Goal: Task Accomplishment & Management: Manage account settings

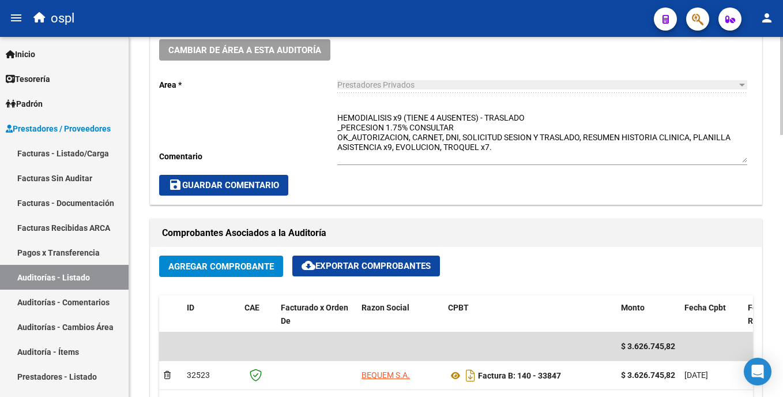
scroll to position [388, 0]
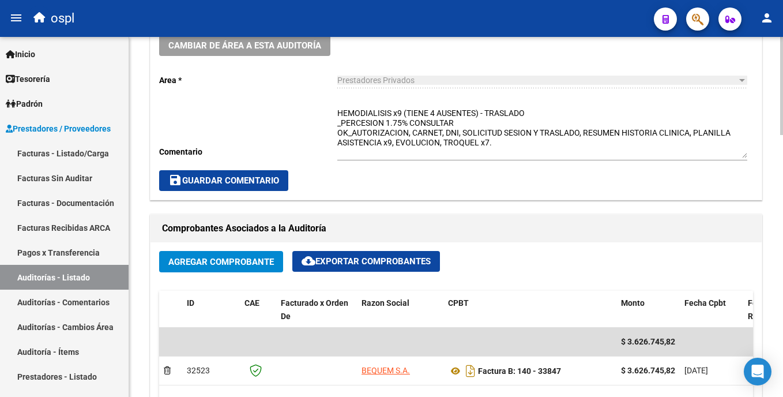
click at [782, 164] on html "menu ospl person Firma Express Inicio Calendario SSS Instructivos Contacto OS T…" at bounding box center [391, 198] width 783 height 397
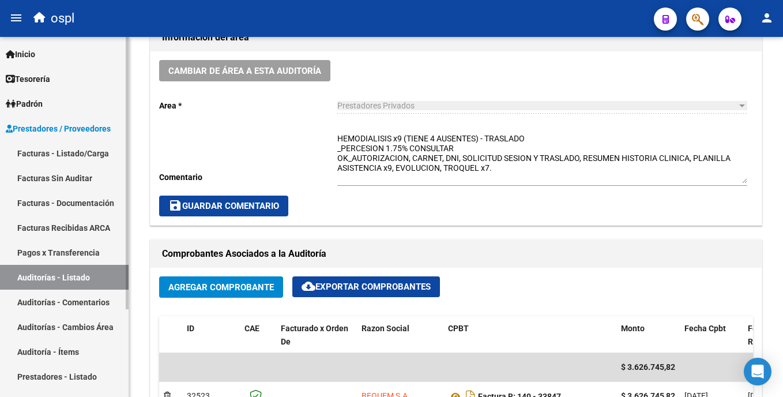
click at [74, 269] on link "Auditorías - Listado" at bounding box center [64, 277] width 129 height 25
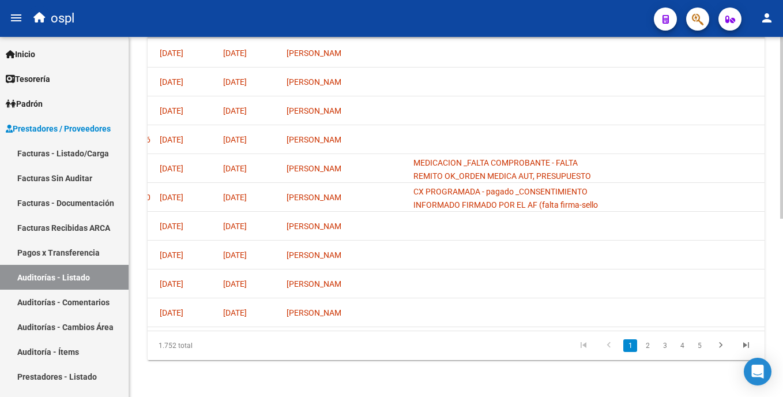
scroll to position [0, 754]
click at [654, 344] on li "2" at bounding box center [647, 345] width 17 height 20
click at [650, 348] on link "2" at bounding box center [647, 345] width 14 height 13
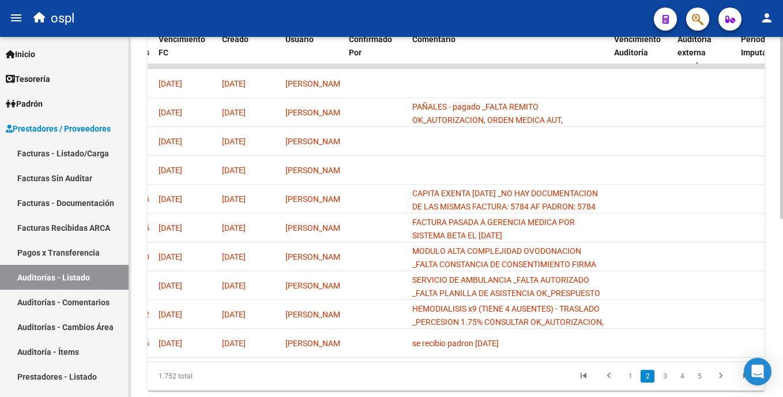
click at [782, 256] on html "menu ospl person Firma Express Inicio Calendario SSS Instructivos Contacto OS T…" at bounding box center [391, 198] width 783 height 397
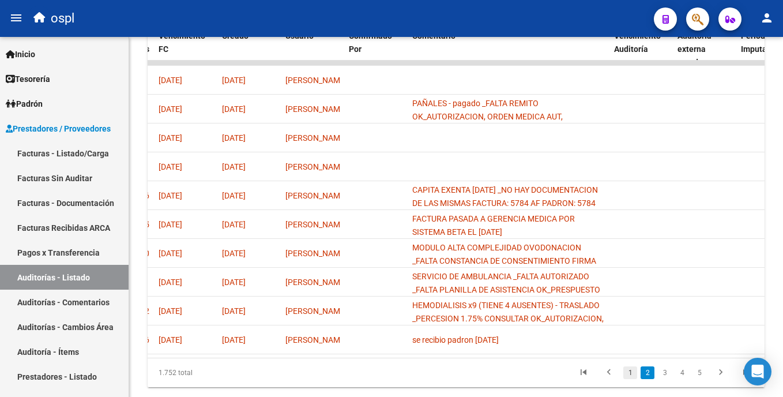
click at [632, 379] on link "1" at bounding box center [630, 372] width 14 height 13
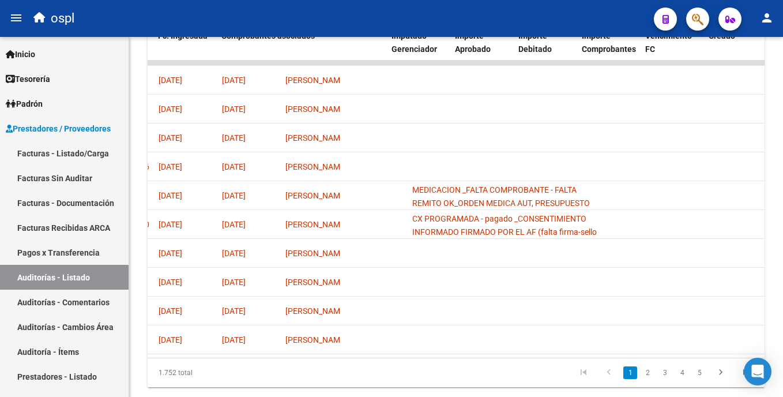
scroll to position [0, 0]
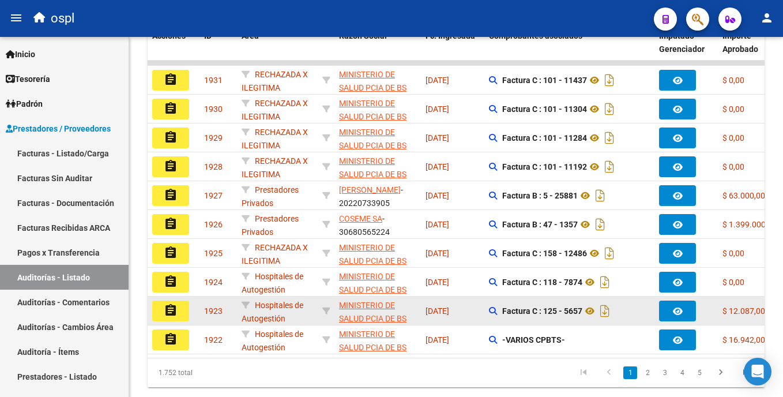
click at [345, 308] on span "MINISTERIO DE SALUD PCIA DE BS AS O. P." at bounding box center [372, 318] width 67 height 36
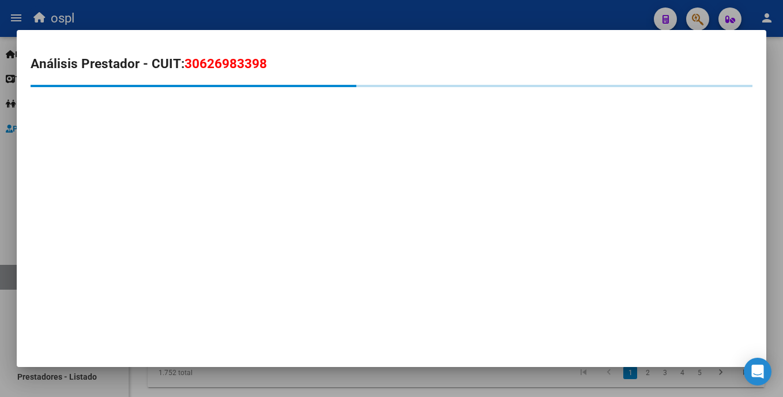
click at [341, 13] on div at bounding box center [391, 198] width 783 height 397
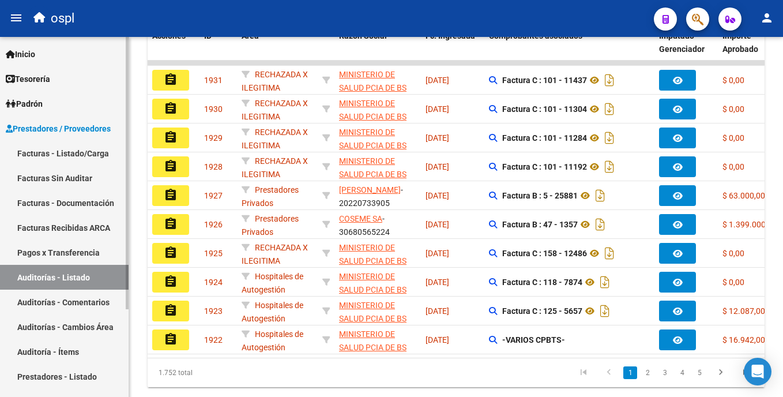
click at [97, 179] on link "Facturas Sin Auditar" at bounding box center [64, 177] width 129 height 25
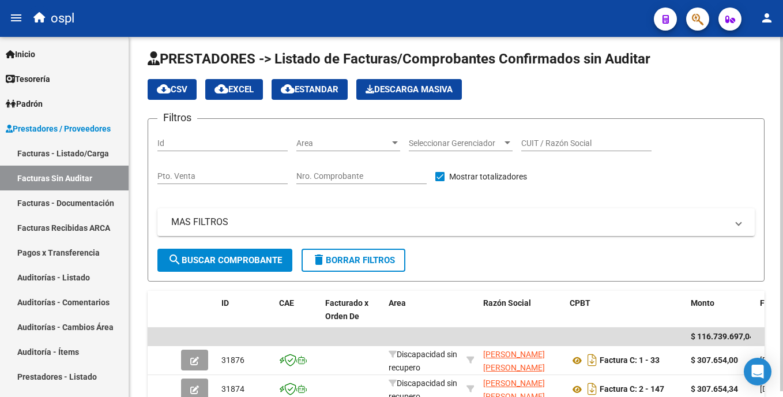
scroll to position [318, 0]
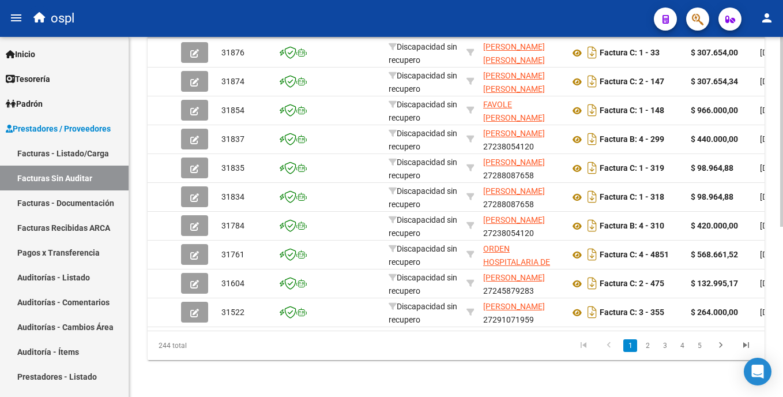
click at [782, 108] on html "menu ospl person Firma Express Inicio Calendario SSS Instructivos Contacto OS T…" at bounding box center [391, 198] width 783 height 397
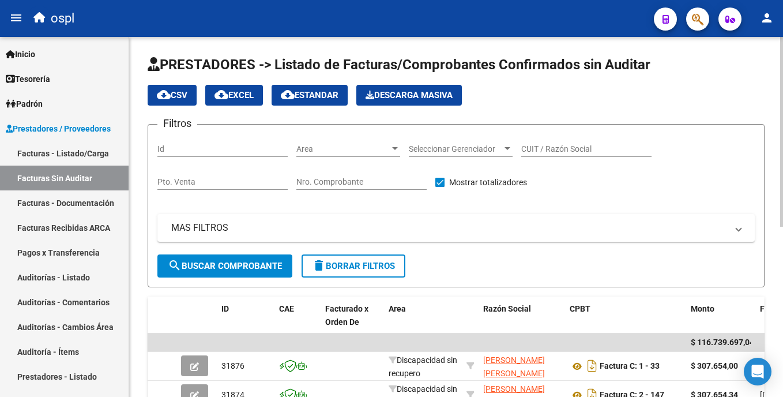
click at [373, 149] on span "Area" at bounding box center [342, 149] width 93 height 10
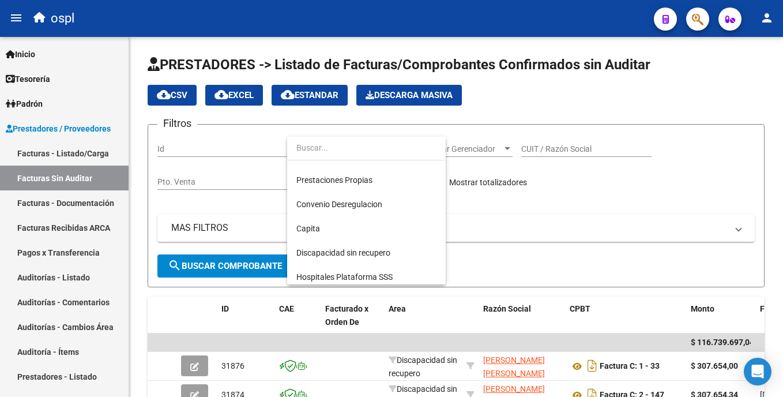
scroll to position [129, 0]
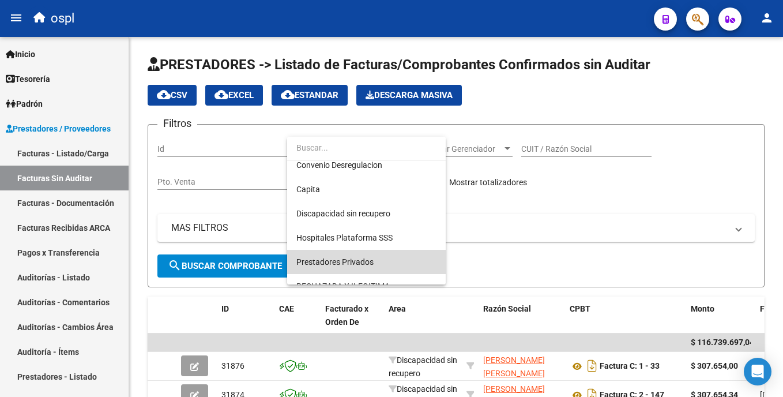
click at [386, 267] on span "Prestadores Privados" at bounding box center [366, 262] width 140 height 24
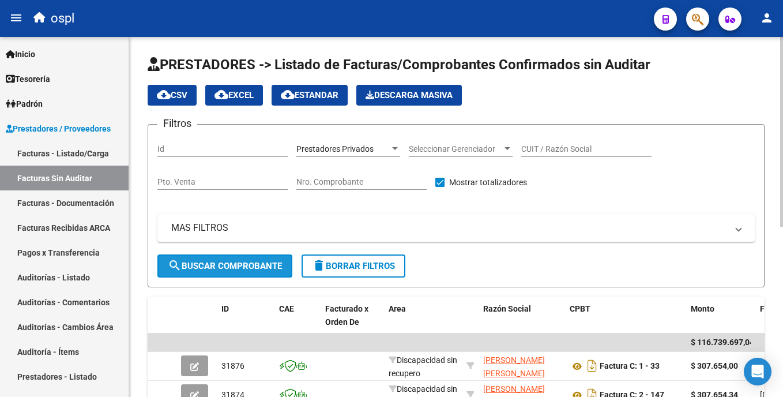
click at [280, 266] on span "search Buscar Comprobante" at bounding box center [225, 266] width 114 height 10
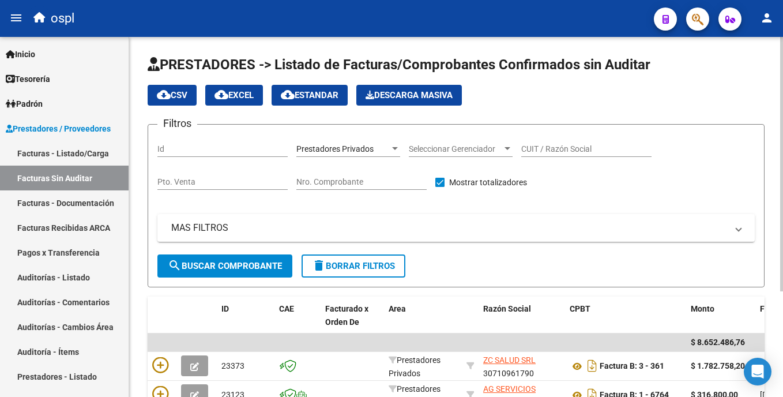
drag, startPoint x: 775, startPoint y: 73, endPoint x: 779, endPoint y: 92, distance: 18.9
click at [779, 92] on div "PRESTADORES -> Listado de Facturas/Comprobantes Confirmados sin Auditar cloud_d…" at bounding box center [456, 287] width 654 height 500
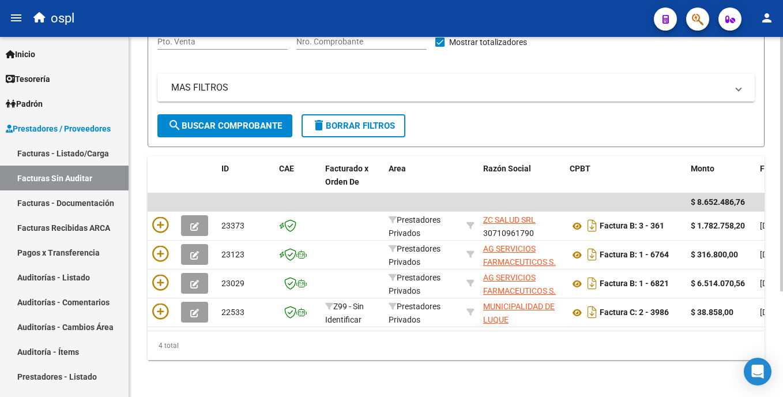
scroll to position [149, 0]
click at [777, 228] on div "PRESTADORES -> Listado de Facturas/Comprobantes Confirmados sin Auditar cloud_d…" at bounding box center [457, 147] width 656 height 500
click at [63, 160] on link "Facturas - Listado/Carga" at bounding box center [64, 153] width 129 height 25
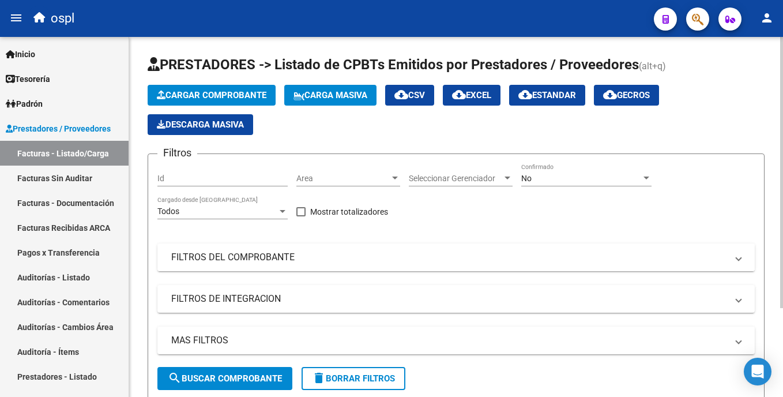
click at [250, 261] on mat-panel-title "FILTROS DEL COMPROBANTE" at bounding box center [449, 257] width 556 height 13
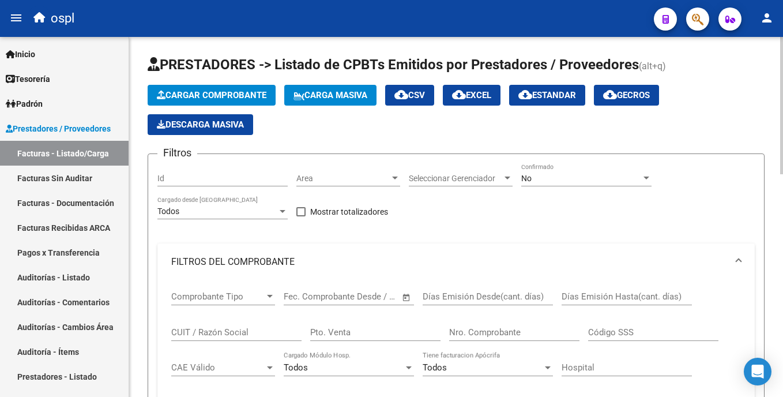
click at [492, 339] on div "Nro. Comprobante" at bounding box center [514, 328] width 130 height 25
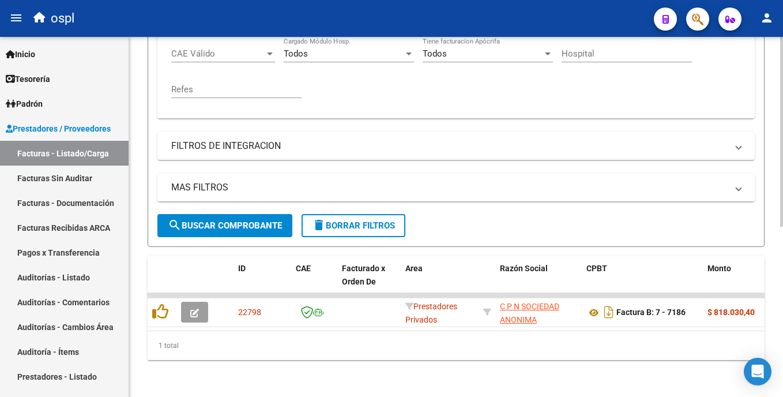
scroll to position [323, 0]
click at [780, 246] on div at bounding box center [781, 302] width 3 height 190
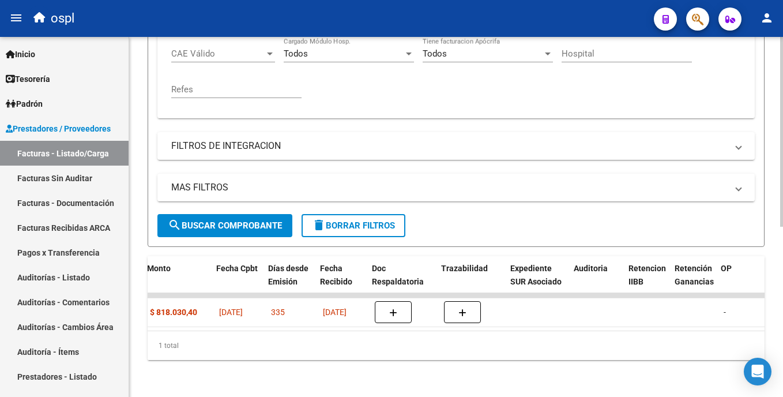
scroll to position [0, 560]
type input "7186"
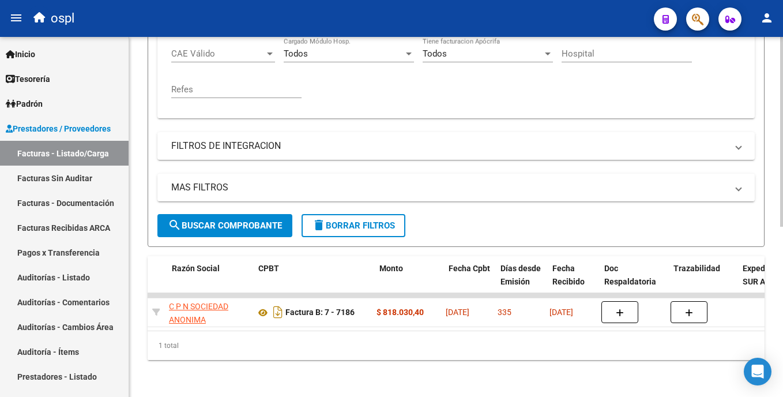
scroll to position [0, 328]
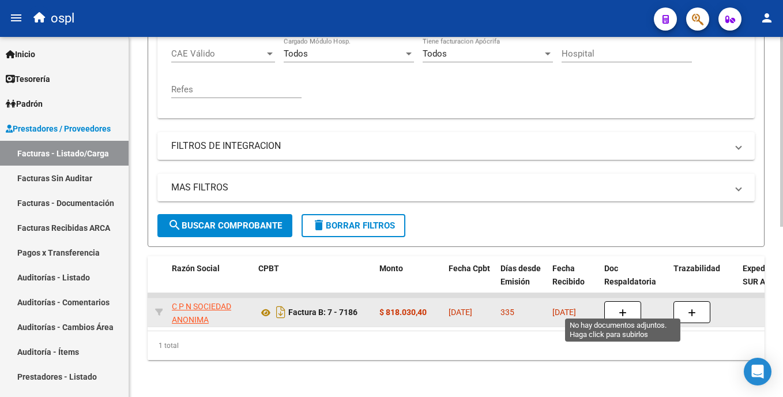
click at [626, 308] on icon "button" at bounding box center [622, 312] width 8 height 9
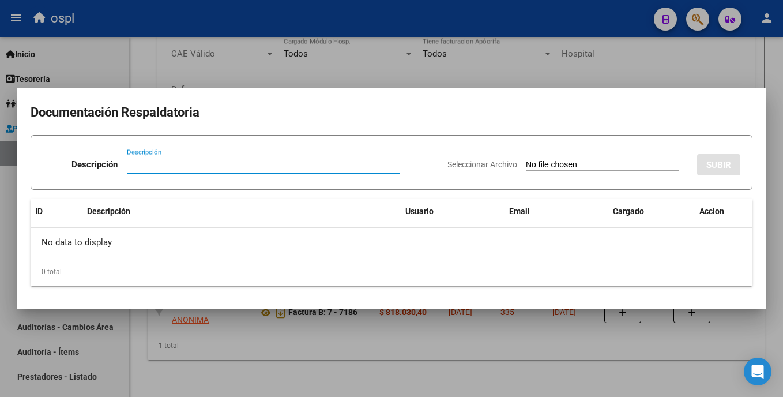
click at [530, 161] on input "Seleccionar Archivo" at bounding box center [602, 165] width 153 height 11
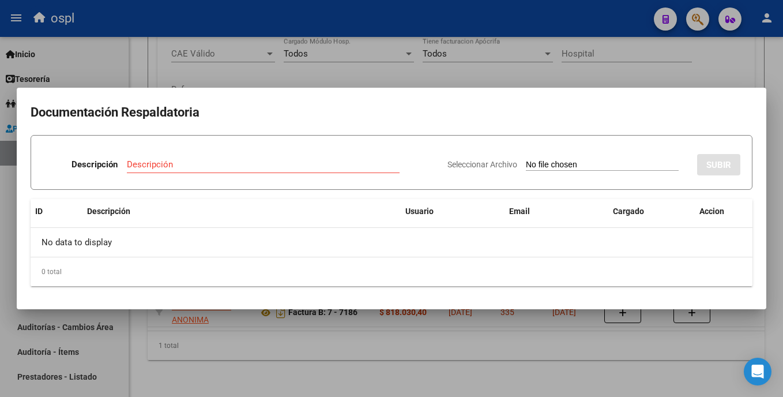
type input "C:\fakepath\SKM_C30825092915550.pdf"
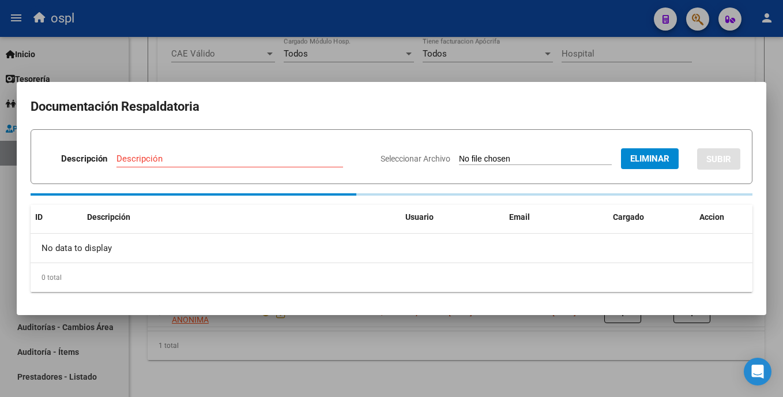
click at [214, 157] on input "Descripción" at bounding box center [229, 158] width 227 height 10
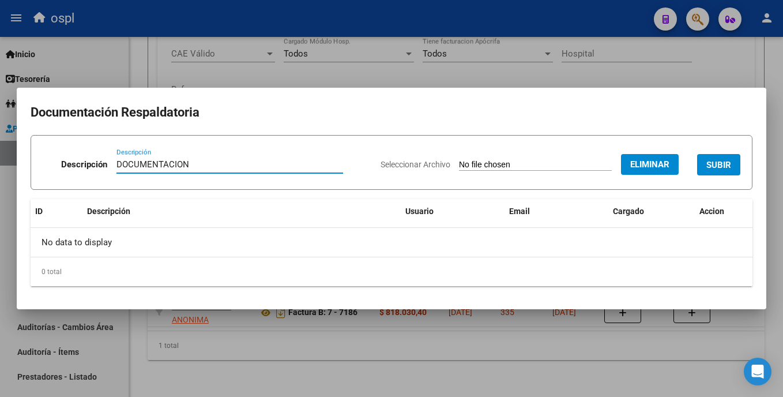
type input "DOCUMENTACION"
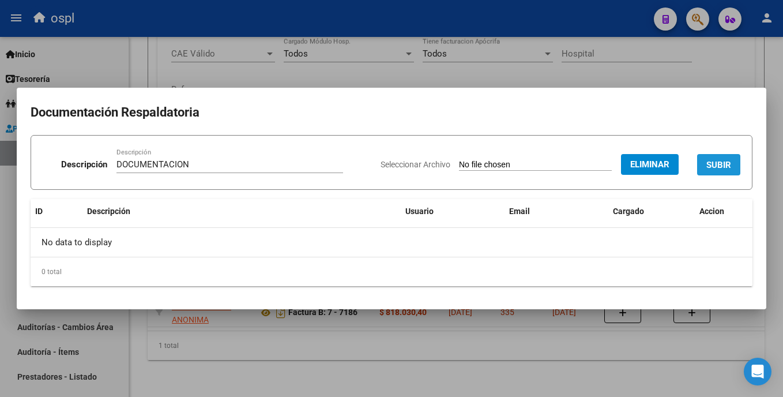
click at [719, 160] on span "SUBIR" at bounding box center [718, 165] width 25 height 10
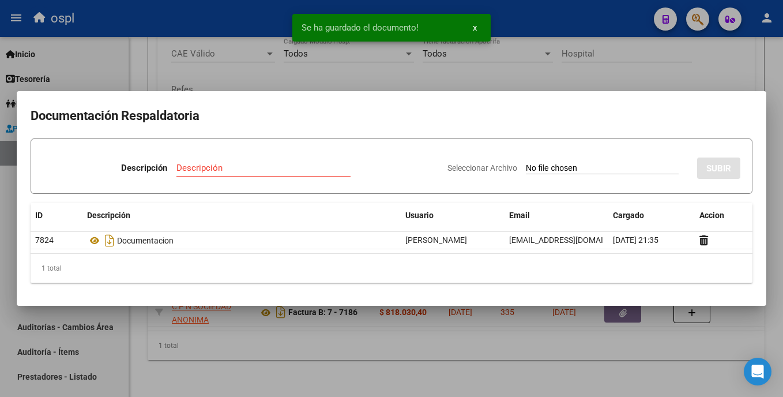
click at [603, 67] on div at bounding box center [391, 198] width 783 height 397
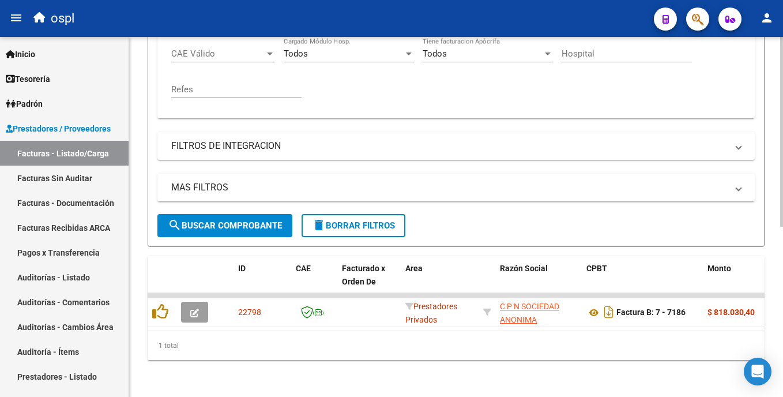
scroll to position [0, 0]
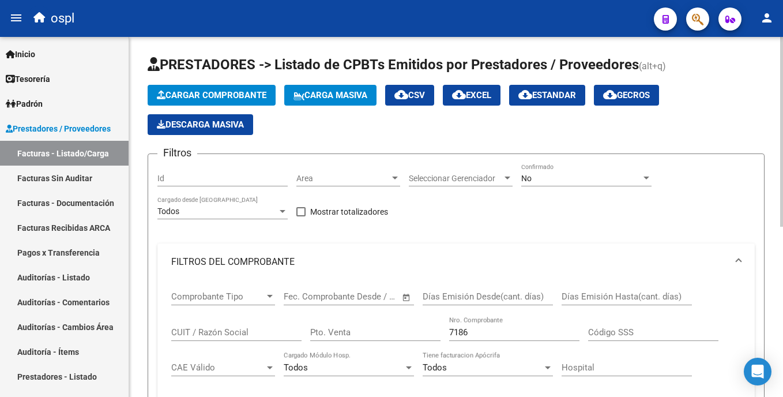
click at [782, 180] on html "menu ospl person Firma Express Inicio Calendario SSS Instructivos Contacto OS T…" at bounding box center [391, 198] width 783 height 397
drag, startPoint x: 479, startPoint y: 332, endPoint x: 382, endPoint y: 332, distance: 97.4
click at [382, 332] on div "Comprobante Tipo Comprobante Tipo Fecha inicio – Fecha fin Fec. Comprobante Des…" at bounding box center [455, 351] width 569 height 142
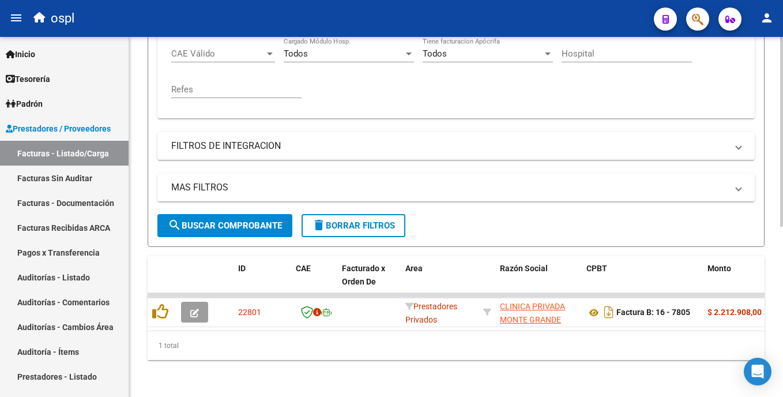
scroll to position [323, 0]
click at [782, 327] on html "menu ospl person Firma Express Inicio Calendario SSS Instructivos Contacto OS T…" at bounding box center [391, 198] width 783 height 397
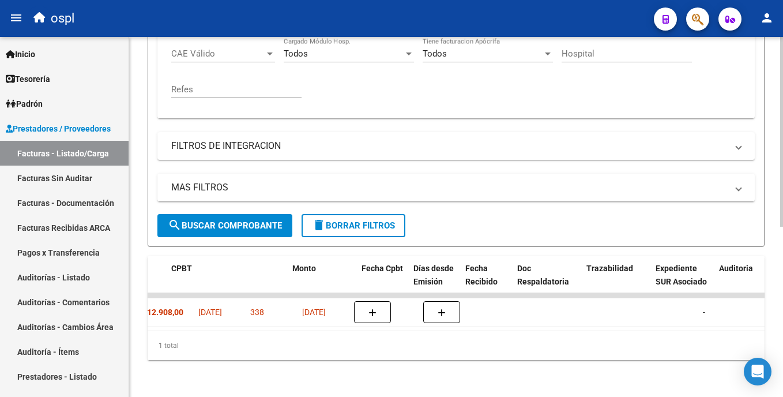
scroll to position [0, 415]
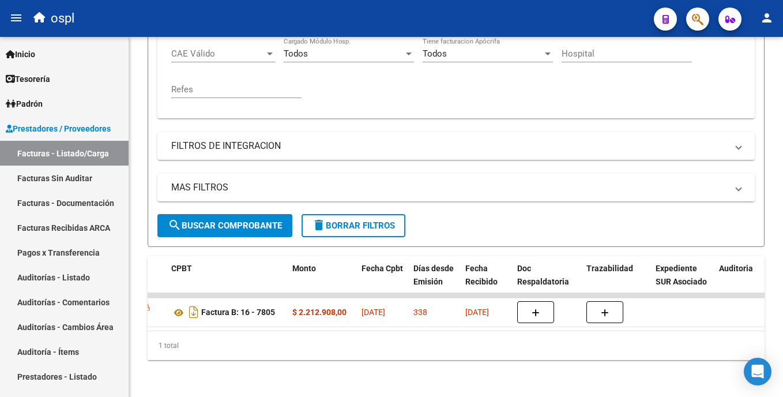
type input "7805"
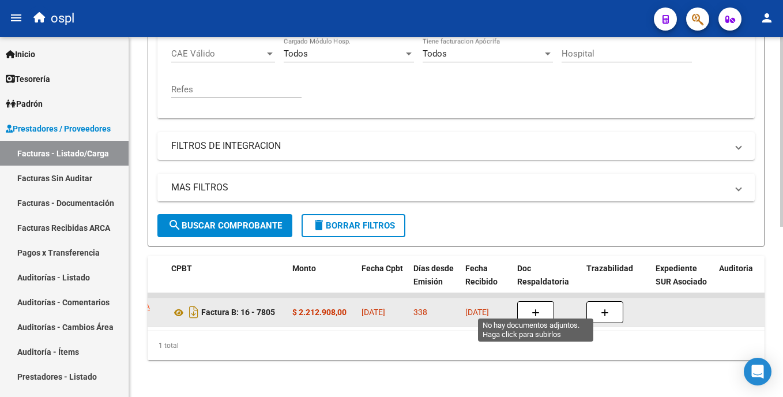
click at [542, 306] on button "button" at bounding box center [535, 312] width 37 height 22
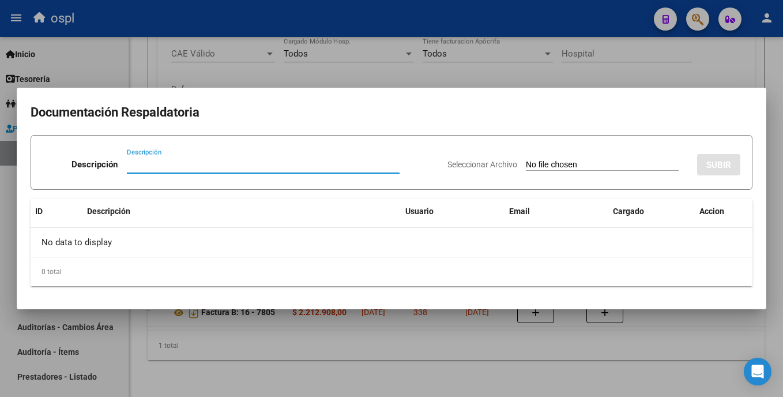
click at [526, 163] on input "Seleccionar Archivo" at bounding box center [602, 165] width 153 height 11
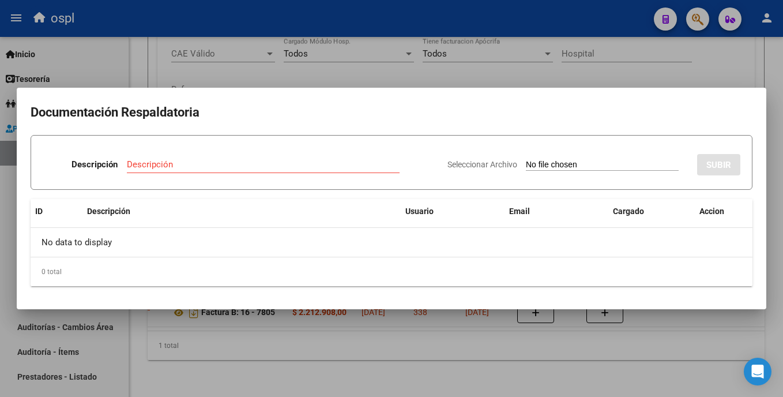
type input "C:\fakepath\CamScanner [DATE] 14.54.pdf"
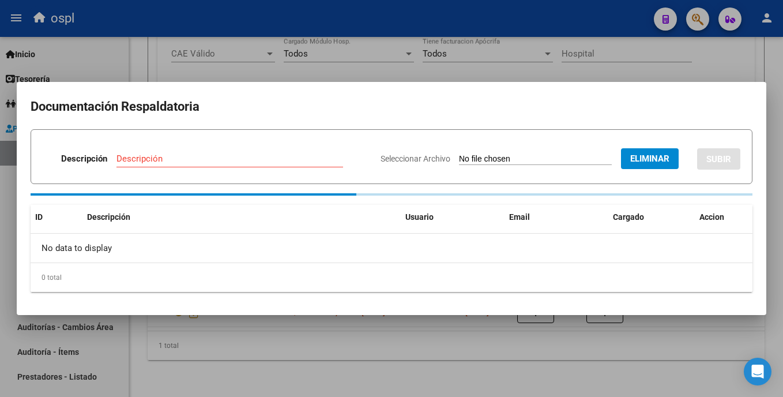
click at [202, 160] on input "Descripción" at bounding box center [229, 158] width 227 height 10
type input "TICKETS"
click at [654, 158] on span "Eliminar" at bounding box center [649, 158] width 39 height 10
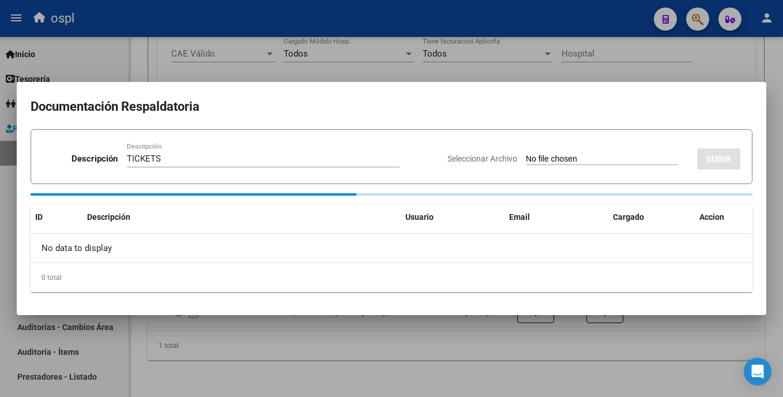
click at [589, 65] on div at bounding box center [391, 198] width 783 height 397
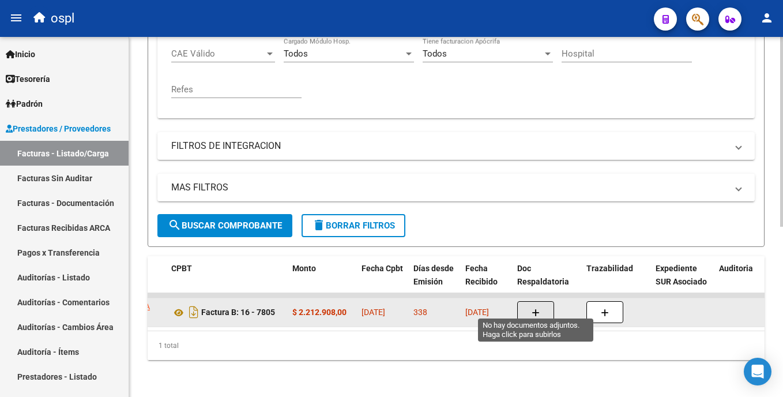
click at [542, 301] on button "button" at bounding box center [535, 312] width 37 height 22
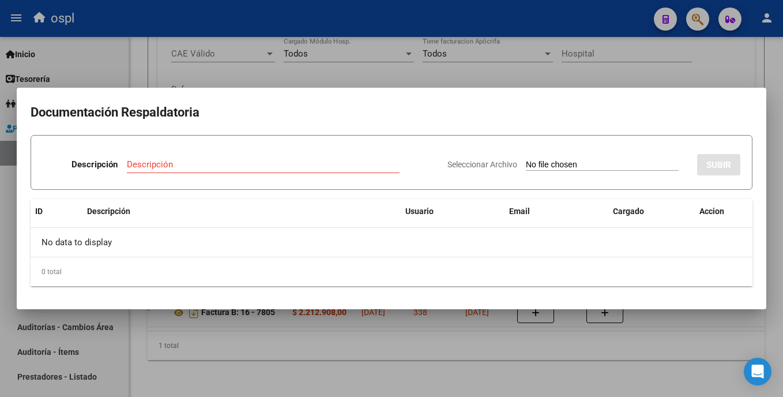
click at [528, 164] on input "Seleccionar Archivo" at bounding box center [602, 165] width 153 height 11
type input "C:\fakepath\CamScanner [DATE] 14.54.pdf"
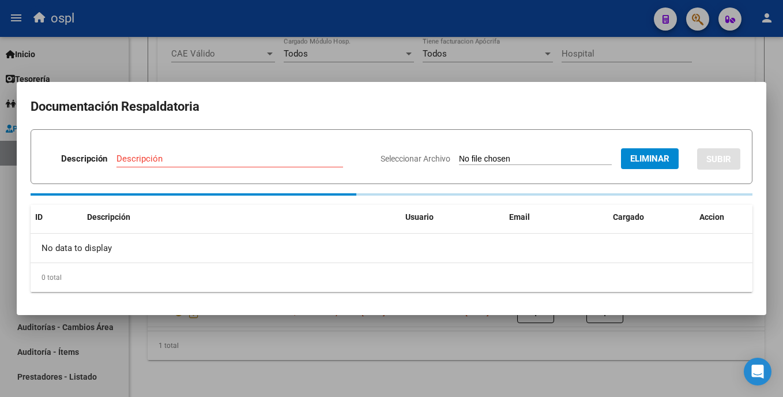
click at [182, 161] on input "Descripción" at bounding box center [229, 158] width 227 height 10
type input "TICKETS"
click at [670, 166] on button "Eliminar" at bounding box center [650, 158] width 58 height 21
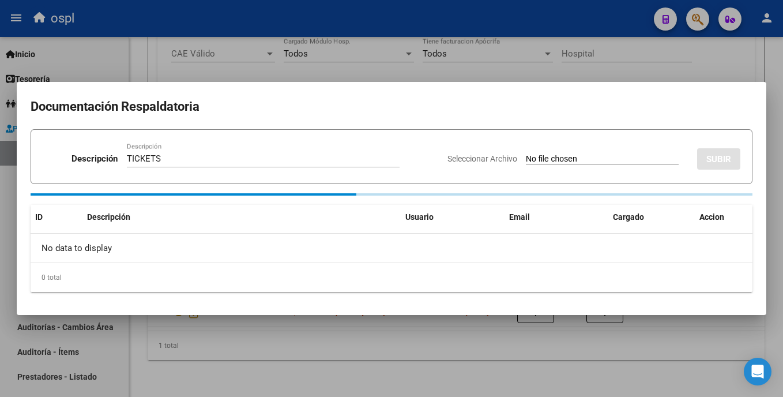
click at [630, 48] on div at bounding box center [391, 198] width 783 height 397
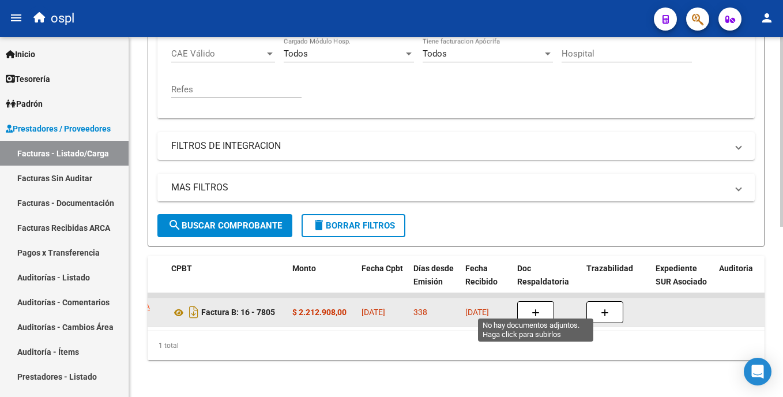
click at [536, 308] on icon "button" at bounding box center [535, 312] width 8 height 9
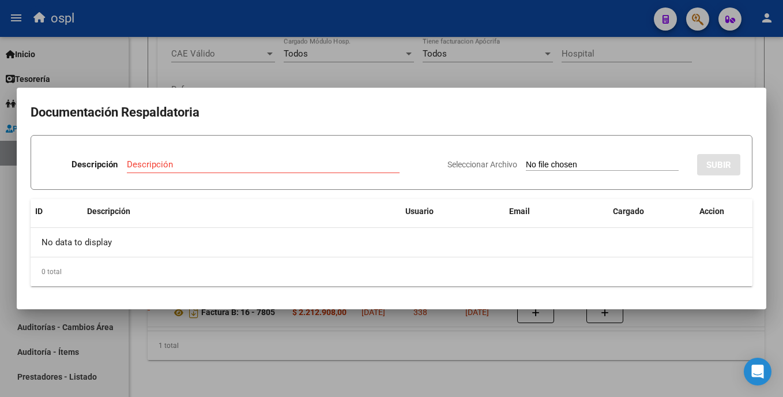
click at [526, 166] on input "Seleccionar Archivo" at bounding box center [602, 165] width 153 height 11
type input "C:\fakepath\SKM_C30825092916210.pdf"
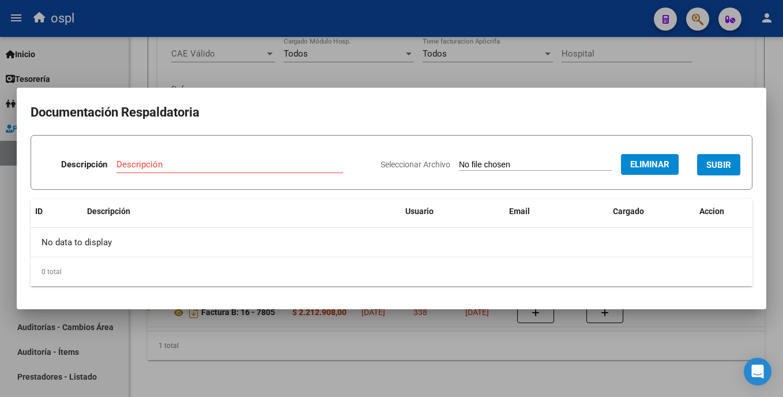
click at [231, 169] on input "Descripción" at bounding box center [229, 164] width 227 height 10
type input "DOCUMENTACION"
click at [729, 163] on span "SUBIR" at bounding box center [718, 165] width 25 height 10
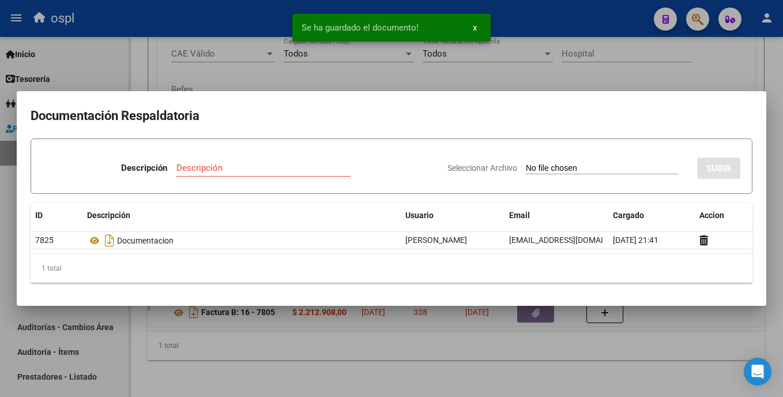
click at [542, 169] on input "Seleccionar Archivo" at bounding box center [602, 168] width 153 height 11
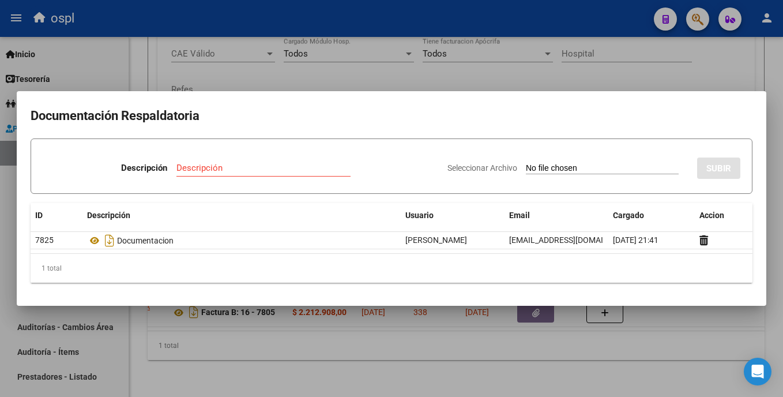
type input "C:\fakepath\CamScanner [DATE] 14.54.pdf"
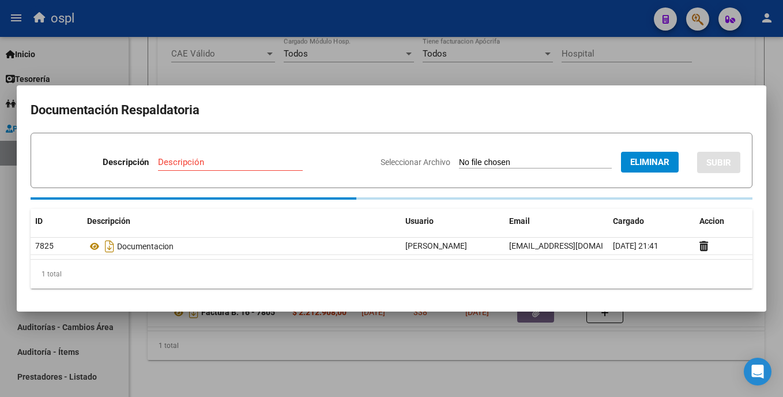
click at [249, 161] on input "Descripción" at bounding box center [230, 162] width 145 height 10
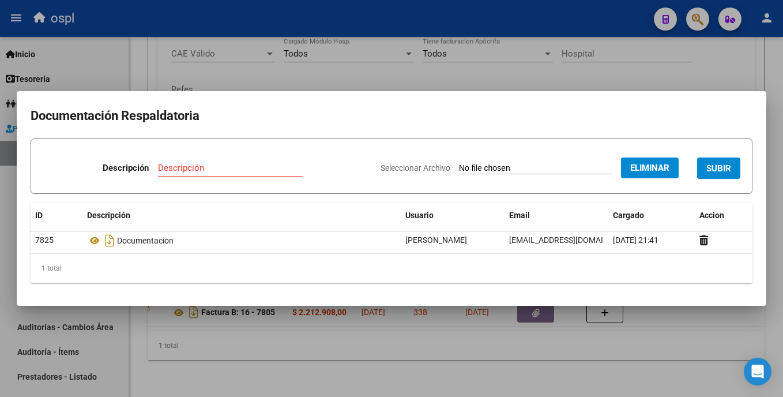
click at [195, 174] on div "Descripción" at bounding box center [230, 167] width 145 height 17
type input "TICKETS"
click at [718, 171] on span "SUBIR" at bounding box center [718, 168] width 25 height 10
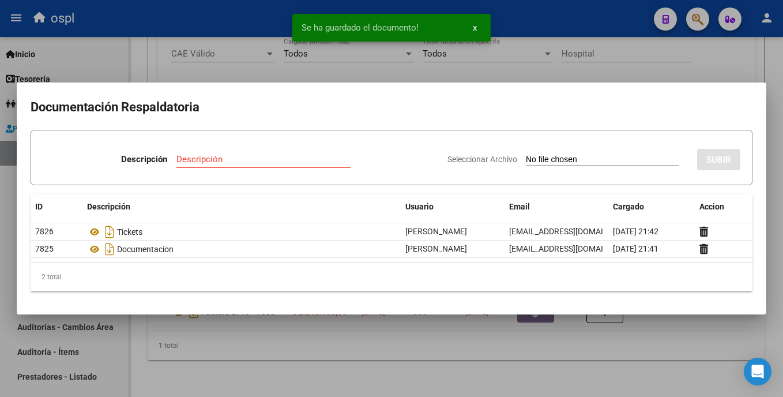
click at [536, 71] on div at bounding box center [391, 198] width 783 height 397
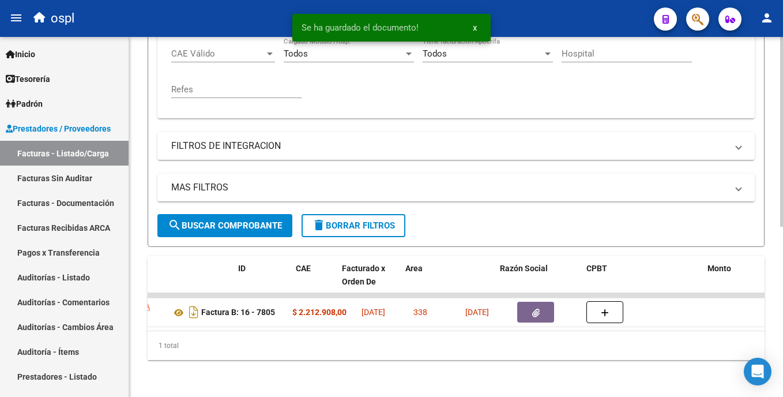
scroll to position [0, 0]
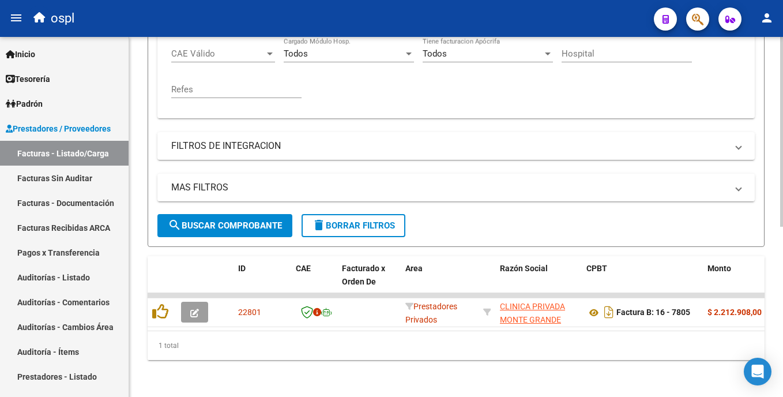
click at [782, 222] on html "menu ospl person Firma Express Inicio Calendario SSS Instructivos Contacto OS T…" at bounding box center [391, 198] width 783 height 397
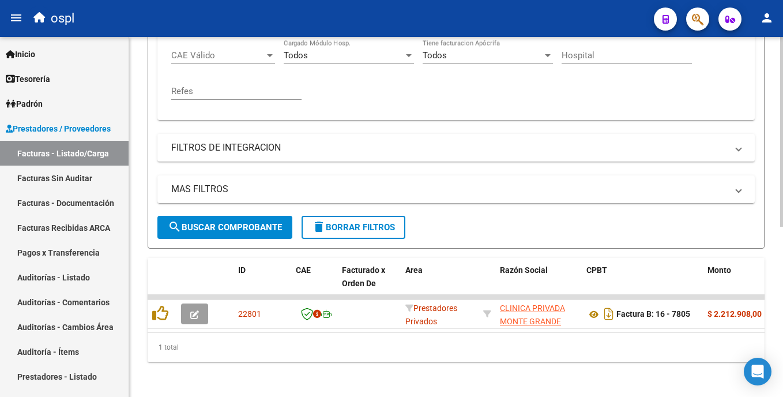
click at [782, 213] on html "menu ospl person Firma Express Inicio Calendario SSS Instructivos Contacto OS T…" at bounding box center [391, 198] width 783 height 397
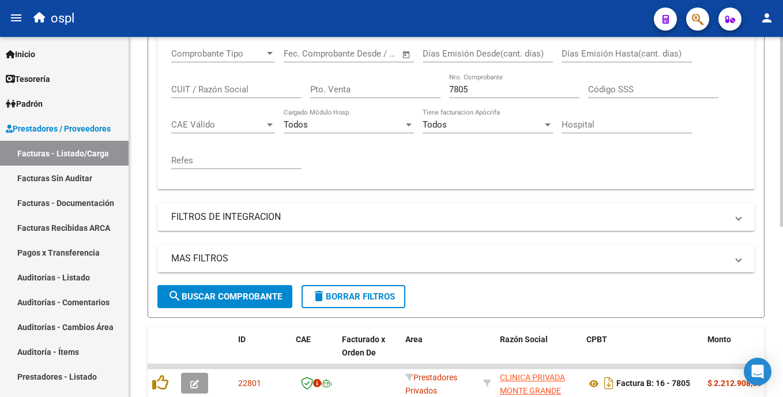
scroll to position [242, 0]
click at [782, 176] on html "menu ospl person Firma Express Inicio Calendario SSS Instructivos Contacto OS T…" at bounding box center [391, 198] width 783 height 397
drag, startPoint x: 473, startPoint y: 92, endPoint x: 408, endPoint y: 102, distance: 65.3
click at [408, 102] on div "Comprobante Tipo Comprobante Tipo Fecha inicio – Fecha fin Fec. Comprobante Des…" at bounding box center [455, 109] width 569 height 142
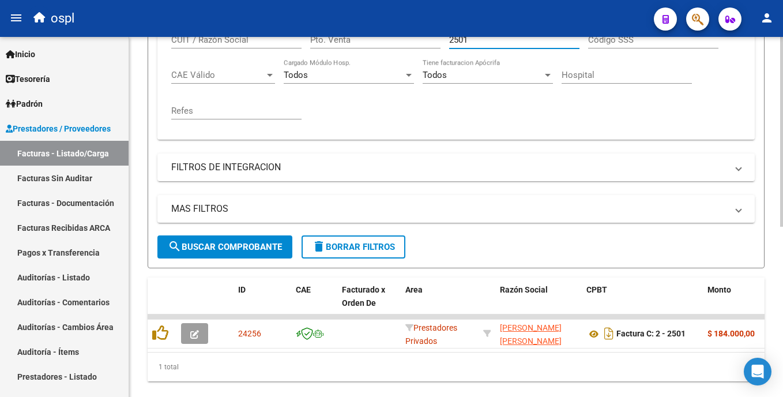
scroll to position [323, 0]
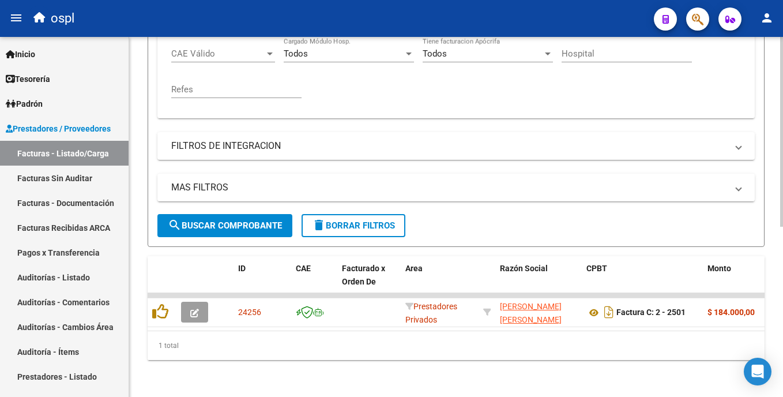
click at [780, 265] on div at bounding box center [781, 302] width 3 height 190
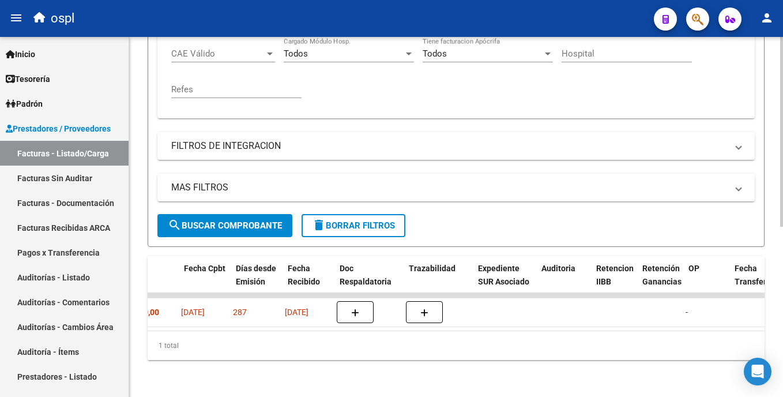
scroll to position [0, 389]
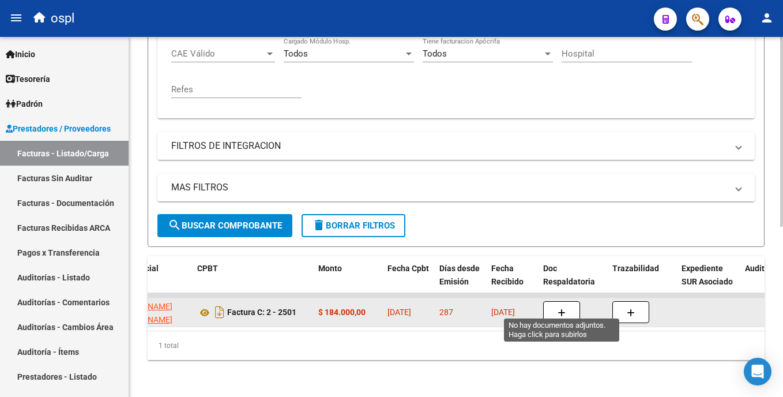
type input "2501"
click at [562, 308] on span "button" at bounding box center [561, 312] width 8 height 10
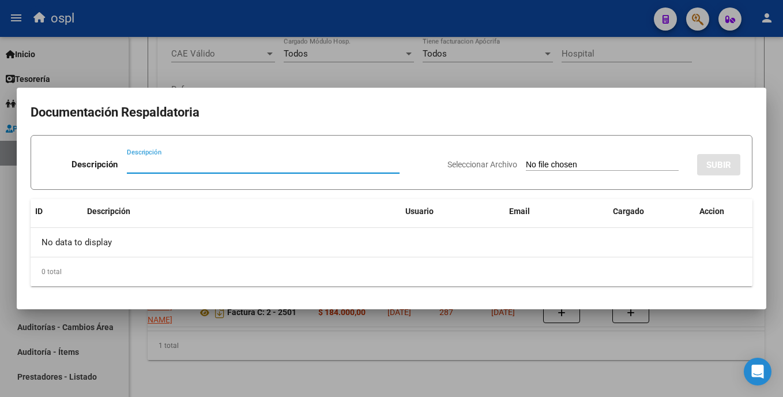
click at [511, 156] on div "Seleccionar Archivo SUBIR" at bounding box center [593, 162] width 293 height 35
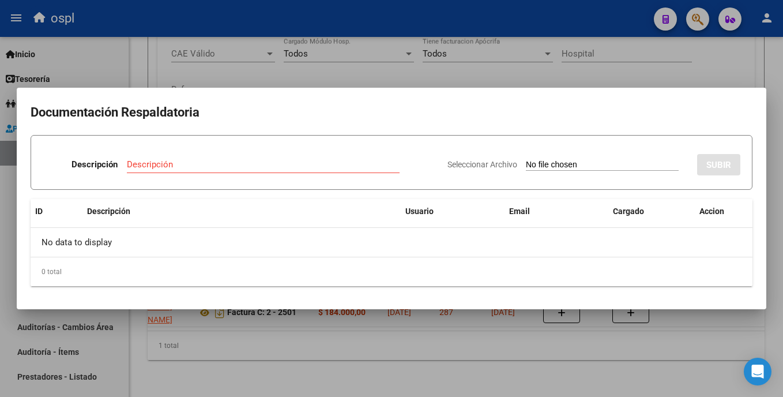
click at [526, 163] on input "Seleccionar Archivo" at bounding box center [602, 165] width 153 height 11
click at [534, 165] on input "Seleccionar Archivo" at bounding box center [602, 165] width 153 height 11
type input "C:\fakepath\SKM_C30825092915470.pdf"
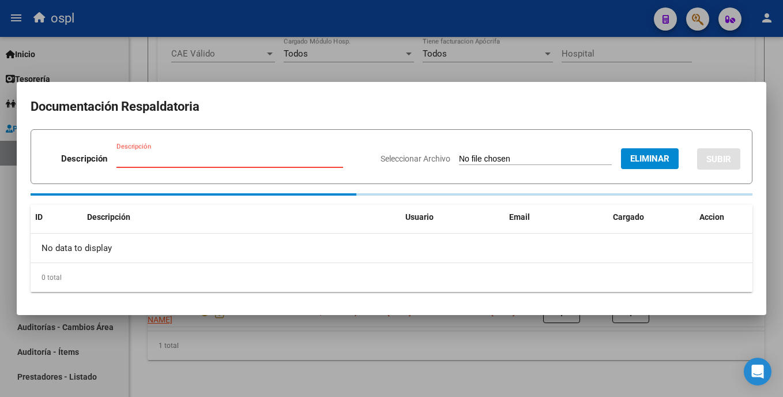
click at [148, 158] on input "Descripción" at bounding box center [229, 158] width 227 height 10
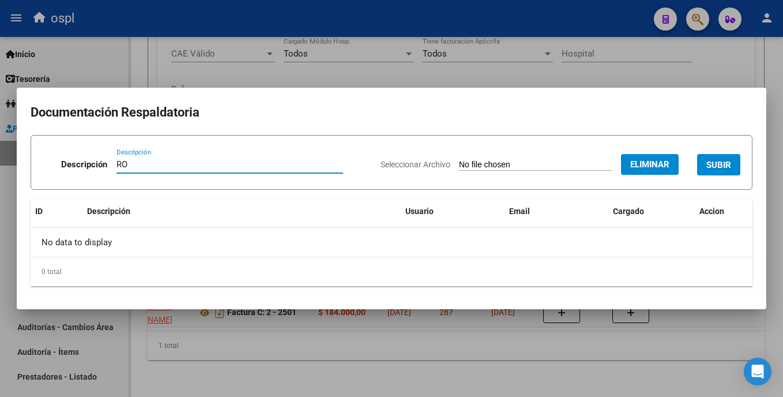
type input "R"
type input "DOCUMENTACION"
click at [724, 165] on span "SUBIR" at bounding box center [718, 165] width 25 height 10
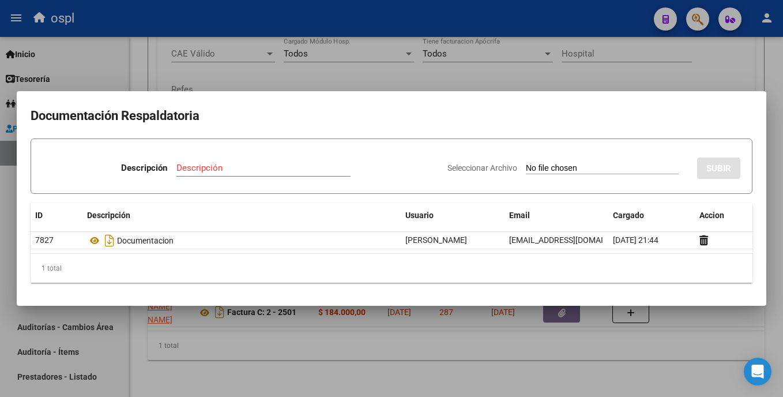
click at [608, 77] on div at bounding box center [391, 198] width 783 height 397
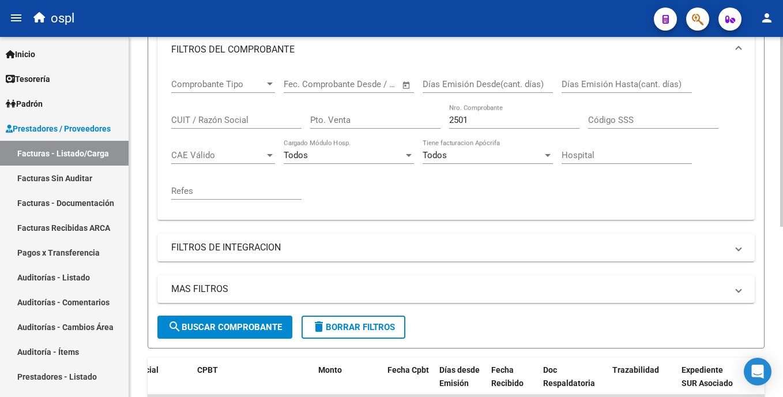
scroll to position [187, 0]
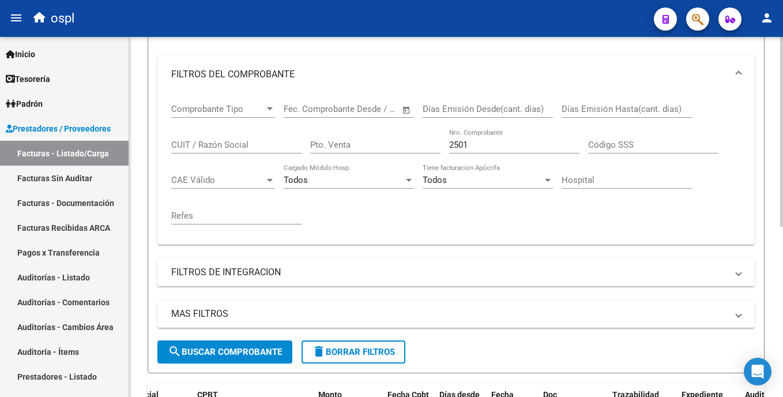
click at [782, 163] on html "menu ospl person Firma Express Inicio Calendario SSS Instructivos Contacto OS T…" at bounding box center [391, 198] width 783 height 397
drag, startPoint x: 503, startPoint y: 147, endPoint x: 436, endPoint y: 152, distance: 67.6
click at [436, 152] on div "Comprobante Tipo Comprobante Tipo Fecha inicio – Fecha fin Fec. Comprobante Des…" at bounding box center [455, 164] width 569 height 142
click at [195, 137] on div "CUIT / Razón Social" at bounding box center [236, 141] width 130 height 25
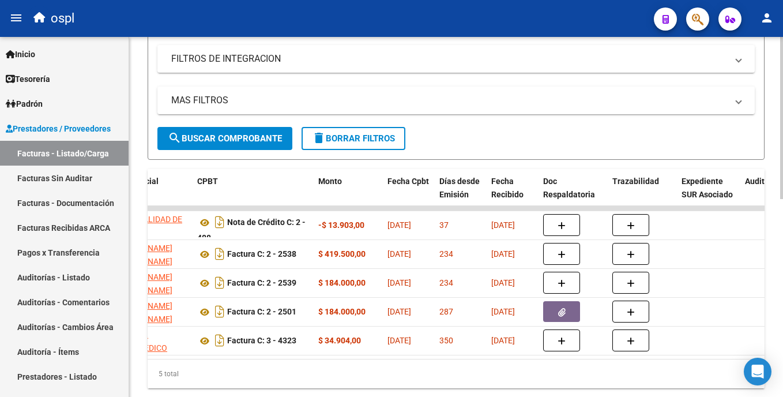
scroll to position [438, 0]
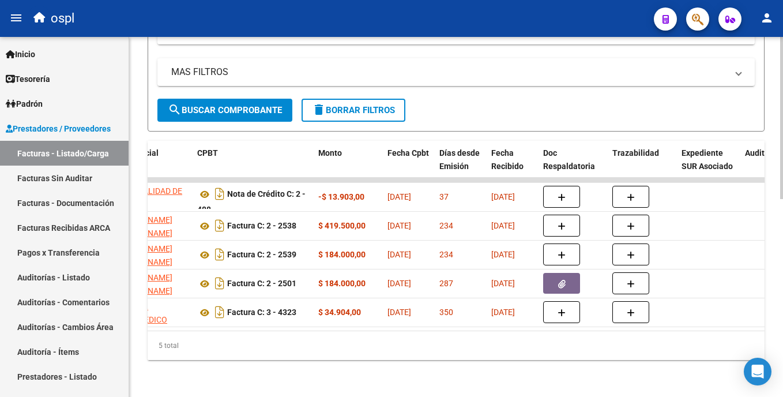
click at [782, 301] on html "menu ospl person Firma Express Inicio Calendario SSS Instructivos Contacto OS T…" at bounding box center [391, 198] width 783 height 397
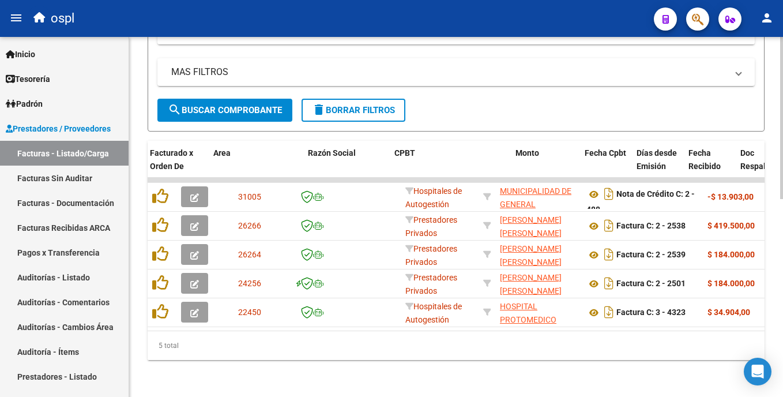
scroll to position [0, 192]
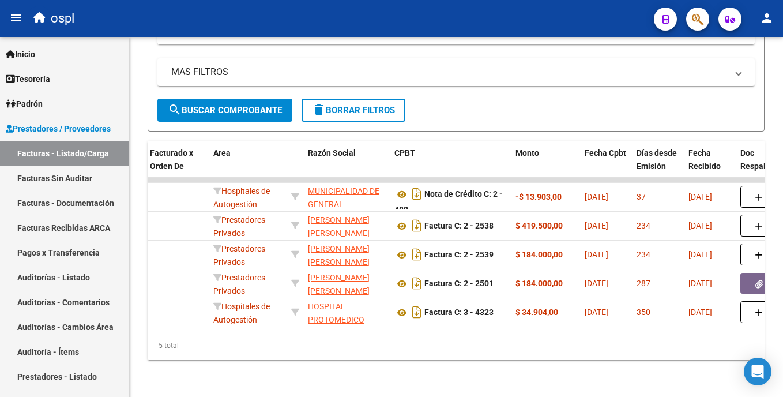
type input "[PERSON_NAME]"
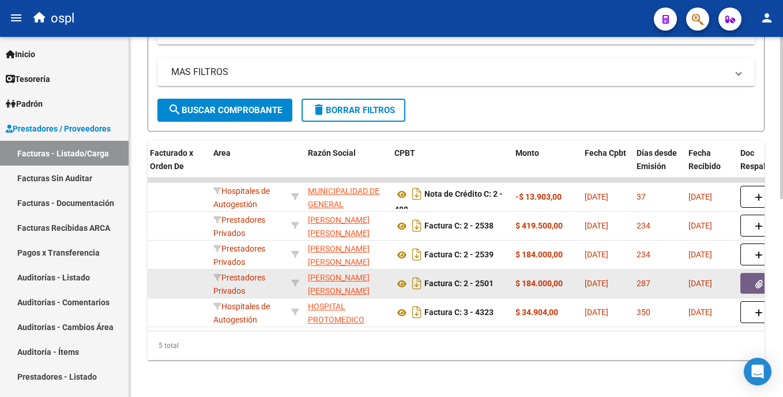
click at [757, 280] on icon "button" at bounding box center [758, 284] width 7 height 9
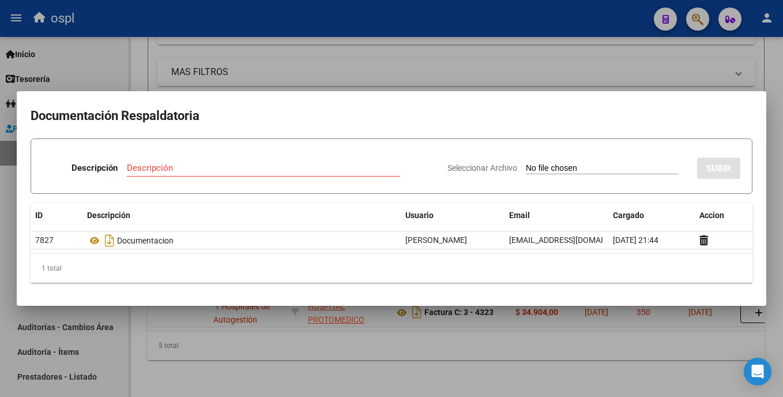
click at [526, 171] on input "Seleccionar Archivo" at bounding box center [602, 168] width 153 height 11
type input "C:\fakepath\[PERSON_NAME].jpg"
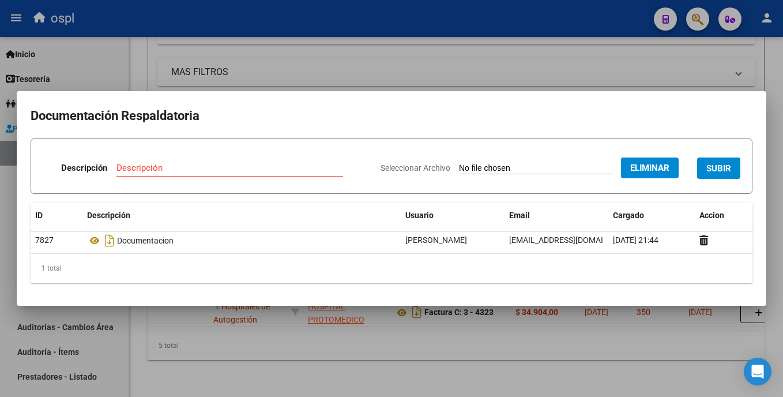
click at [207, 172] on input "Descripción" at bounding box center [229, 168] width 227 height 10
type input "REMITO"
click at [727, 166] on span "SUBIR" at bounding box center [718, 168] width 25 height 10
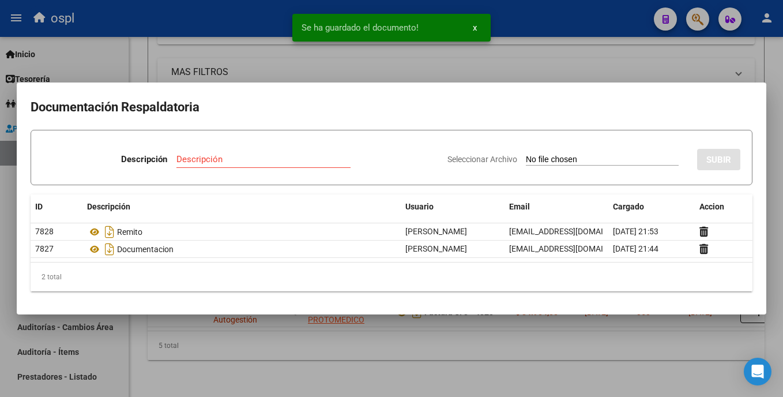
click at [568, 354] on div at bounding box center [391, 198] width 783 height 397
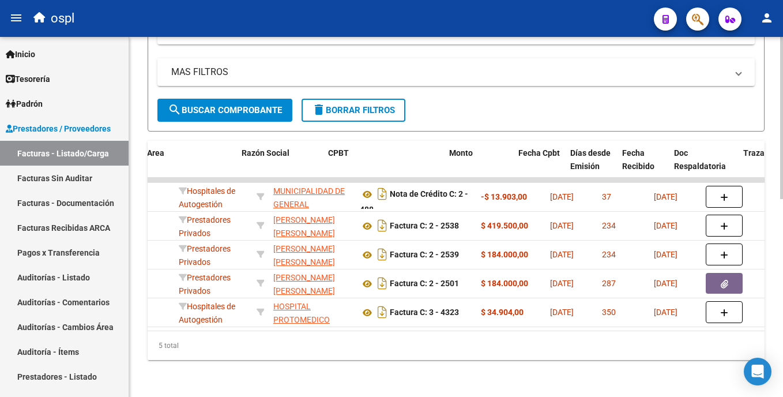
scroll to position [0, 282]
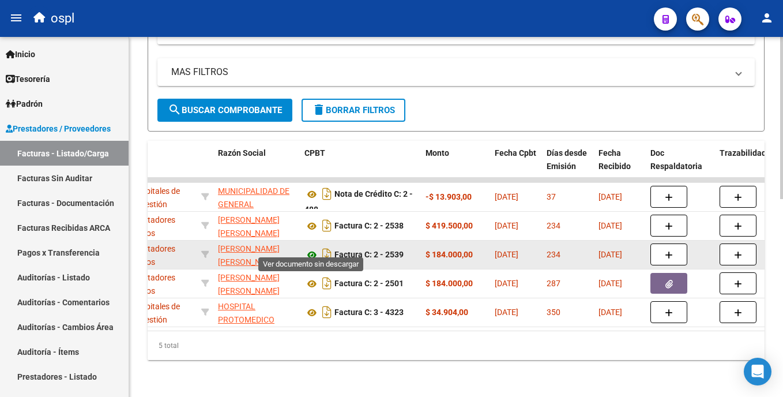
click at [313, 248] on icon at bounding box center [311, 255] width 15 height 14
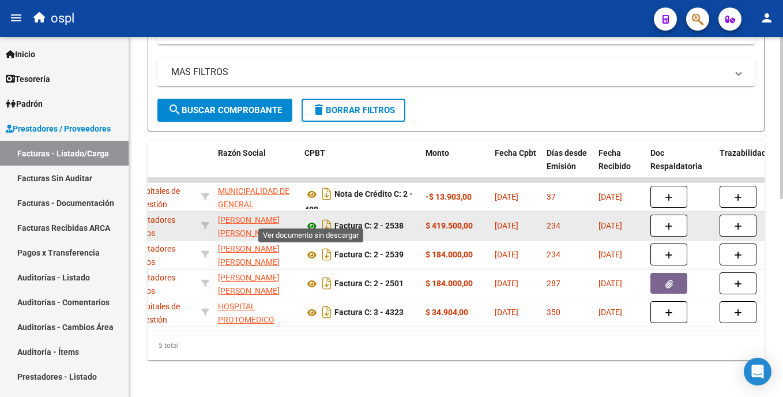
click at [311, 219] on icon at bounding box center [311, 226] width 15 height 14
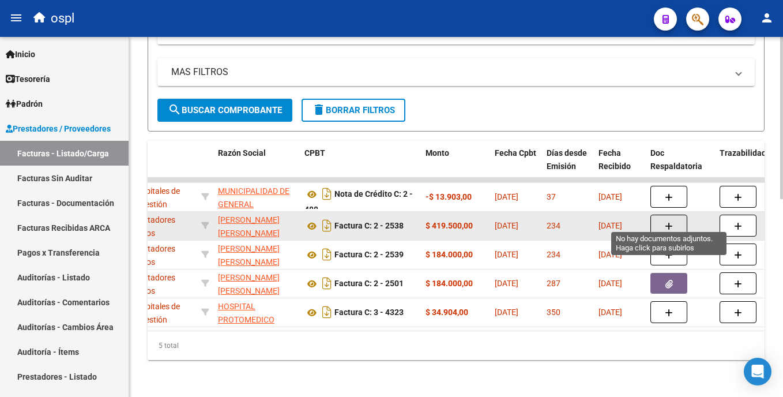
click at [670, 222] on icon "button" at bounding box center [669, 226] width 8 height 9
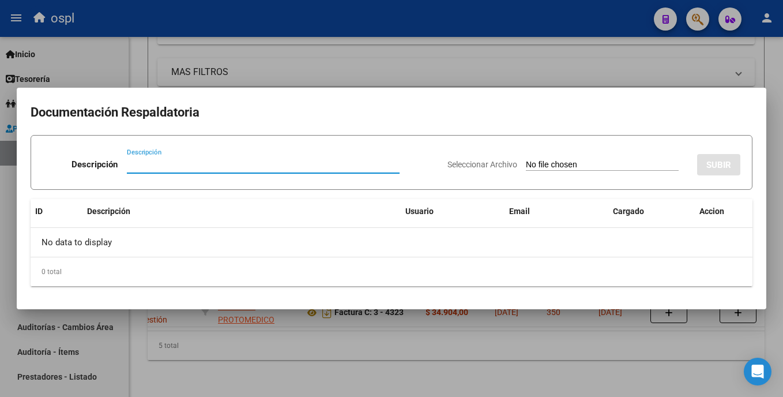
click at [526, 165] on input "Seleccionar Archivo" at bounding box center [602, 165] width 153 height 11
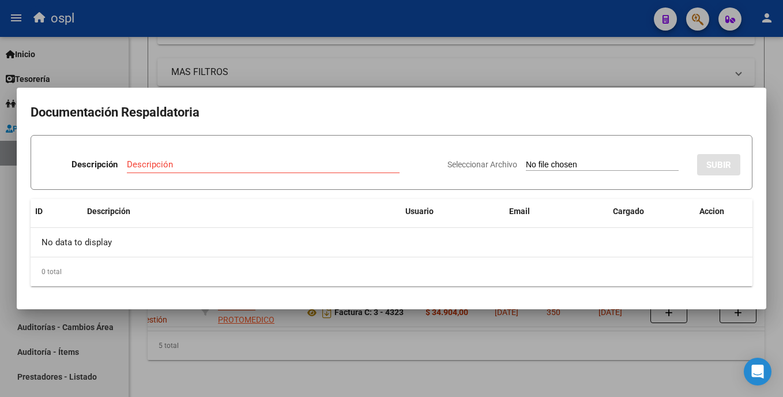
type input "C:\fakepath\reinoso1.pdf"
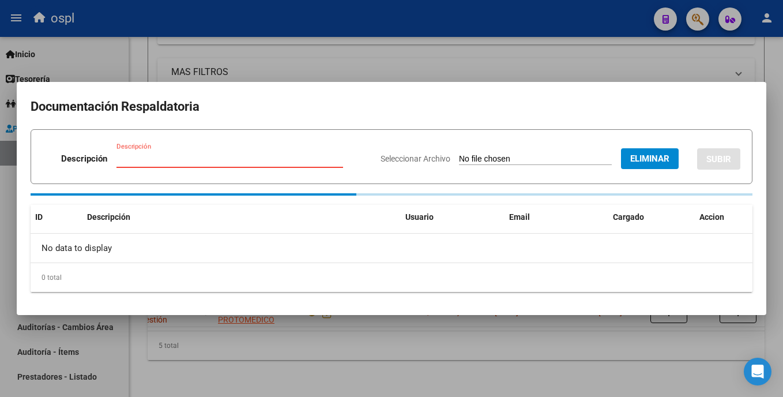
click at [282, 157] on input "Descripción" at bounding box center [229, 158] width 227 height 10
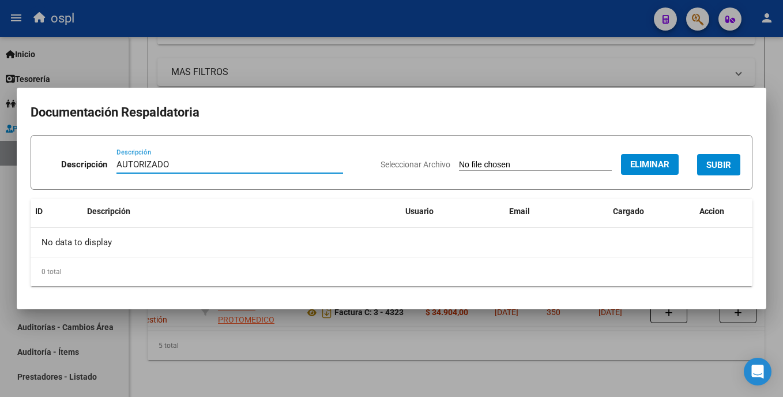
type input "AUTORIZADO"
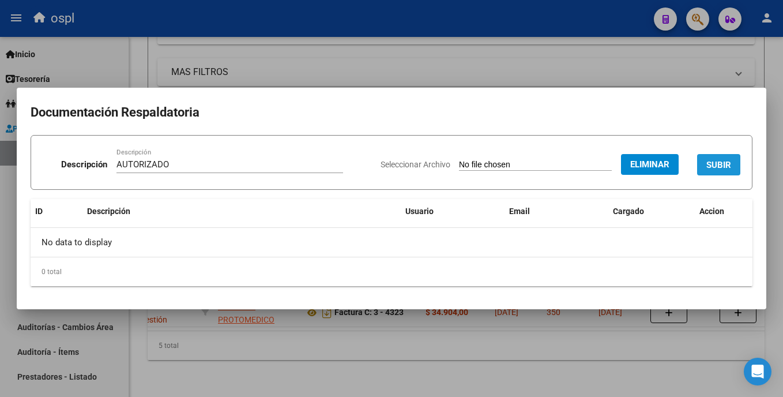
click at [716, 168] on span "SUBIR" at bounding box center [718, 165] width 25 height 10
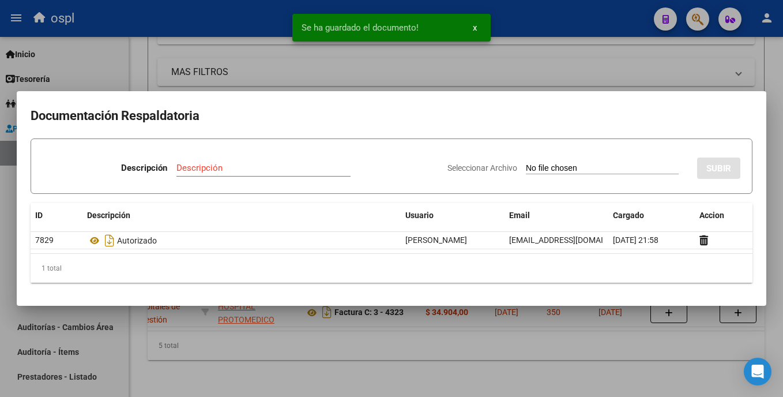
click at [526, 167] on input "Seleccionar Archivo" at bounding box center [602, 168] width 153 height 11
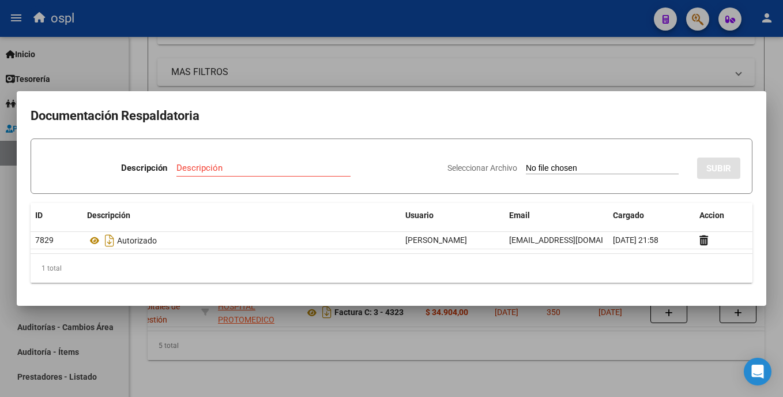
type input "C:\fakepath\reinoso4.jpg"
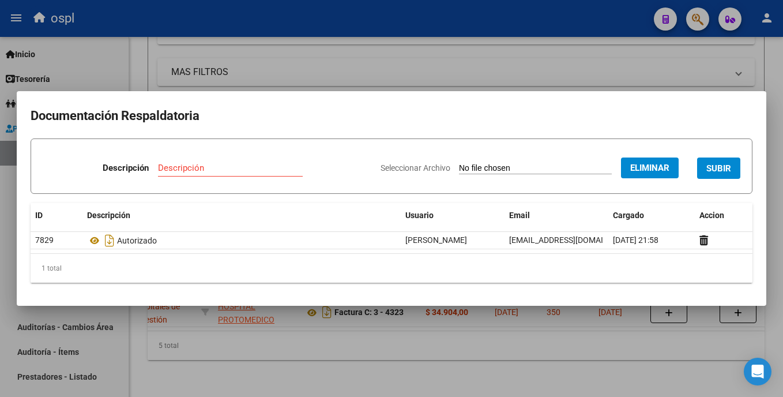
click at [188, 167] on input "Descripción" at bounding box center [230, 168] width 145 height 10
type input "ORDEN MEDICA AUT"
click at [722, 169] on span "SUBIR" at bounding box center [718, 168] width 25 height 10
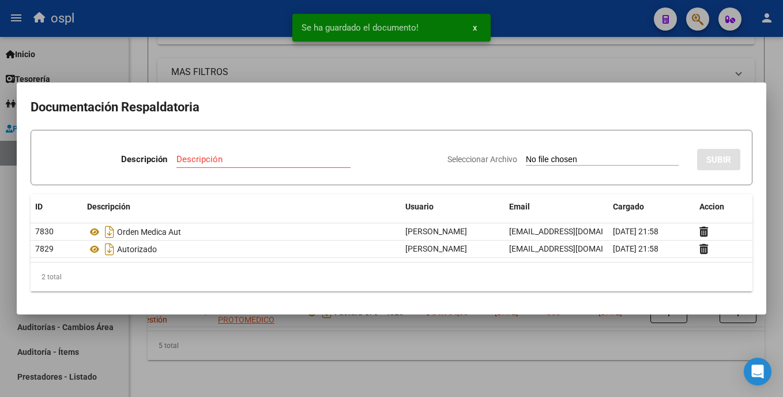
click at [526, 160] on input "Seleccionar Archivo" at bounding box center [602, 159] width 153 height 11
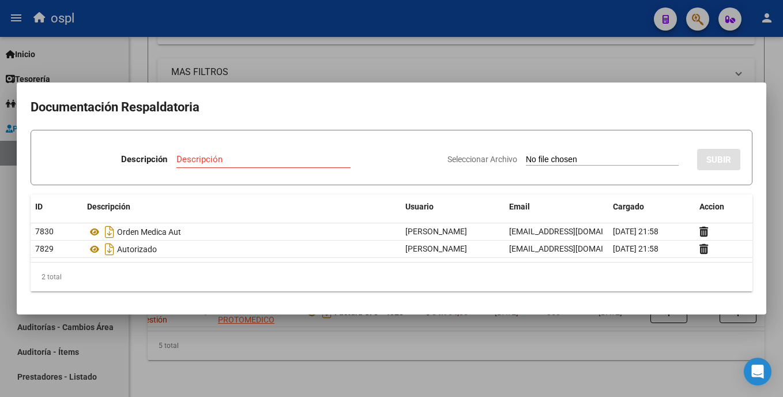
type input "C:\fakepath\reinoso2.jpg"
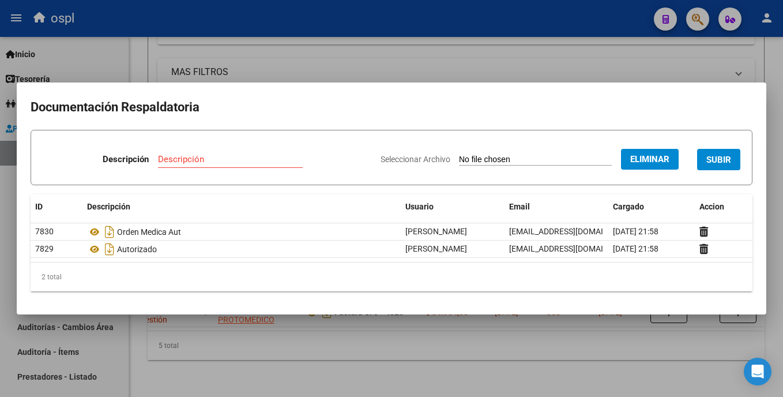
click at [180, 161] on input "Descripción" at bounding box center [230, 159] width 145 height 10
type input "PRESUPUESTO AUT"
click at [729, 158] on span "SUBIR" at bounding box center [718, 159] width 25 height 10
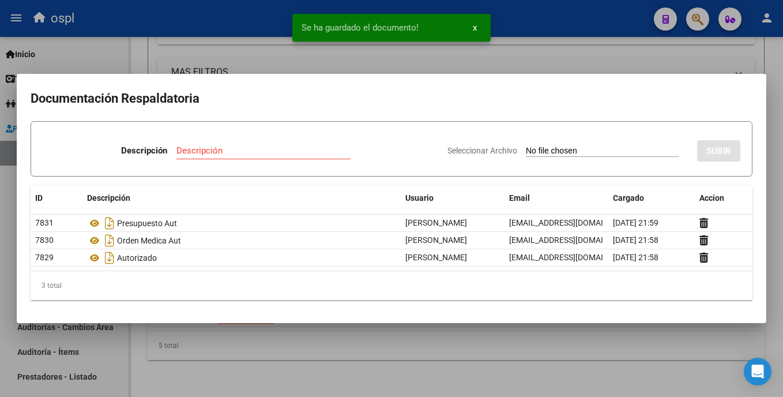
click at [533, 152] on input "Seleccionar Archivo" at bounding box center [602, 151] width 153 height 11
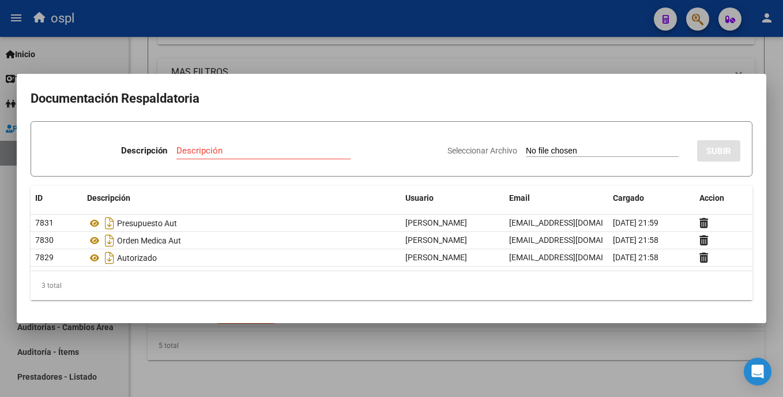
type input "C:\fakepath\[PERSON_NAME].jpg"
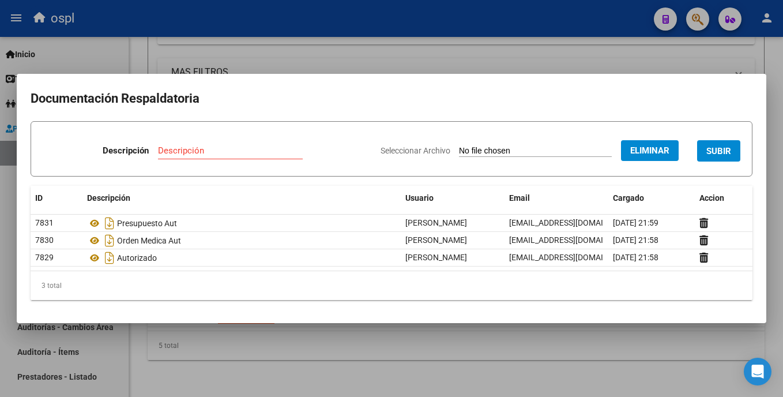
click at [221, 146] on input "Descripción" at bounding box center [230, 150] width 145 height 10
type input "REMITO"
click at [714, 152] on span "SUBIR" at bounding box center [718, 151] width 25 height 10
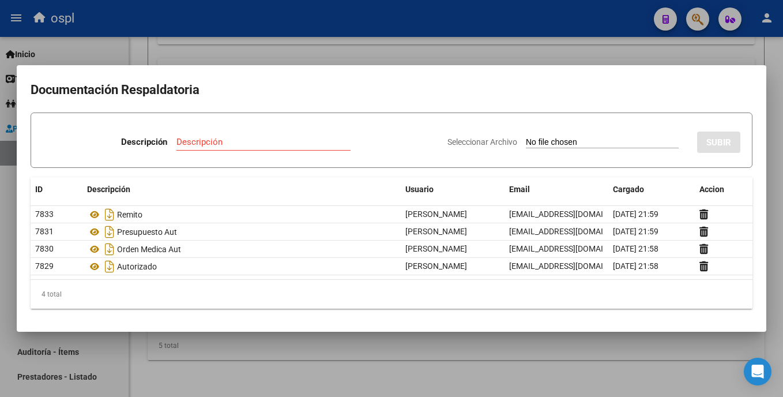
click at [502, 47] on div at bounding box center [391, 198] width 783 height 397
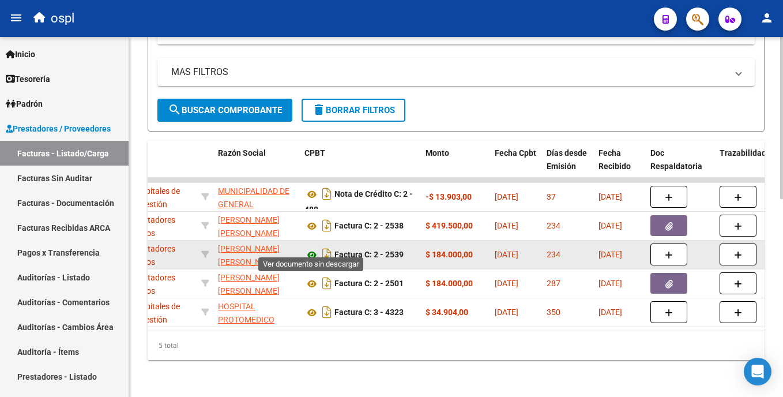
click at [311, 248] on icon at bounding box center [311, 255] width 15 height 14
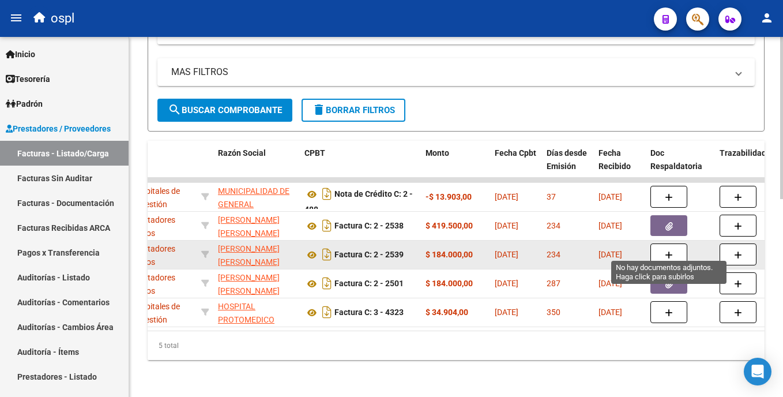
click at [671, 251] on icon "button" at bounding box center [669, 255] width 8 height 9
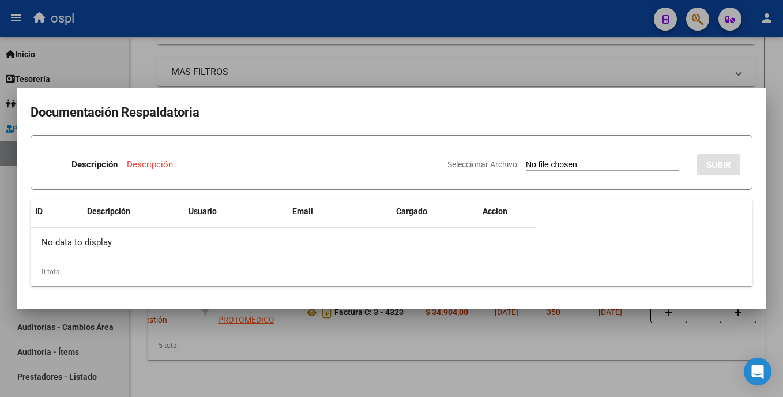
click at [552, 166] on input "Seleccionar Archivo" at bounding box center [602, 165] width 153 height 11
type input "C:\fakepath\gomez3.jpg"
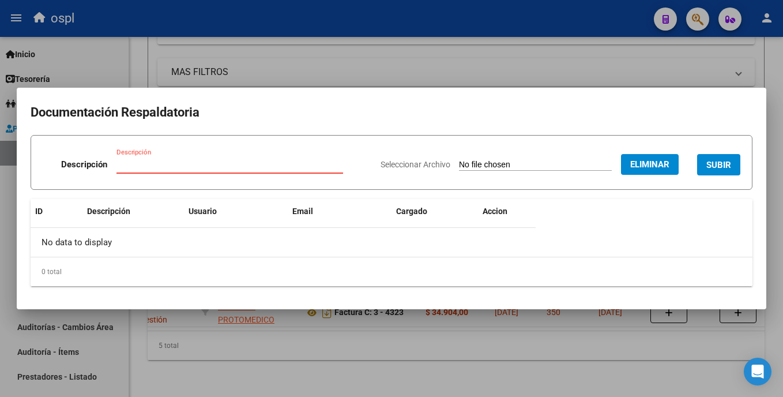
click at [157, 164] on input "Descripción" at bounding box center [229, 164] width 227 height 10
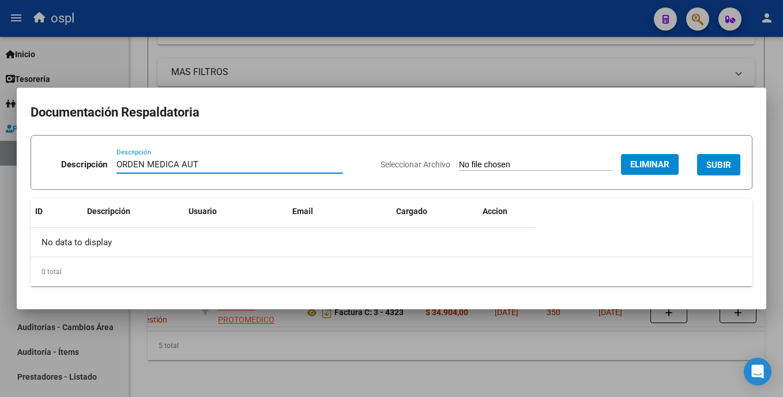
type input "ORDEN MEDICA AUT"
click at [724, 162] on span "SUBIR" at bounding box center [718, 165] width 25 height 10
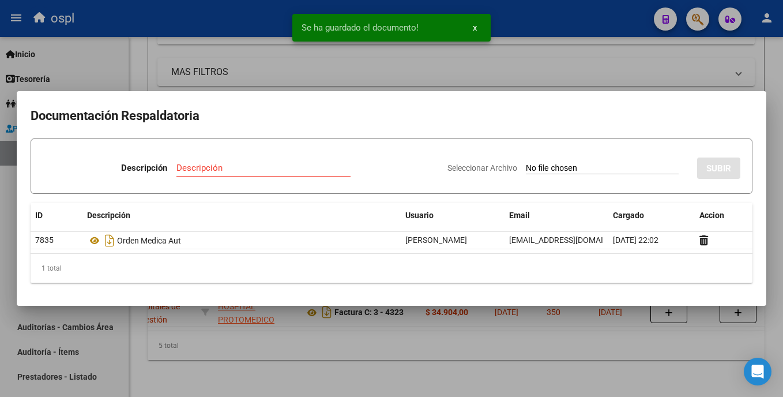
click at [544, 164] on input "Seleccionar Archivo" at bounding box center [602, 168] width 153 height 11
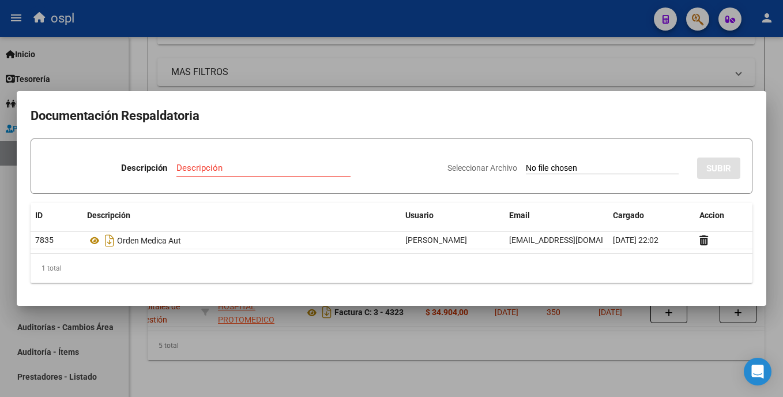
type input "C:\fakepath\gomez2.jpg"
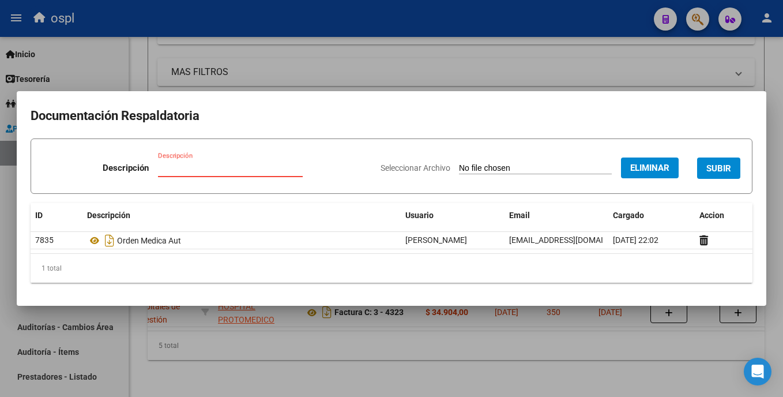
click at [191, 167] on input "Descripción" at bounding box center [230, 168] width 145 height 10
type input "PRESUPUESTO AUT"
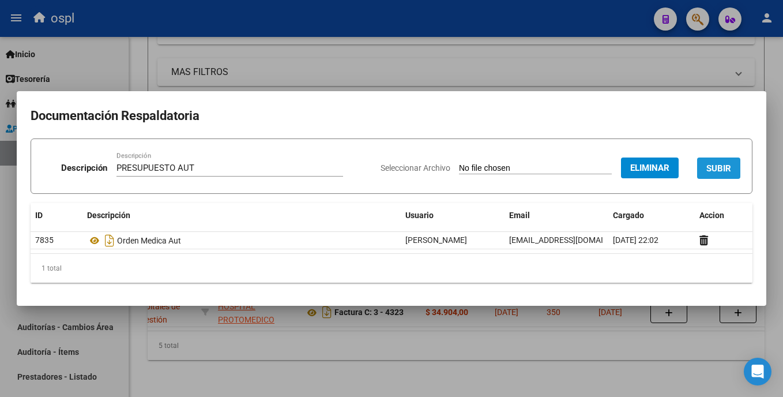
click at [711, 171] on span "SUBIR" at bounding box center [718, 168] width 25 height 10
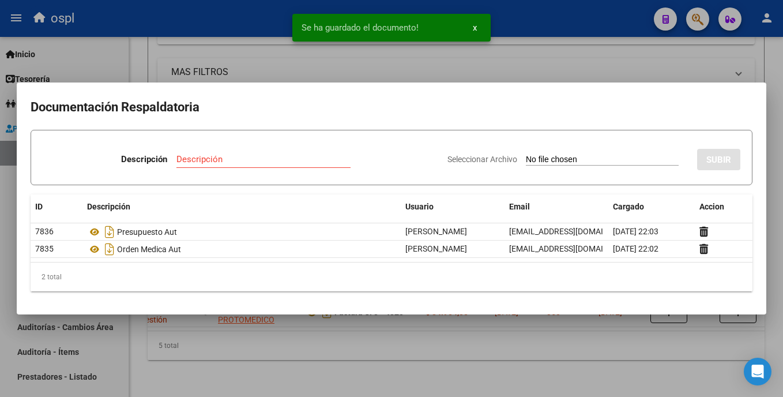
click at [526, 155] on input "Seleccionar Archivo" at bounding box center [602, 159] width 153 height 11
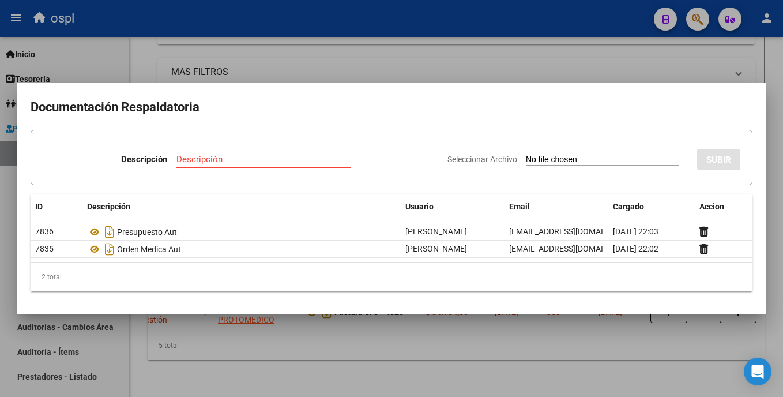
type input "C:\fakepath\gomez1.pdf"
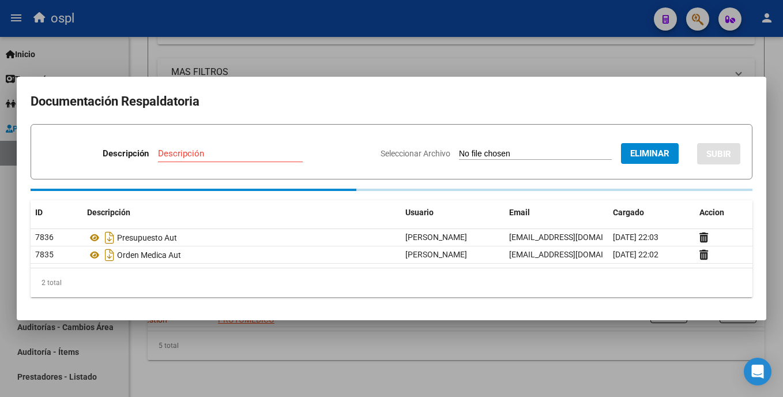
click at [216, 150] on div "Descripción" at bounding box center [230, 153] width 145 height 17
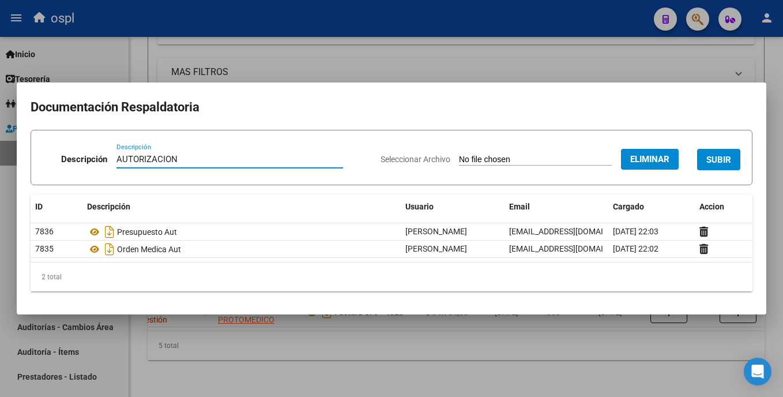
type input "AUTORIZACION"
click at [724, 163] on span "SUBIR" at bounding box center [718, 159] width 25 height 10
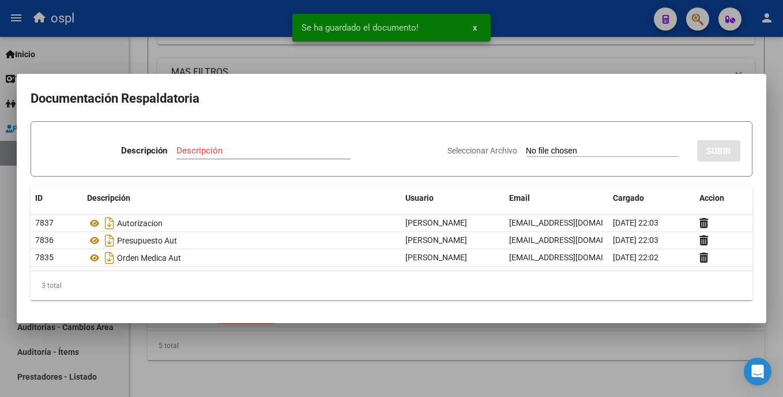
click at [528, 149] on input "Seleccionar Archivo" at bounding box center [602, 151] width 153 height 11
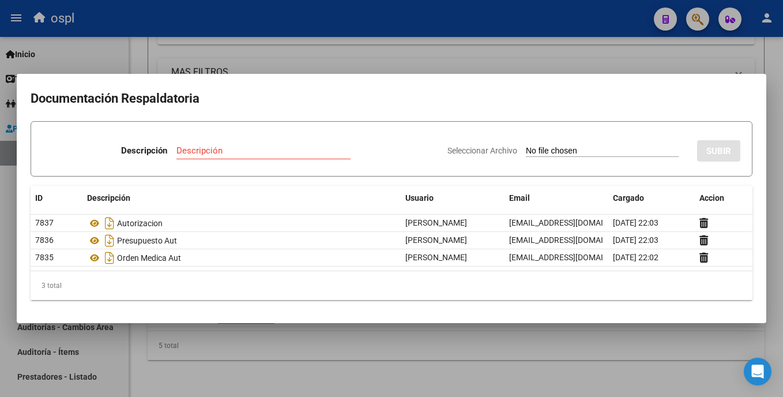
type input "C:\fakepath\[PERSON_NAME] (1).jpg"
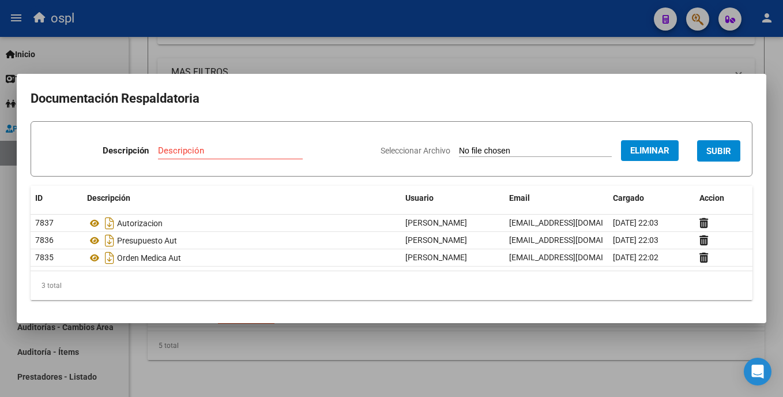
click at [198, 150] on input "Descripción" at bounding box center [230, 150] width 145 height 10
type input "REMITO"
click at [710, 160] on button "SUBIR" at bounding box center [718, 150] width 43 height 21
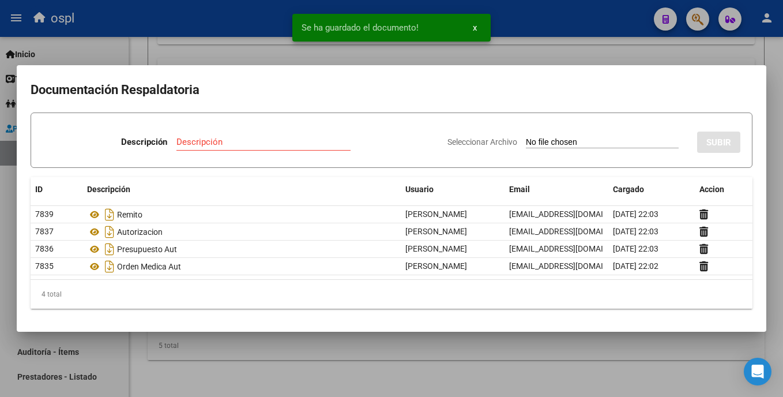
click at [557, 44] on div at bounding box center [391, 198] width 783 height 397
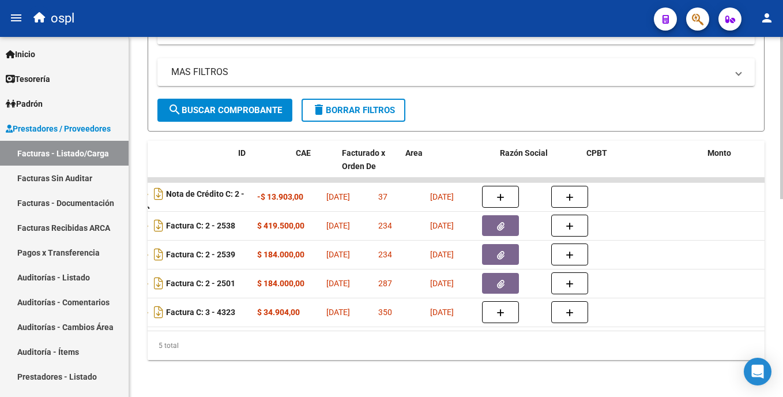
scroll to position [0, 0]
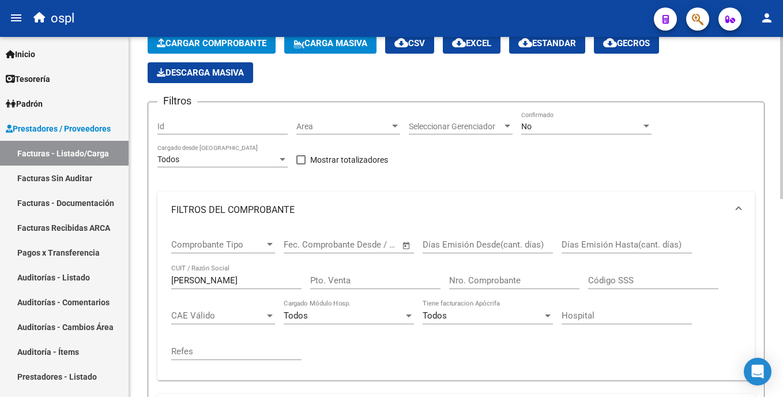
scroll to position [51, 0]
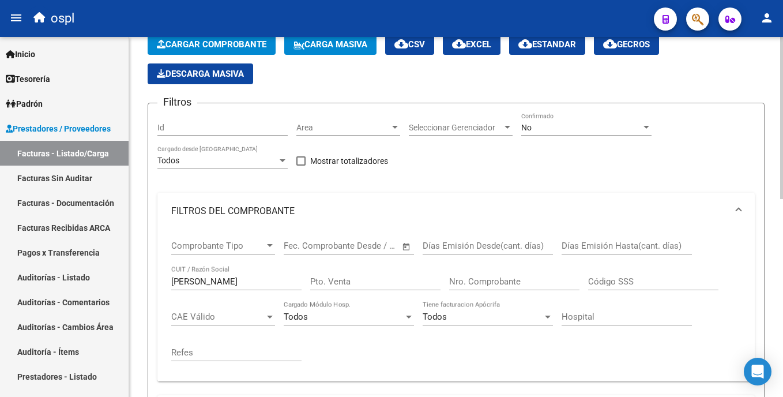
click at [775, 119] on div "Video tutorial PRESTADORES -> Listado de CPBTs Emitidos por Prestadores / Prove…" at bounding box center [457, 380] width 656 height 788
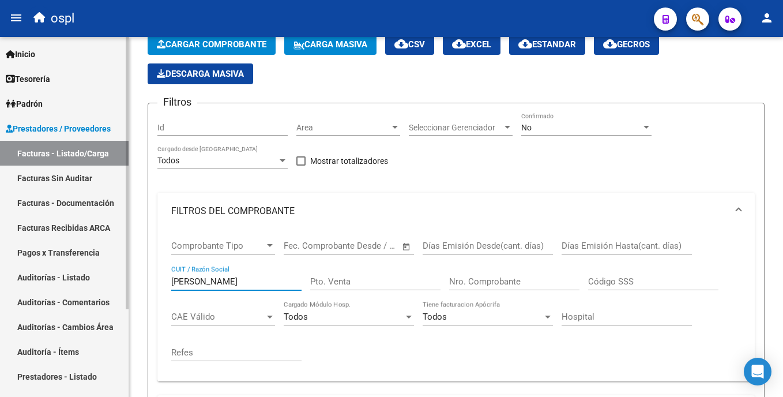
drag, startPoint x: 240, startPoint y: 279, endPoint x: 86, endPoint y: 273, distance: 154.0
click at [86, 273] on mat-sidenav-container "Firma Express Inicio Calendario SSS Instructivos Contacto OS Tesorería Auditorí…" at bounding box center [391, 217] width 783 height 360
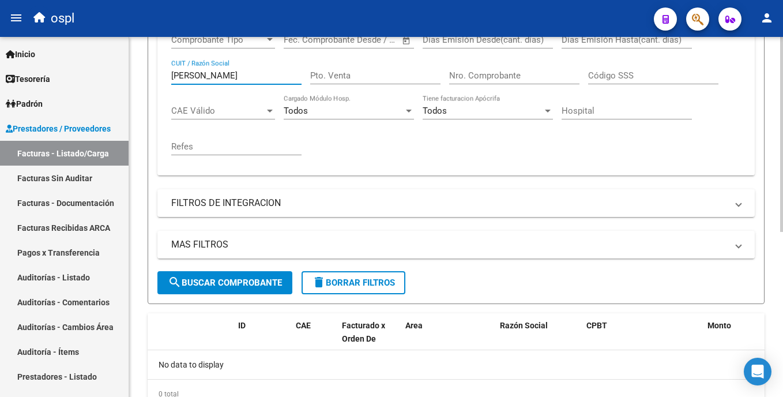
click at [782, 251] on html "menu ospl person Firma Express Inicio Calendario SSS Instructivos Contacto OS T…" at bounding box center [391, 198] width 783 height 397
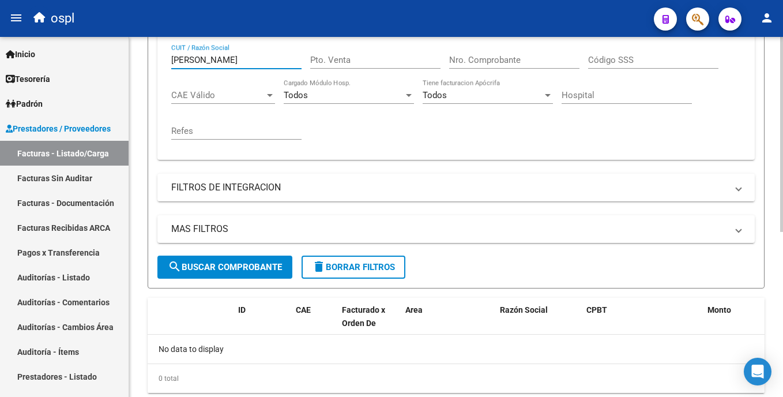
type input "[PERSON_NAME]"
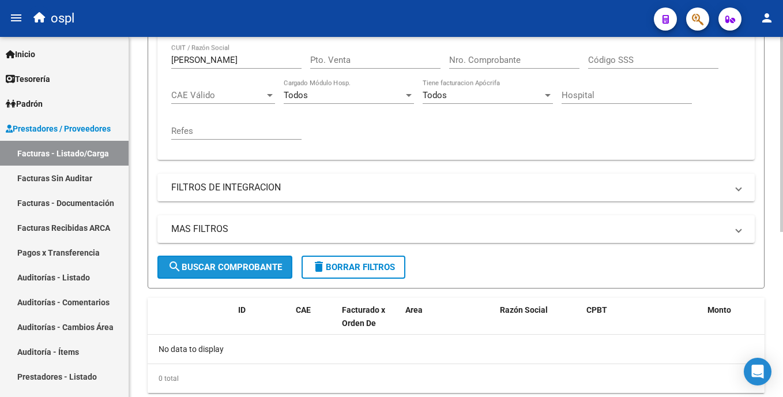
click at [270, 266] on span "search Buscar Comprobante" at bounding box center [225, 267] width 114 height 10
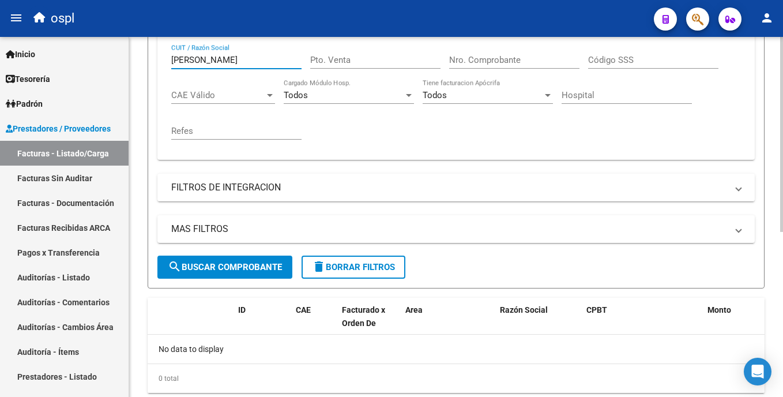
drag, startPoint x: 239, startPoint y: 60, endPoint x: 161, endPoint y: 70, distance: 78.5
click at [161, 70] on div "Comprobante Tipo Comprobante Tipo Fecha inicio – Fecha fin Fec. Comprobante Des…" at bounding box center [455, 84] width 597 height 152
click at [477, 56] on input "Nro. Comprobante" at bounding box center [514, 60] width 130 height 10
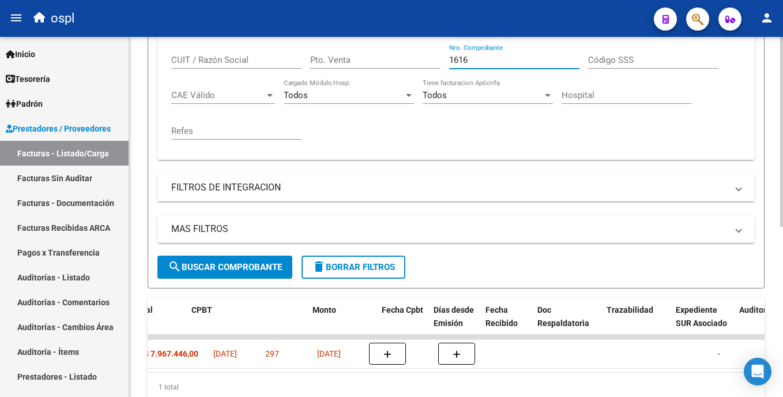
scroll to position [0, 386]
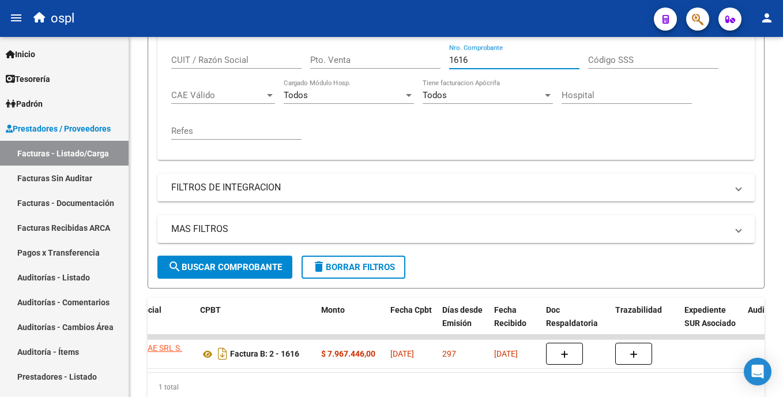
type input "1616"
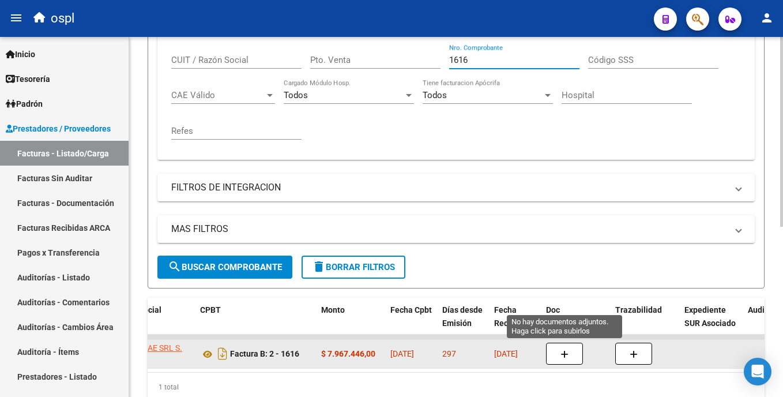
click at [568, 353] on icon "button" at bounding box center [564, 354] width 8 height 9
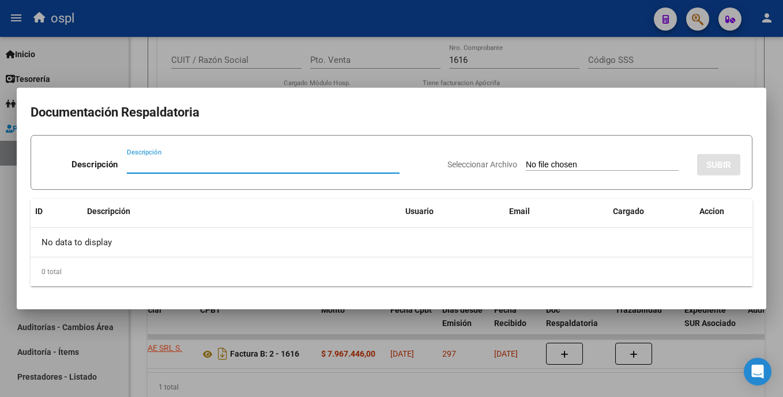
click at [526, 167] on input "Seleccionar Archivo" at bounding box center [602, 165] width 153 height 11
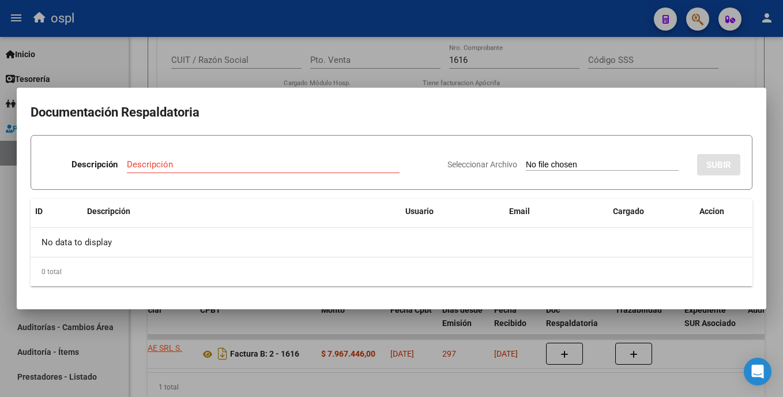
click at [526, 157] on div "Seleccionar Archivo SUBIR" at bounding box center [593, 162] width 293 height 35
click at [537, 163] on input "Seleccionar Archivo" at bounding box center [602, 165] width 153 height 11
type input "C:\fakepath\SKM_C30825092911310.pdf"
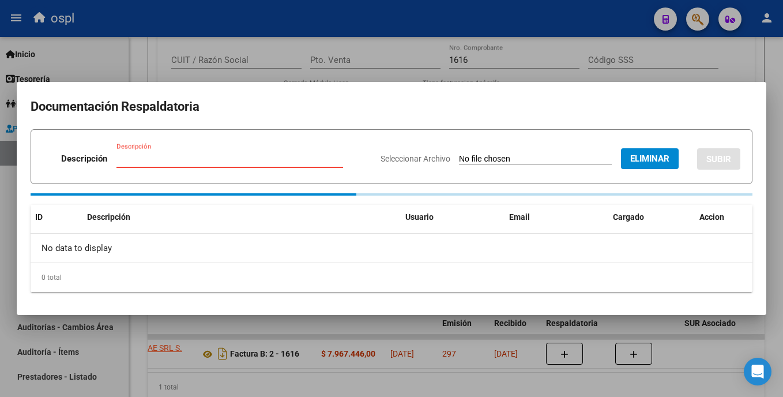
click at [229, 163] on input "Descripción" at bounding box center [229, 158] width 227 height 10
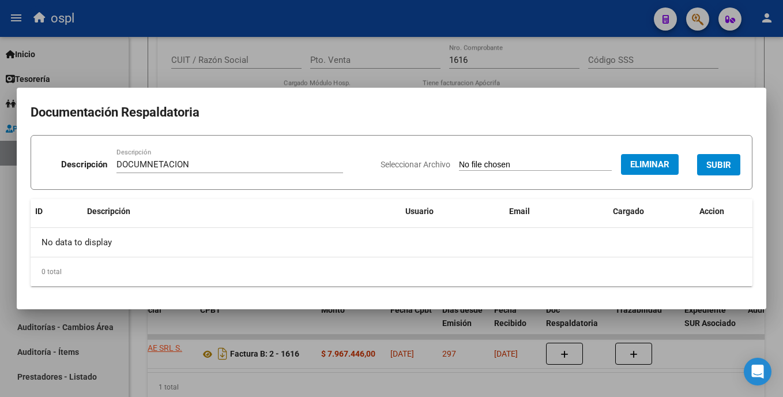
drag, startPoint x: 146, startPoint y: 158, endPoint x: 154, endPoint y: 160, distance: 8.8
click at [153, 159] on div "DOCUMNETACION Descripción" at bounding box center [229, 164] width 227 height 17
click at [156, 165] on input "DOCUMNETACION" at bounding box center [229, 164] width 227 height 10
click at [153, 169] on input "DOCUMNETACION" at bounding box center [229, 164] width 227 height 10
type input "DOCUMENTACION"
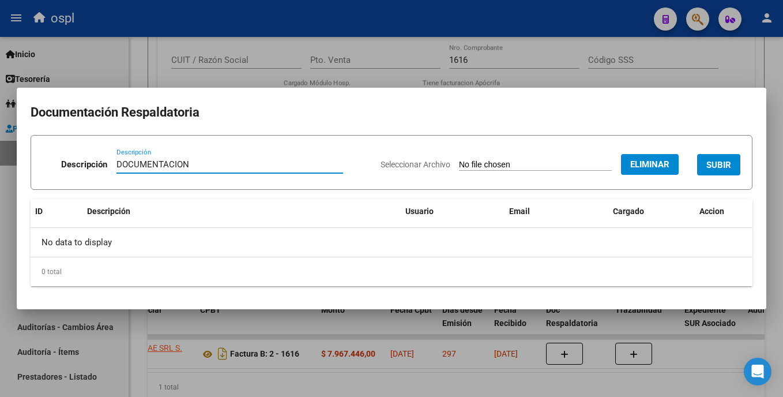
click at [711, 164] on span "SUBIR" at bounding box center [718, 165] width 25 height 10
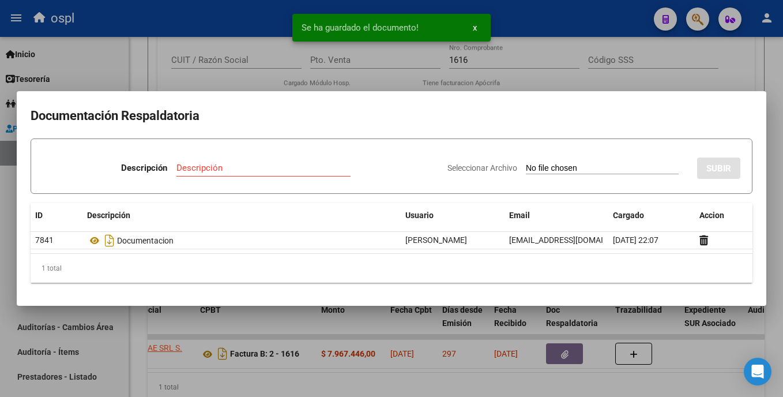
click at [640, 73] on div at bounding box center [391, 198] width 783 height 397
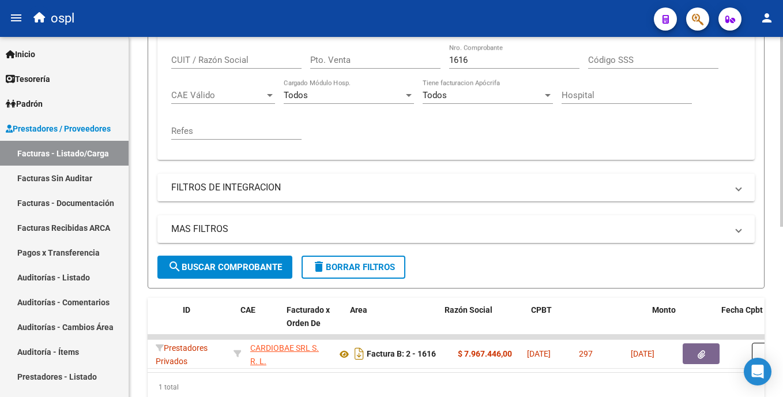
scroll to position [0, 0]
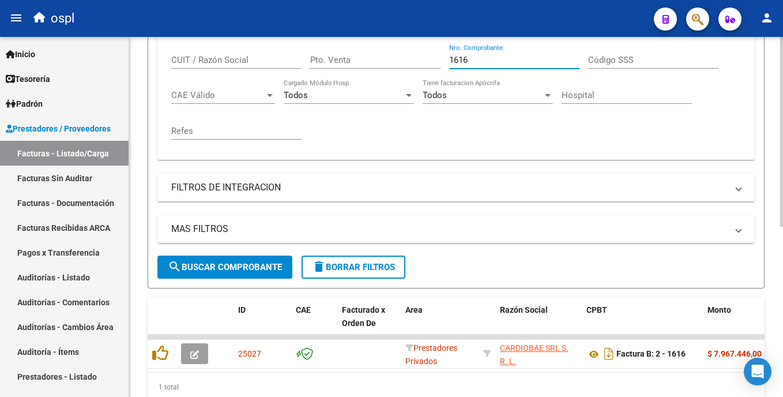
drag, startPoint x: 486, startPoint y: 56, endPoint x: 434, endPoint y: 63, distance: 53.0
click at [434, 63] on div "Comprobante Tipo Comprobante Tipo Fecha inicio – Fecha fin Fec. Comprobante Des…" at bounding box center [455, 79] width 569 height 142
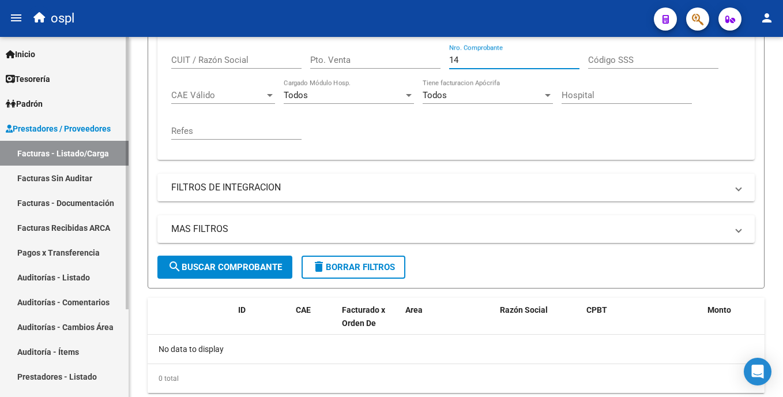
type input "14"
click at [96, 173] on link "Facturas Sin Auditar" at bounding box center [64, 177] width 129 height 25
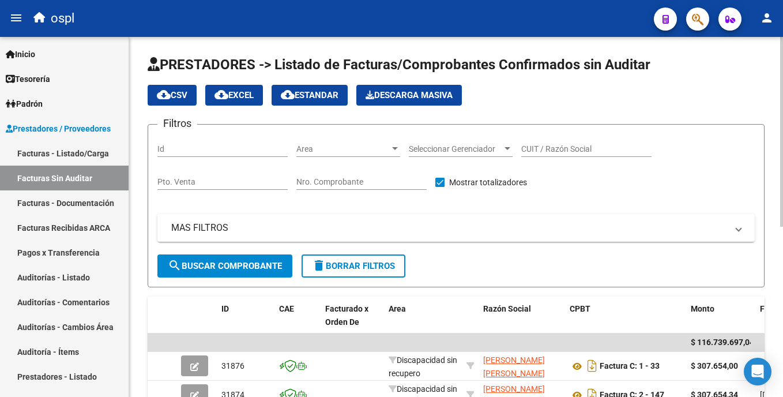
click at [782, 121] on html "menu ospl person Firma Express Inicio Calendario SSS Instructivos Contacto OS T…" at bounding box center [391, 198] width 783 height 397
click at [347, 179] on input "Nro. Comprobante" at bounding box center [361, 182] width 130 height 10
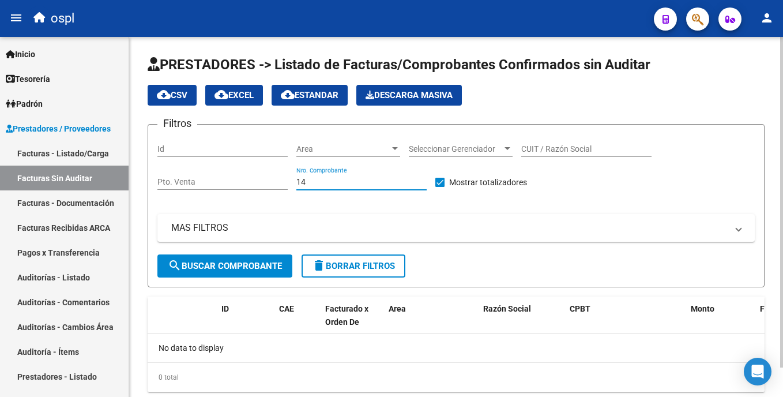
scroll to position [32, 0]
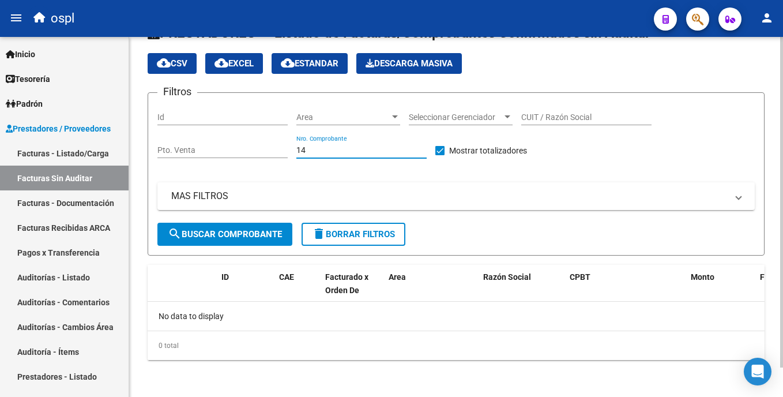
click at [782, 212] on html "menu ospl person Firma Express Inicio Calendario SSS Instructivos Contacto OS T…" at bounding box center [391, 198] width 783 height 397
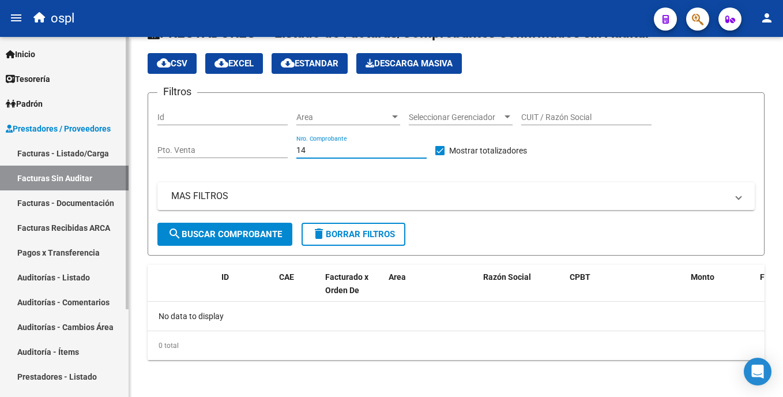
type input "14"
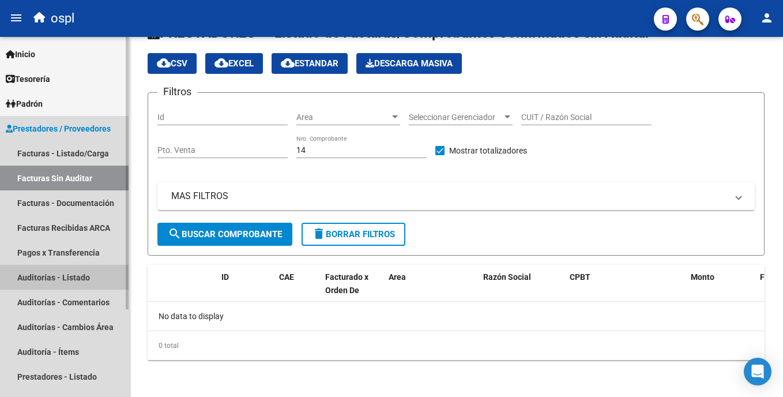
click at [56, 271] on link "Auditorías - Listado" at bounding box center [64, 277] width 129 height 25
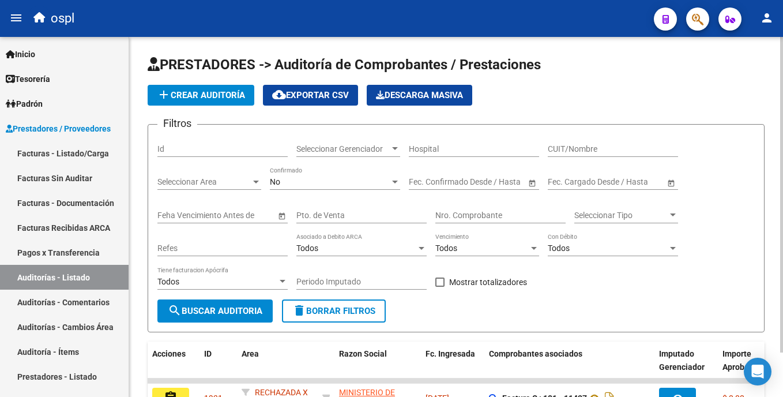
click at [446, 212] on input "Nro. Comprobante" at bounding box center [500, 215] width 130 height 10
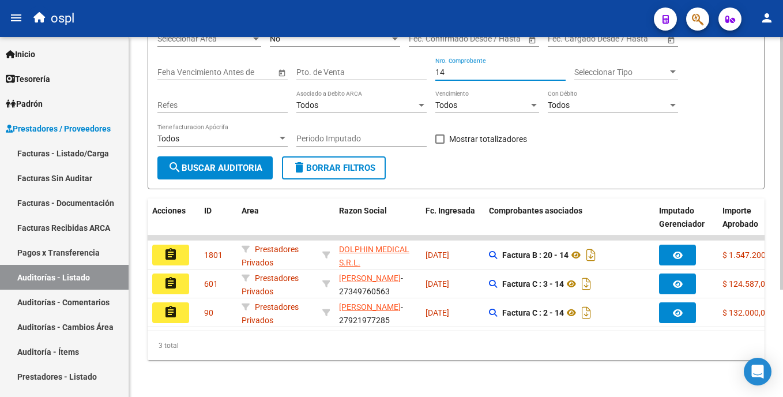
scroll to position [152, 0]
click at [782, 262] on html "menu ospl person Firma Express Inicio Calendario SSS Instructivos Contacto OS T…" at bounding box center [391, 198] width 783 height 397
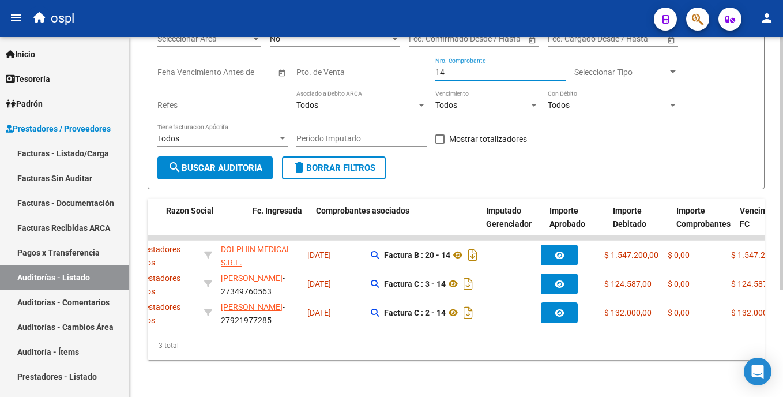
scroll to position [0, 332]
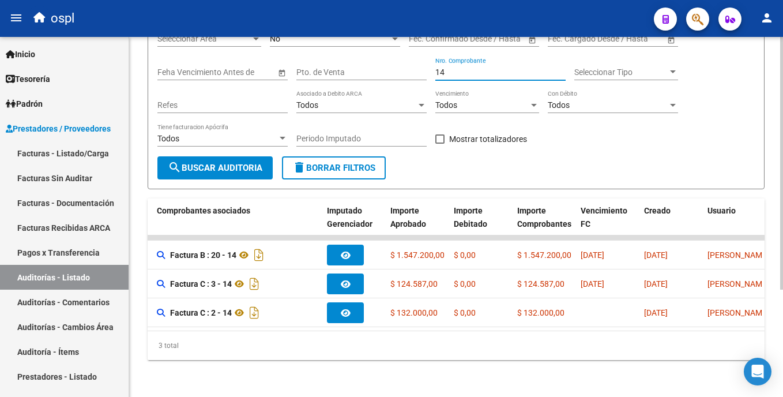
type input "1"
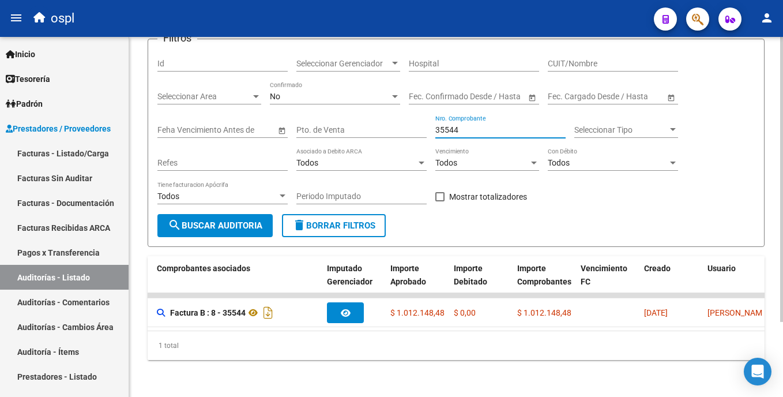
scroll to position [95, 0]
click at [782, 226] on html "menu ospl person Firma Express Inicio Calendario SSS Instructivos Contacto OS T…" at bounding box center [391, 198] width 783 height 397
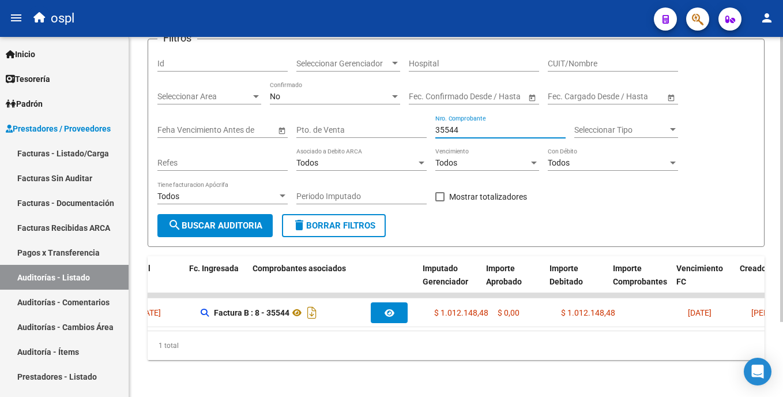
scroll to position [0, 154]
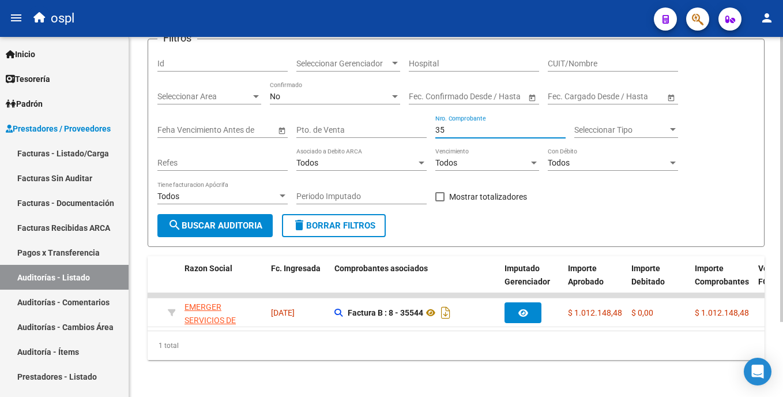
type input "3"
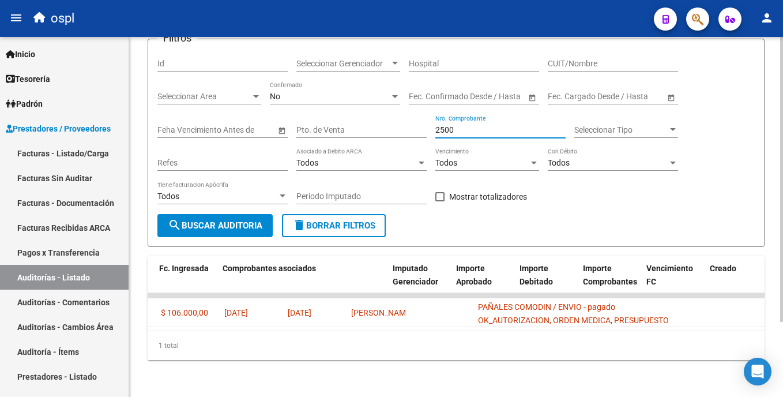
scroll to position [0, 0]
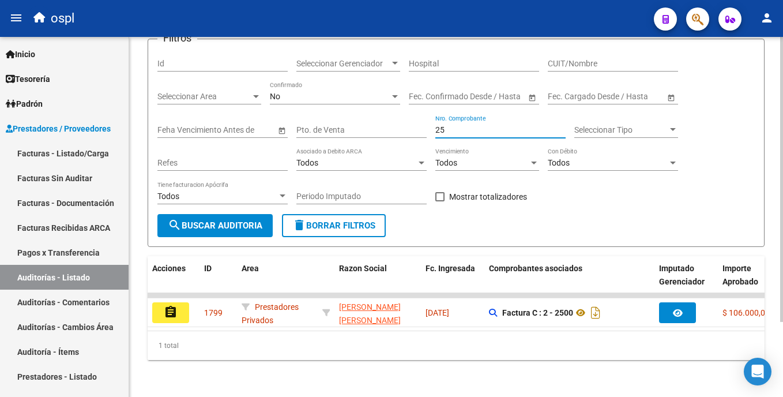
type input "2"
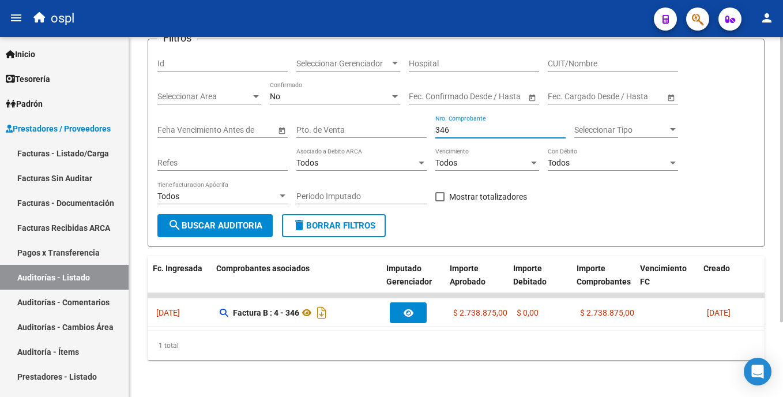
scroll to position [0, 249]
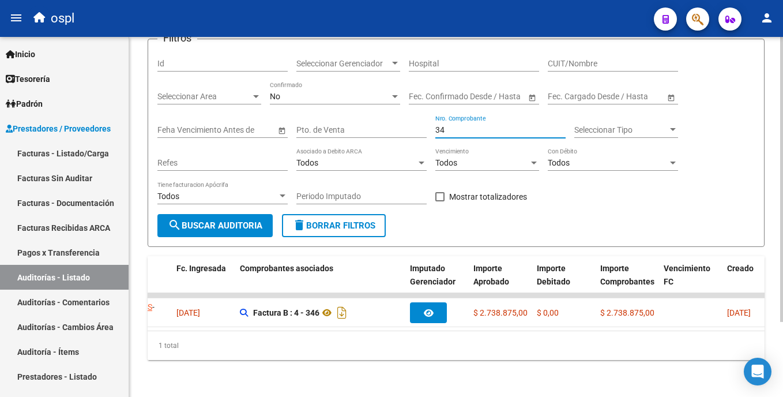
type input "3"
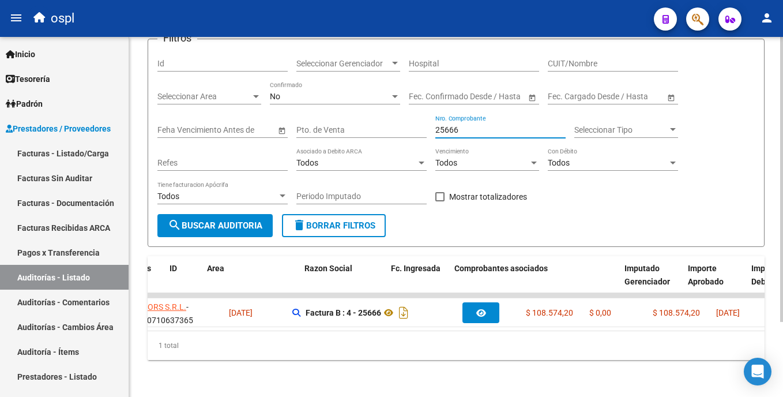
scroll to position [0, 0]
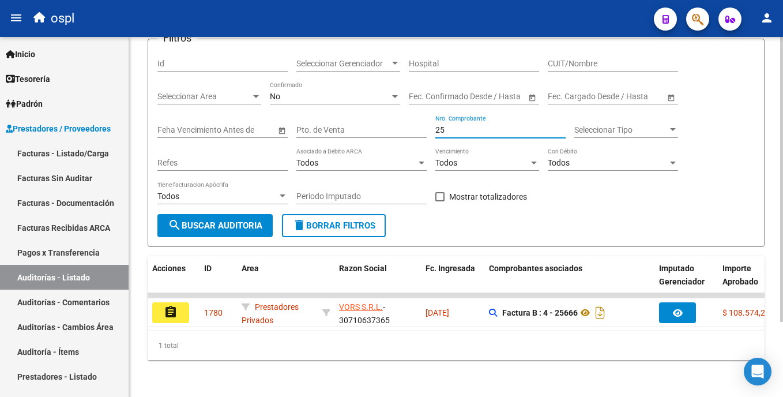
type input "2"
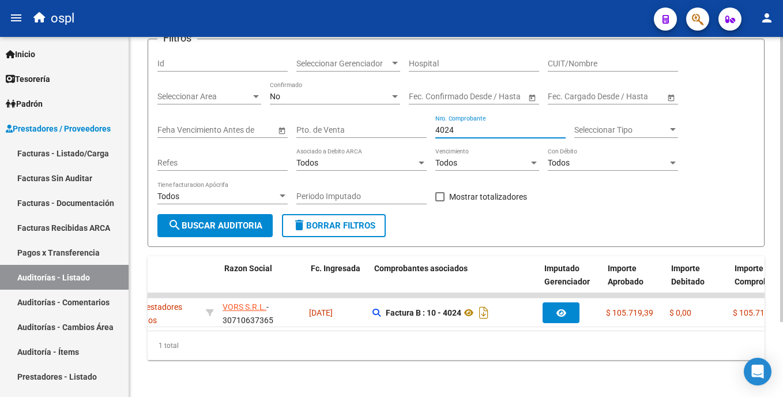
scroll to position [0, 115]
type input "4"
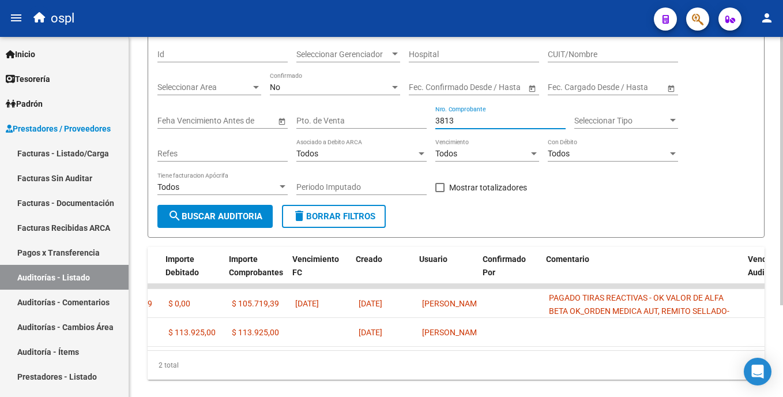
scroll to position [0, 624]
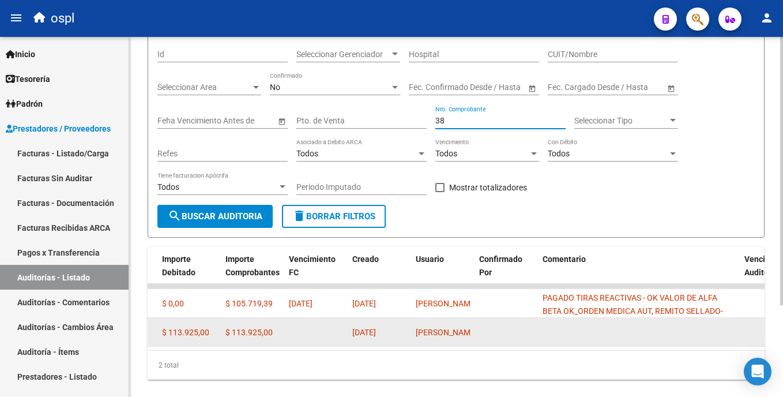
type input "3"
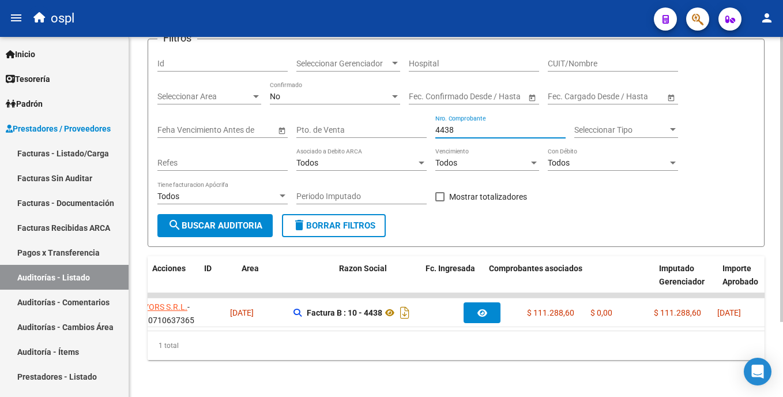
scroll to position [0, 0]
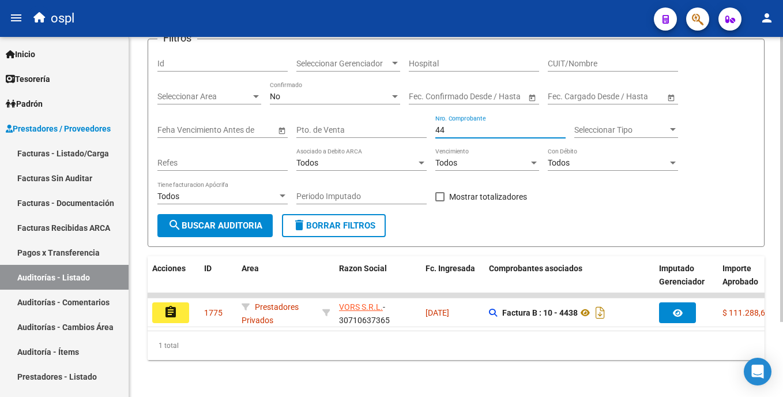
type input "4"
drag, startPoint x: 228, startPoint y: 321, endPoint x: 237, endPoint y: 320, distance: 9.8
click at [237, 320] on datatable-body "assignment 1803 Prestadores Privados DIAGNOSTICO TESLA SRL - 30650787141 [DATE]…" at bounding box center [456, 311] width 617 height 37
click at [471, 126] on div "3352 Nro. Comprobante" at bounding box center [500, 126] width 130 height 23
type input "3"
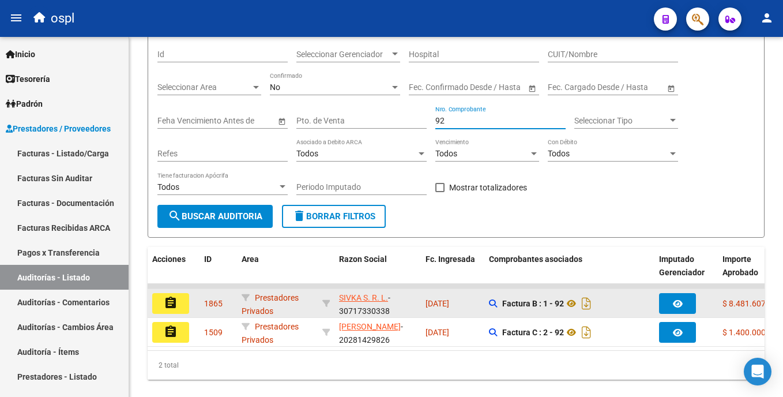
type input "92"
click at [182, 304] on button "assignment" at bounding box center [170, 303] width 37 height 21
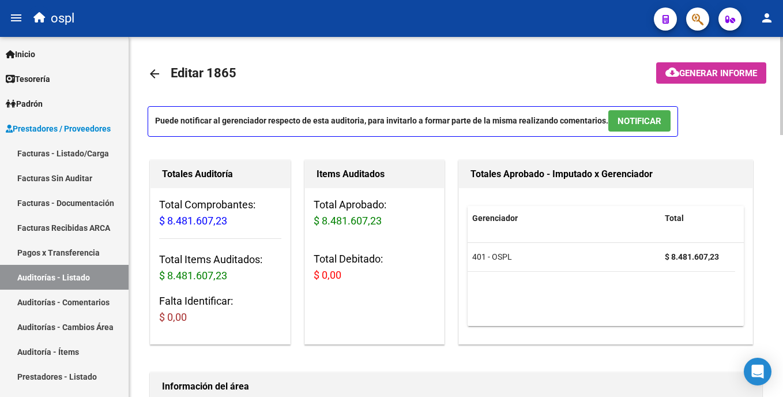
click at [782, 58] on html "menu ospl person Firma Express Inicio Calendario SSS Instructivos Contacto OS T…" at bounding box center [391, 198] width 783 height 397
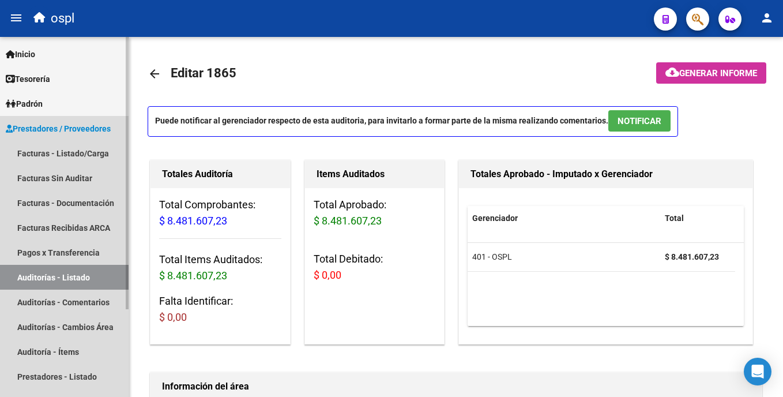
click at [104, 271] on link "Auditorías - Listado" at bounding box center [64, 277] width 129 height 25
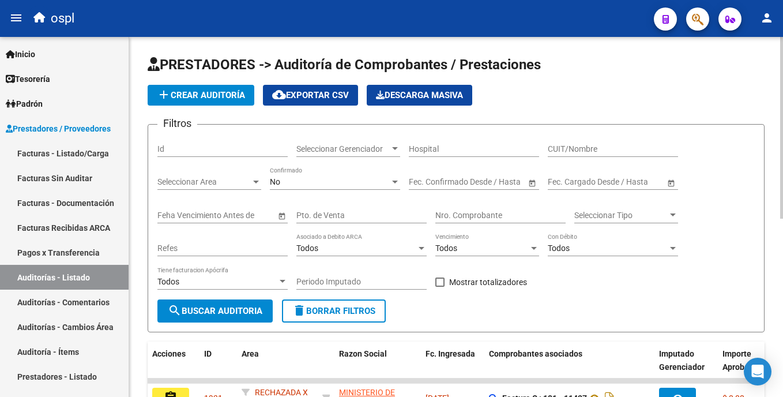
click at [469, 213] on input "Nro. Comprobante" at bounding box center [500, 215] width 130 height 10
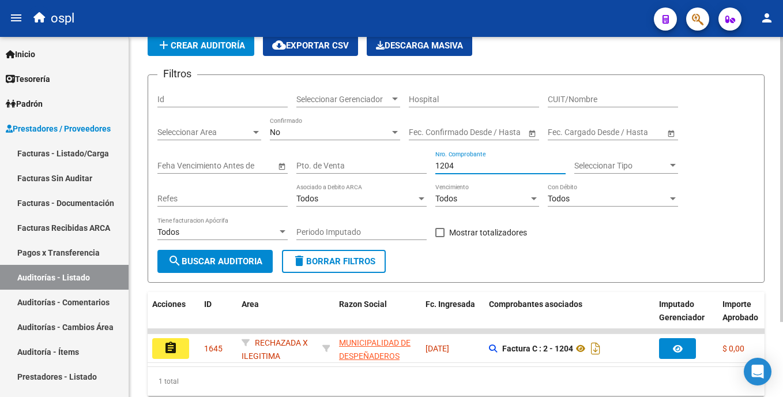
scroll to position [95, 0]
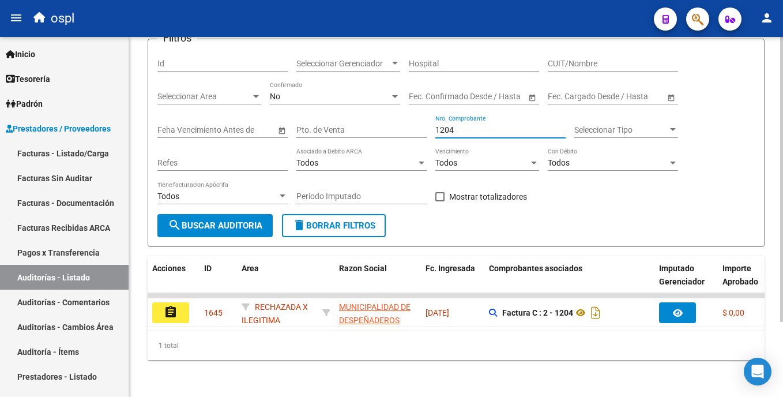
click at [782, 223] on html "menu ospl person Firma Express Inicio Calendario SSS Instructivos Contacto OS T…" at bounding box center [391, 198] width 783 height 397
type input "1204"
click at [81, 160] on link "Facturas - Listado/Carga" at bounding box center [64, 153] width 129 height 25
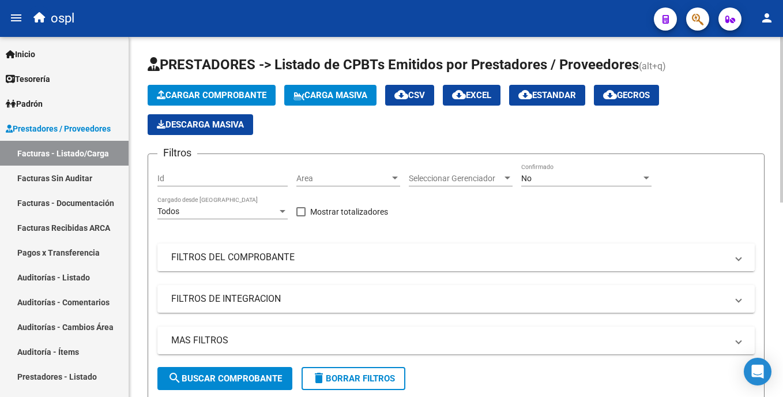
click at [248, 250] on mat-expansion-panel-header "FILTROS DEL COMPROBANTE" at bounding box center [455, 257] width 597 height 28
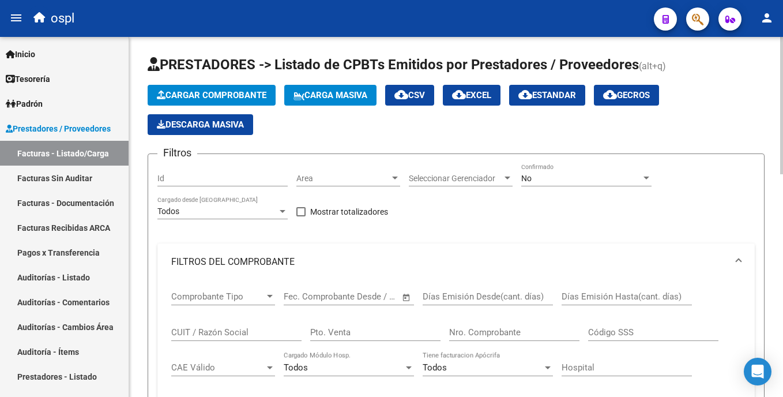
click at [484, 336] on input "Nro. Comprobante" at bounding box center [514, 332] width 130 height 10
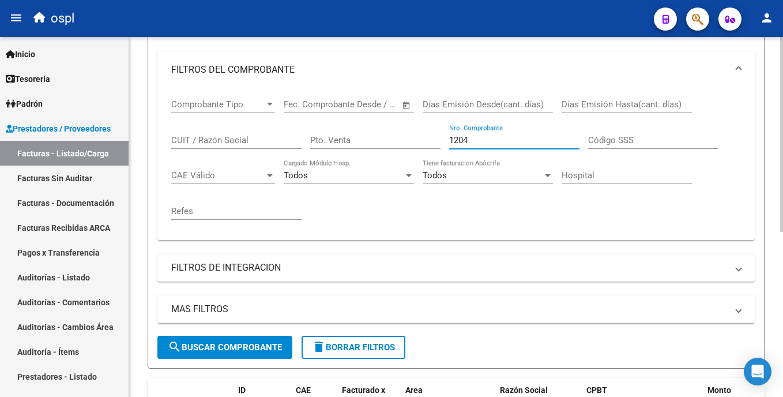
scroll to position [191, 0]
click at [782, 276] on html "menu ospl person Firma Express Inicio Calendario SSS Instructivos Contacto OS T…" at bounding box center [391, 198] width 783 height 397
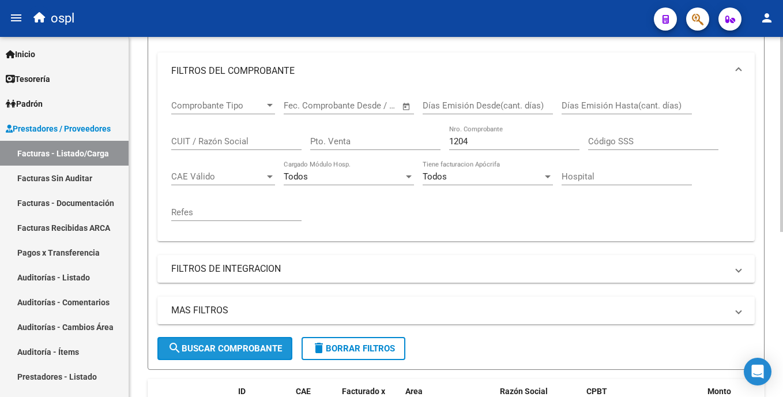
click at [255, 344] on span "search Buscar Comprobante" at bounding box center [225, 348] width 114 height 10
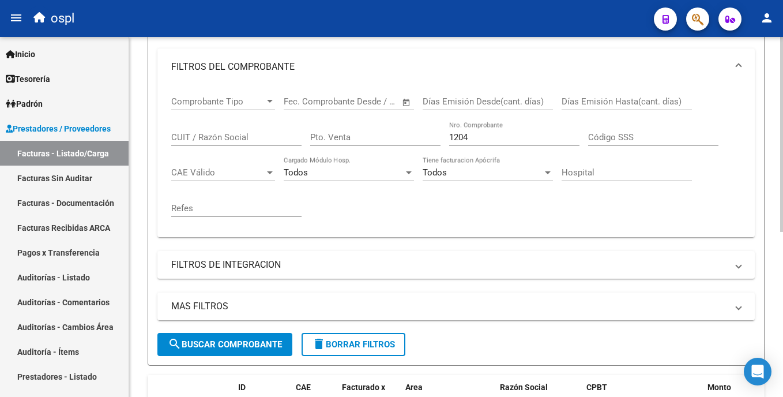
scroll to position [192, 0]
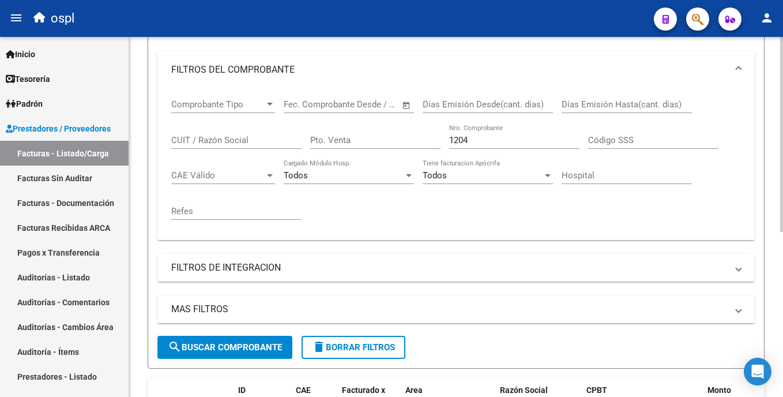
click at [782, 165] on html "menu ospl person Firma Express Inicio Calendario SSS Instructivos Contacto OS T…" at bounding box center [391, 198] width 783 height 397
click at [508, 137] on input "1204" at bounding box center [514, 140] width 130 height 10
type input "1"
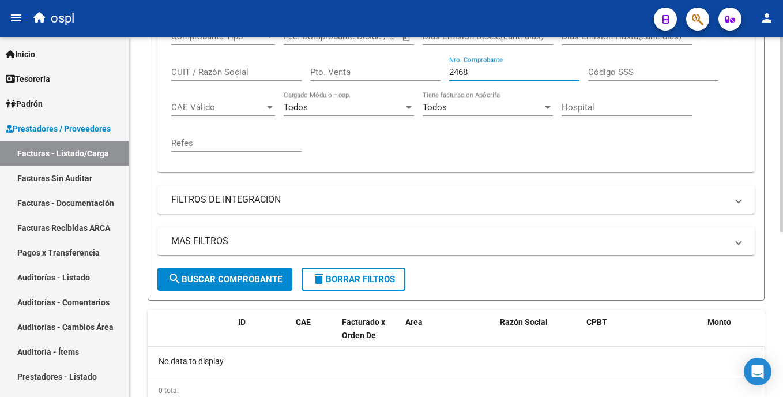
scroll to position [258, 0]
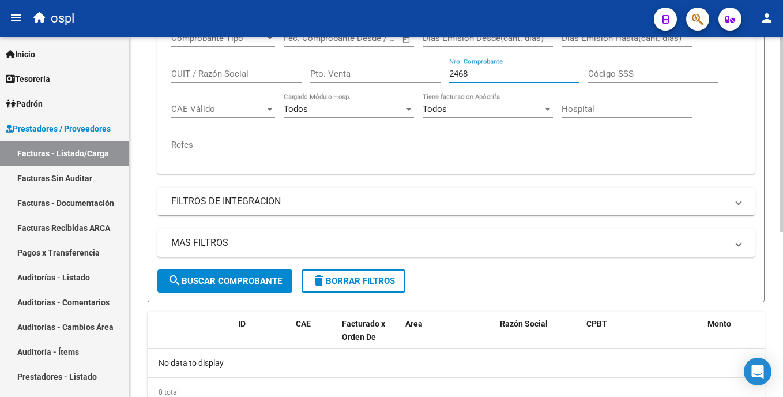
click at [782, 209] on html "menu ospl person Firma Express Inicio Calendario SSS Instructivos Contacto OS T…" at bounding box center [391, 198] width 783 height 397
type input "2468"
click at [92, 272] on link "Auditorías - Listado" at bounding box center [64, 277] width 129 height 25
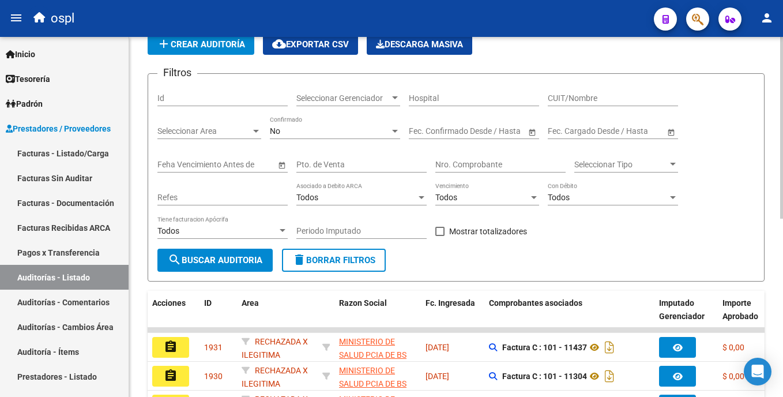
scroll to position [258, 0]
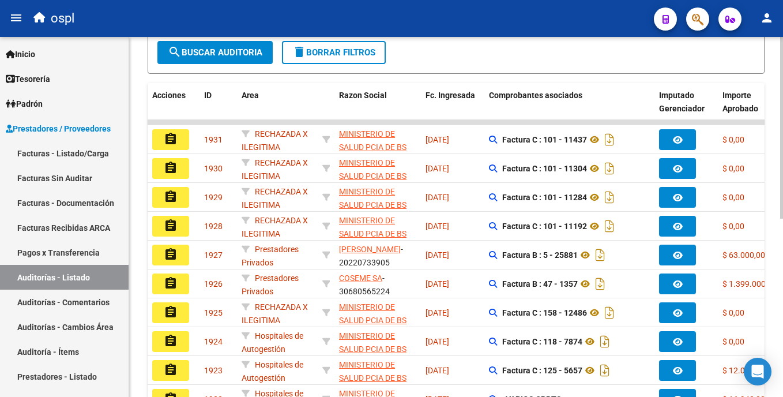
click at [480, 163] on datatable-body-cell "[DATE]" at bounding box center [452, 168] width 63 height 28
click at [782, 101] on html "menu ospl person Firma Express Inicio Calendario SSS Instructivos Contacto OS T…" at bounding box center [391, 198] width 783 height 397
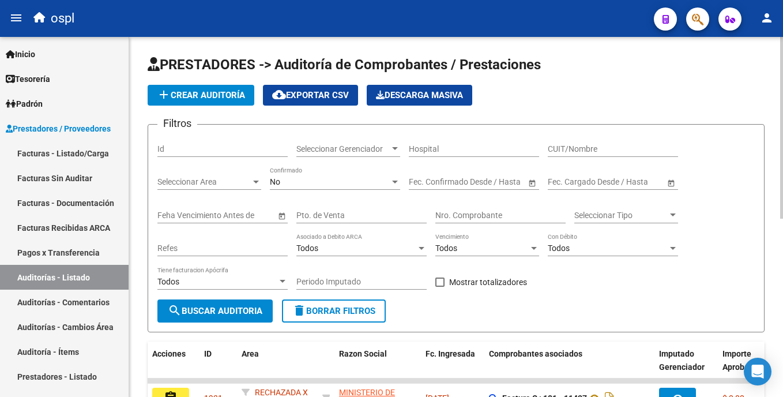
click at [455, 216] on input "Nro. Comprobante" at bounding box center [500, 215] width 130 height 10
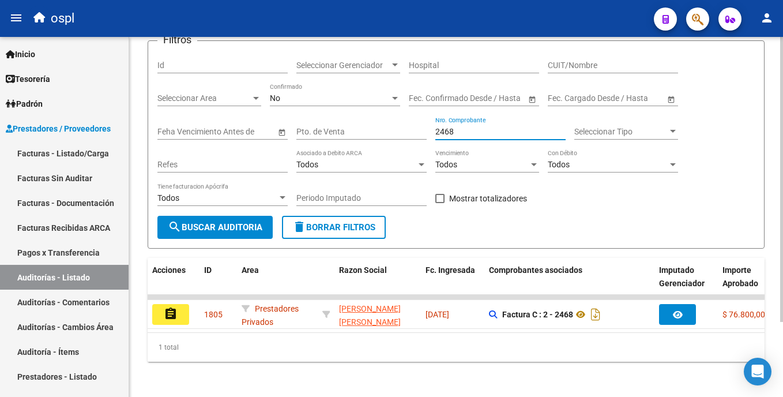
scroll to position [95, 0]
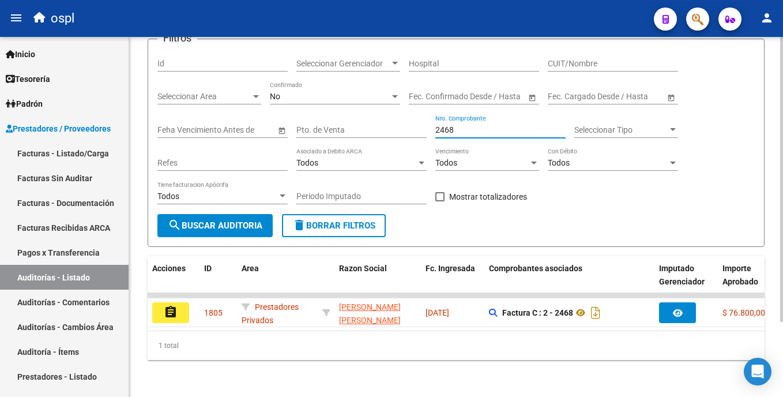
click at [782, 228] on html "menu ospl person Firma Express Inicio Calendario SSS Instructivos Contacto OS T…" at bounding box center [391, 198] width 783 height 397
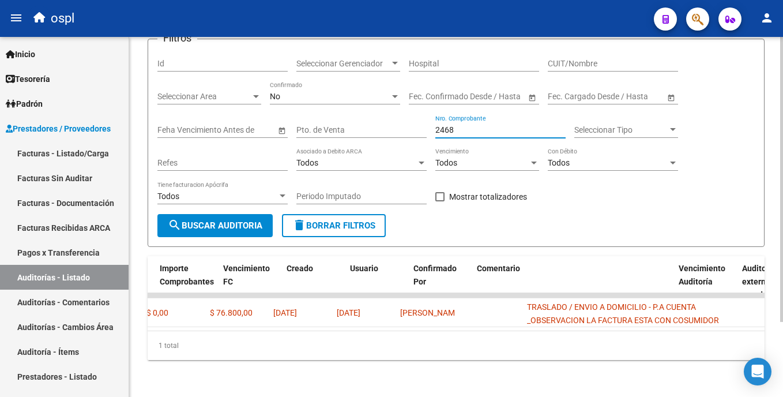
scroll to position [0, 691]
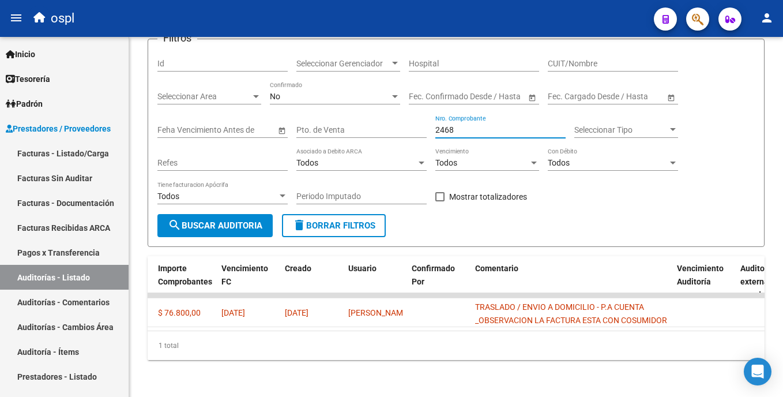
type input "2468"
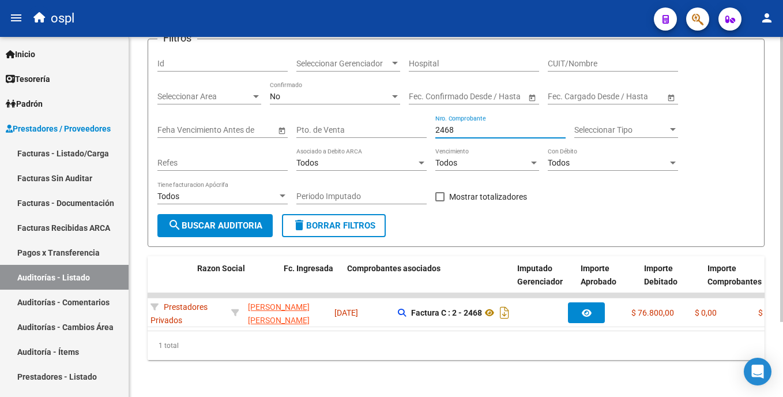
scroll to position [0, 151]
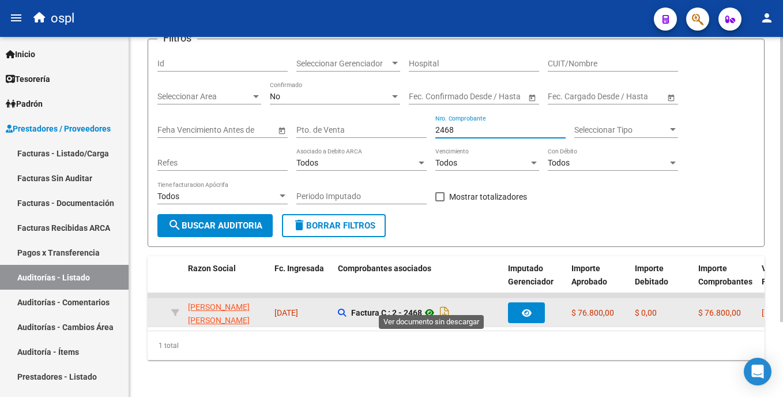
click at [433, 307] on icon at bounding box center [429, 312] width 15 height 14
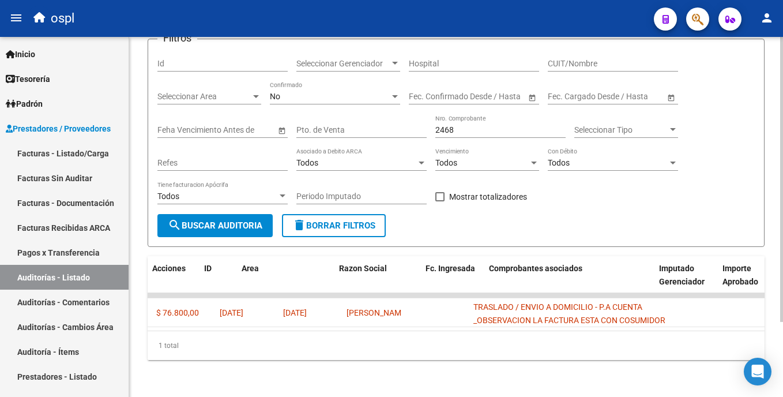
scroll to position [0, 0]
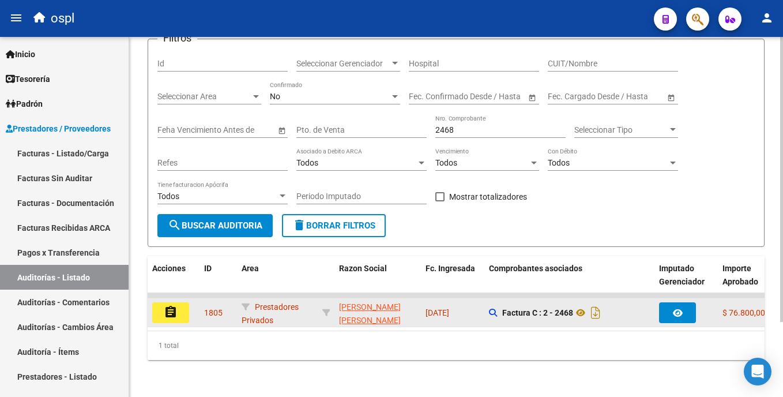
click at [184, 302] on button "assignment" at bounding box center [170, 312] width 37 height 21
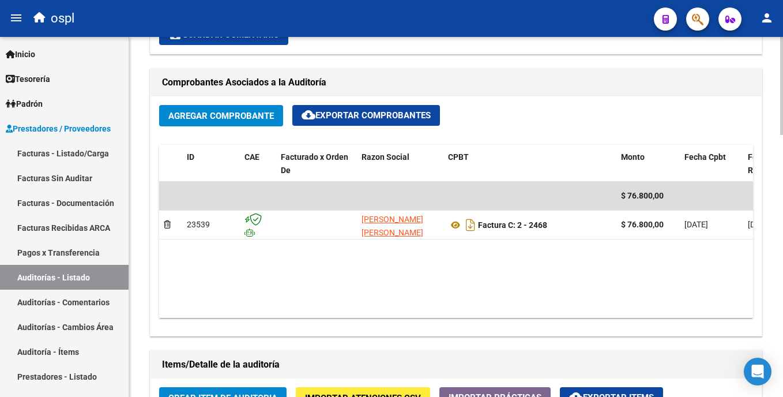
scroll to position [543, 0]
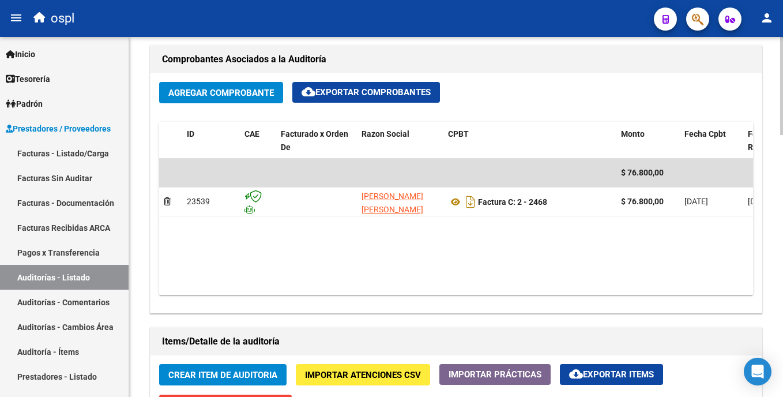
click at [782, 258] on html "menu ospl person Firma Express Inicio Calendario SSS Instructivos Contacto OS T…" at bounding box center [391, 198] width 783 height 397
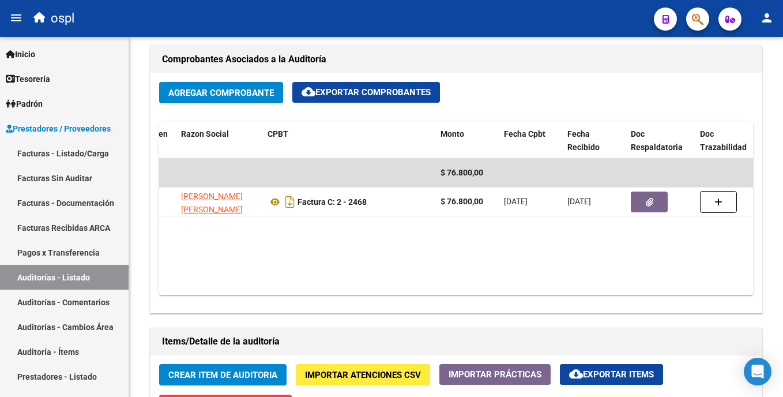
scroll to position [0, 205]
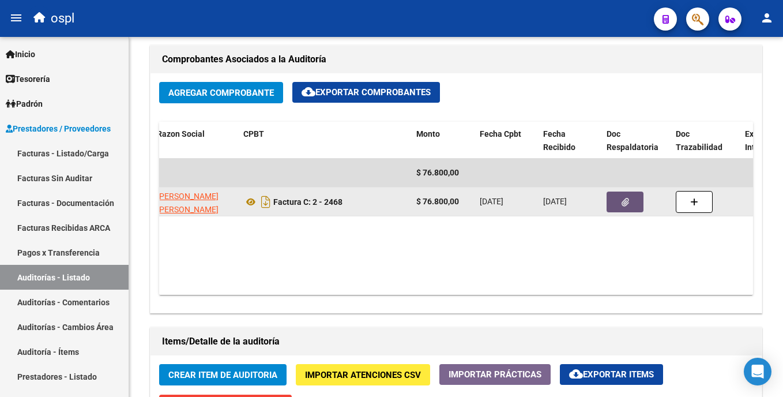
click at [613, 206] on button "button" at bounding box center [624, 201] width 37 height 21
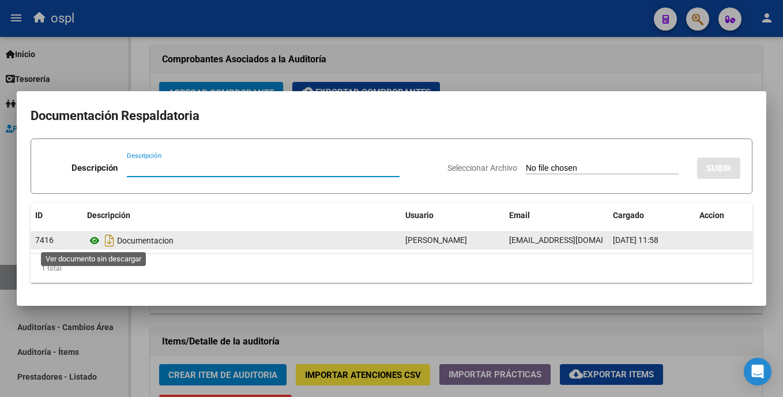
click at [92, 244] on icon at bounding box center [94, 240] width 15 height 14
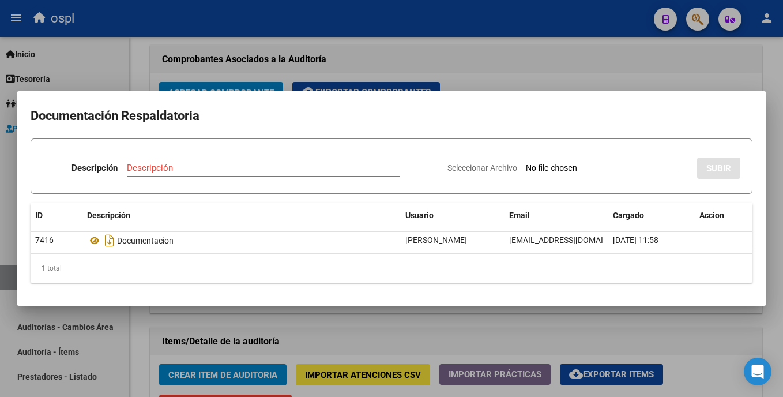
click at [567, 71] on div at bounding box center [391, 198] width 783 height 397
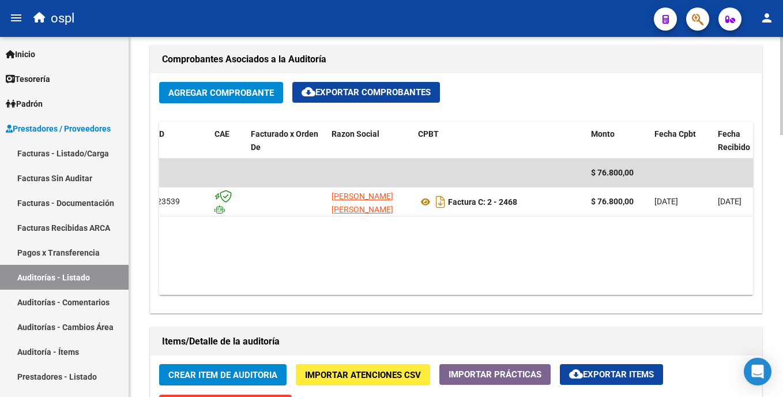
scroll to position [183, 0]
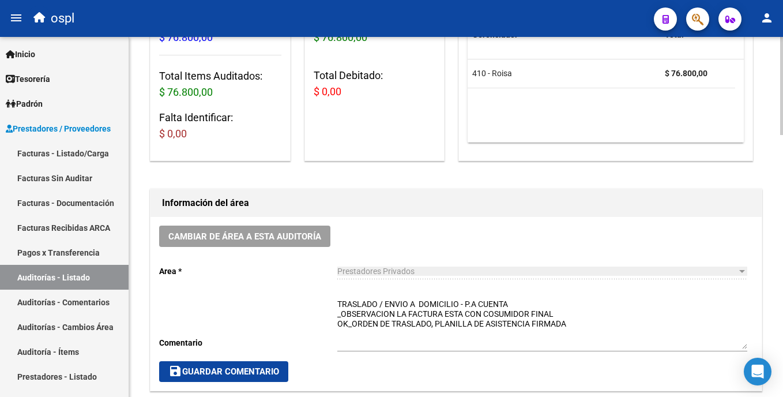
click at [782, 163] on html "menu ospl person Firma Express Inicio Calendario SSS Instructivos Contacto OS T…" at bounding box center [391, 198] width 783 height 397
drag, startPoint x: 514, startPoint y: 300, endPoint x: 412, endPoint y: 304, distance: 101.5
click at [412, 304] on textarea "TRASLADO / ENVIO A DOMICILIO - P.A CUENTA _OBSERVACION LA FACTURA ESTA CON COSU…" at bounding box center [542, 323] width 410 height 51
click at [388, 304] on textarea "TRASLADO / ENVIO _OBSERVACION LA FACTURA ESTA CON COSUMIDOR FINAL OK_ORDEN DE T…" at bounding box center [542, 323] width 410 height 51
click at [386, 303] on textarea "TRASLADO / ENVIO _OBSERVACION LA FACTURA ESTA CON COSUMIDOR FINAL OK_ORDEN DE T…" at bounding box center [542, 323] width 410 height 51
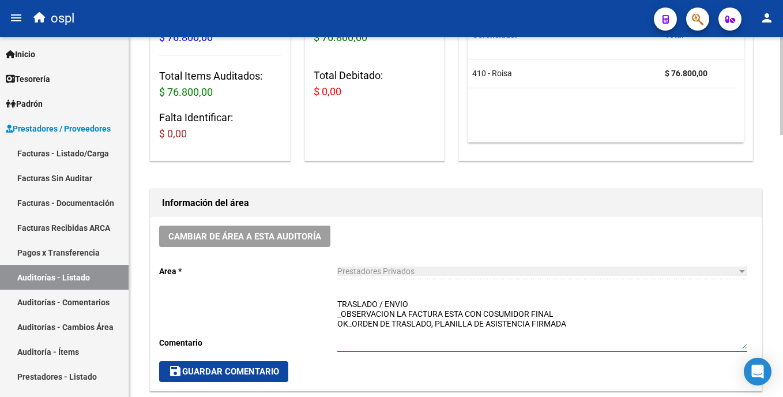
click at [440, 304] on textarea "TRASLADO / ENVIO _OBSERVACION LA FACTURA ESTA CON COSUMIDOR FINAL OK_ORDEN DE T…" at bounding box center [542, 323] width 410 height 51
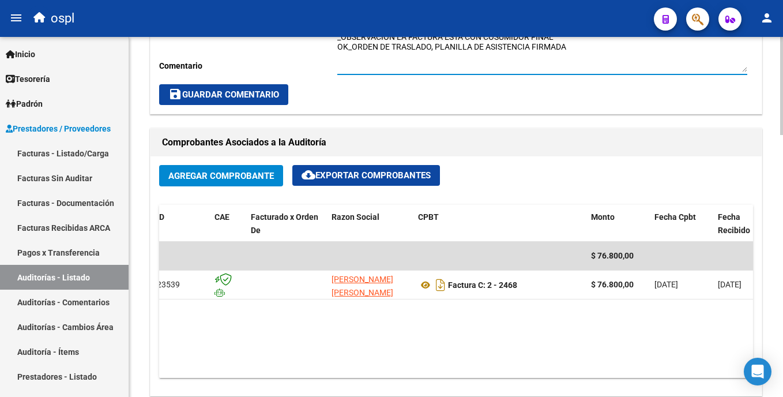
scroll to position [473, 0]
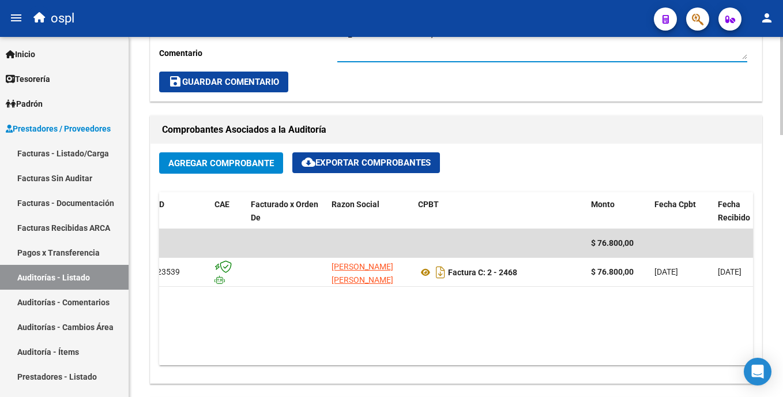
click at [782, 199] on html "menu ospl person Firma Express Inicio Calendario SSS Instructivos Contacto OS T…" at bounding box center [391, 198] width 783 height 397
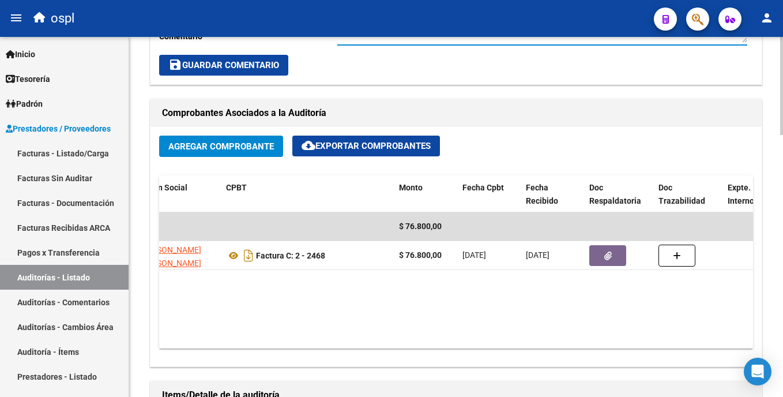
scroll to position [496, 0]
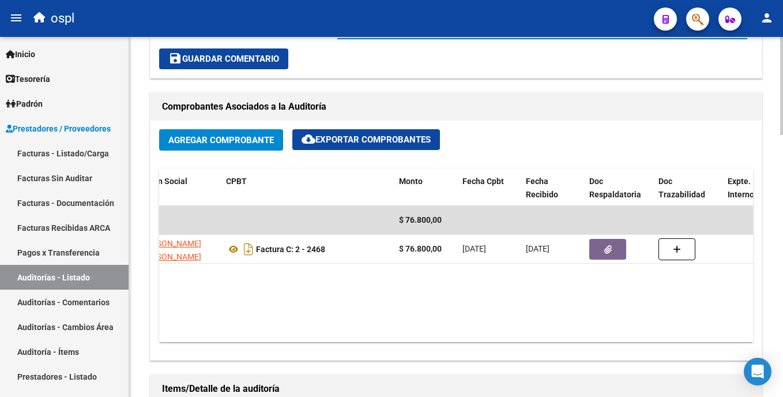
click at [782, 229] on html "menu ospl person Firma Express Inicio Calendario SSS Instructivos Contacto OS T…" at bounding box center [391, 198] width 783 height 397
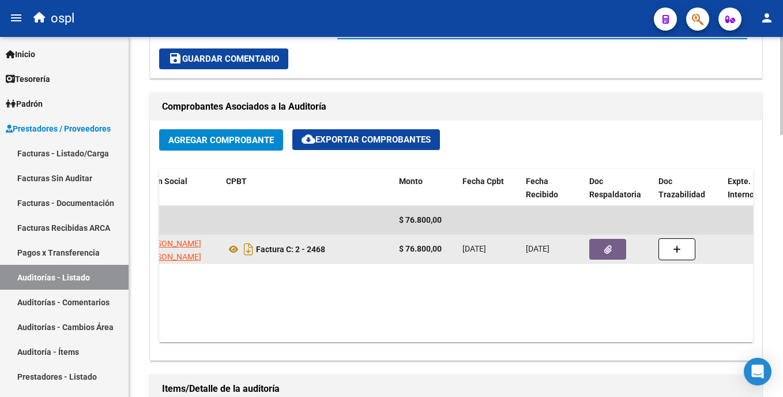
type textarea "TRASLADO / ENVIO _OBSERVACION LA FACTURA ESTA CON COSUMIDOR FINAL OK_ORDEN DE T…"
click at [590, 257] on button "button" at bounding box center [607, 249] width 37 height 21
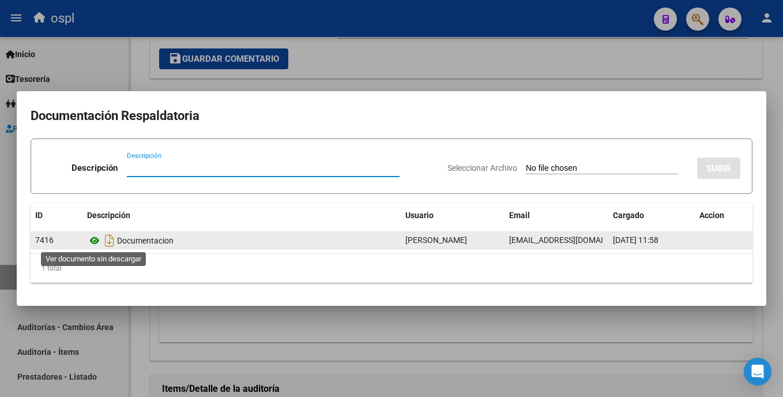
click at [91, 236] on icon at bounding box center [94, 240] width 15 height 14
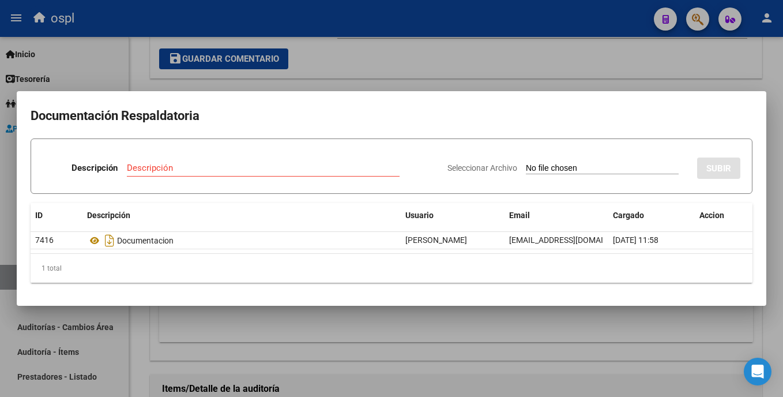
click at [444, 84] on div at bounding box center [391, 198] width 783 height 397
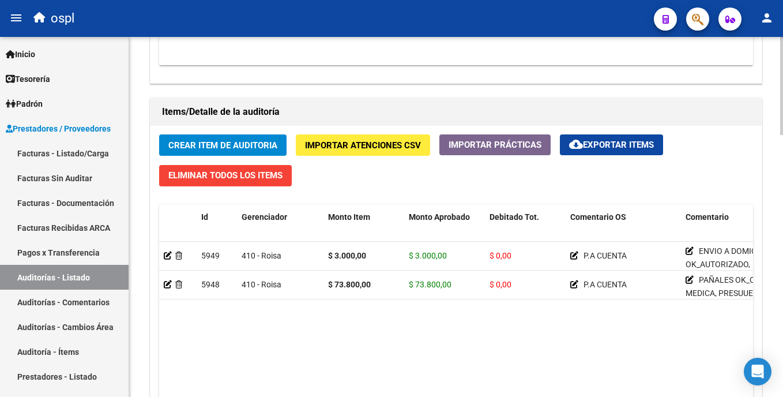
scroll to position [776, 0]
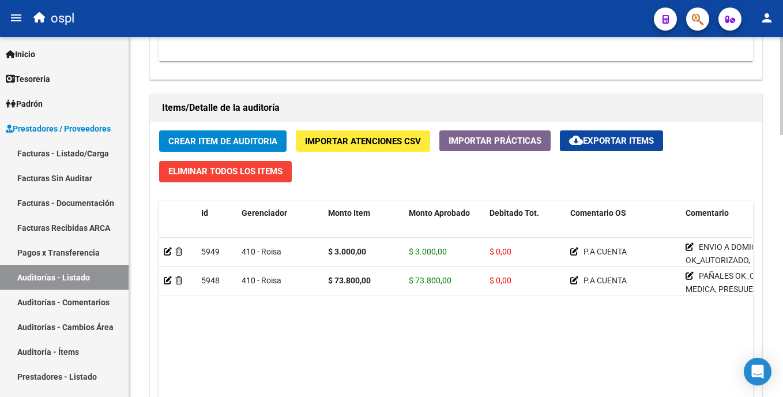
click at [782, 302] on html "menu ospl person Firma Express Inicio Calendario SSS Instructivos Contacto OS T…" at bounding box center [391, 198] width 783 height 397
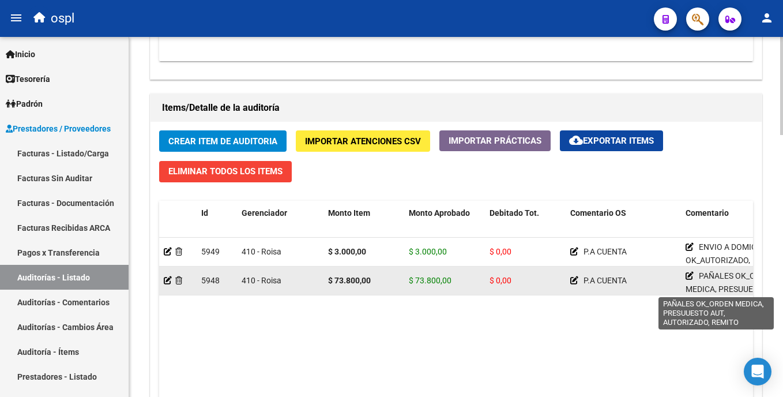
click at [691, 276] on icon at bounding box center [689, 275] width 8 height 8
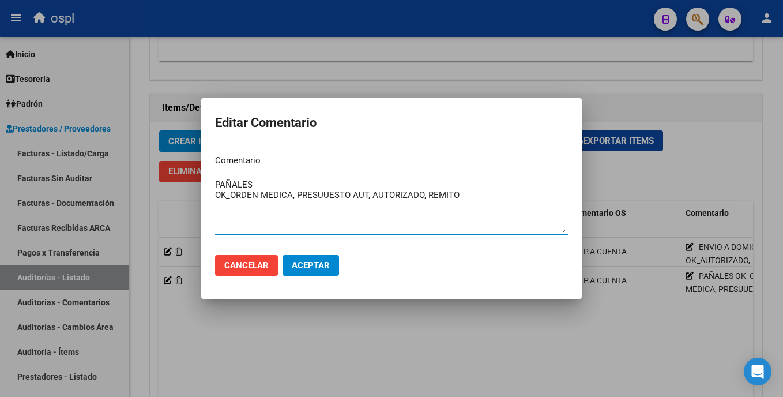
drag, startPoint x: 466, startPoint y: 197, endPoint x: 126, endPoint y: 165, distance: 342.1
click at [126, 165] on div "Editar Comentario Comentario PAÑALES OK_ORDEN MEDICA, PRESUUESTO AUT, AUTORIZAD…" at bounding box center [391, 198] width 783 height 397
click at [337, 201] on textarea "PAÑALES OK_ORDEN MEDICA, PRESUUESTO AUT, AUTORIZADO, REMITO" at bounding box center [391, 205] width 353 height 54
click at [324, 199] on textarea "PAÑALES OK_ORDEN MEDICA, PRESUUESTO AUT, AUTORIZADO, REMITO" at bounding box center [391, 205] width 353 height 54
type textarea "PAÑALES OK_ORDEN MEDICA, PRESUPUESTO AUT, AUTORIZADO, REMITO"
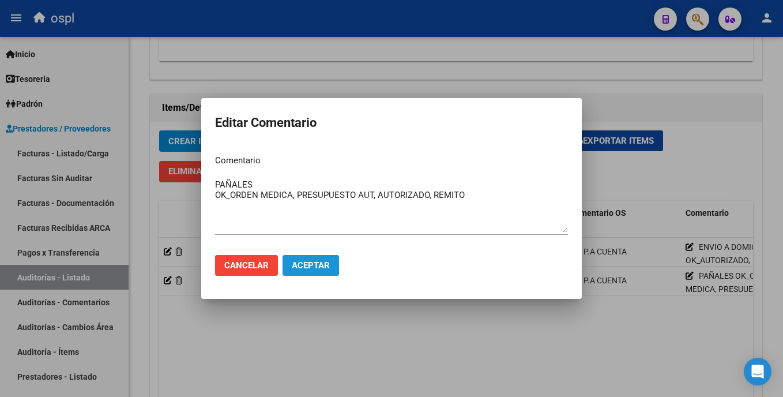
click at [318, 265] on span "Aceptar" at bounding box center [311, 265] width 38 height 10
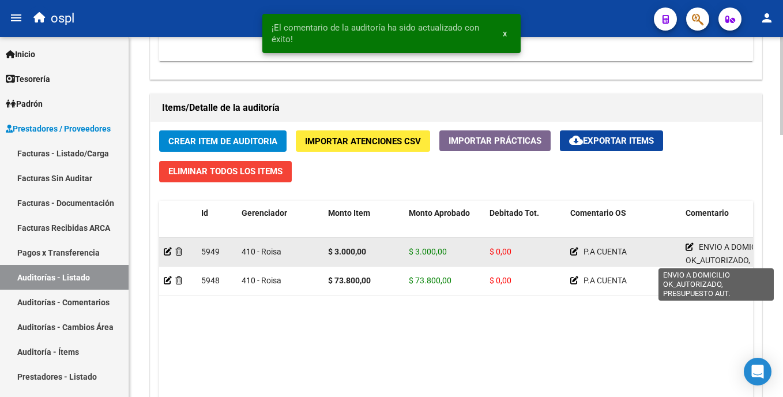
click at [688, 243] on icon at bounding box center [689, 247] width 8 height 8
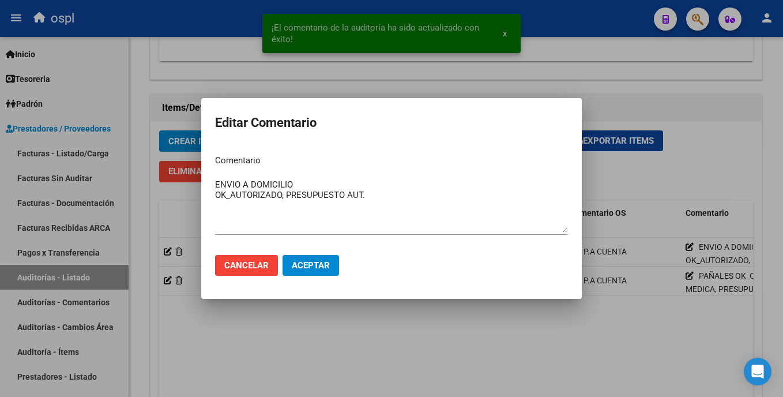
click at [583, 368] on div at bounding box center [391, 198] width 783 height 397
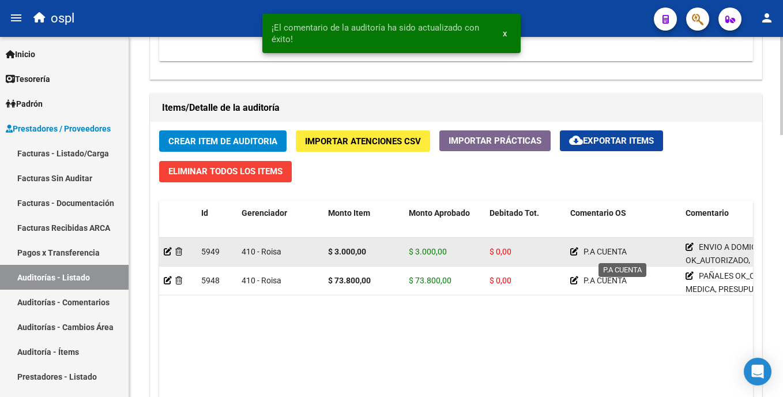
click at [572, 252] on icon at bounding box center [574, 251] width 8 height 8
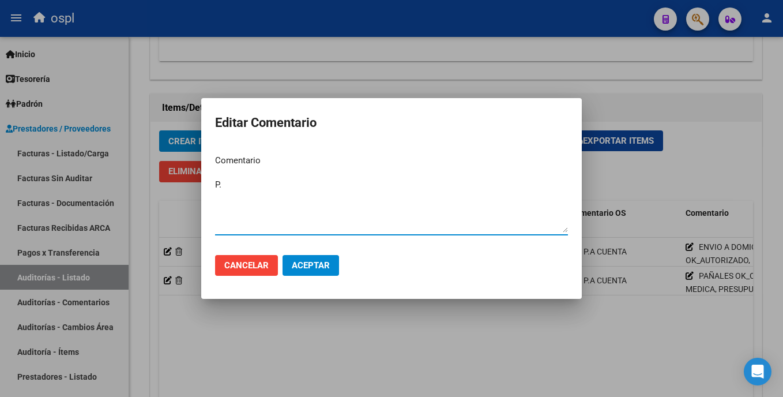
type textarea "P"
type textarea "PAGADO"
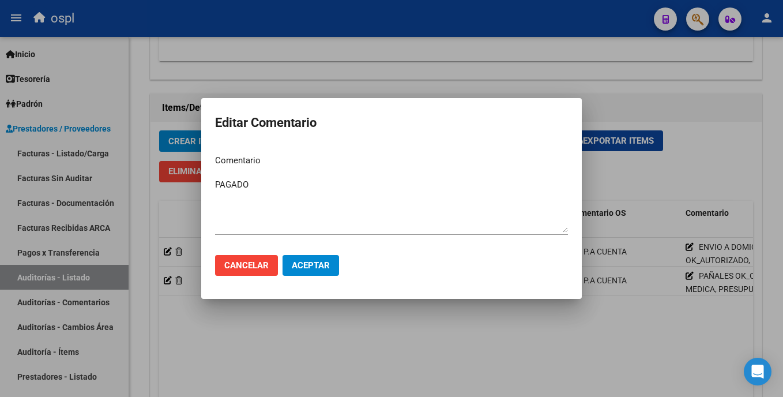
drag, startPoint x: 320, startPoint y: 252, endPoint x: 320, endPoint y: 262, distance: 10.4
click at [320, 262] on mat-dialog-actions "Cancelar Aceptar" at bounding box center [391, 265] width 353 height 39
click at [320, 262] on span "Aceptar" at bounding box center [311, 265] width 38 height 10
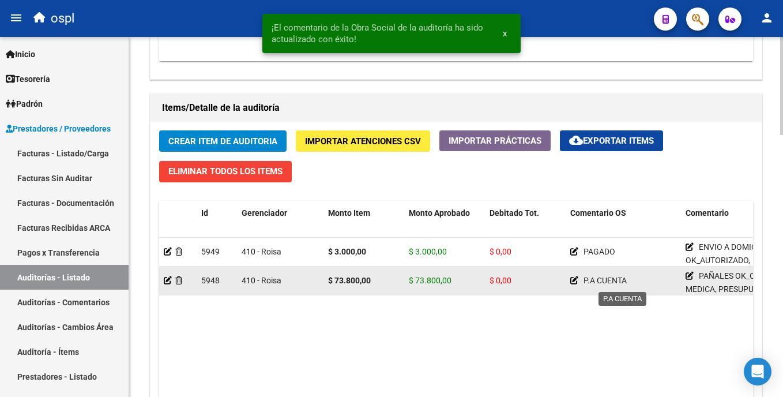
click at [576, 280] on icon at bounding box center [574, 280] width 8 height 8
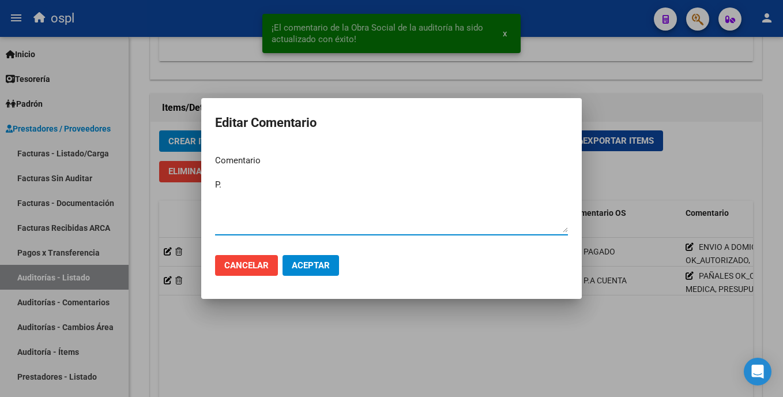
type textarea "P"
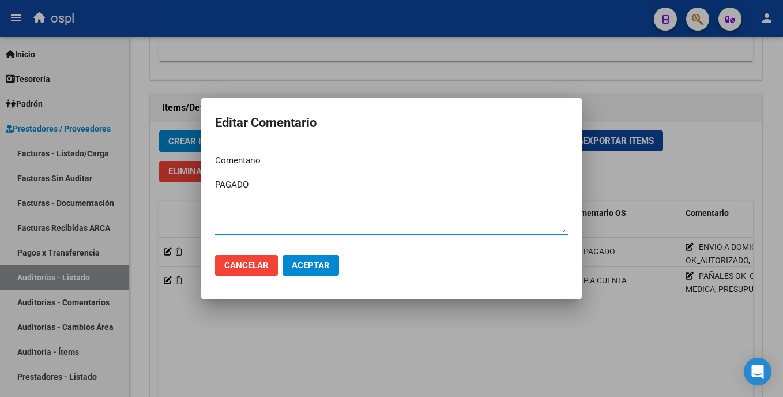
type textarea "PAGADO"
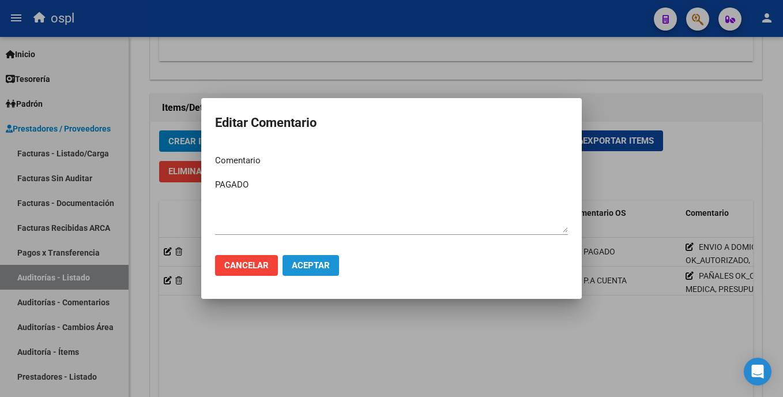
click at [311, 269] on span "Aceptar" at bounding box center [311, 265] width 38 height 10
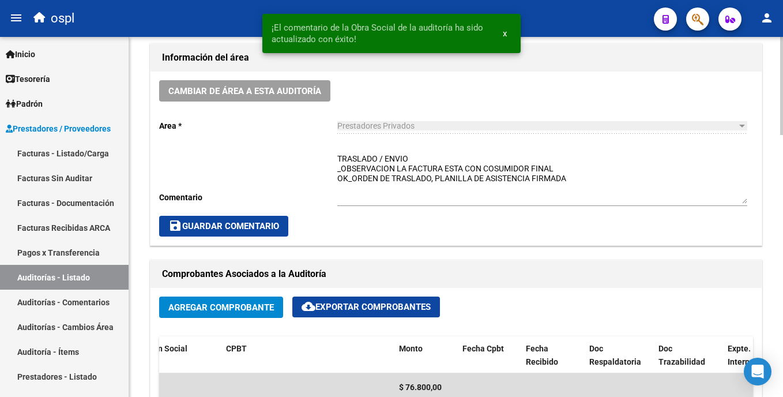
scroll to position [320, 0]
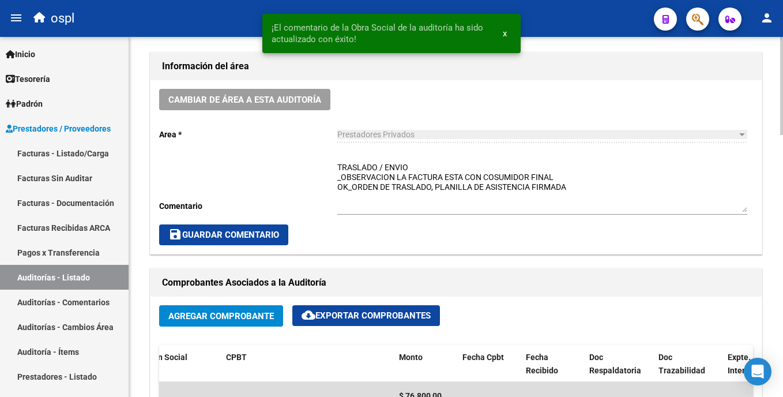
click at [782, 158] on html "menu ospl person Firma Express Inicio Calendario SSS Instructivos Contacto OS T…" at bounding box center [391, 198] width 783 height 397
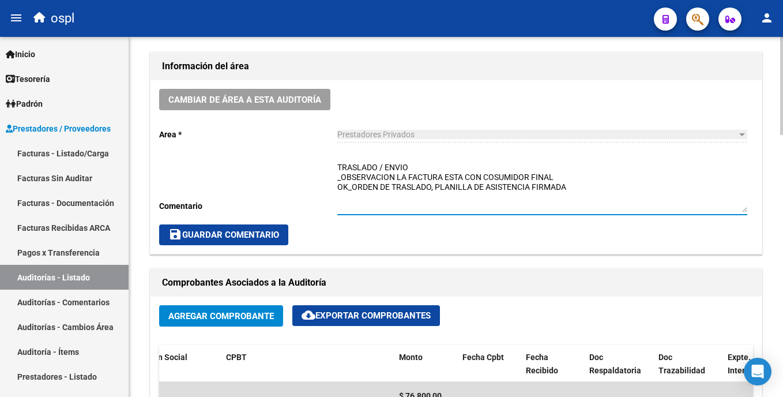
drag, startPoint x: 383, startPoint y: 165, endPoint x: 326, endPoint y: 165, distance: 57.1
click at [326, 165] on div "Cambiar de área a esta auditoría Area * Prestadores Privados Seleccionar area C…" at bounding box center [455, 166] width 611 height 173
click at [372, 160] on div "PAÑALES- ENVIO _OBSERVACION LA FACTURA ESTA CON COSUMIDOR FINAL OK_ORDEN DE TRA…" at bounding box center [542, 184] width 410 height 62
click at [371, 165] on textarea "PAÑALES- ENVIO _OBSERVACION LA FACTURA ESTA CON COSUMIDOR FINAL OK_ORDEN DE TRA…" at bounding box center [542, 186] width 410 height 51
click at [417, 171] on textarea "PAÑALES - ENVIO _OBSERVACION LA FACTURA ESTA CON COSUMIDOR FINAL OK_ORDEN DE TR…" at bounding box center [542, 186] width 410 height 51
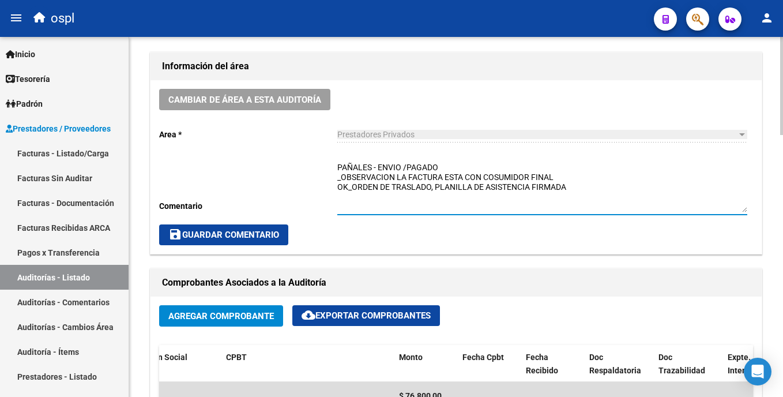
drag, startPoint x: 578, startPoint y: 187, endPoint x: 327, endPoint y: 220, distance: 253.4
click at [327, 220] on div "Cambiar de área a esta auditoría Area * Prestadores Privados Seleccionar area C…" at bounding box center [455, 166] width 611 height 173
paste textarea "PAÑALES OK_ORDEN MEDICA, PRESUUESTO AUT, AUTORIZADO, REMITO"
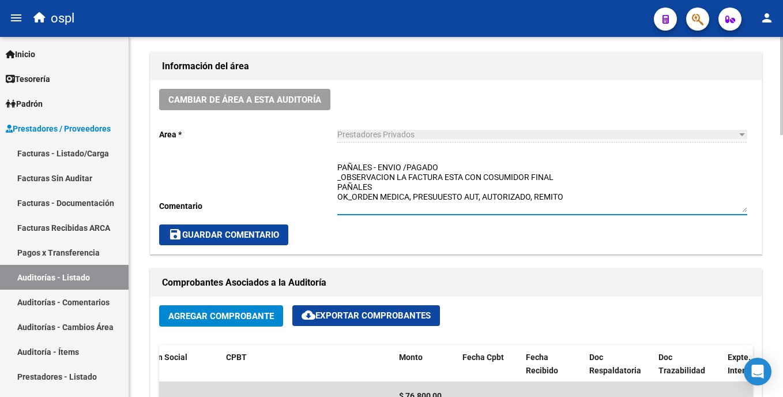
drag, startPoint x: 378, startPoint y: 185, endPoint x: 337, endPoint y: 179, distance: 41.3
click at [337, 179] on textarea "PAÑALES - ENVIO /PAGADO _OBSERVACION LA FACTURA ESTA CON COSUMIDOR FINAL PAÑALE…" at bounding box center [542, 186] width 410 height 51
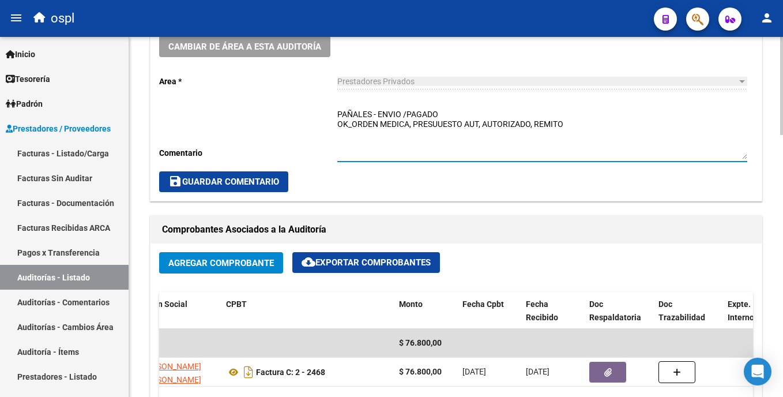
scroll to position [368, 0]
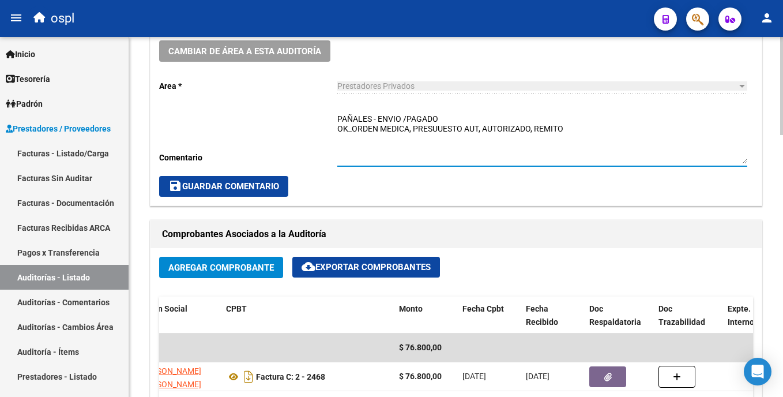
click at [775, 145] on div "arrow_back Editar 1805 cloud_download Generar informe Puede notificar al gerenc…" at bounding box center [457, 328] width 656 height 1318
click at [441, 129] on textarea "PAÑALES - ENVIO /PAGADO OK_ORDEN MEDICA, PRESUUESTO AUT, AUTORIZADO, REMITO" at bounding box center [542, 138] width 410 height 51
click at [437, 130] on textarea "PAÑALES - ENVIO /PAGADO OK_ORDEN MEDICA, PRESUUESTO AUT, AUTORIZADO, REMITO" at bounding box center [542, 138] width 410 height 51
drag, startPoint x: 486, startPoint y: 134, endPoint x: 538, endPoint y: 127, distance: 51.7
click at [538, 127] on textarea "PAÑALES - ENVIO /PAGADO OK_ORDEN MEDICA, PRESUPUESTO AUT, AUTORIZADO, REMITO" at bounding box center [542, 138] width 410 height 51
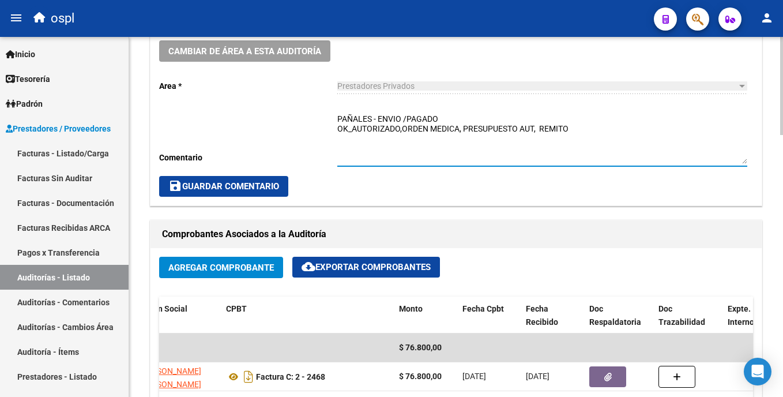
click at [401, 135] on textarea "PAÑALES - ENVIO /PAGADO OK_AUTORIZADO,ORDEN MEDICA, PRESUPUESTO AUT, REMITO" at bounding box center [542, 138] width 410 height 51
click at [404, 131] on textarea "PAÑALES - ENVIO /PAGADO OK_AUTORIZADO,ORDEN MEDICA, PRESUPUESTO AUT, REMITO" at bounding box center [542, 138] width 410 height 51
click at [594, 126] on textarea "PAÑALES - ENVIO /PAGADO OK_AUTORIZADO, ORDEN MEDICA, PRESUPUESTO AUT, REMITO" at bounding box center [542, 138] width 410 height 51
click at [449, 122] on textarea "PAÑALES - ENVIO /PAGADO OK_AUTORIZADO, ORDEN MEDICA, PRESUPUESTO AUT, REMITO." at bounding box center [542, 138] width 410 height 51
type textarea "PAÑALES - ENVIO /PAGADO OK_AUTORIZADO, ORDEN MEDICA, PRESUPUESTO AUT, REMITO."
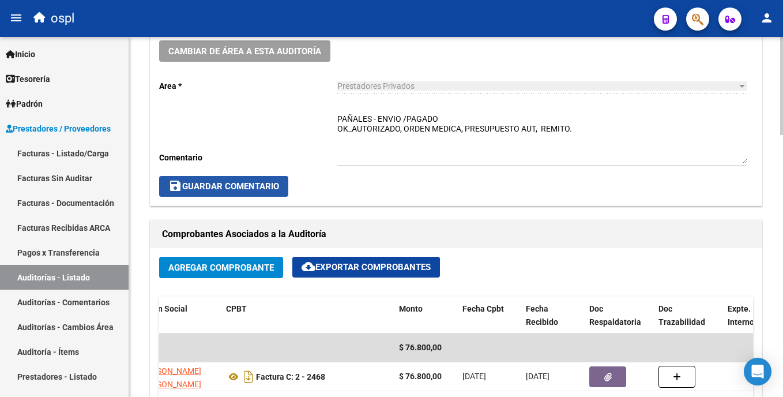
click at [259, 190] on span "save Guardar Comentario" at bounding box center [223, 186] width 111 height 10
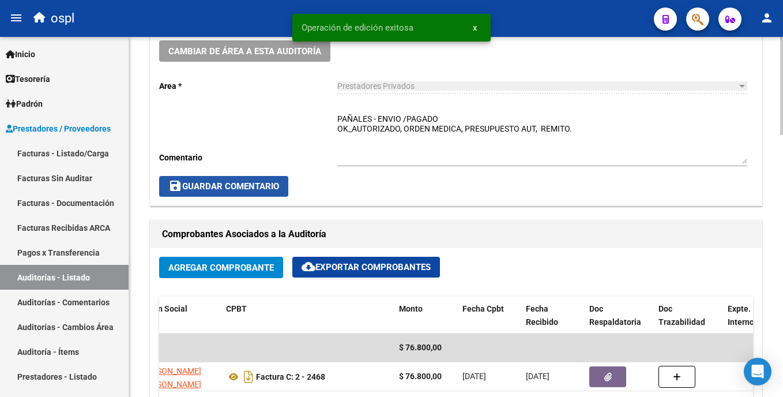
click at [278, 195] on button "save Guardar Comentario" at bounding box center [223, 186] width 129 height 21
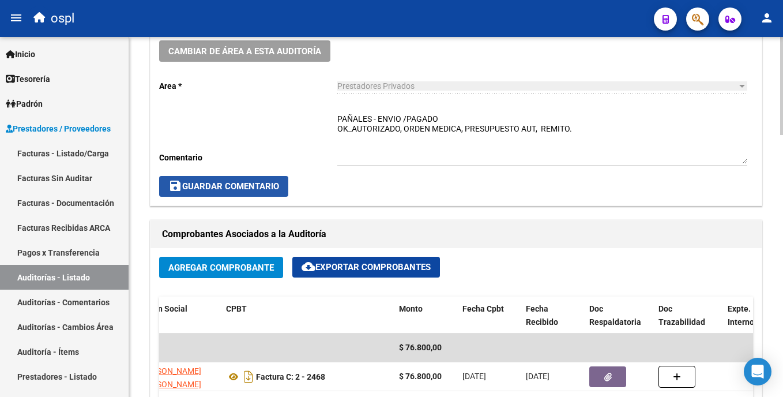
click at [249, 182] on span "save Guardar Comentario" at bounding box center [223, 186] width 111 height 10
click at [250, 185] on span "save Guardar Comentario" at bounding box center [223, 186] width 111 height 10
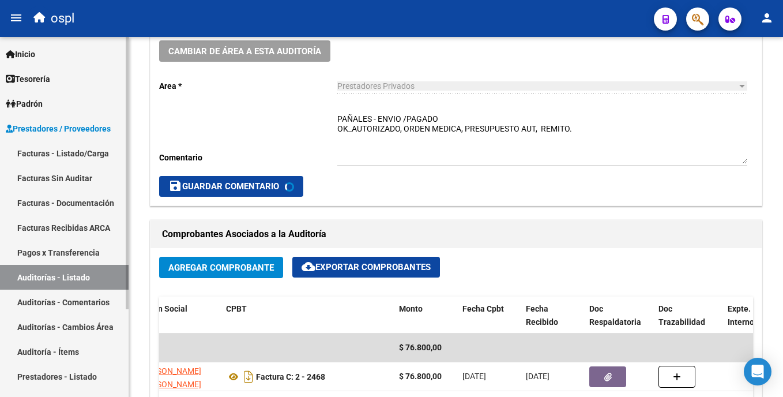
drag, startPoint x: 103, startPoint y: 277, endPoint x: 118, endPoint y: 265, distance: 19.3
click at [103, 276] on link "Auditorías - Listado" at bounding box center [64, 277] width 129 height 25
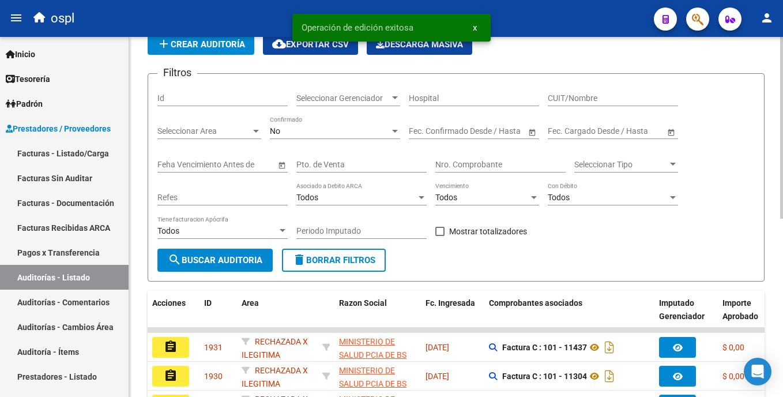
scroll to position [354, 0]
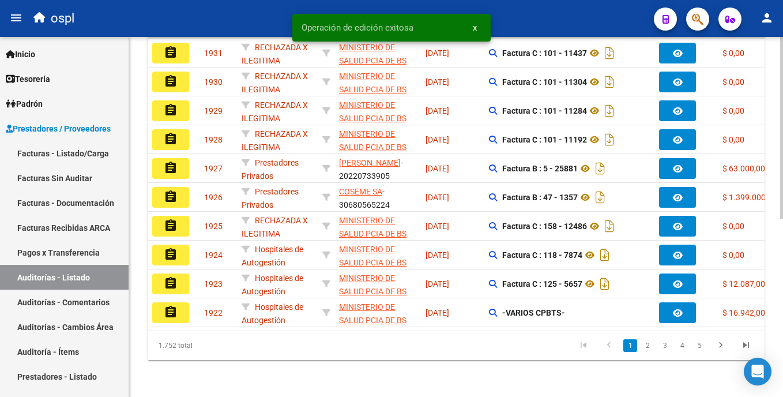
click at [474, 162] on div "[DATE]" at bounding box center [452, 168] width 54 height 13
click at [782, 111] on html "menu ospl person Firma Express Inicio Calendario SSS Instructivos Contacto OS T…" at bounding box center [391, 198] width 783 height 397
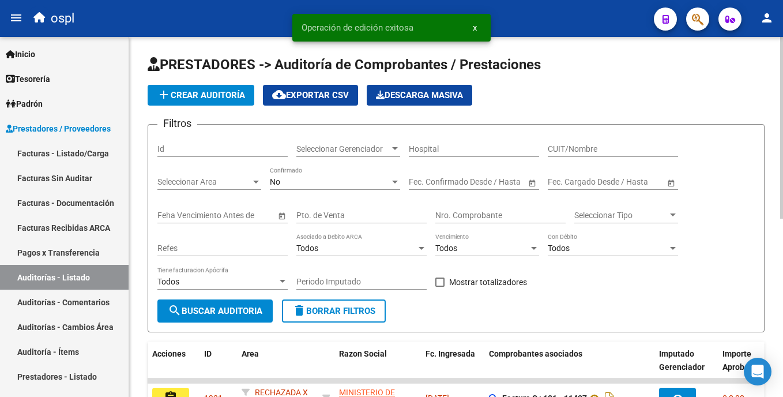
click at [510, 218] on input "Nro. Comprobante" at bounding box center [500, 215] width 130 height 10
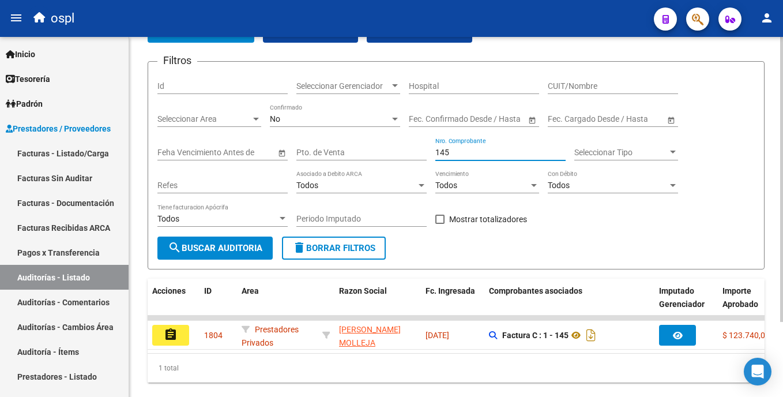
scroll to position [95, 0]
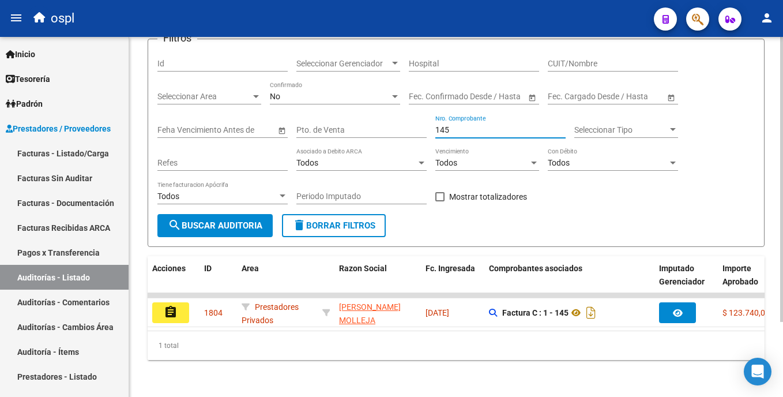
click at [782, 285] on html "menu ospl person Firma Express Inicio Calendario SSS Instructivos Contacto OS T…" at bounding box center [391, 198] width 783 height 397
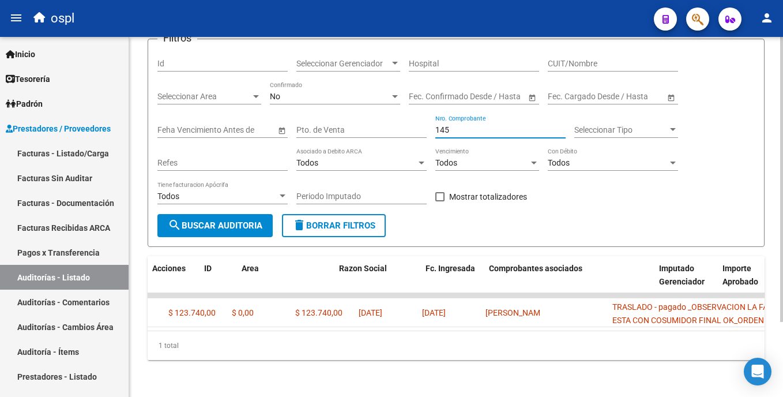
scroll to position [0, 0]
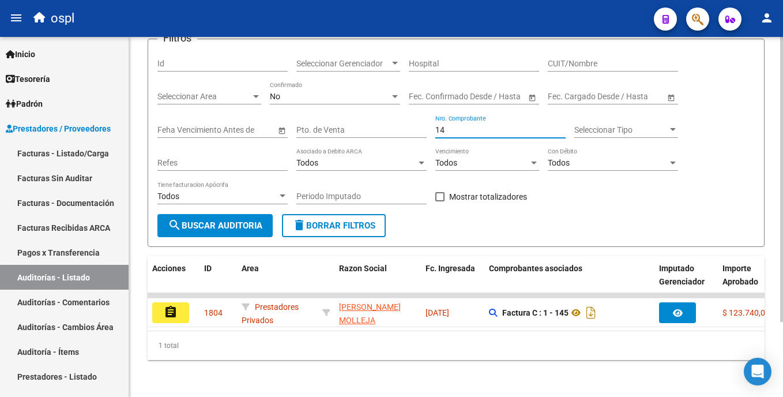
type input "1"
type input "4"
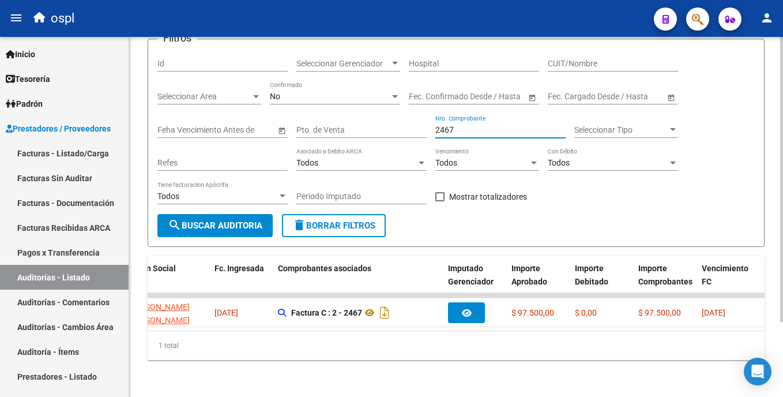
scroll to position [0, 209]
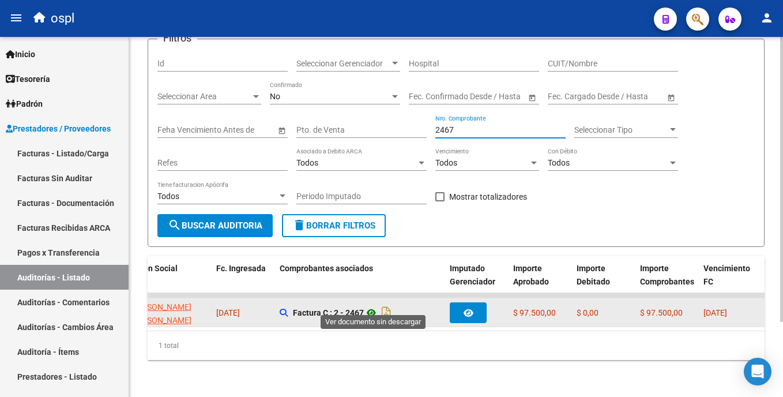
type input "2467"
click at [376, 305] on icon at bounding box center [371, 312] width 15 height 14
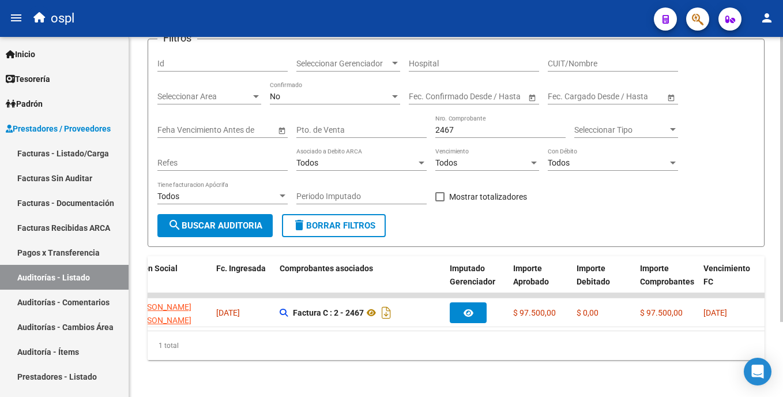
drag, startPoint x: 341, startPoint y: 320, endPoint x: 445, endPoint y: 320, distance: 104.3
click at [445, 320] on datatable-body "assignment 1806 Prestadores Privados [PERSON_NAME] [PERSON_NAME] - 27367406734 …" at bounding box center [456, 311] width 617 height 37
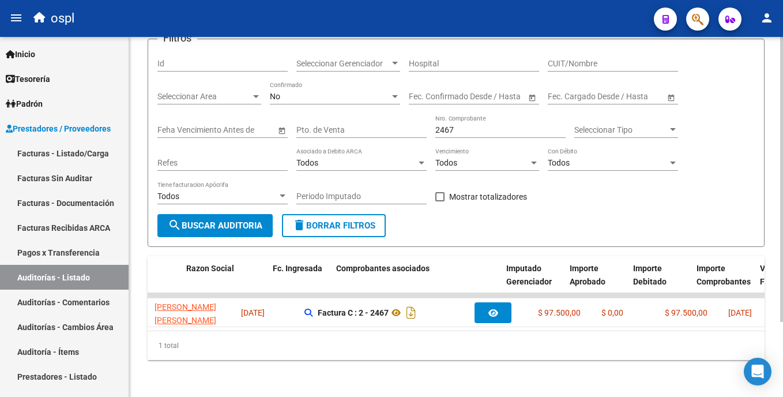
scroll to position [0, 0]
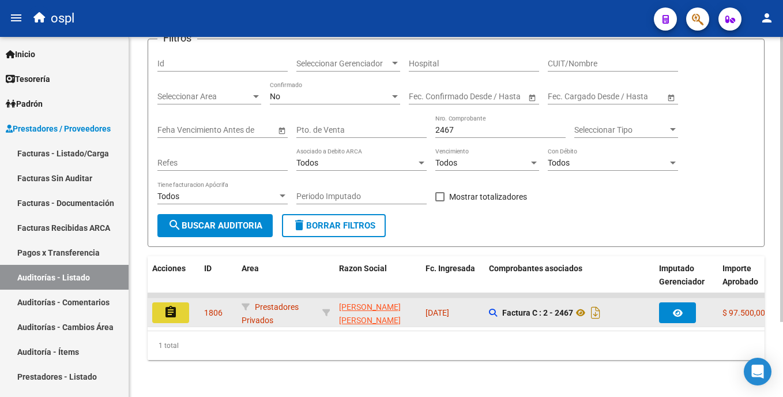
click at [186, 306] on button "assignment" at bounding box center [170, 312] width 37 height 21
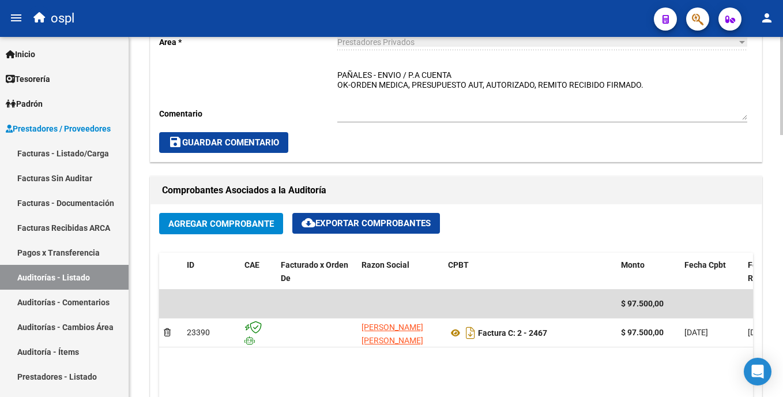
scroll to position [433, 0]
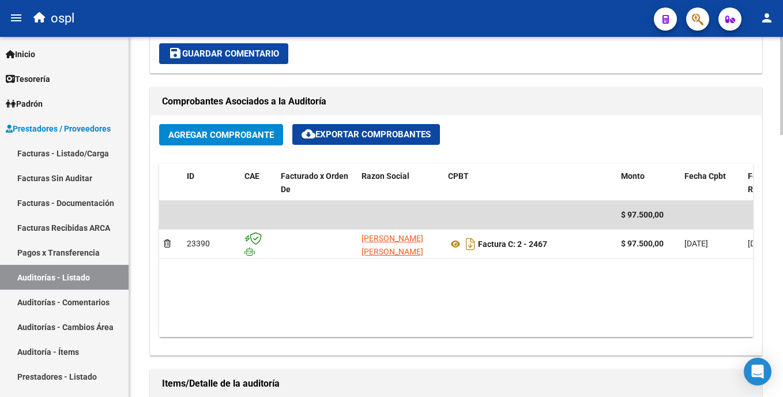
click at [782, 217] on html "menu ospl person Firma Express Inicio Calendario SSS Instructivos Contacto OS T…" at bounding box center [391, 198] width 783 height 397
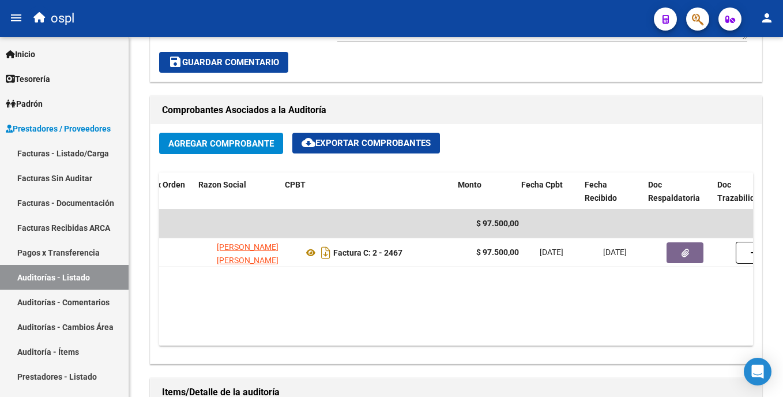
scroll to position [0, 212]
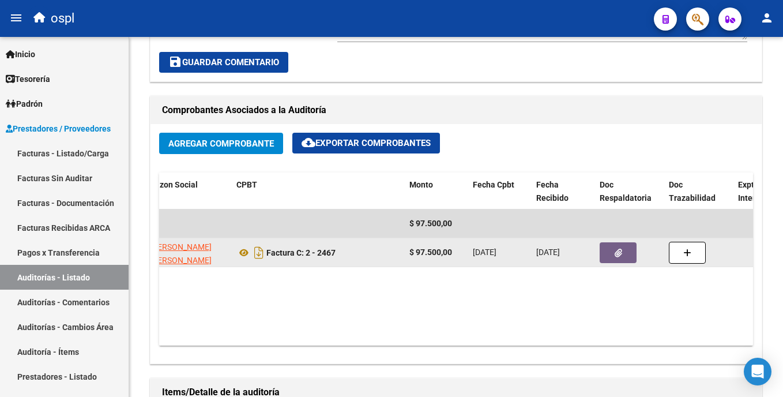
click at [613, 250] on button "button" at bounding box center [617, 252] width 37 height 21
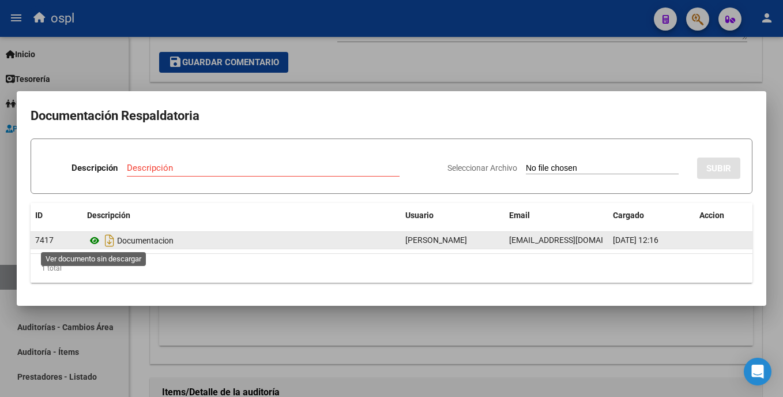
click at [94, 244] on icon at bounding box center [94, 240] width 15 height 14
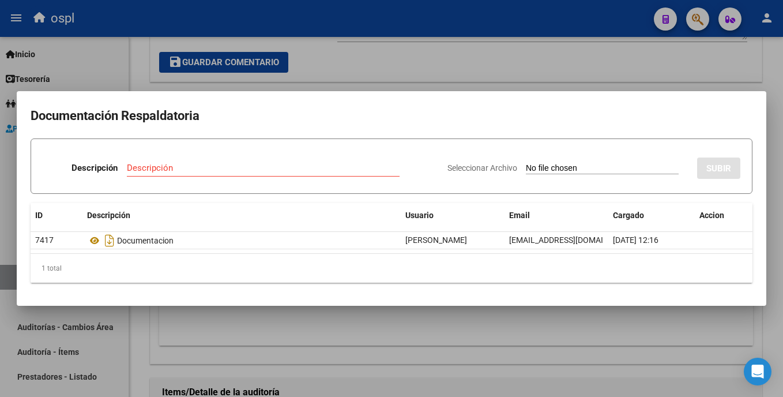
click at [526, 165] on input "Seleccionar Archivo" at bounding box center [602, 168] width 153 height 11
type input "C:\fakepath\48196 - PAKA.png"
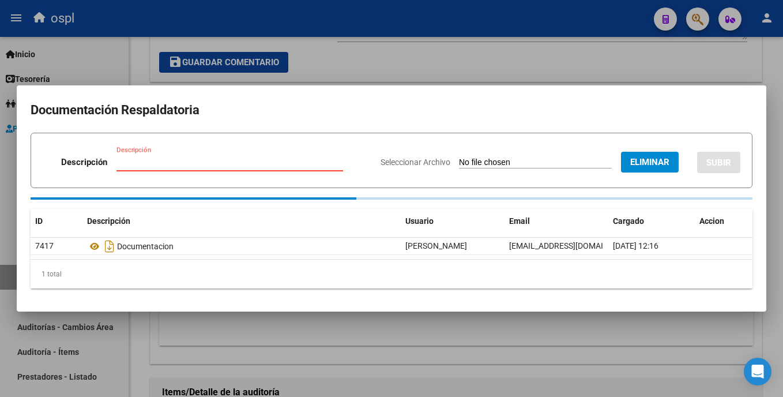
click at [234, 163] on input "Descripción" at bounding box center [229, 162] width 227 height 10
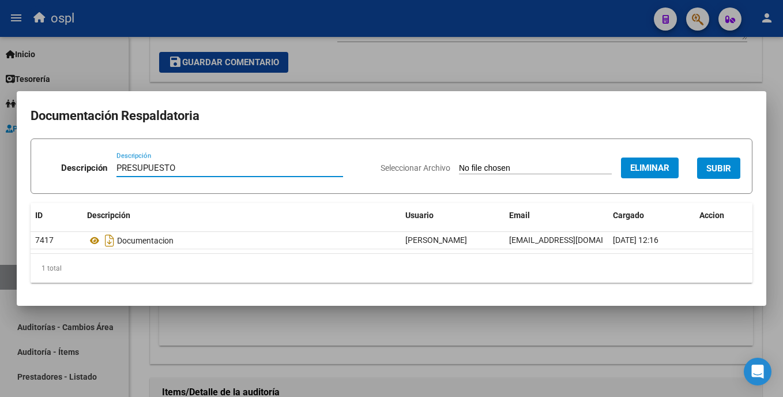
type input "PRESUPUESTO"
click at [718, 168] on span "SUBIR" at bounding box center [718, 168] width 25 height 10
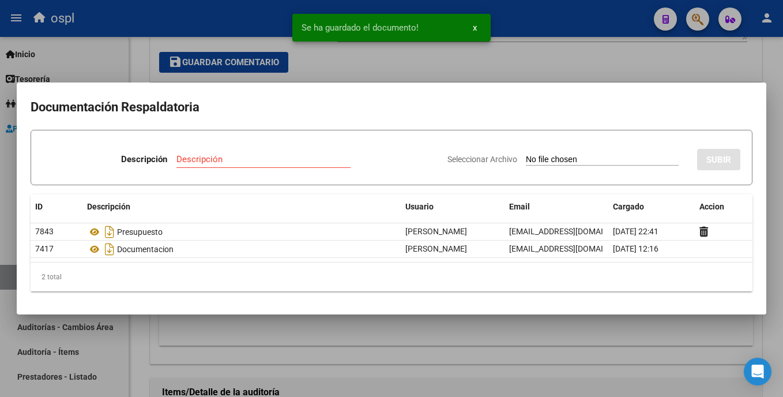
click at [546, 60] on div at bounding box center [391, 198] width 783 height 397
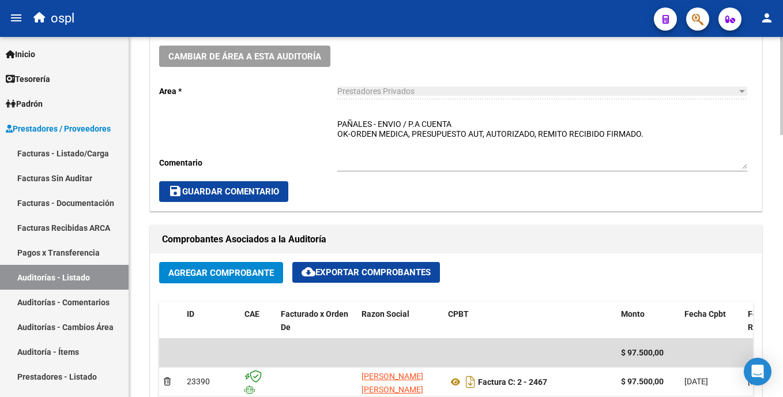
scroll to position [361, 0]
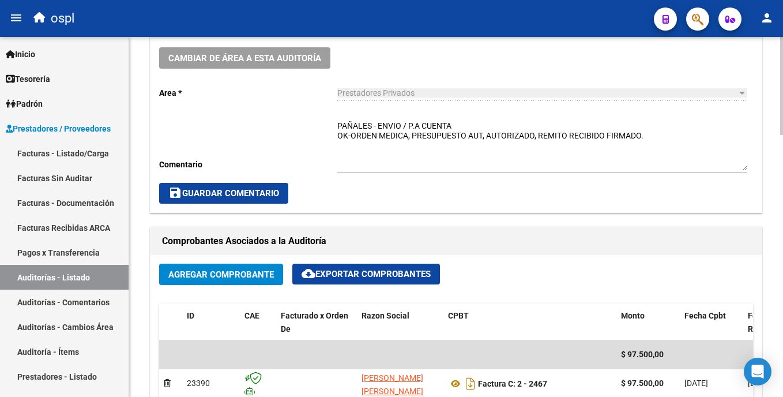
click at [782, 182] on html "menu ospl person Firma Express Inicio Calendario SSS Instructivos Contacto OS T…" at bounding box center [391, 198] width 783 height 397
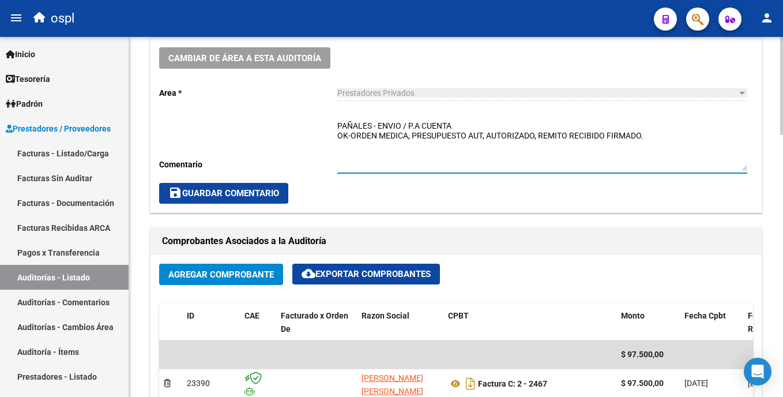
drag, startPoint x: 462, startPoint y: 123, endPoint x: 455, endPoint y: 141, distance: 19.2
click at [412, 129] on textarea "PAÑALES - ENVIO / P.A CUENTA OK-ORDEN MEDICA, PRESUPUESTO AUT, AUTORIZADO, REMI…" at bounding box center [542, 145] width 410 height 51
type textarea "PAÑALES - ENVIO / PAGADO OK-ORDEN MEDICA, PRESUPUESTO AUT, AUTORIZADO, REMITO R…"
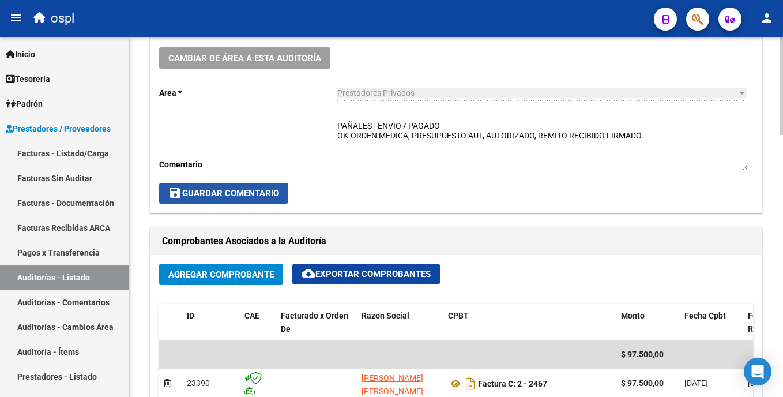
click at [265, 193] on span "save Guardar Comentario" at bounding box center [223, 193] width 111 height 10
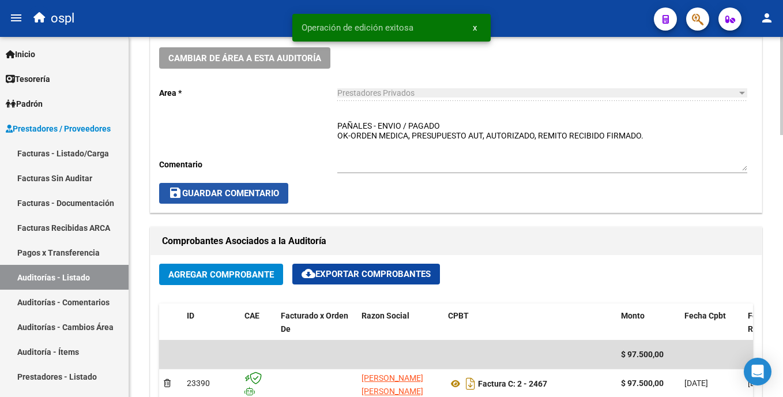
click at [265, 193] on span "save Guardar Comentario" at bounding box center [223, 193] width 111 height 10
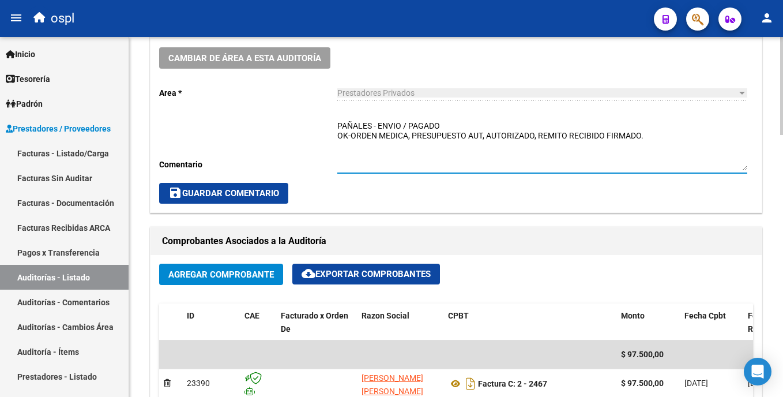
click at [413, 149] on textarea "PAÑALES - ENVIO / PAGADO OK-ORDEN MEDICA, PRESUPUESTO AUT, AUTORIZADO, REMITO R…" at bounding box center [542, 145] width 410 height 51
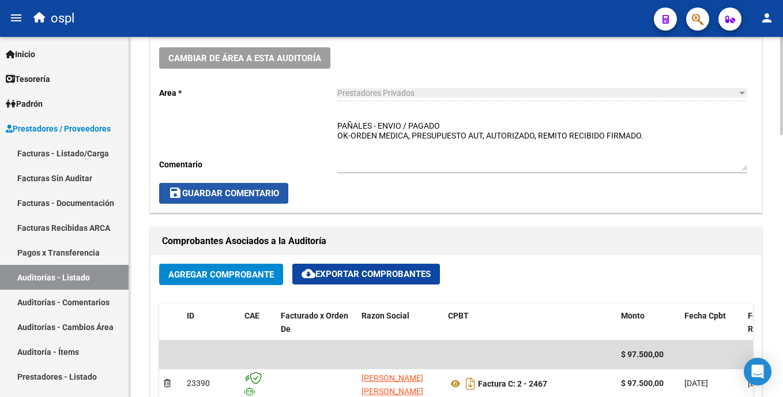
click at [253, 192] on span "save Guardar Comentario" at bounding box center [223, 193] width 111 height 10
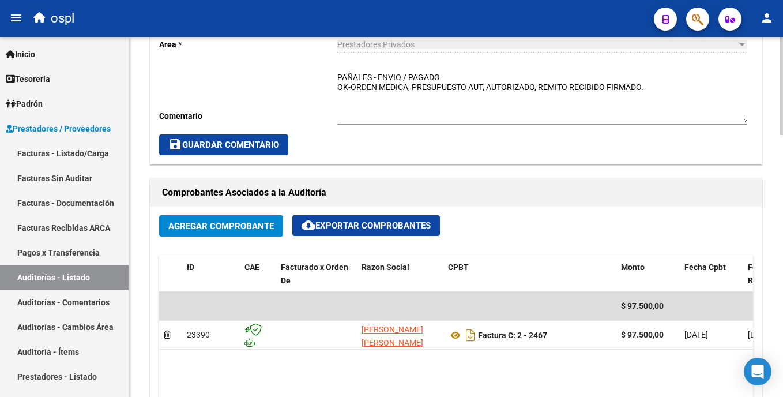
click at [782, 158] on html "menu ospl person Firma Express Inicio Calendario SSS Instructivos Contacto OS T…" at bounding box center [391, 198] width 783 height 397
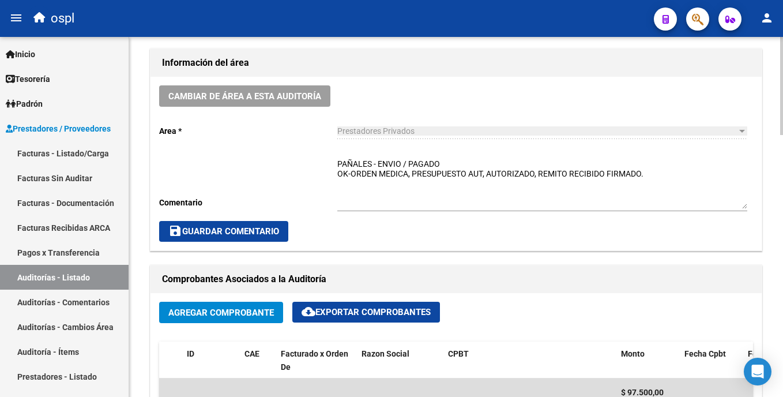
scroll to position [311, 0]
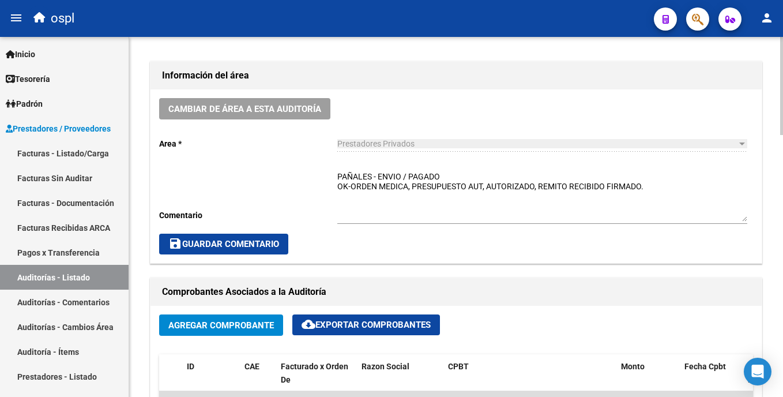
click at [782, 137] on html "menu ospl person Firma Express Inicio Calendario SSS Instructivos Contacto OS T…" at bounding box center [391, 198] width 783 height 397
click at [265, 244] on span "save Guardar Comentario" at bounding box center [223, 244] width 111 height 10
click at [74, 282] on link "Auditorías - Listado" at bounding box center [64, 277] width 129 height 25
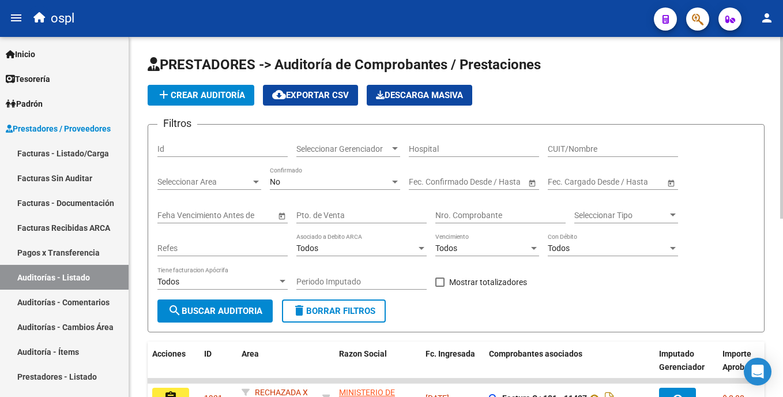
click at [782, 145] on html "menu ospl person Firma Express Inicio Calendario SSS Instructivos Contacto OS T…" at bounding box center [391, 198] width 783 height 397
click at [481, 208] on div "Nro. Comprobante" at bounding box center [500, 211] width 130 height 23
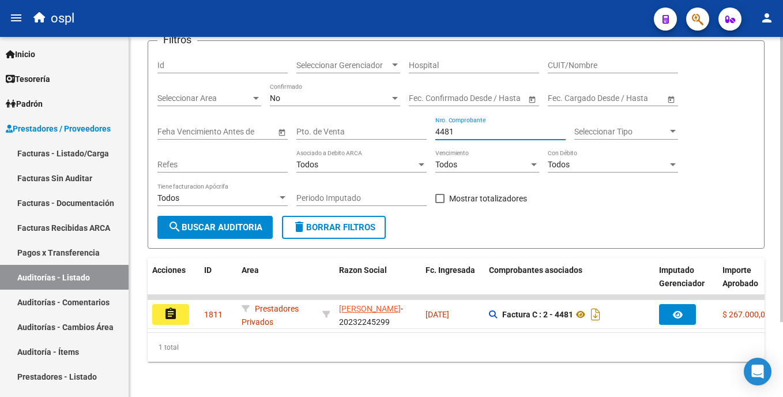
scroll to position [95, 0]
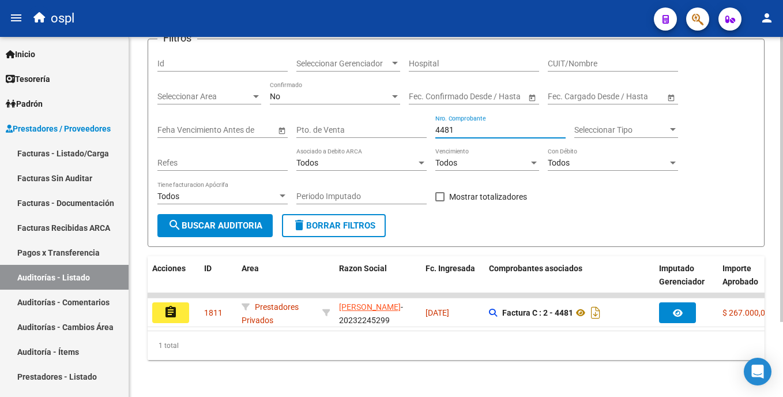
click at [782, 285] on html "menu ospl person Firma Express Inicio Calendario SSS Instructivos Contacto OS T…" at bounding box center [391, 198] width 783 height 397
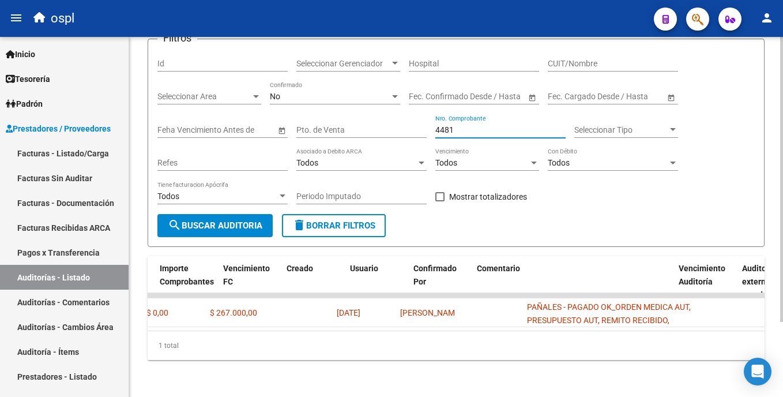
scroll to position [0, 691]
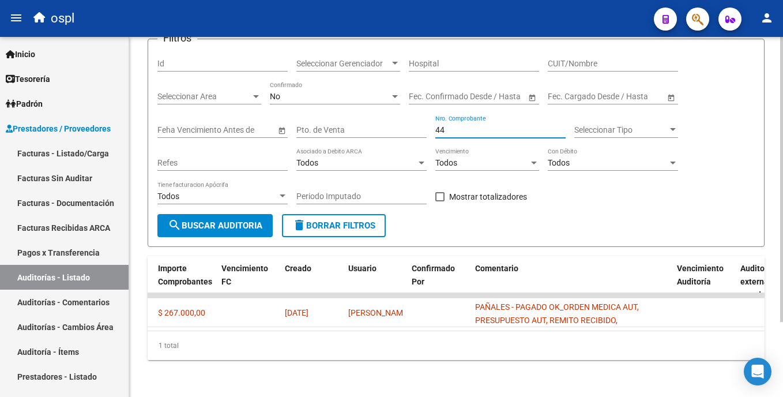
type input "4"
drag, startPoint x: 529, startPoint y: 320, endPoint x: 523, endPoint y: 321, distance: 5.9
click at [524, 320] on datatable-body "assignment 1810 Prestadores Privados ORTOPEDIA [PERSON_NAME] S.R.L. - 307152214…" at bounding box center [456, 311] width 617 height 37
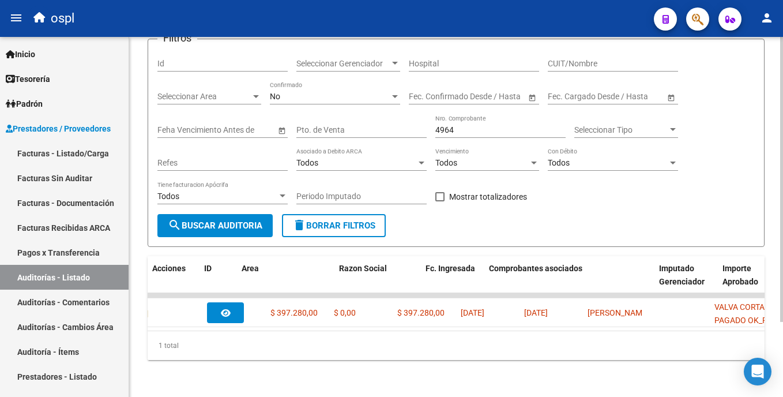
scroll to position [0, 0]
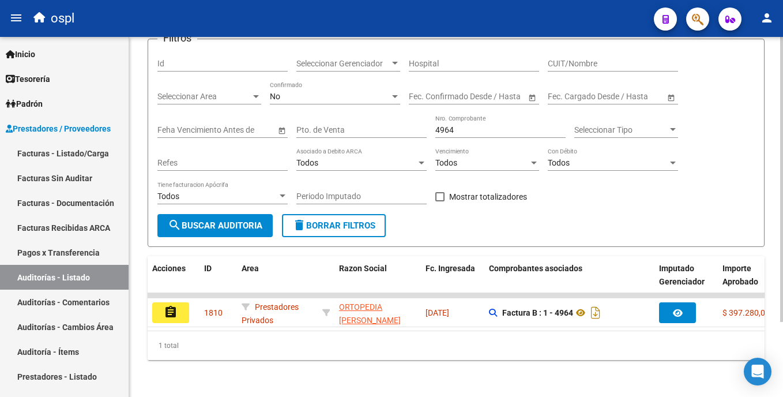
click at [498, 125] on input "4964" at bounding box center [500, 130] width 130 height 10
click at [359, 331] on div "1 total" at bounding box center [456, 345] width 617 height 29
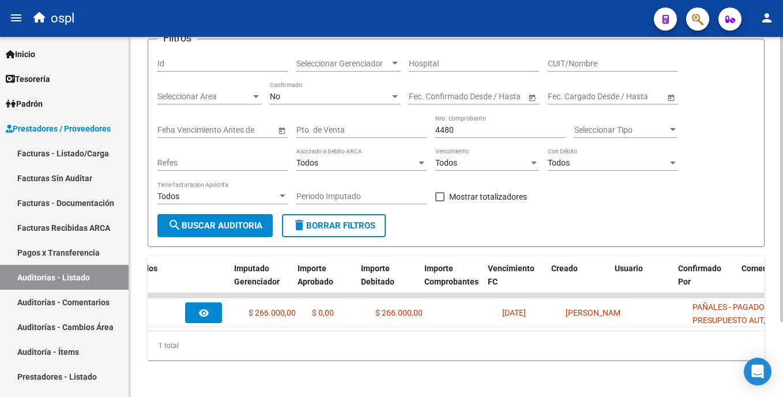
scroll to position [0, 425]
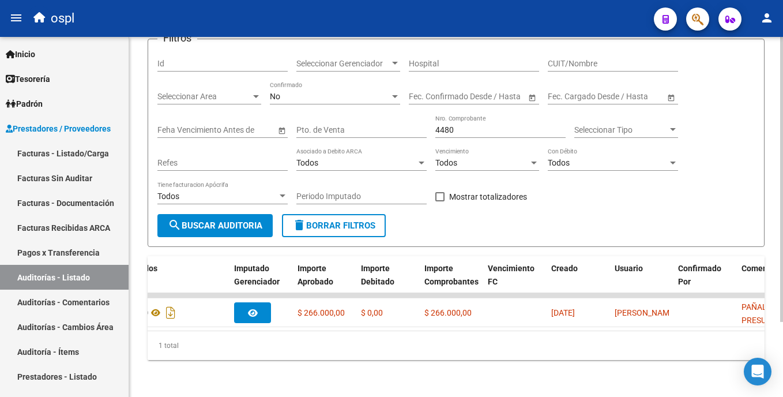
click at [473, 125] on input "4480" at bounding box center [500, 130] width 130 height 10
type input "4"
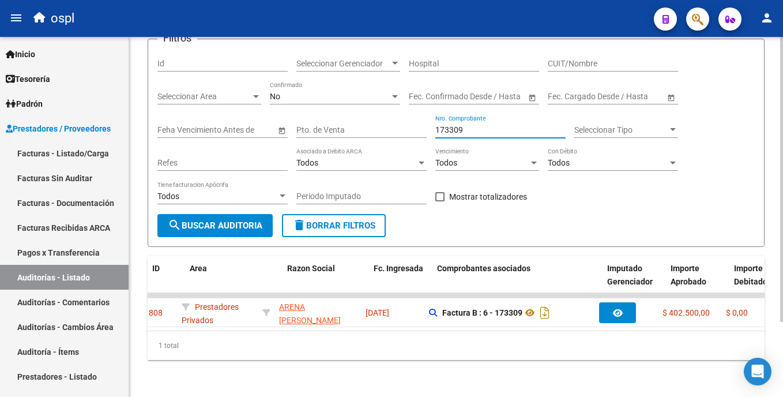
scroll to position [0, 0]
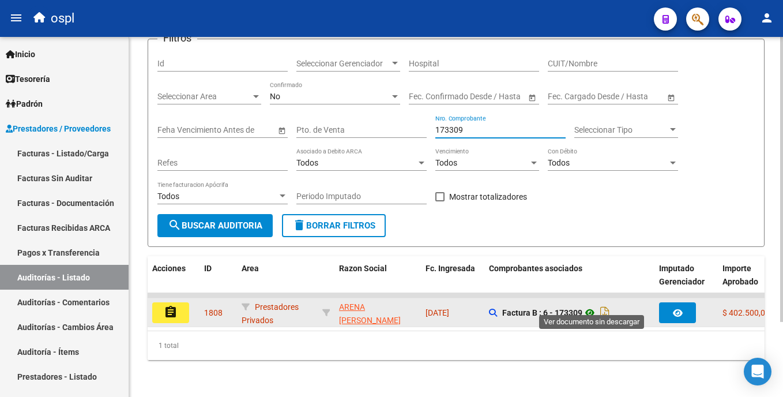
type input "173309"
click at [594, 307] on icon at bounding box center [589, 312] width 15 height 14
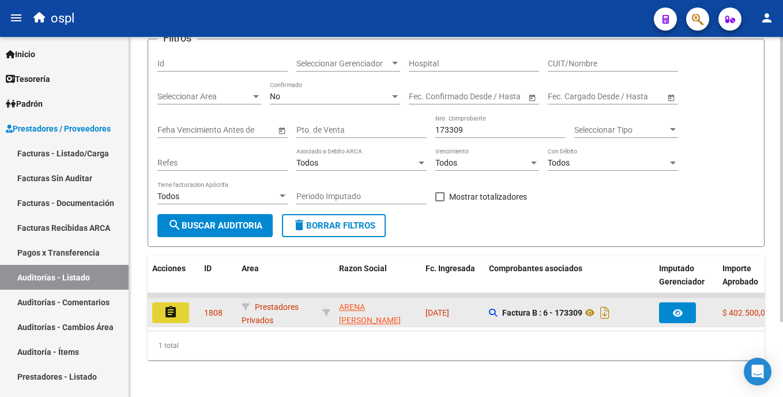
click at [181, 304] on button "assignment" at bounding box center [170, 312] width 37 height 21
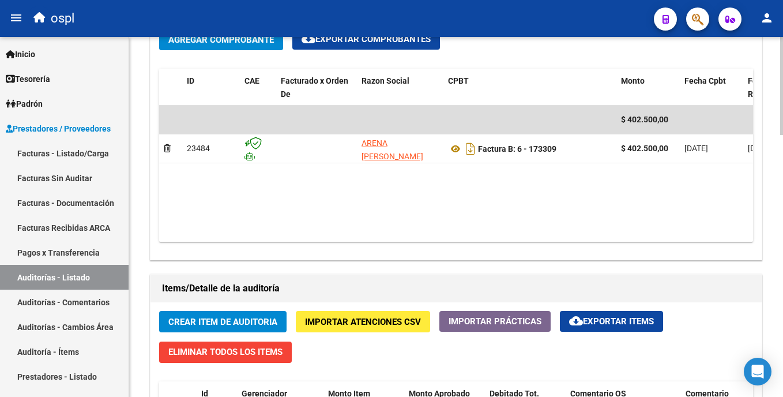
scroll to position [598, 0]
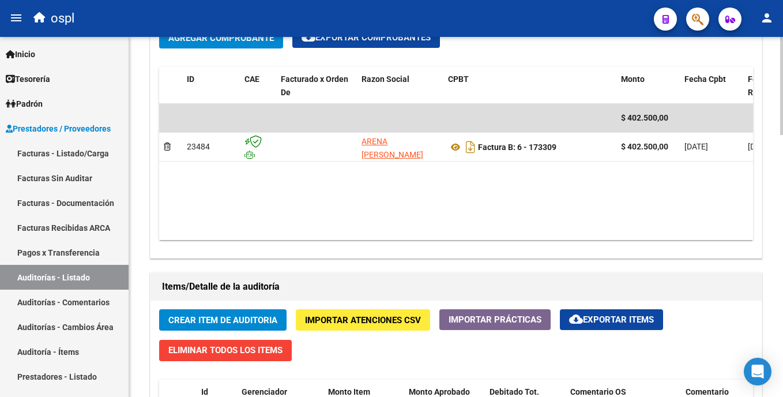
click at [782, 273] on html "menu ospl person Firma Express Inicio Calendario SSS Instructivos Contacto OS T…" at bounding box center [391, 198] width 783 height 397
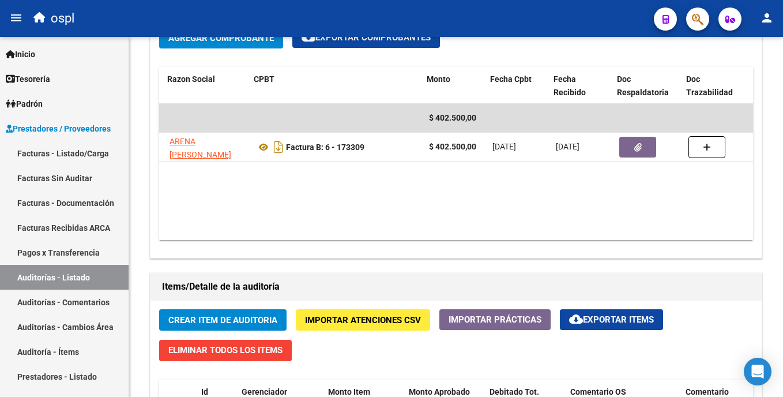
scroll to position [0, 194]
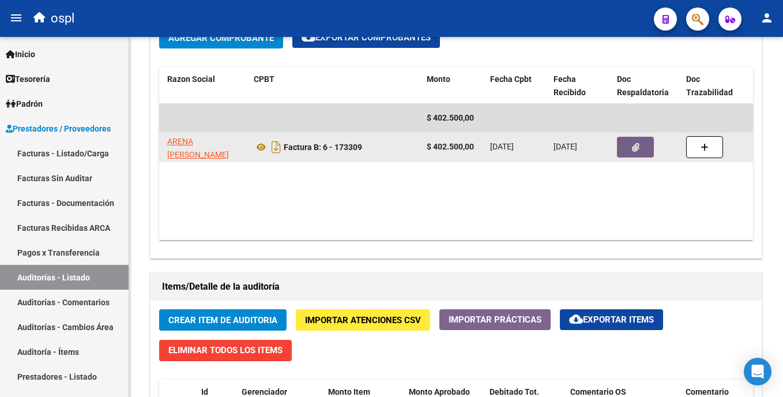
click at [629, 142] on button "button" at bounding box center [635, 147] width 37 height 21
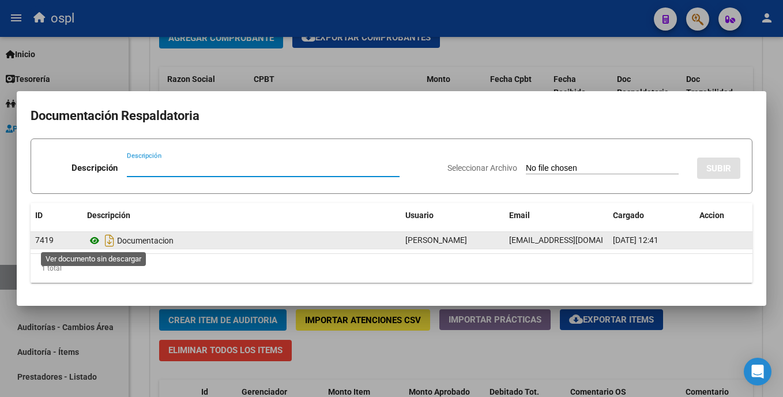
click at [96, 240] on icon at bounding box center [94, 240] width 15 height 14
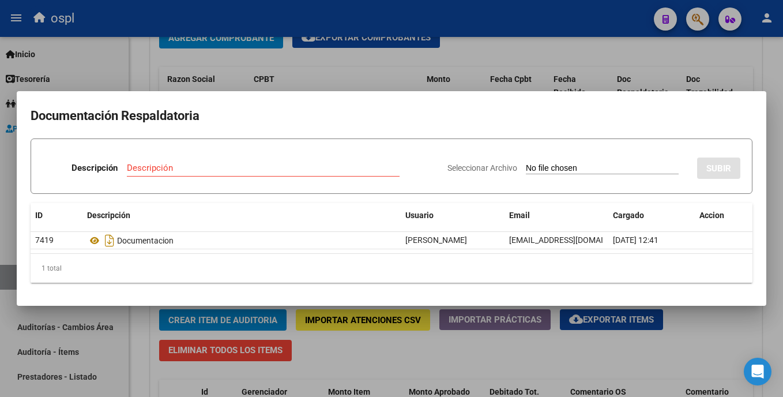
click at [480, 67] on div at bounding box center [391, 198] width 783 height 397
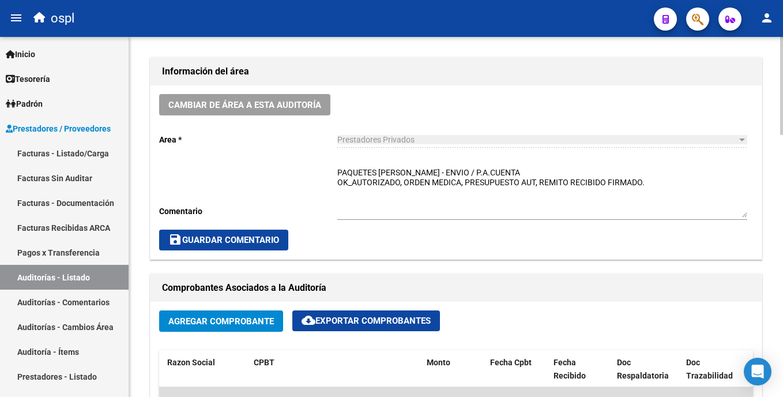
scroll to position [216, 0]
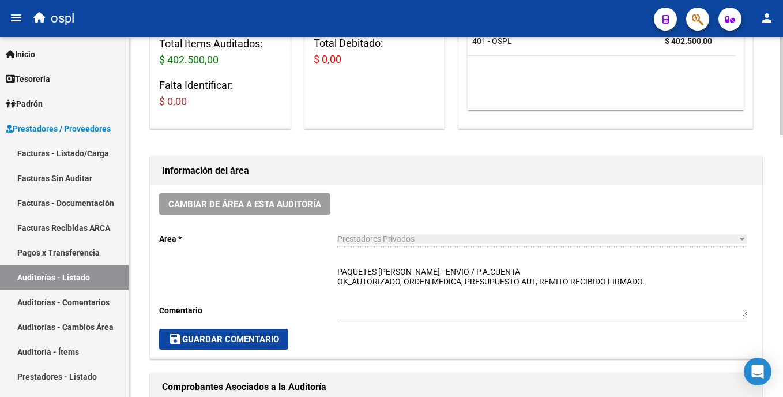
click at [782, 158] on html "menu ospl person Firma Express Inicio Calendario SSS Instructivos Contacto OS T…" at bounding box center [391, 198] width 783 height 397
drag, startPoint x: 489, startPoint y: 268, endPoint x: 435, endPoint y: 267, distance: 54.8
click at [435, 267] on textarea "PAQUETES [PERSON_NAME] - ENVIO / P.A.CUENTA OK_AUTORIZADO, ORDEN MEDICA, PRESUP…" at bounding box center [542, 291] width 410 height 51
type textarea "PAQUETES [PERSON_NAME] - ENVIO /PAGADO OK_AUTORIZADO, ORDEN MEDICA, PRESUPUESTO…"
click at [208, 339] on span "save Guardar Comentario" at bounding box center [223, 339] width 111 height 10
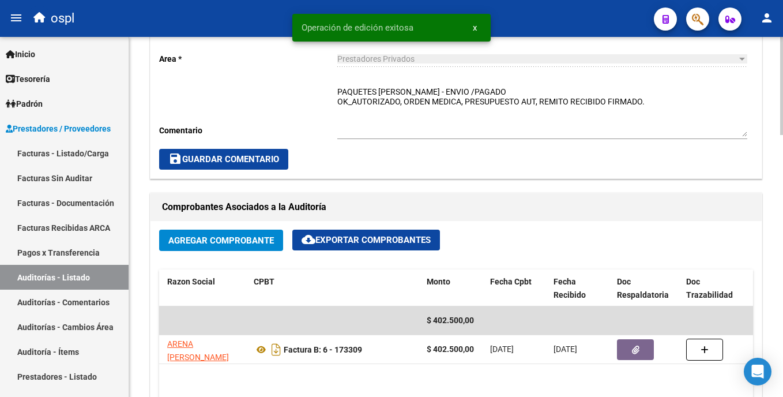
scroll to position [397, 0]
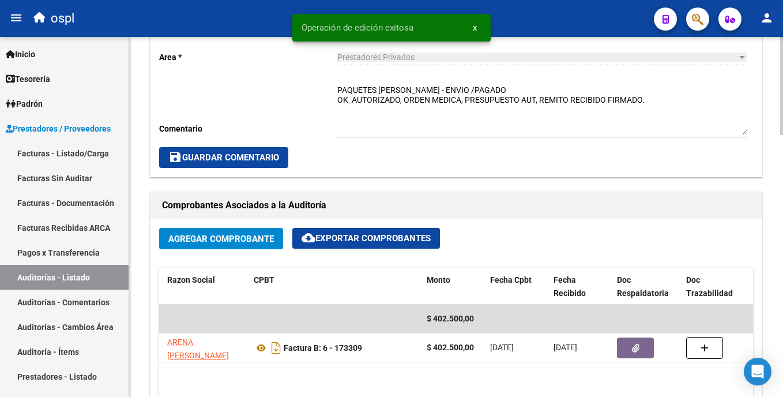
click at [782, 191] on html "menu ospl person Firma Express Inicio Calendario SSS Instructivos Contacto OS T…" at bounding box center [391, 198] width 783 height 397
click at [263, 147] on button "save Guardar Comentario" at bounding box center [223, 157] width 129 height 21
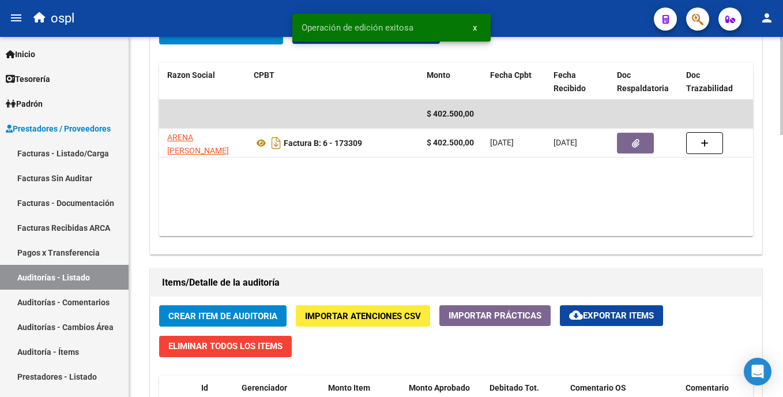
click at [782, 225] on html "menu ospl person Firma Express Inicio Calendario SSS Instructivos Contacto OS T…" at bounding box center [391, 198] width 783 height 397
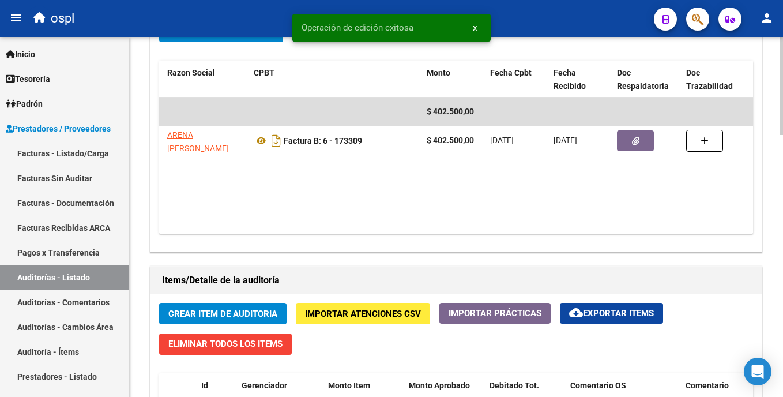
scroll to position [244, 0]
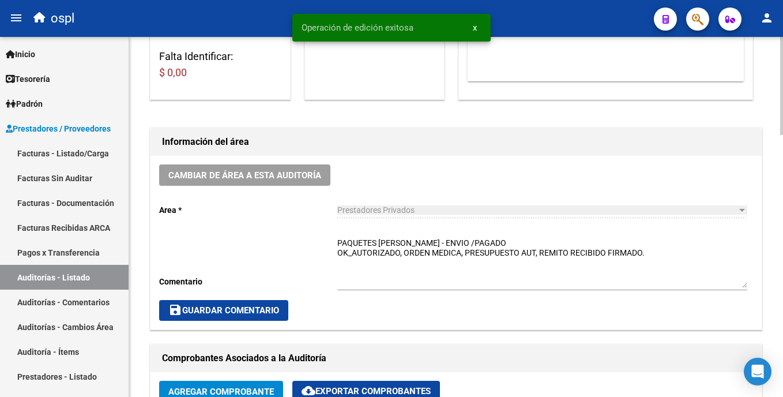
click at [782, 246] on html "menu ospl person Firma Express Inicio Calendario SSS Instructivos Contacto OS T…" at bounding box center [391, 198] width 783 height 397
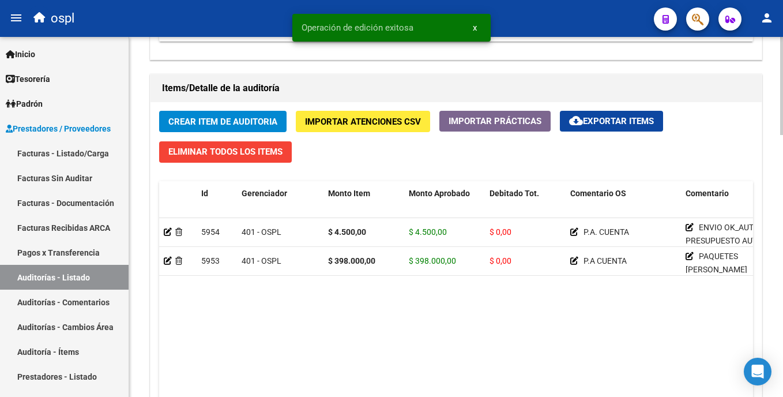
scroll to position [813, 0]
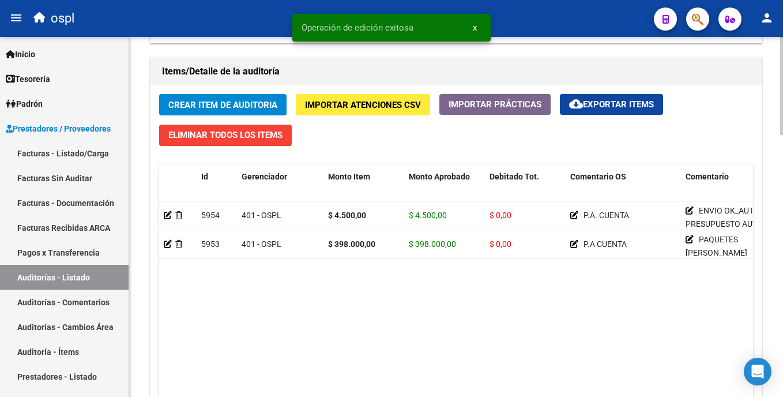
click at [782, 283] on html "menu ospl person Firma Express Inicio Calendario SSS Instructivos Contacto OS T…" at bounding box center [391, 198] width 783 height 397
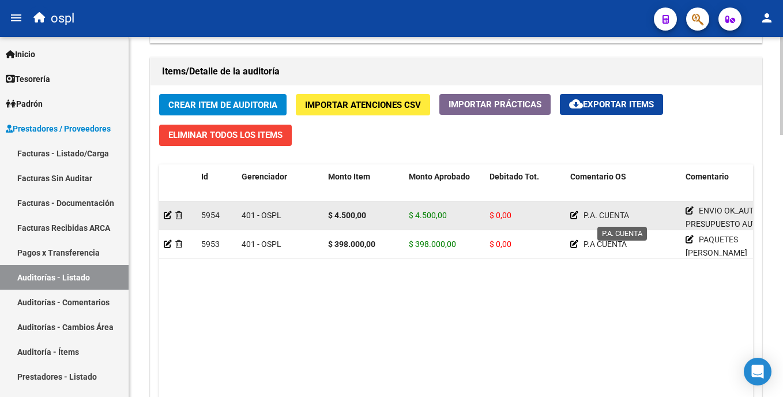
click at [571, 216] on icon at bounding box center [574, 215] width 8 height 8
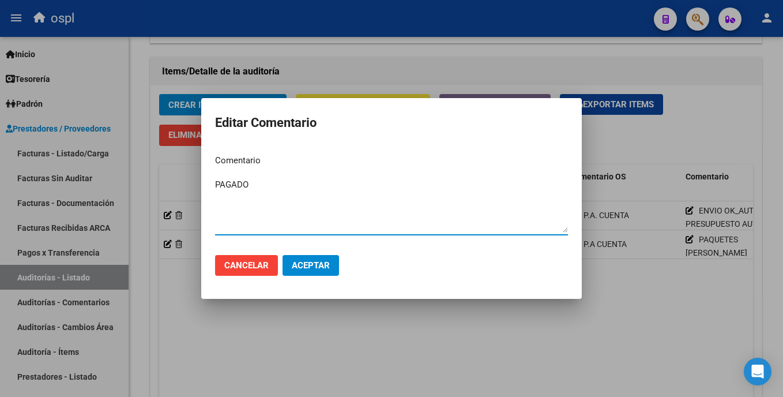
type textarea "PAGADO"
click at [323, 264] on span "Aceptar" at bounding box center [311, 265] width 38 height 10
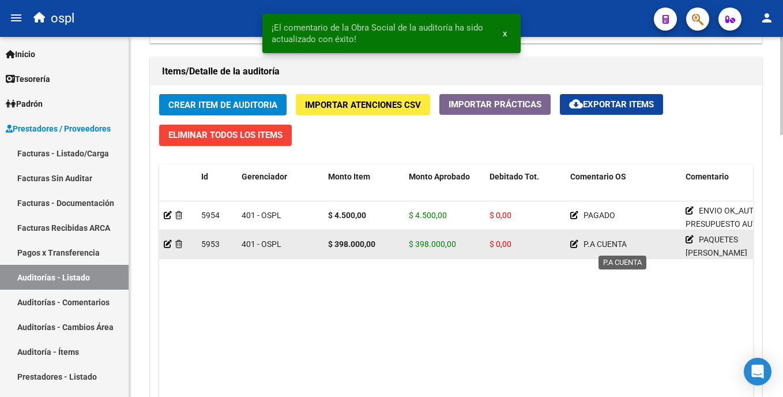
click at [572, 244] on icon at bounding box center [574, 244] width 8 height 8
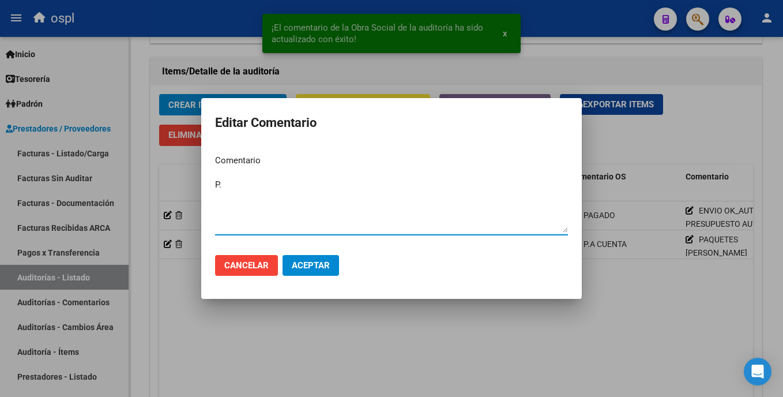
type textarea "P"
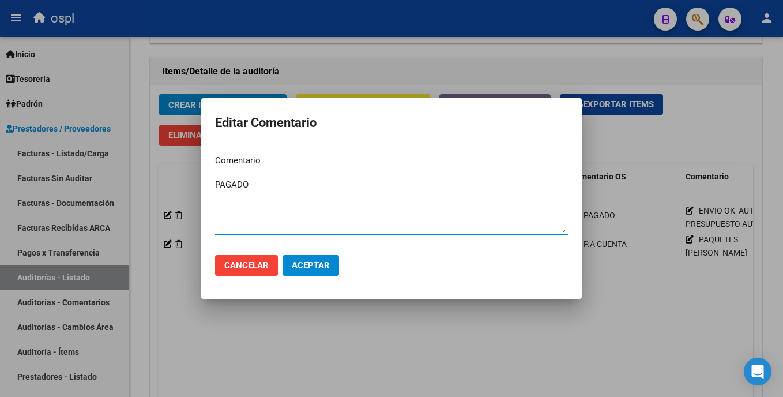
type textarea "PAGADO"
click at [320, 260] on span "Aceptar" at bounding box center [311, 265] width 38 height 10
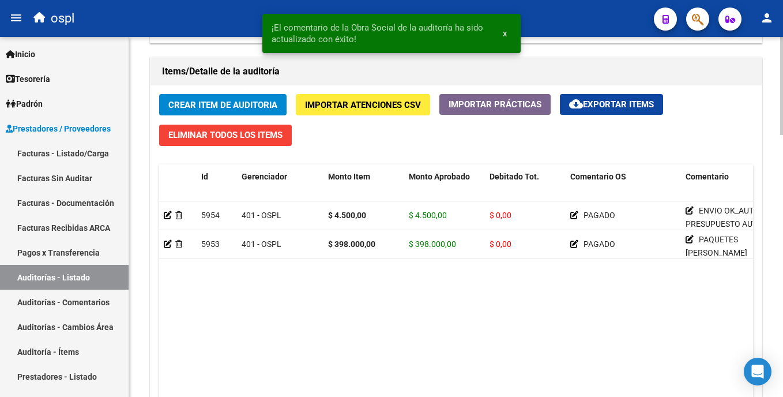
drag, startPoint x: 396, startPoint y: 314, endPoint x: 254, endPoint y: 318, distance: 141.8
click at [394, 314] on datatable-body "5954 401 - OSPL $ 4.500,00 $ 4.500,00 $ 0,00 PAGADO ENVIO OK_AUTORIZADO, PRESUP…" at bounding box center [456, 307] width 594 height 212
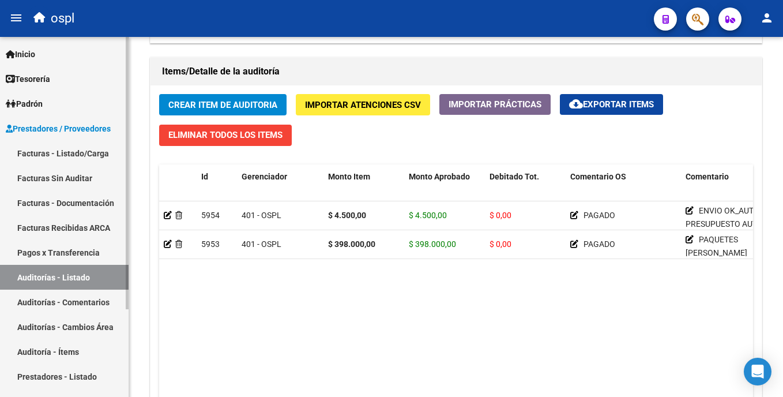
click at [112, 273] on link "Auditorías - Listado" at bounding box center [64, 277] width 129 height 25
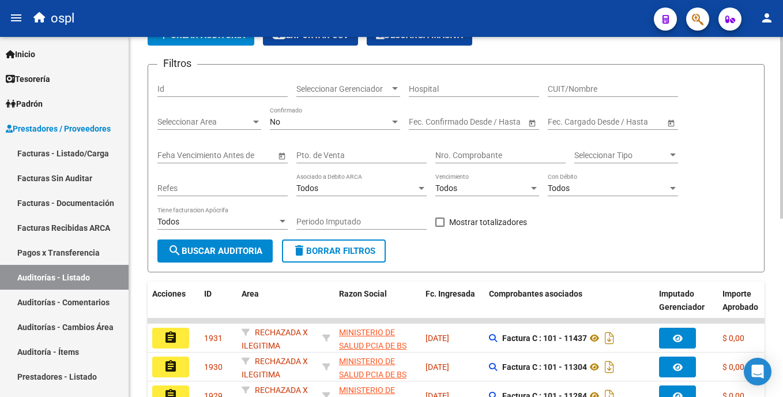
scroll to position [59, 0]
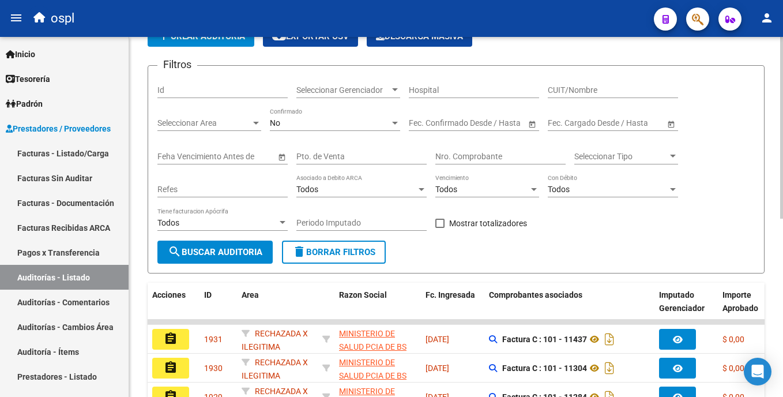
click at [782, 126] on html "menu ospl person Firma Express Inicio Calendario SSS Instructivos Contacto OS T…" at bounding box center [391, 198] width 783 height 397
click at [225, 119] on span "Seleccionar Area" at bounding box center [203, 123] width 93 height 10
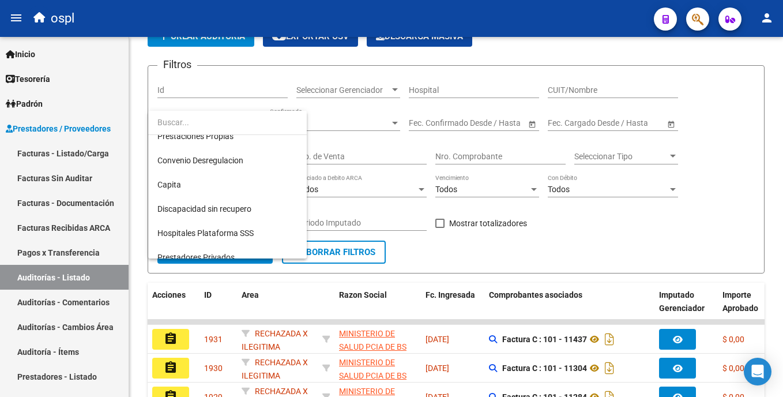
scroll to position [129, 0]
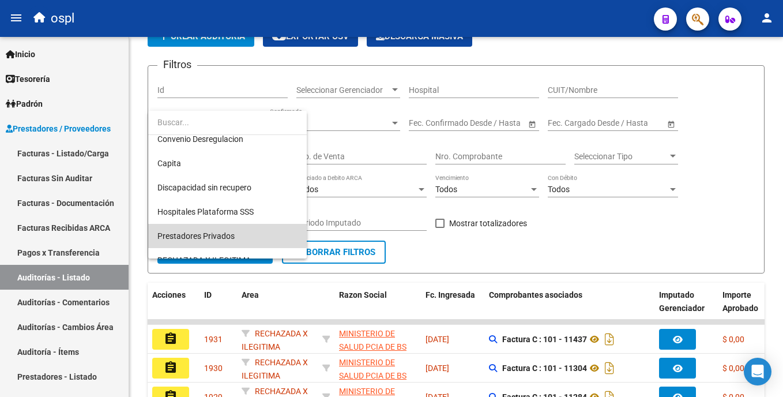
click at [227, 230] on span "Prestadores Privados" at bounding box center [227, 236] width 140 height 24
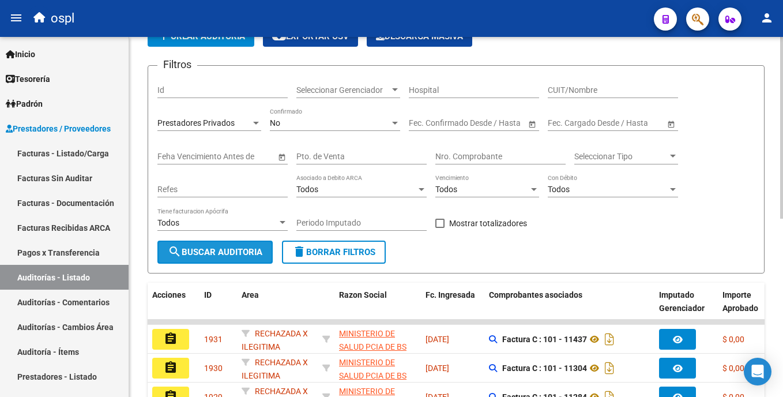
click at [229, 254] on span "search Buscar Auditoria" at bounding box center [215, 252] width 95 height 10
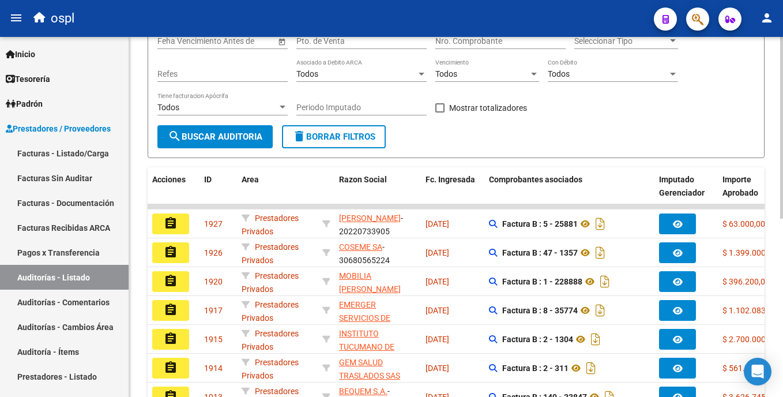
scroll to position [354, 0]
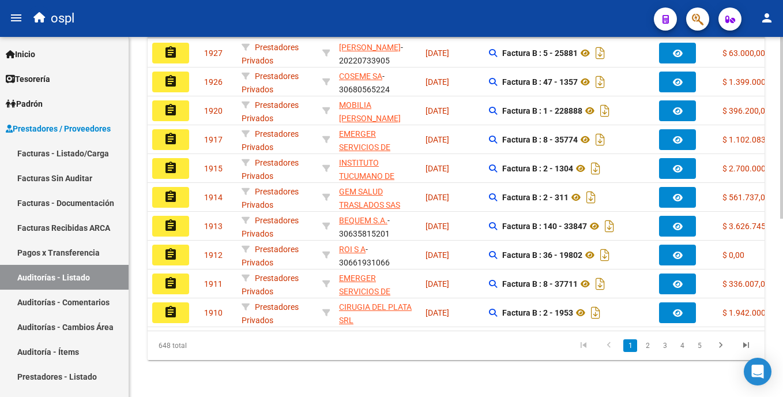
click at [782, 319] on html "menu ospl person Firma Express Inicio Calendario SSS Instructivos Contacto OS T…" at bounding box center [391, 198] width 783 height 397
click at [782, 306] on html "menu ospl person Firma Express Inicio Calendario SSS Instructivos Contacto OS T…" at bounding box center [391, 198] width 783 height 397
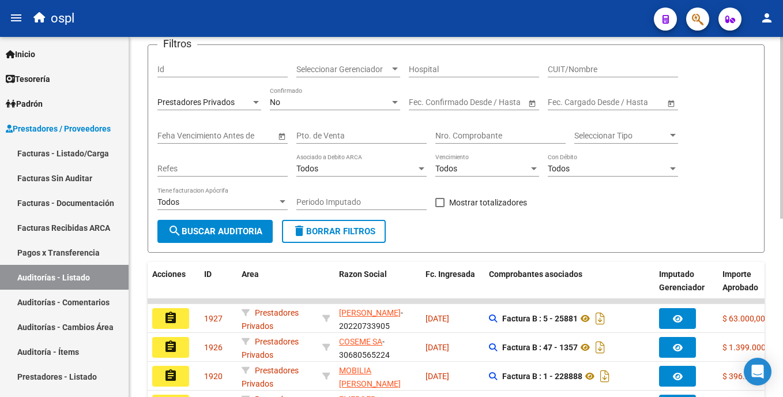
scroll to position [58, 0]
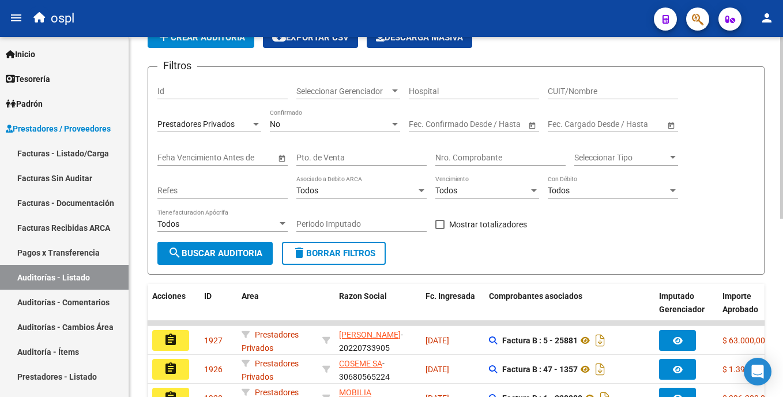
click at [782, 93] on html "menu ospl person Firma Express Inicio Calendario SSS Instructivos Contacto OS T…" at bounding box center [391, 198] width 783 height 397
click at [248, 124] on div "Prestadores Privados" at bounding box center [203, 124] width 93 height 10
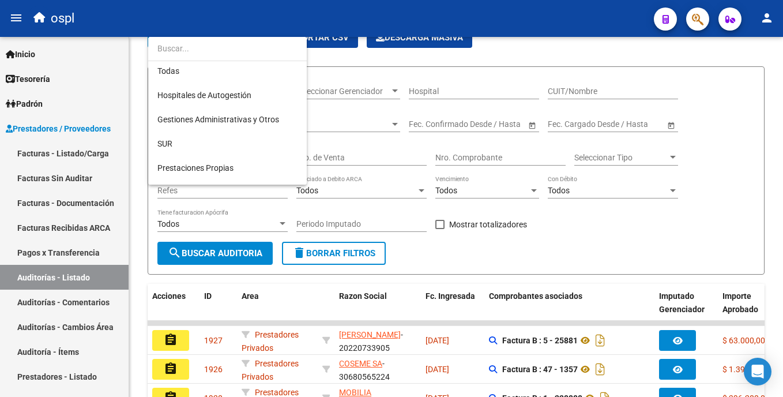
scroll to position [0, 0]
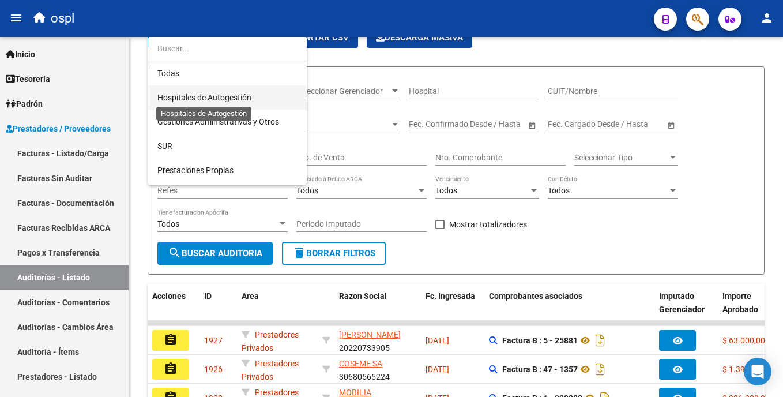
click at [235, 97] on span "Hospitales de Autogestión" at bounding box center [204, 97] width 94 height 9
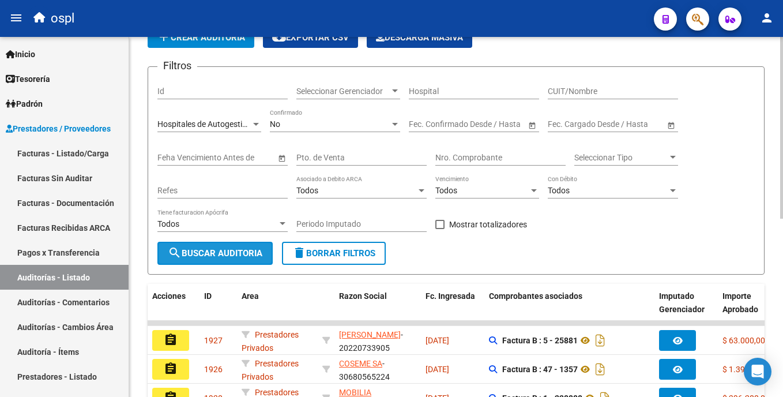
click at [232, 257] on span "search Buscar Auditoria" at bounding box center [215, 253] width 95 height 10
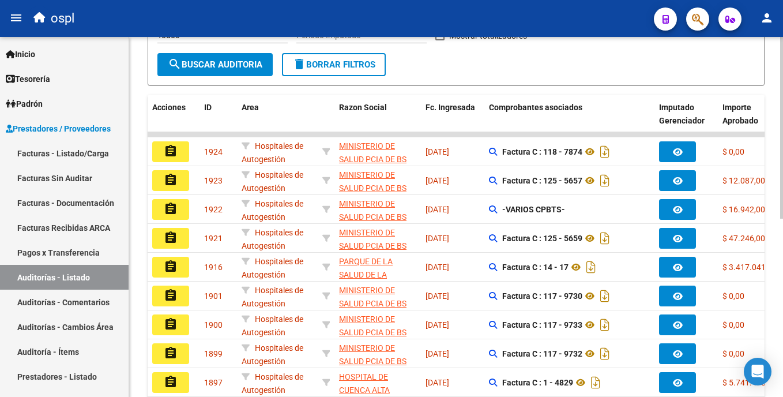
scroll to position [354, 0]
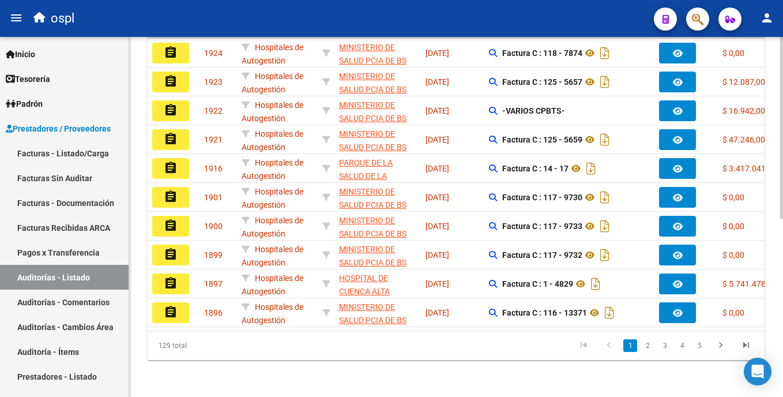
click at [762, 323] on div "PRESTADORES -> Auditoría de Comprobantes / Prestaciones add Crear Auditoría clo…" at bounding box center [457, 44] width 656 height 704
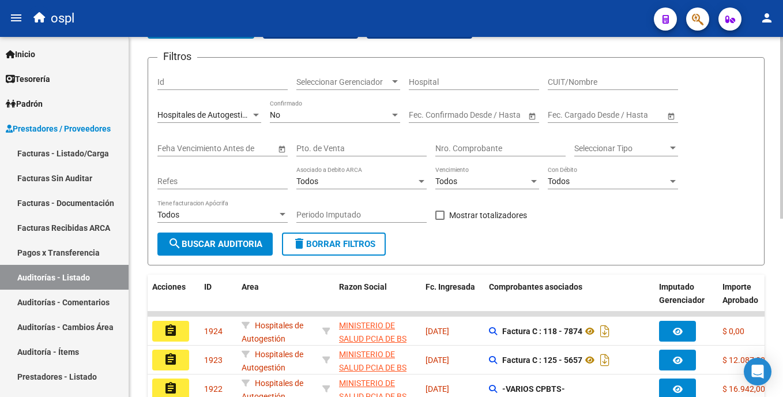
scroll to position [0, 0]
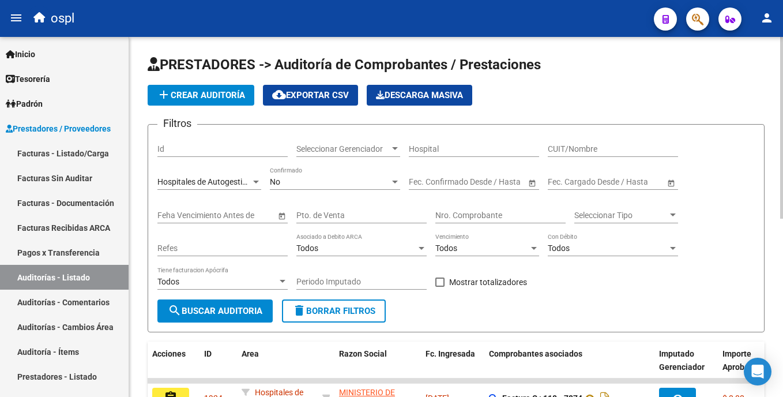
click at [782, 69] on html "menu ospl person Firma Express Inicio Calendario SSS Instructivos Contacto OS T…" at bounding box center [391, 198] width 783 height 397
click at [507, 212] on input "Nro. Comprobante" at bounding box center [500, 215] width 130 height 10
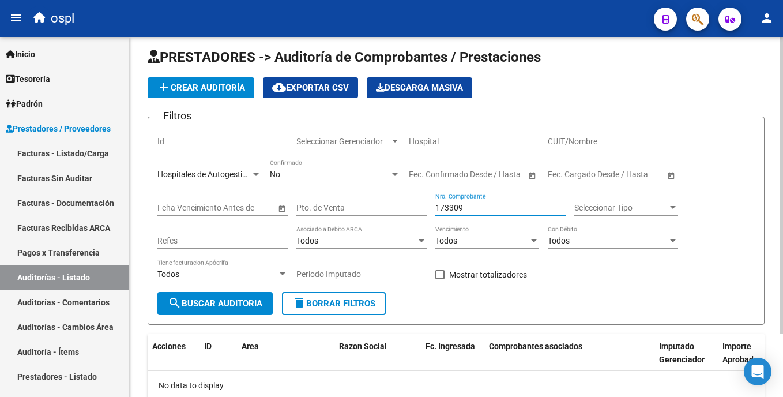
scroll to position [77, 0]
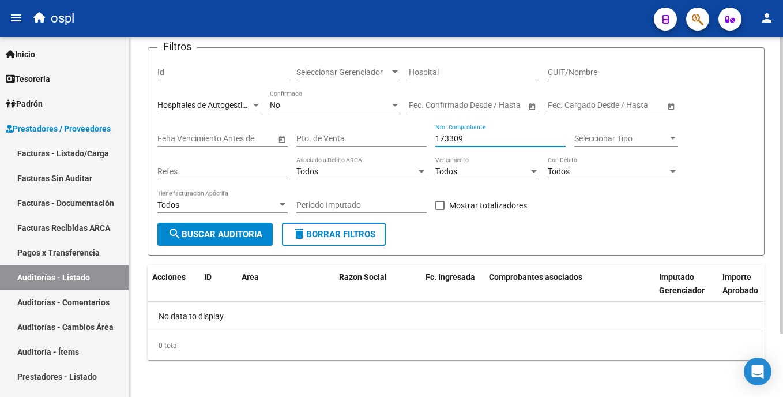
click at [782, 315] on html "menu ospl person Firma Express Inicio Calendario SSS Instructivos Contacto OS T…" at bounding box center [391, 198] width 783 height 397
type input "1"
click at [194, 107] on span "Hospitales de Autogestión" at bounding box center [204, 104] width 94 height 9
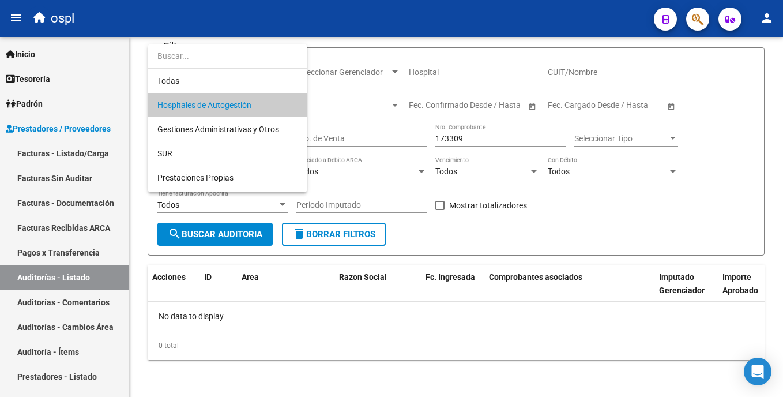
click at [318, 167] on div at bounding box center [391, 198] width 783 height 397
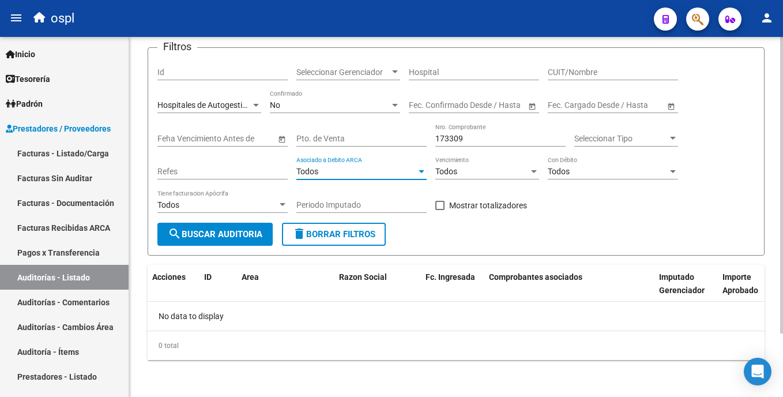
click at [307, 167] on span "Todos" at bounding box center [307, 171] width 22 height 9
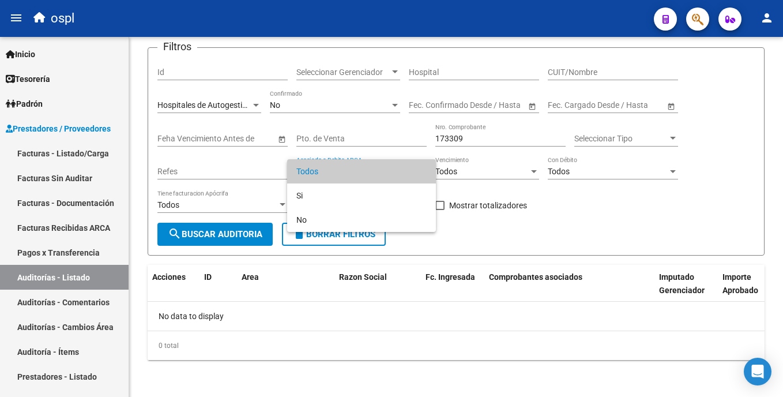
click at [236, 107] on div at bounding box center [391, 198] width 783 height 397
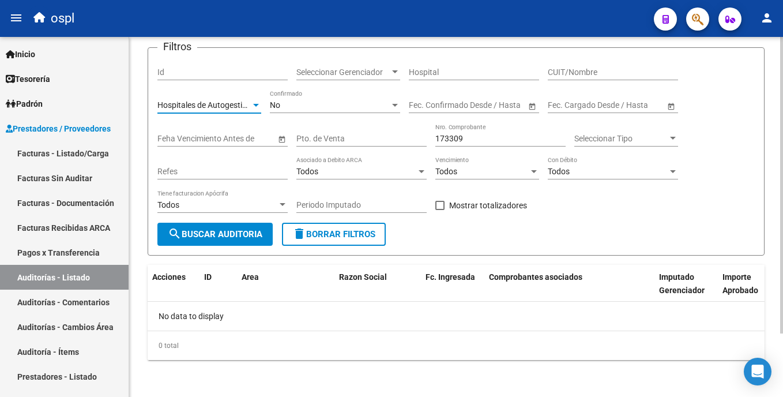
click at [253, 102] on div at bounding box center [256, 104] width 10 height 9
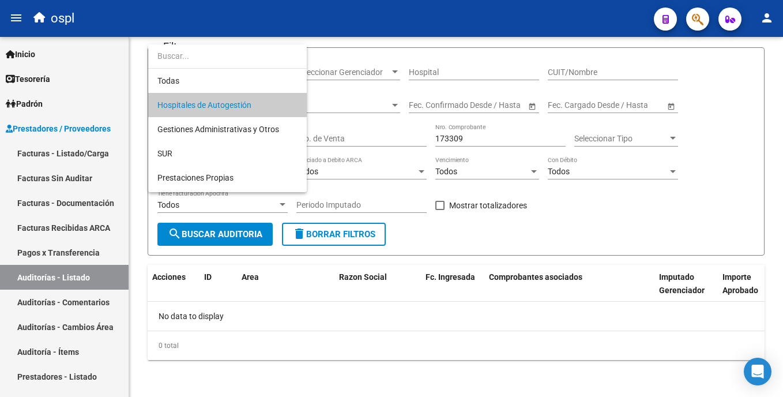
scroll to position [129, 0]
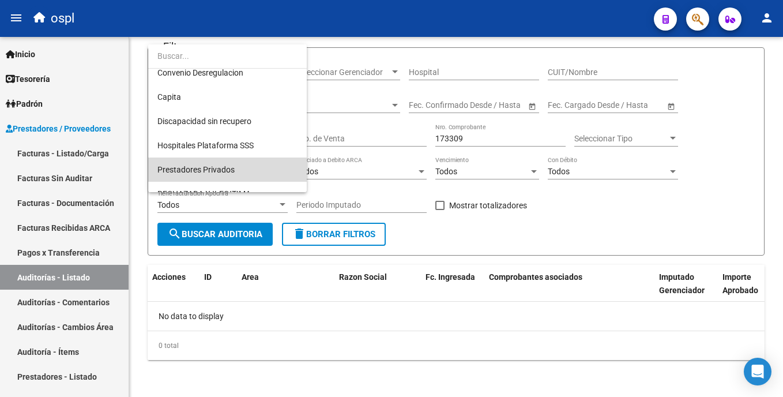
click at [266, 161] on span "Prestadores Privados" at bounding box center [227, 169] width 140 height 24
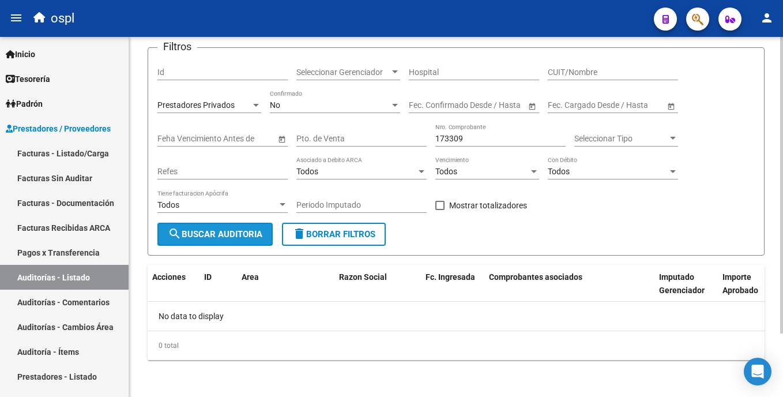
click at [248, 230] on span "search Buscar Auditoria" at bounding box center [215, 234] width 95 height 10
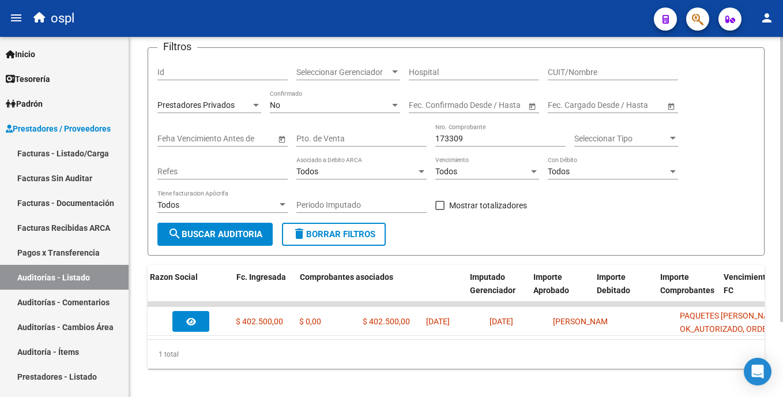
scroll to position [0, 132]
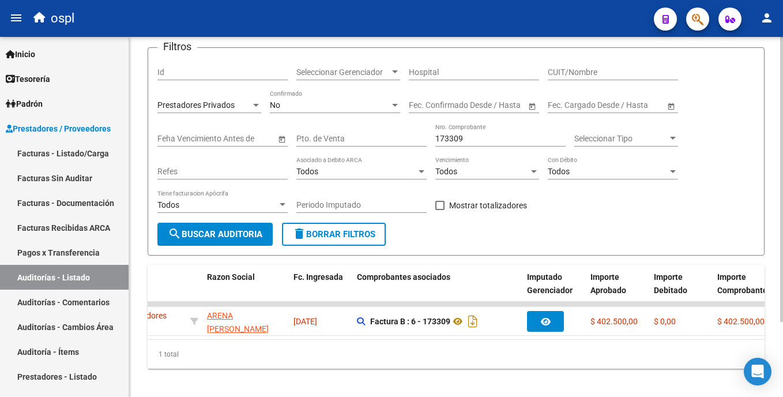
click at [477, 135] on input "173309" at bounding box center [500, 139] width 130 height 10
type input "1"
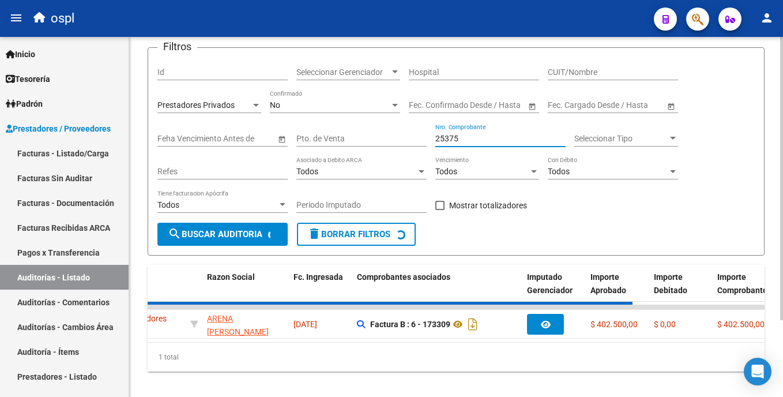
scroll to position [0, 0]
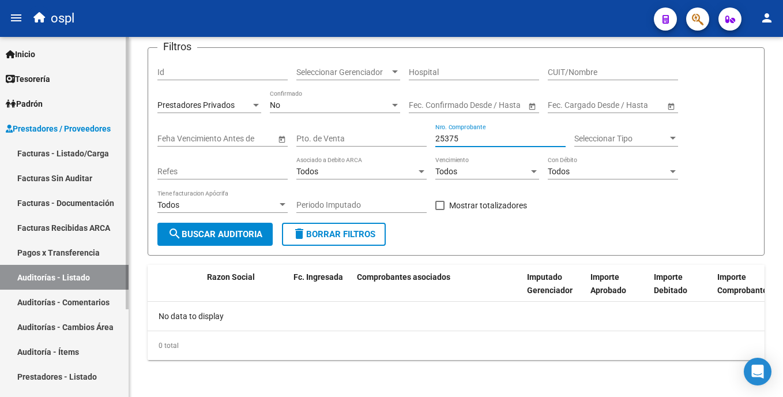
type input "25375"
drag, startPoint x: 88, startPoint y: 157, endPoint x: 133, endPoint y: 157, distance: 45.0
click at [88, 157] on link "Facturas - Listado/Carga" at bounding box center [64, 153] width 129 height 25
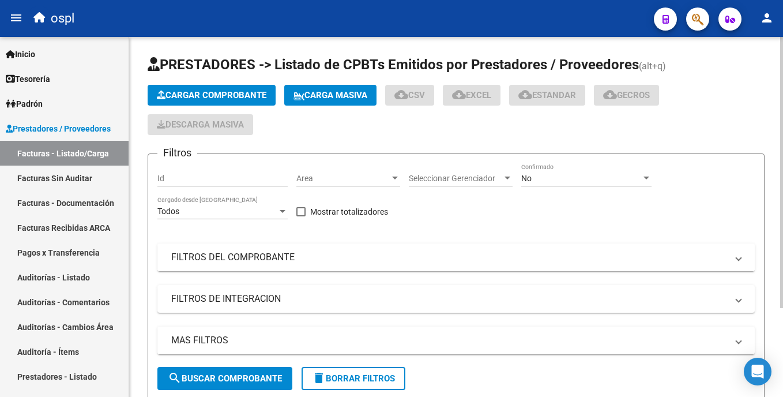
click at [274, 254] on mat-panel-title "FILTROS DEL COMPROBANTE" at bounding box center [449, 257] width 556 height 13
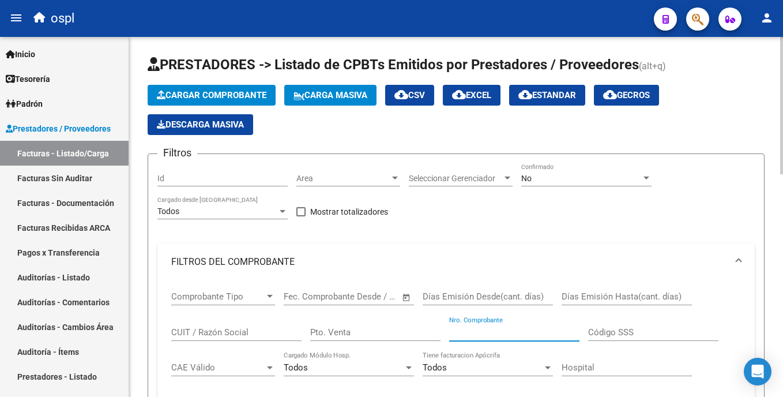
click at [482, 336] on input "Nro. Comprobante" at bounding box center [514, 332] width 130 height 10
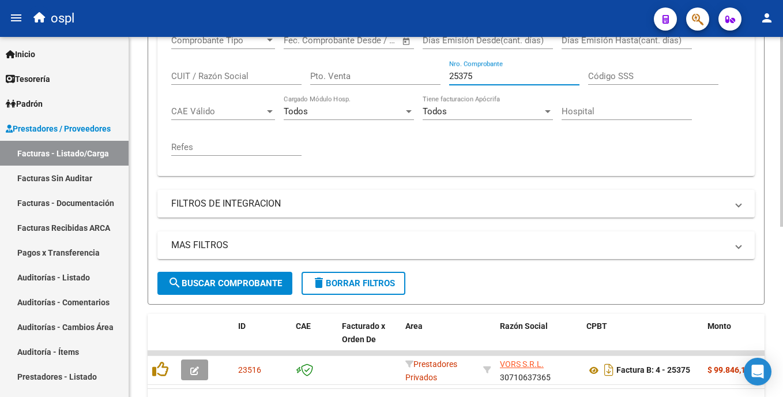
click at [782, 276] on html "menu ospl person Firma Express Inicio Calendario SSS Instructivos Contacto OS T…" at bounding box center [391, 198] width 783 height 397
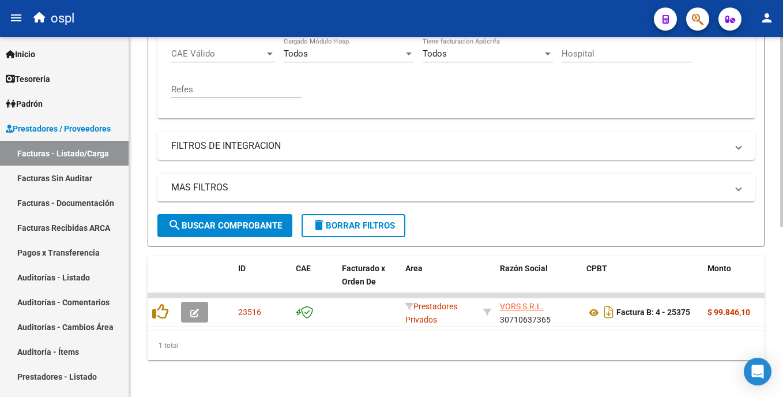
scroll to position [323, 0]
click at [782, 284] on html "menu ospl person Firma Express Inicio Calendario SSS Instructivos Contacto OS T…" at bounding box center [391, 198] width 783 height 397
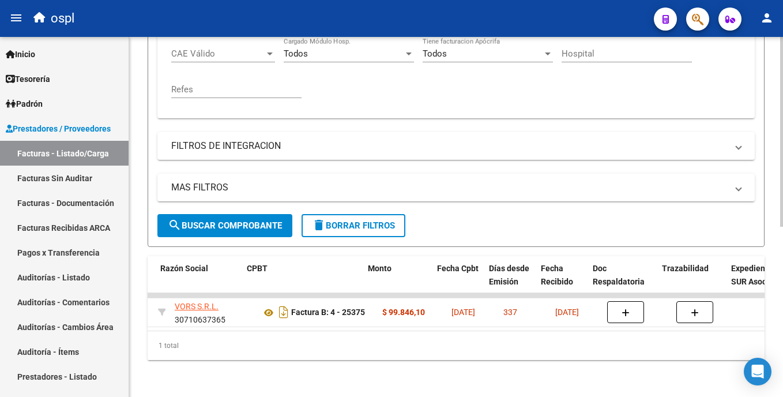
scroll to position [0, 349]
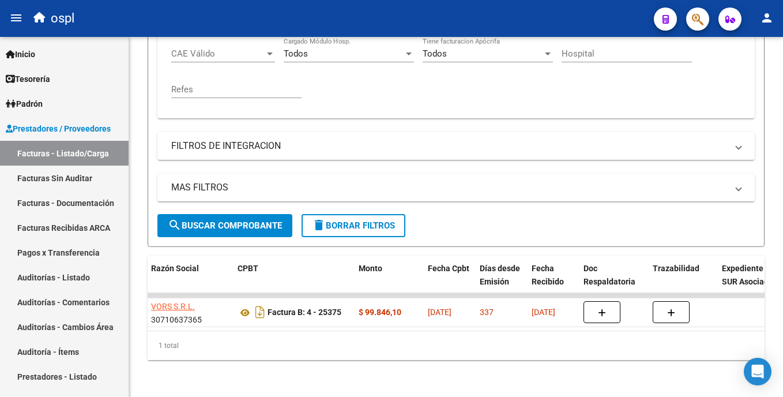
type input "25375"
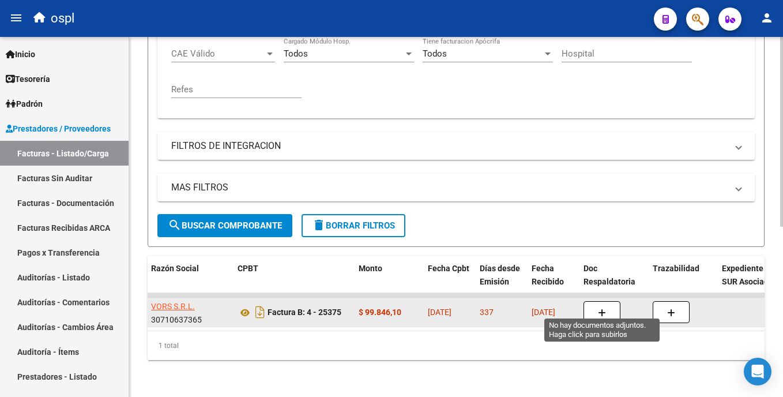
click at [610, 301] on button "button" at bounding box center [601, 312] width 37 height 22
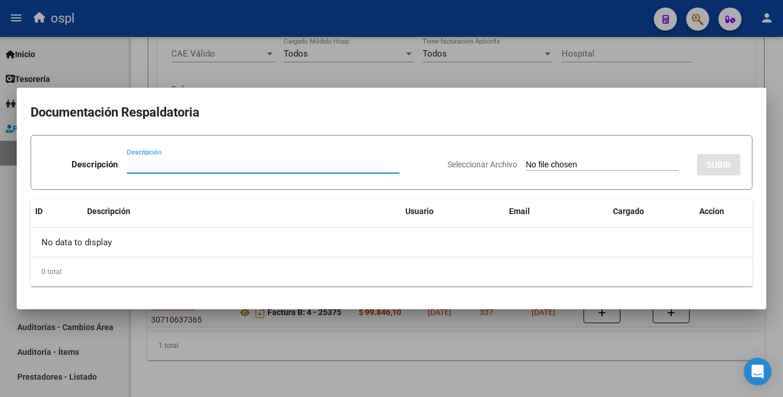
click at [526, 161] on input "Seleccionar Archivo" at bounding box center [602, 165] width 153 height 11
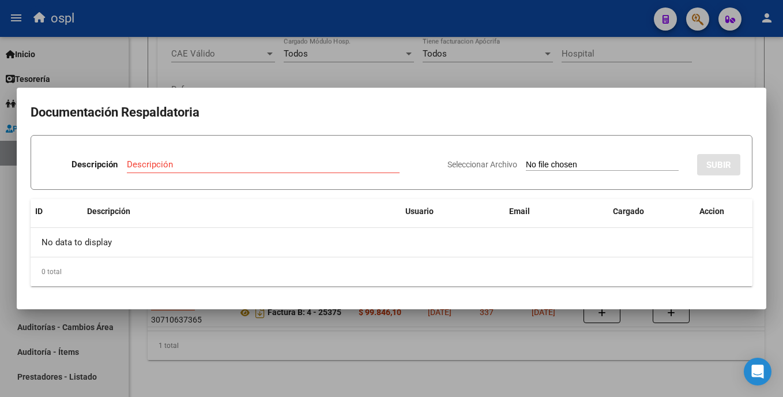
type input "C:\fakepath\SKM_C30825092714180.pdf"
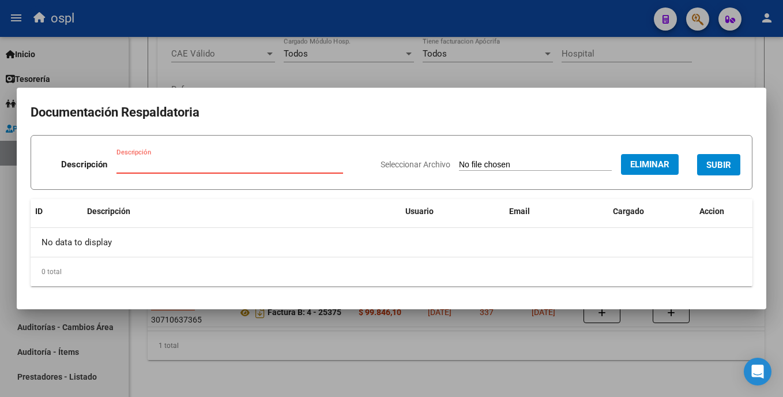
click at [252, 161] on input "Descripción" at bounding box center [229, 164] width 227 height 10
type input "DOCUMENTACION"
click at [727, 165] on span "SUBIR" at bounding box center [718, 165] width 25 height 10
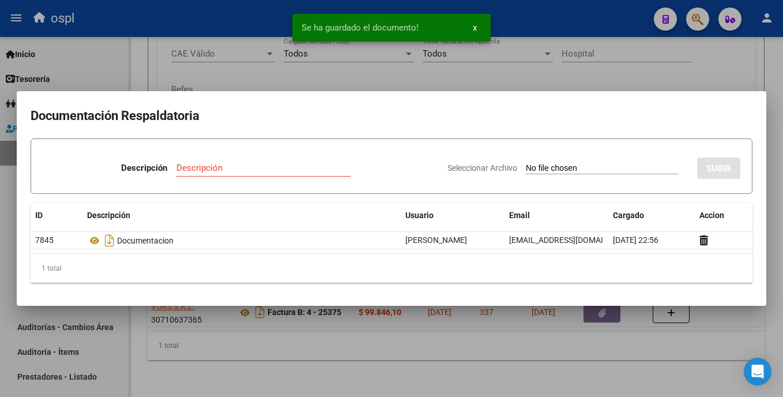
click at [580, 357] on div at bounding box center [391, 198] width 783 height 397
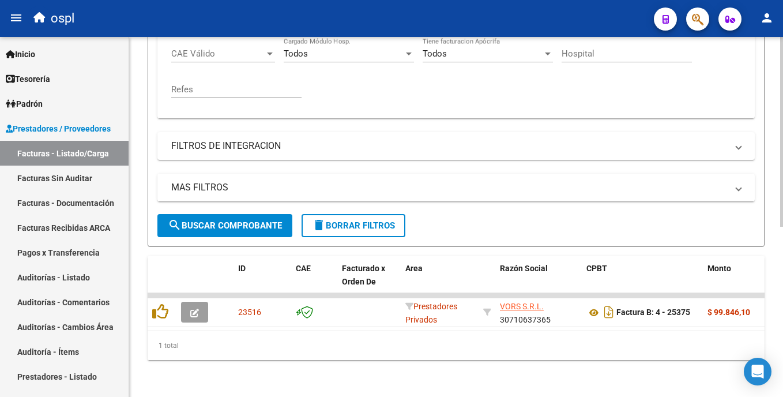
scroll to position [0, 0]
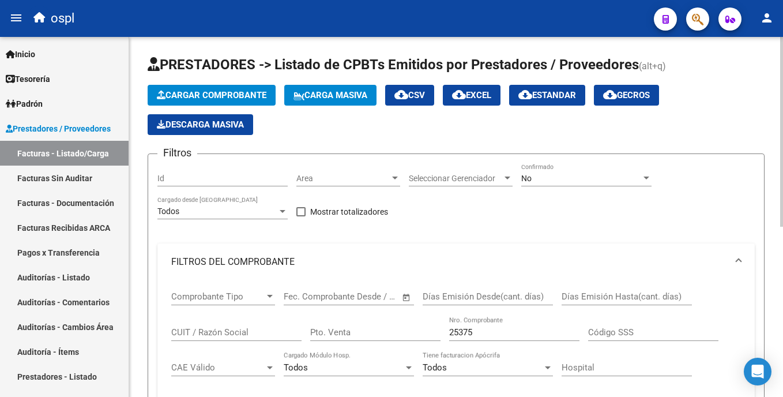
click at [782, 150] on html "menu ospl person Firma Express Inicio Calendario SSS Instructivos Contacto OS T…" at bounding box center [391, 198] width 783 height 397
drag, startPoint x: 490, startPoint y: 328, endPoint x: 398, endPoint y: 328, distance: 92.8
click at [398, 328] on div "Comprobante Tipo Comprobante Tipo Fecha inicio – Fecha fin Fec. Comprobante Des…" at bounding box center [455, 351] width 569 height 142
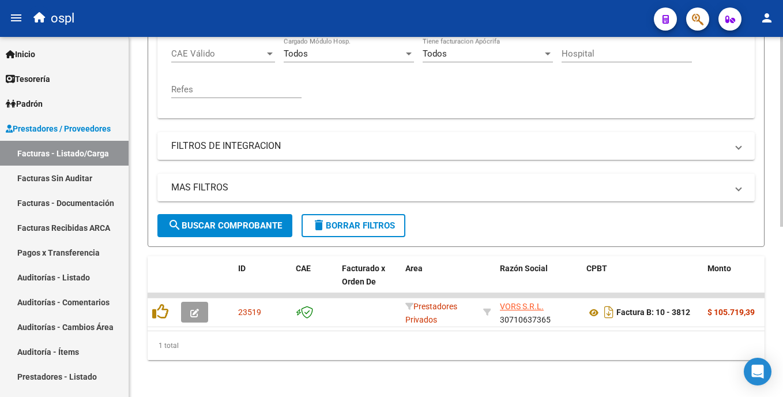
scroll to position [323, 0]
click at [782, 353] on html "menu ospl person Firma Express Inicio Calendario SSS Instructivos Contacto OS T…" at bounding box center [391, 198] width 783 height 397
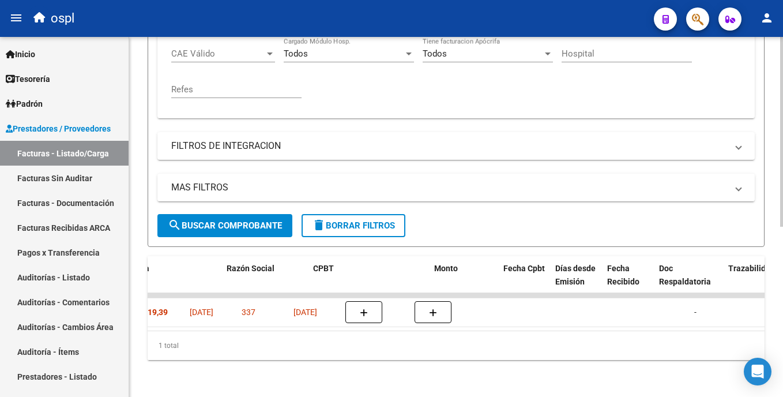
scroll to position [0, 261]
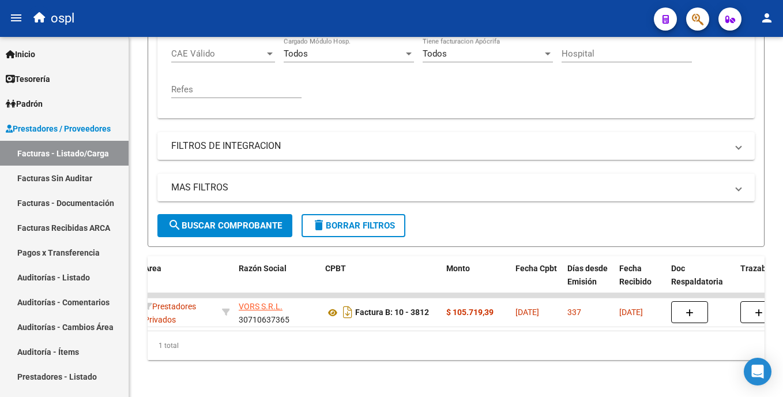
type input "3812"
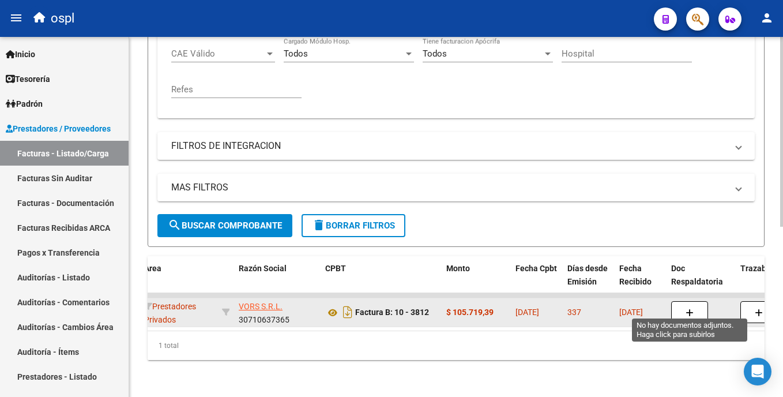
click at [692, 301] on button "button" at bounding box center [689, 312] width 37 height 22
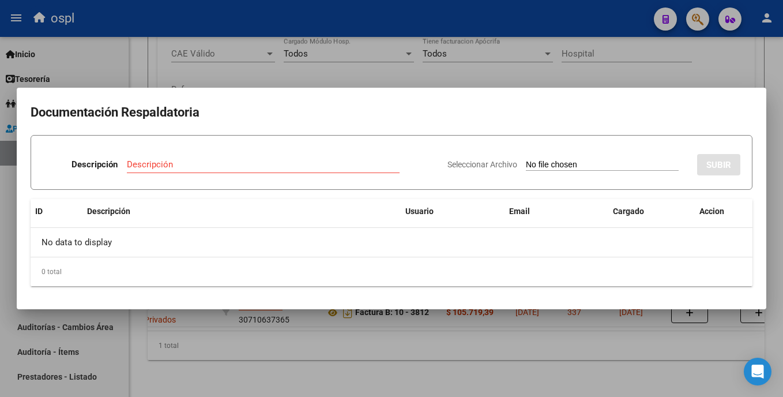
click at [526, 163] on input "Seleccionar Archivo" at bounding box center [602, 165] width 153 height 11
type input "C:\fakepath\SKM_C30825092714181.pdf"
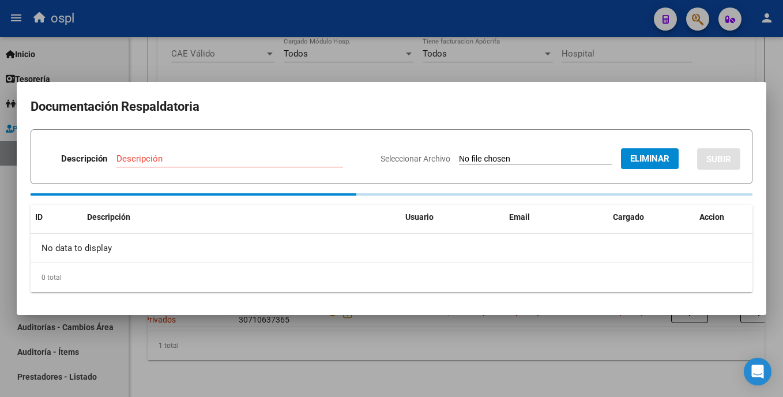
click at [232, 153] on input "Descripción" at bounding box center [229, 158] width 227 height 10
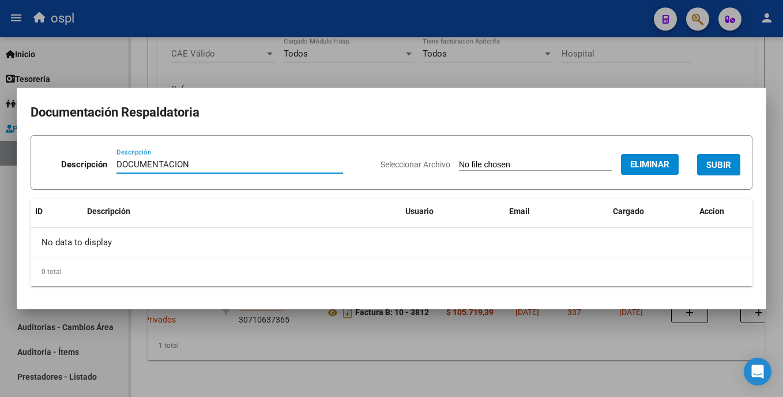
type input "DOCUMENTACION"
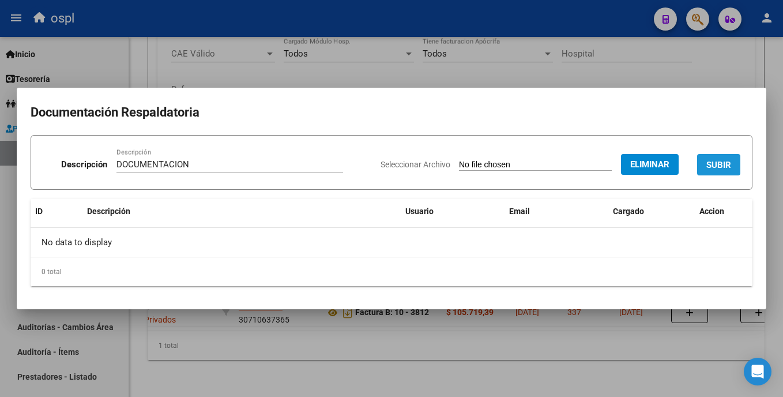
click at [729, 167] on span "SUBIR" at bounding box center [718, 165] width 25 height 10
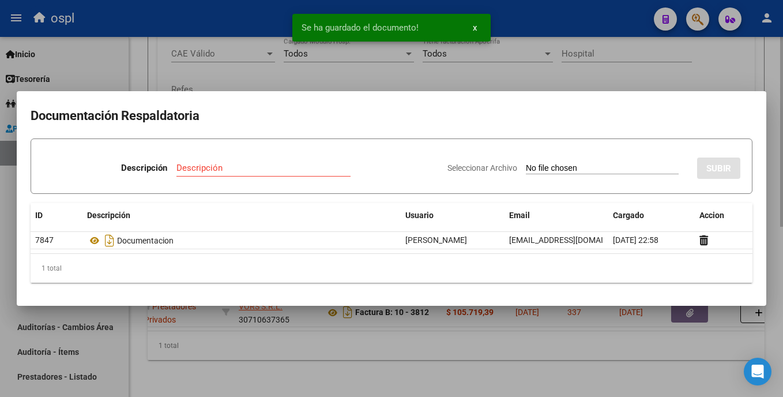
click at [551, 65] on div at bounding box center [391, 198] width 783 height 397
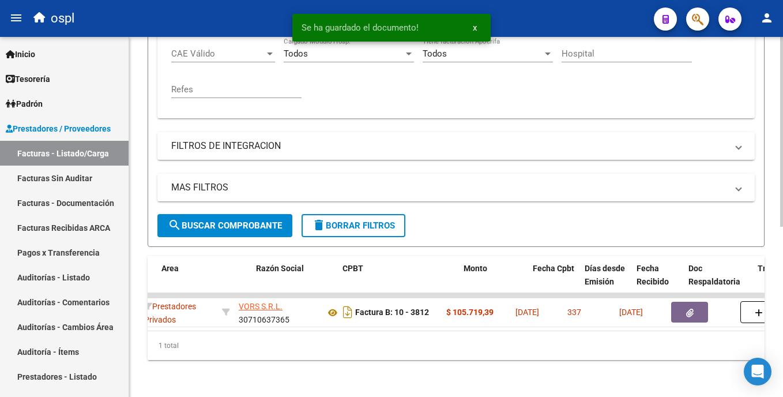
scroll to position [0, 0]
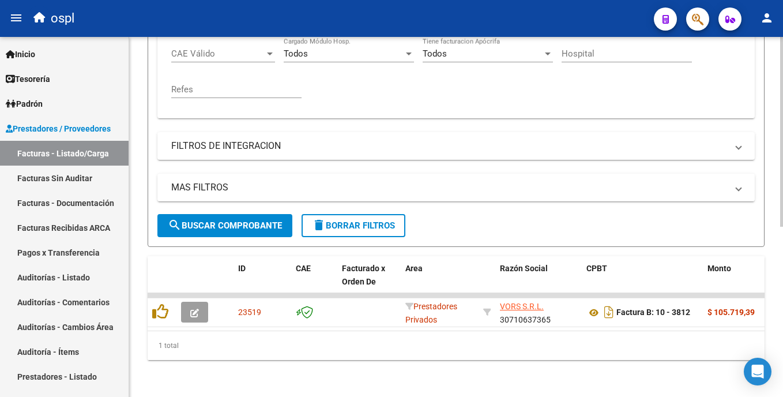
click at [780, 177] on div "Video tutorial PRESTADORES -> Listado de CPBTs Emitidos por Prestadores / Prove…" at bounding box center [457, 59] width 656 height 673
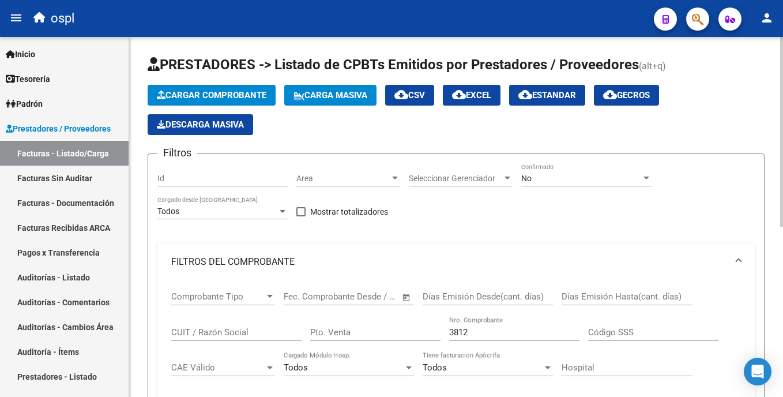
click at [782, 191] on html "menu ospl person Firma Express Inicio Calendario SSS Instructivos Contacto OS T…" at bounding box center [391, 198] width 783 height 397
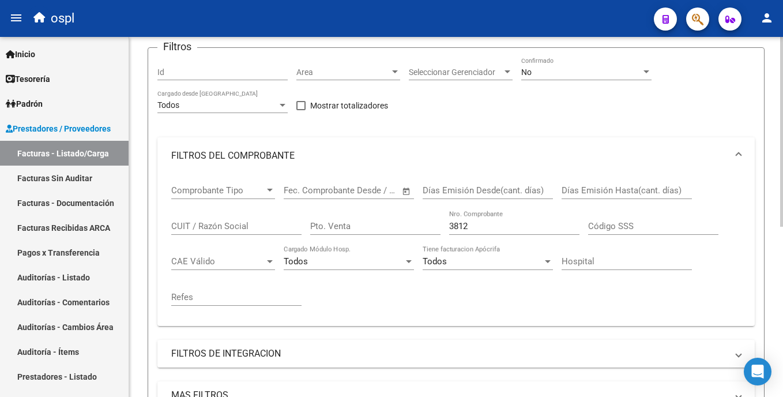
scroll to position [142, 0]
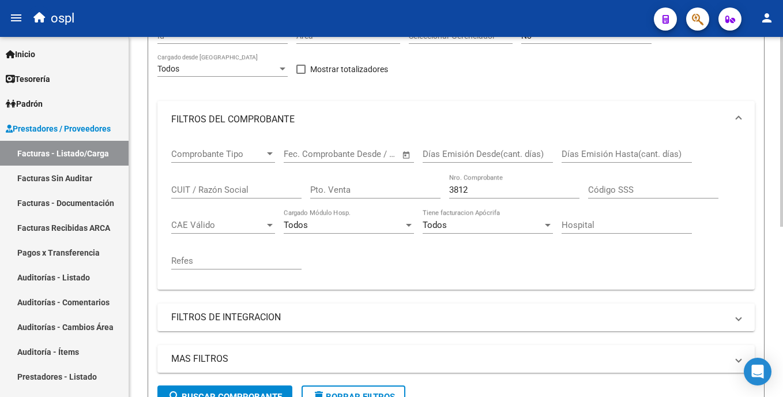
click at [782, 247] on html "menu ospl person Firma Express Inicio Calendario SSS Instructivos Contacto OS T…" at bounding box center [391, 198] width 783 height 397
drag, startPoint x: 512, startPoint y: 196, endPoint x: 461, endPoint y: 201, distance: 51.5
click at [461, 201] on div "3812 Nro. Comprobante" at bounding box center [514, 191] width 130 height 36
drag, startPoint x: 461, startPoint y: 201, endPoint x: 456, endPoint y: 195, distance: 7.4
click at [456, 195] on div "3812 Nro. Comprobante" at bounding box center [514, 185] width 130 height 25
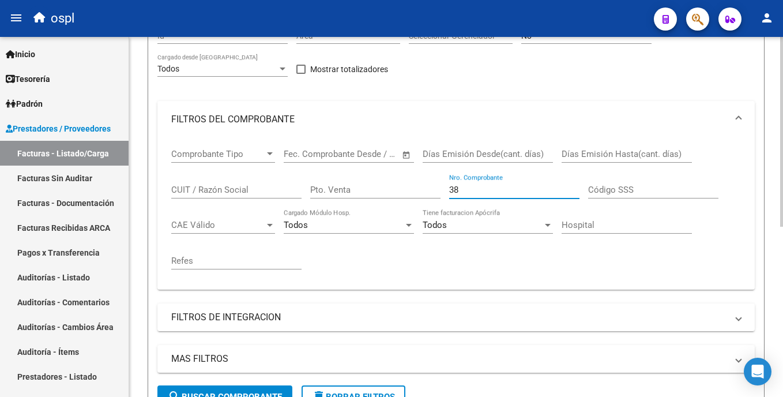
type input "3"
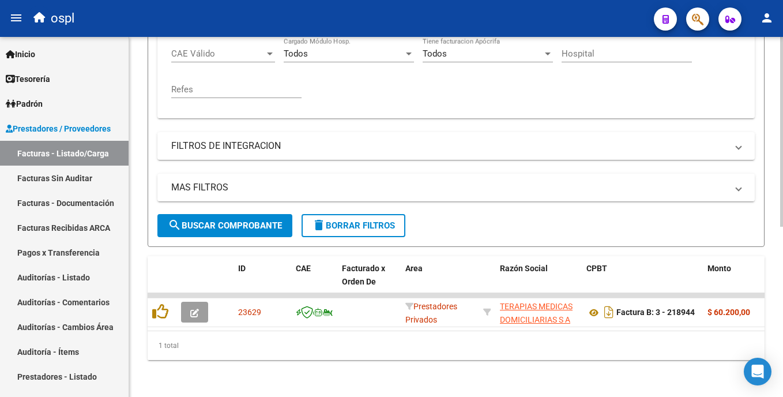
scroll to position [318, 0]
click at [782, 258] on html "menu ospl person Firma Express Inicio Calendario SSS Instructivos Contacto OS T…" at bounding box center [391, 198] width 783 height 397
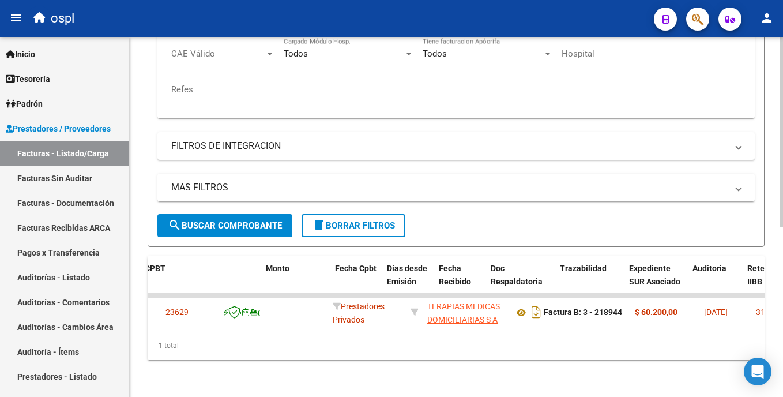
scroll to position [0, 441]
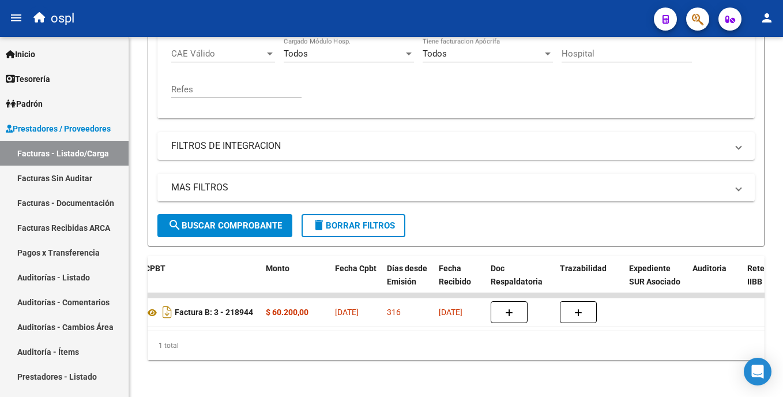
type input "218944"
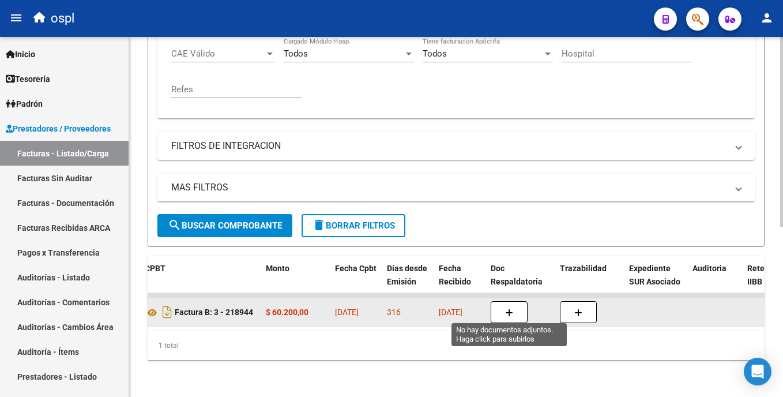
click at [518, 312] on button "button" at bounding box center [508, 312] width 37 height 22
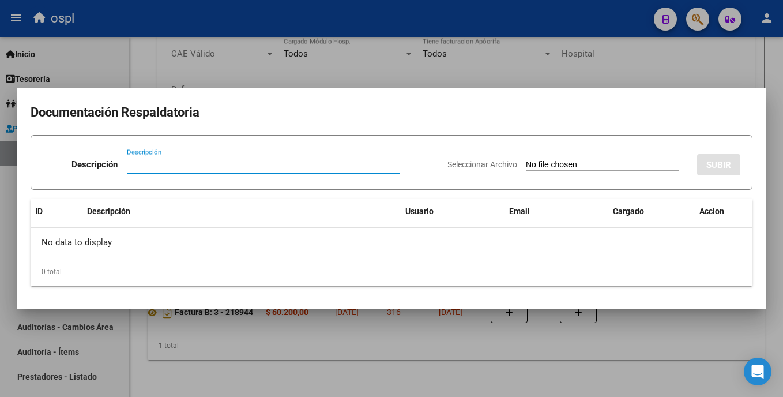
click at [530, 163] on input "Seleccionar Archivo" at bounding box center [602, 165] width 153 height 11
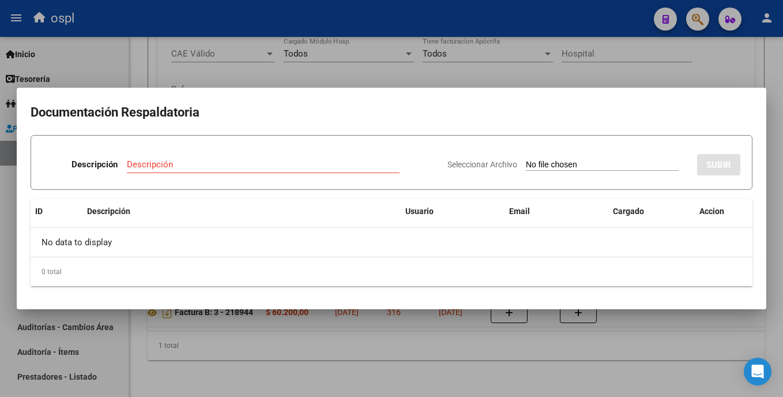
type input "C:\fakepath\SKM_C30825092714190.pdf"
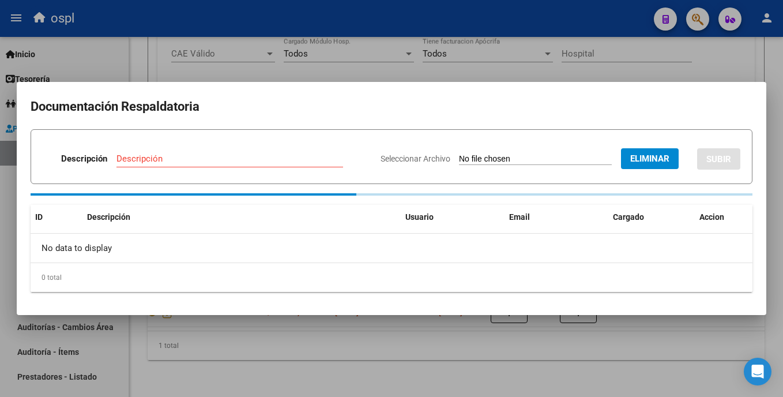
click at [207, 159] on input "Descripción" at bounding box center [229, 158] width 227 height 10
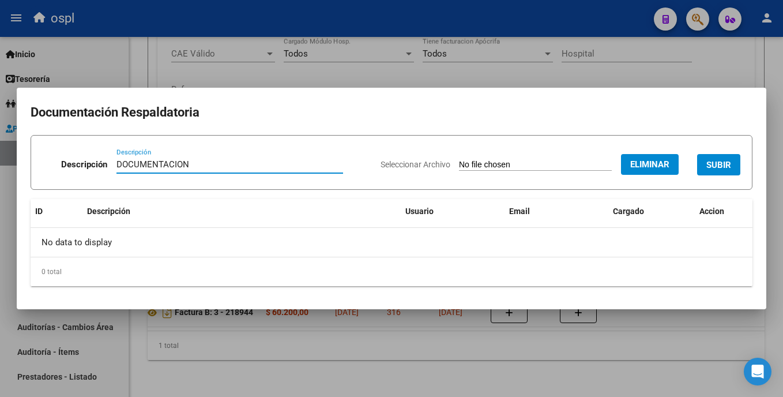
type input "DOCUMENTACION"
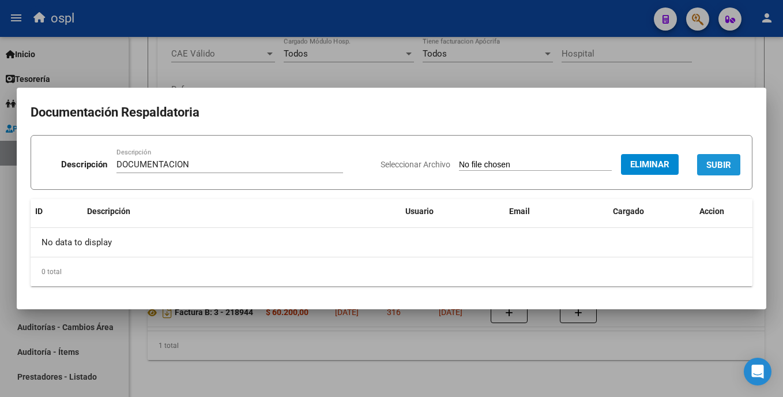
click at [724, 167] on span "SUBIR" at bounding box center [718, 165] width 25 height 10
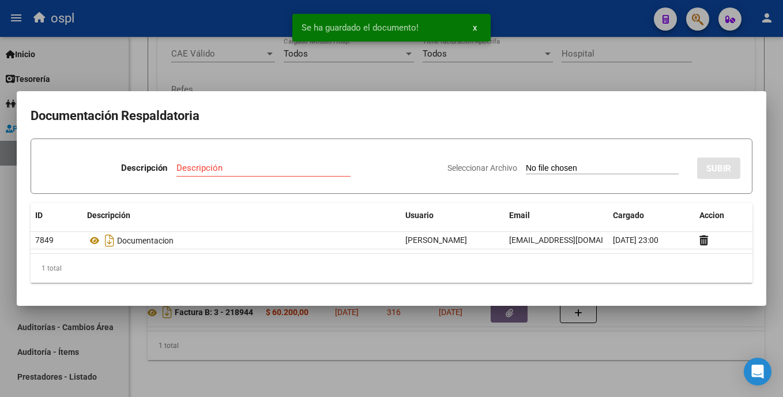
click at [628, 70] on div at bounding box center [391, 198] width 783 height 397
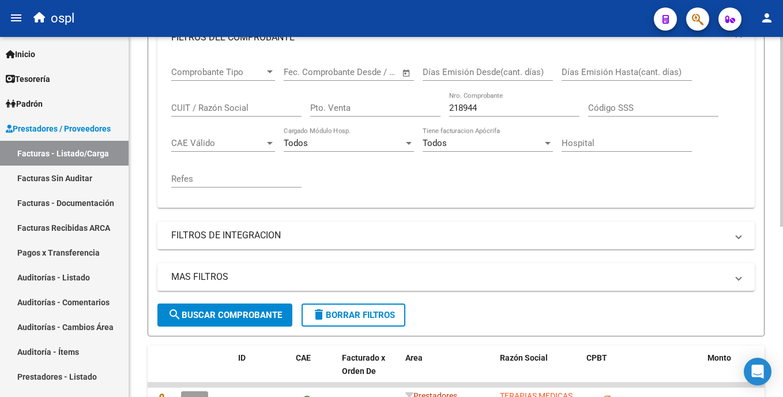
scroll to position [212, 0]
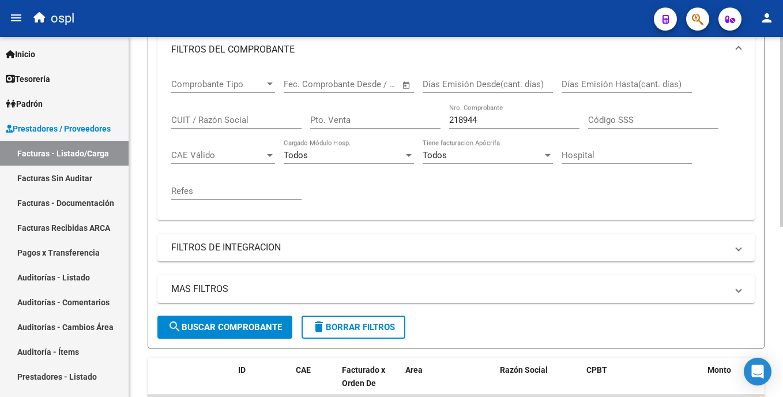
click at [782, 173] on html "menu ospl person Firma Express Inicio Calendario SSS Instructivos Contacto OS T…" at bounding box center [391, 198] width 783 height 397
drag, startPoint x: 498, startPoint y: 123, endPoint x: 419, endPoint y: 137, distance: 80.3
click at [419, 137] on div "Comprobante Tipo Comprobante Tipo Fecha inicio – Fecha fin Fec. Comprobante Des…" at bounding box center [455, 139] width 569 height 142
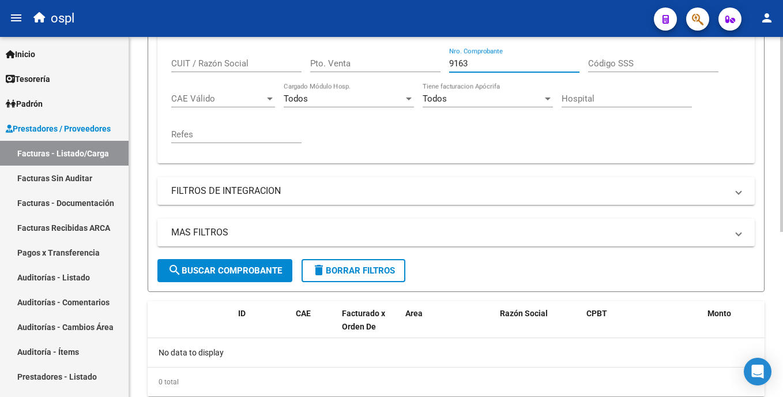
scroll to position [305, 0]
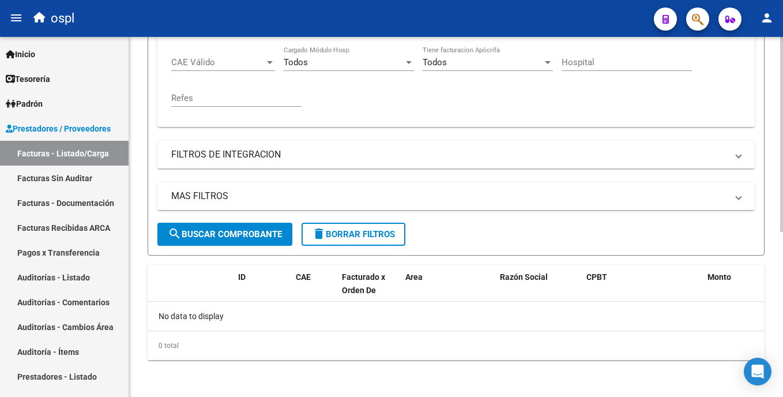
click at [782, 257] on html "menu ospl person Firma Express Inicio Calendario SSS Instructivos Contacto OS T…" at bounding box center [391, 198] width 783 height 397
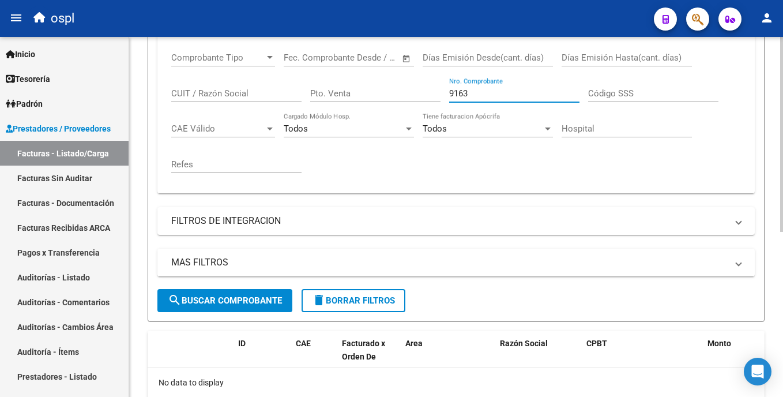
scroll to position [235, 0]
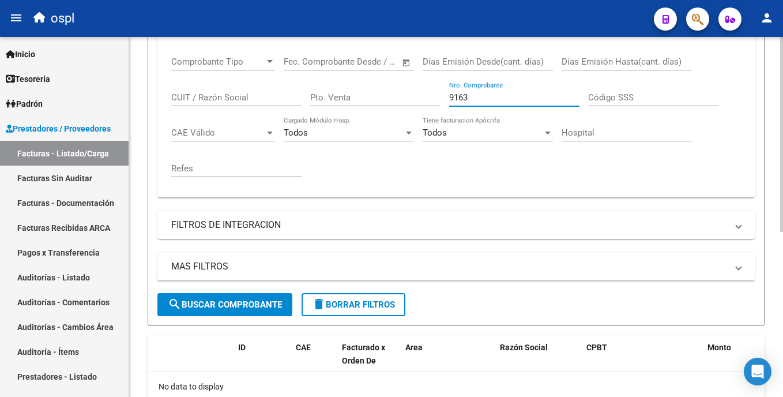
click at [782, 217] on html "menu ospl person Firma Express Inicio Calendario SSS Instructivos Contacto OS T…" at bounding box center [391, 198] width 783 height 397
type input "9163"
click at [77, 172] on link "Facturas Sin Auditar" at bounding box center [64, 177] width 129 height 25
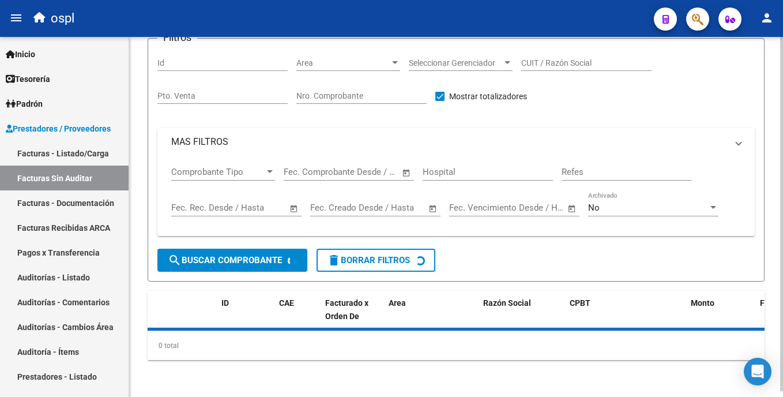
scroll to position [6, 0]
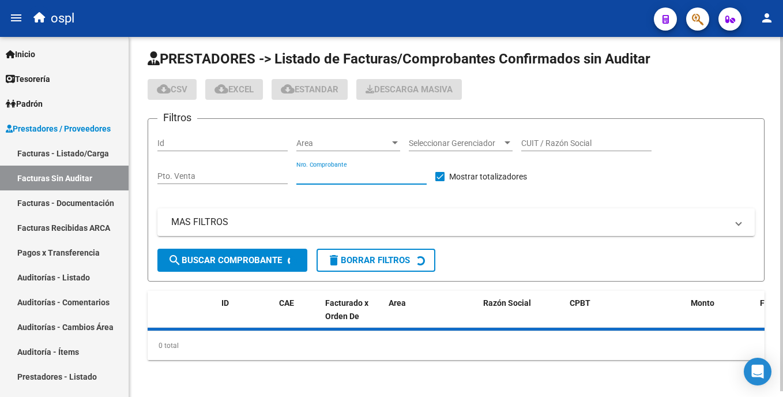
click at [344, 173] on input "Nro. Comprobante" at bounding box center [361, 176] width 130 height 10
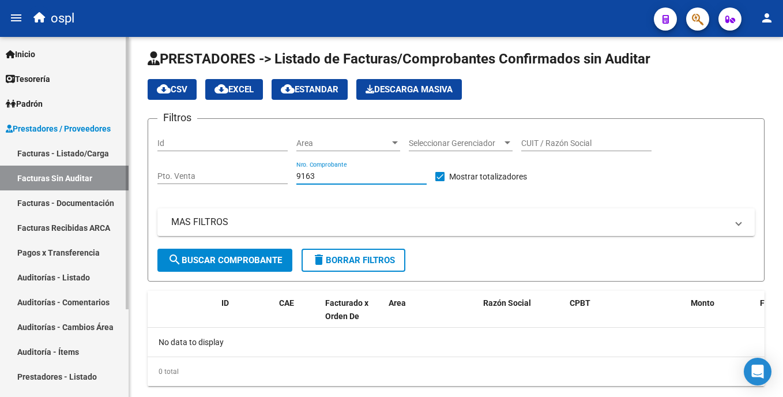
type input "9163"
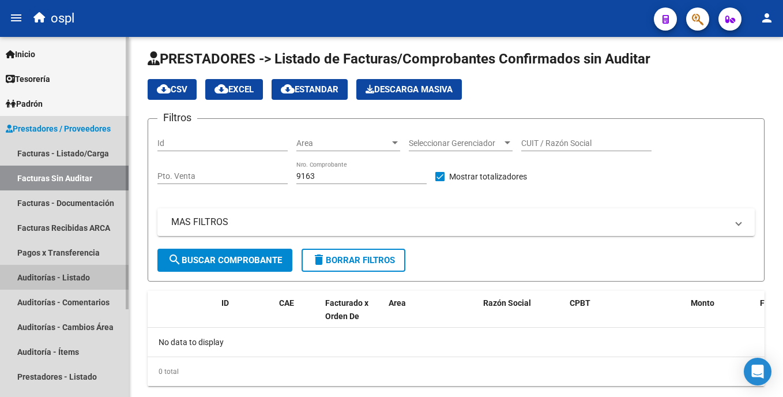
click at [65, 279] on link "Auditorías - Listado" at bounding box center [64, 277] width 129 height 25
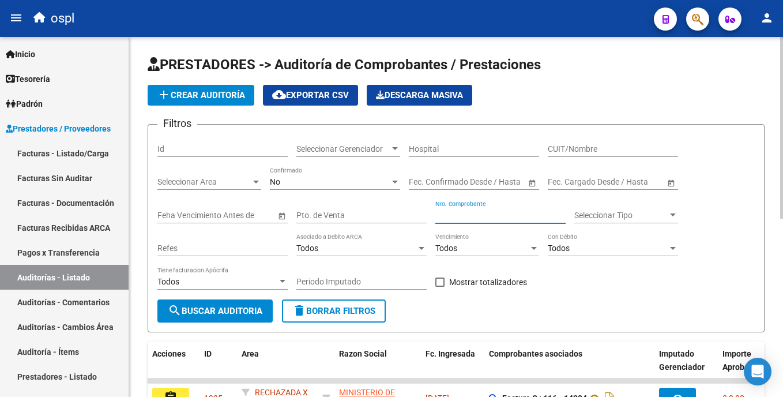
click at [467, 214] on input "Nro. Comprobante" at bounding box center [500, 215] width 130 height 10
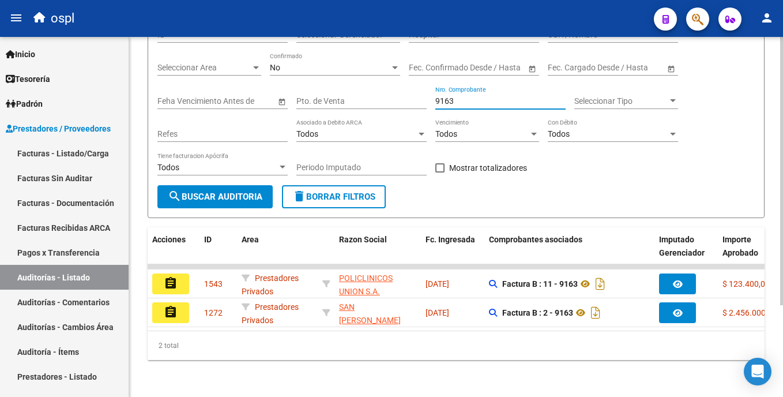
scroll to position [123, 0]
click at [782, 248] on html "menu ospl person Firma Express Inicio Calendario SSS Instructivos Contacto OS T…" at bounding box center [391, 198] width 783 height 397
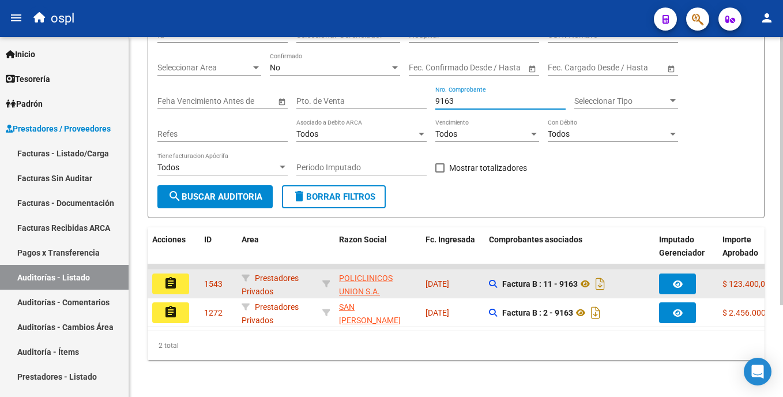
type input "9163"
click at [179, 273] on button "assignment" at bounding box center [170, 283] width 37 height 21
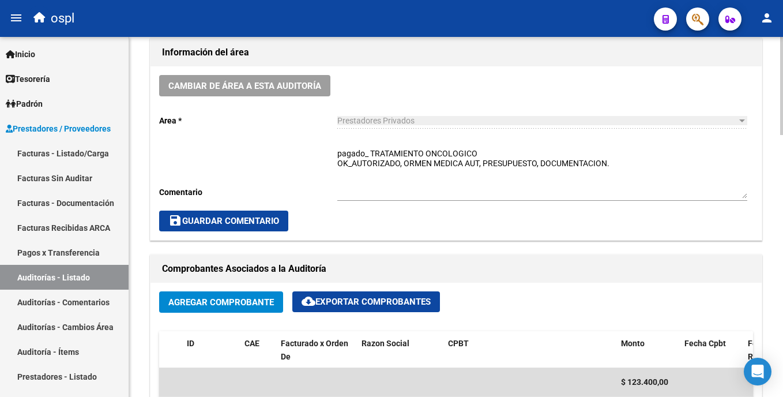
scroll to position [368, 0]
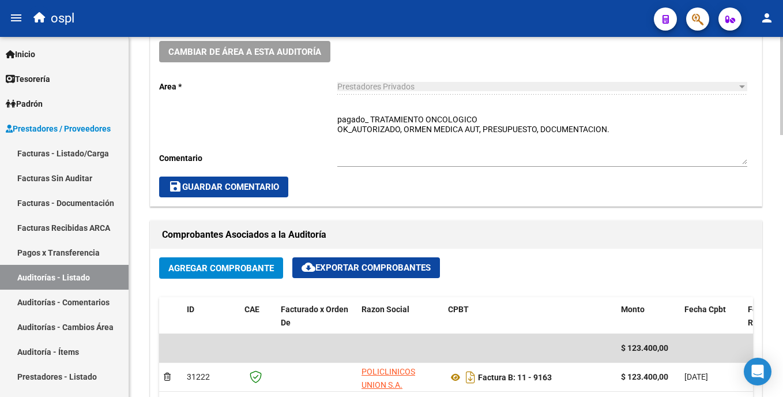
click at [782, 156] on html "menu ospl person Firma Express Inicio Calendario SSS Instructivos Contacto OS T…" at bounding box center [391, 198] width 783 height 397
click at [85, 151] on link "Facturas - Listado/Carga" at bounding box center [64, 153] width 129 height 25
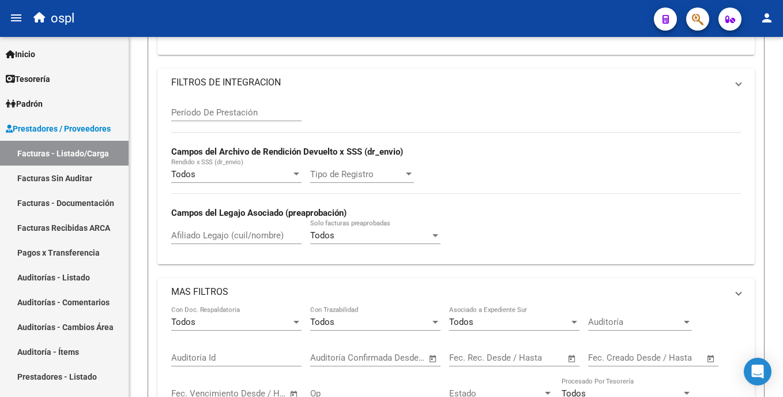
scroll to position [118, 0]
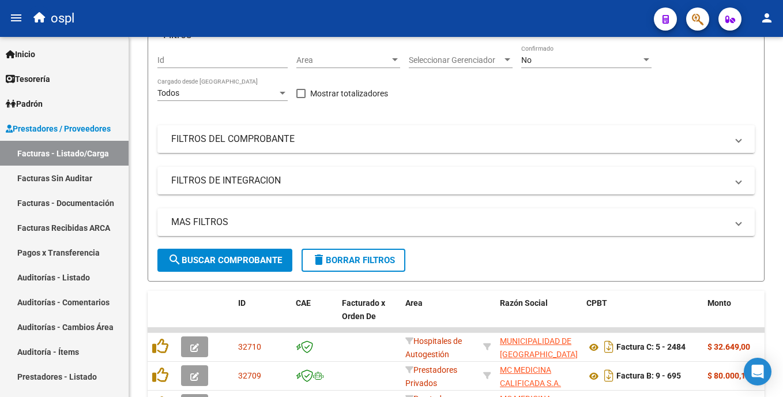
click at [288, 390] on datatable-body-cell "32708" at bounding box center [262, 404] width 58 height 28
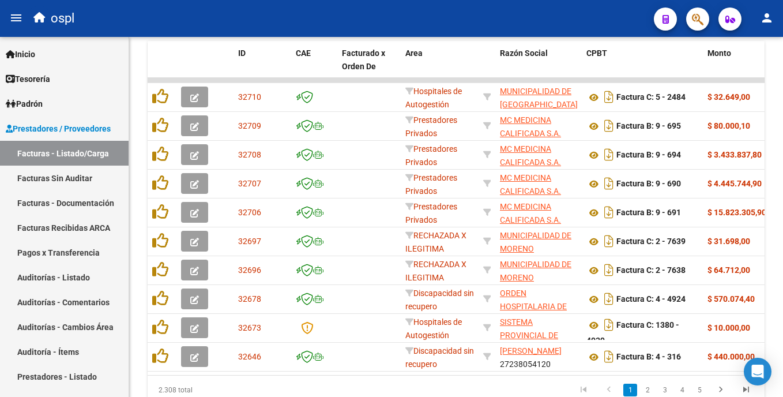
scroll to position [8, 0]
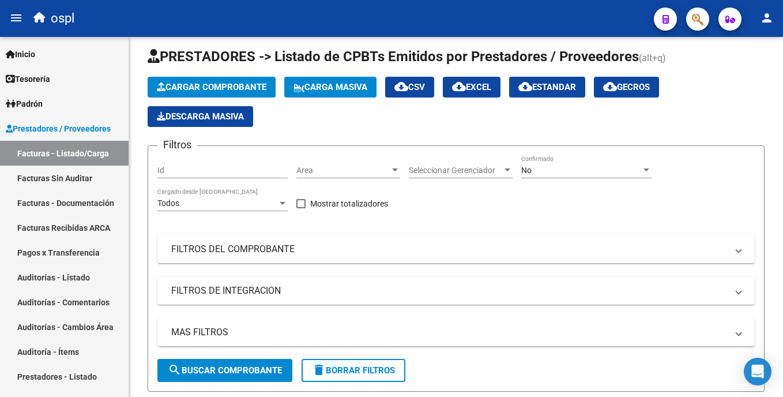
click at [782, 117] on html "menu ospl person Firma Express Inicio Calendario SSS Instructivos Contacto OS T…" at bounding box center [391, 198] width 783 height 397
drag, startPoint x: 252, startPoint y: 241, endPoint x: 322, endPoint y: 268, distance: 75.4
click at [252, 241] on mat-expansion-panel-header "FILTROS DEL COMPROBANTE" at bounding box center [455, 249] width 597 height 28
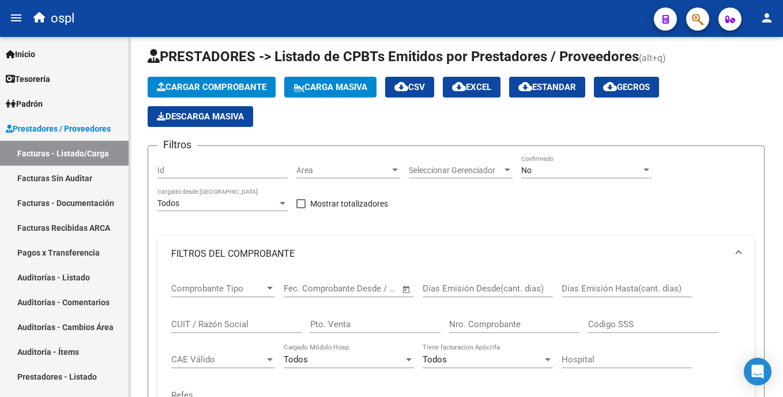
click at [483, 322] on input "Nro. Comprobante" at bounding box center [514, 324] width 130 height 10
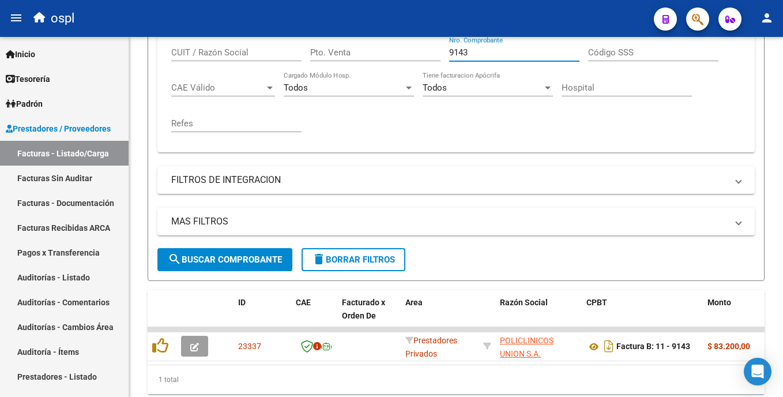
scroll to position [323, 0]
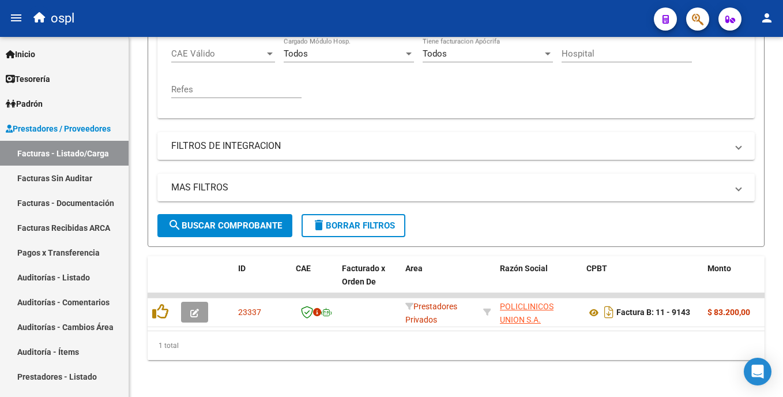
click at [782, 338] on html "menu ospl person Firma Express Inicio Calendario SSS Instructivos Contacto OS T…" at bounding box center [391, 198] width 783 height 397
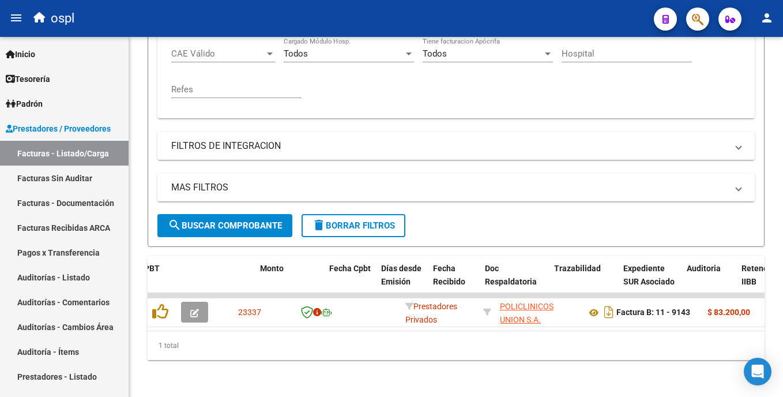
scroll to position [0, 453]
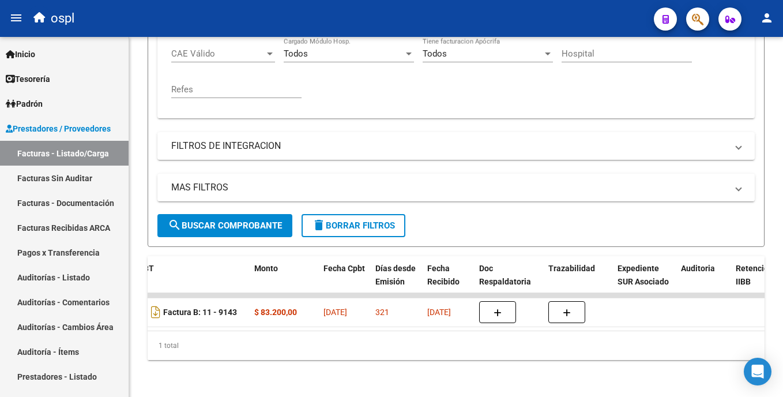
type input "9143"
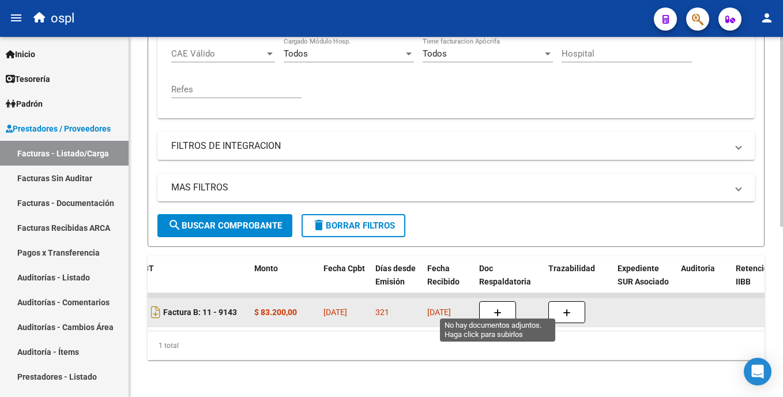
click at [497, 308] on icon "button" at bounding box center [497, 312] width 8 height 9
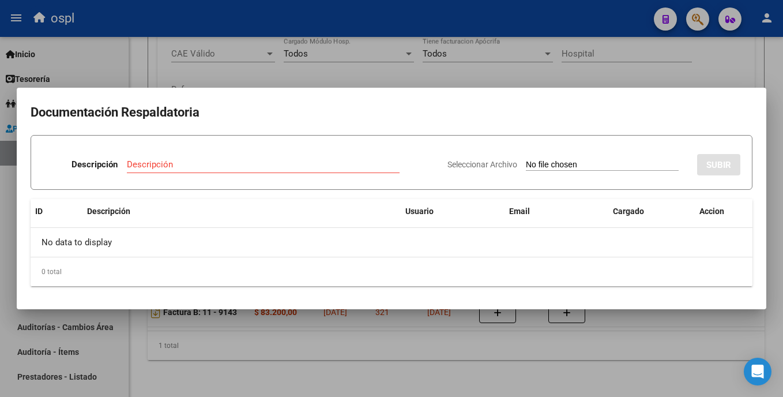
click at [526, 164] on input "Seleccionar Archivo" at bounding box center [602, 165] width 153 height 11
type input "C:\fakepath\SKM_C30825092713591.pdf"
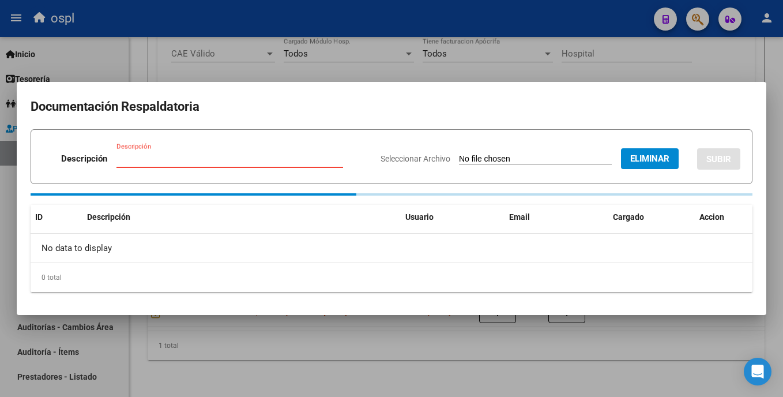
click at [212, 161] on input "Descripción" at bounding box center [229, 158] width 227 height 10
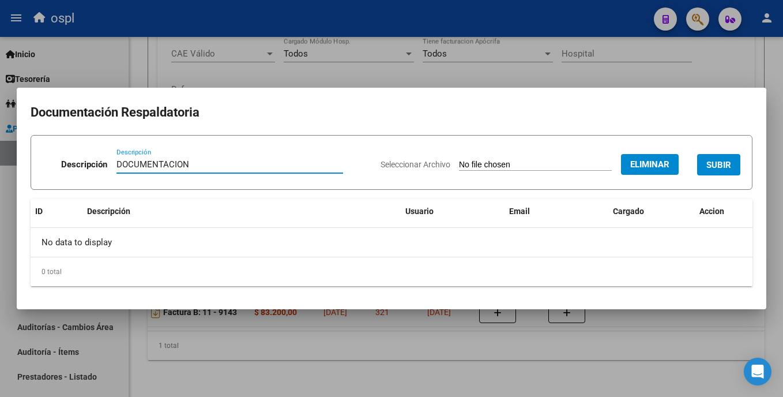
type input "DOCUMENTACION"
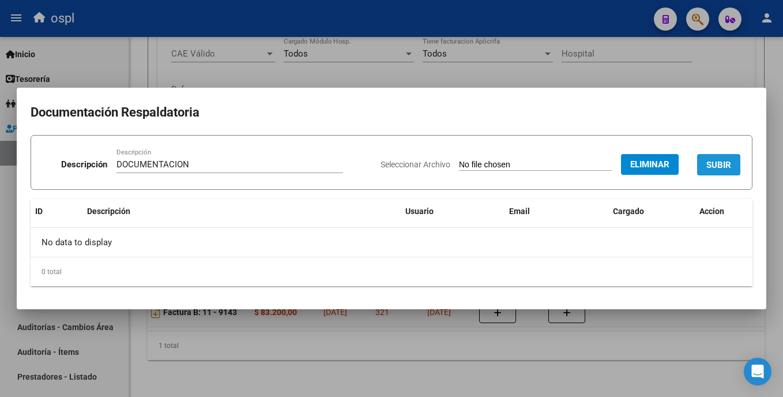
click at [728, 167] on span "SUBIR" at bounding box center [718, 165] width 25 height 10
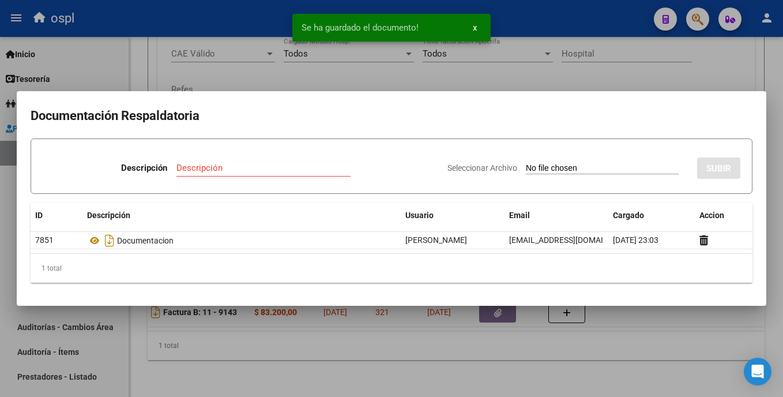
click at [609, 71] on div at bounding box center [391, 198] width 783 height 397
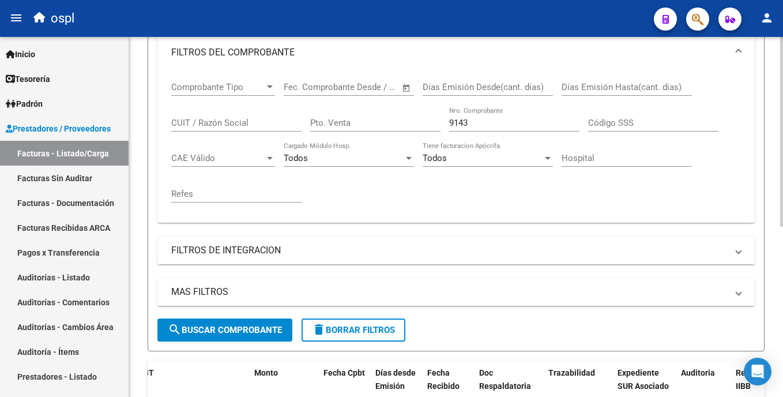
scroll to position [194, 0]
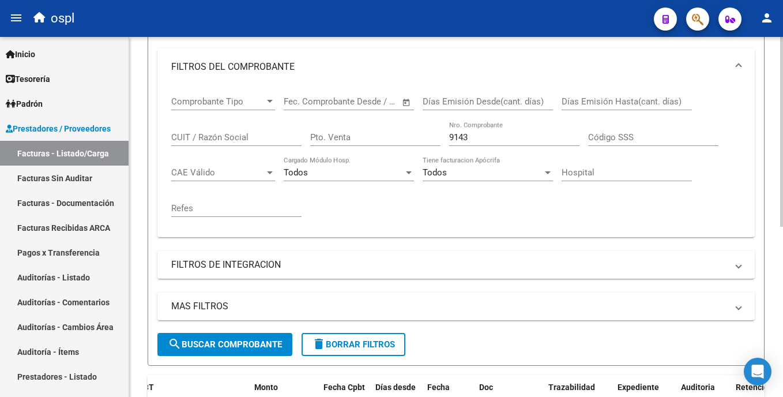
click at [782, 187] on html "menu ospl person Firma Express Inicio Calendario SSS Instructivos Contacto OS T…" at bounding box center [391, 198] width 783 height 397
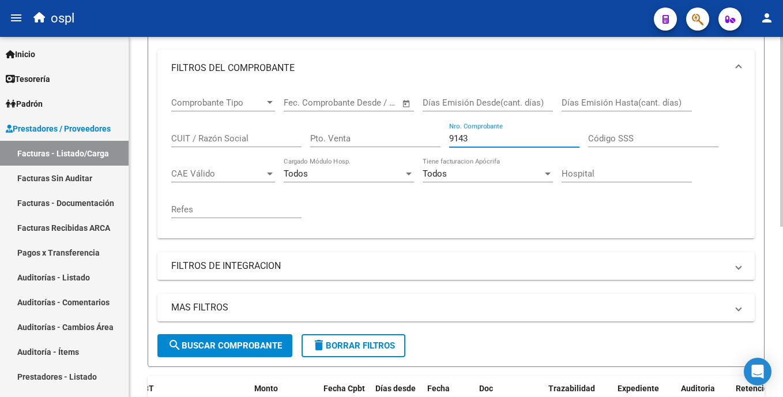
click at [473, 137] on input "9143" at bounding box center [514, 138] width 130 height 10
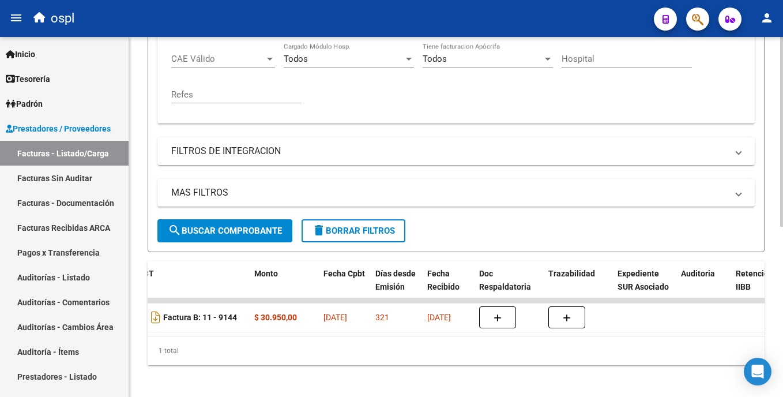
scroll to position [323, 0]
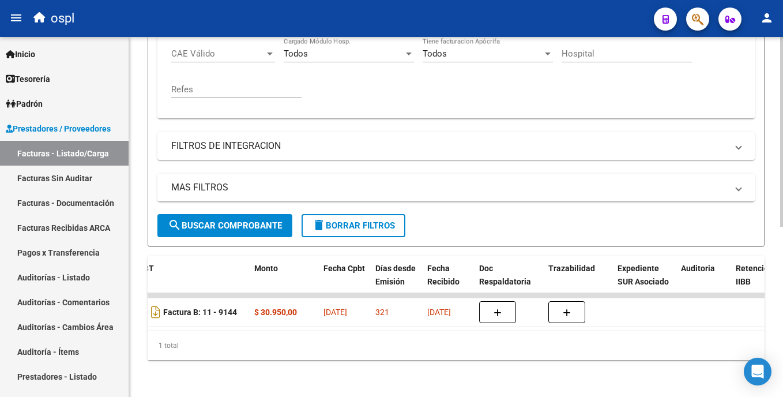
click at [782, 264] on html "menu ospl person Firma Express Inicio Calendario SSS Instructivos Contacto OS T…" at bounding box center [391, 198] width 783 height 397
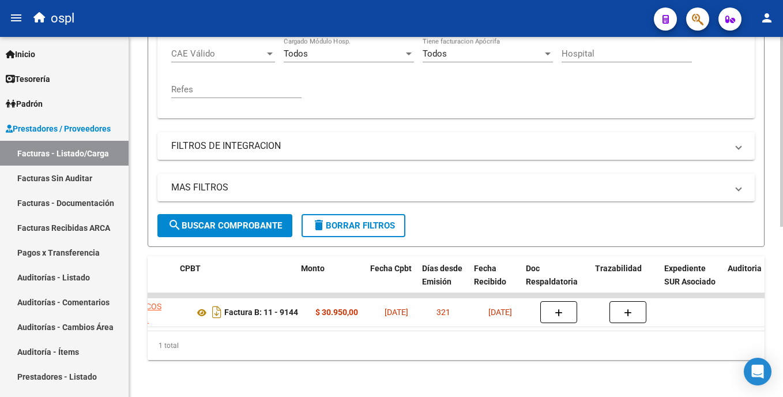
scroll to position [0, 406]
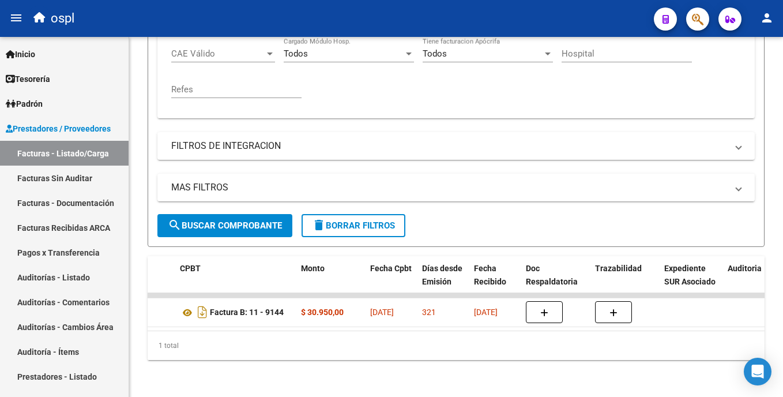
type input "9144"
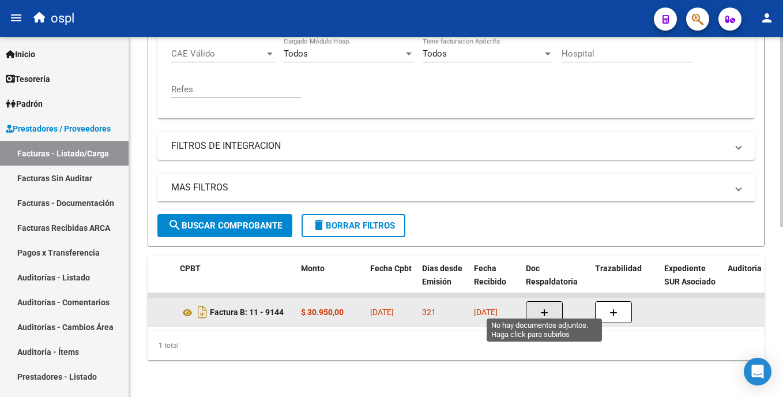
click at [541, 311] on button "button" at bounding box center [544, 312] width 37 height 22
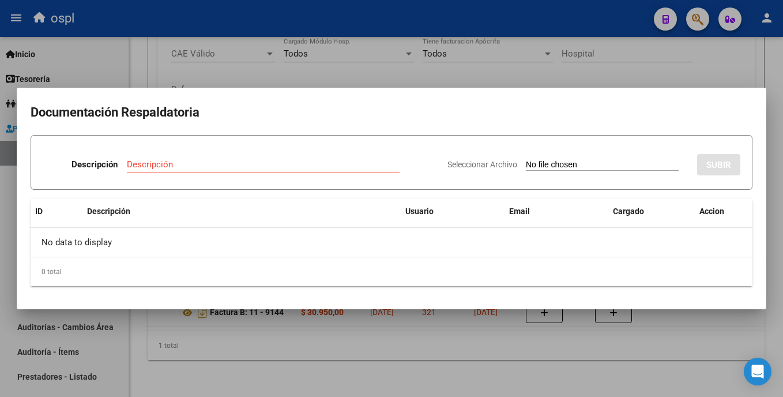
click at [526, 163] on input "Seleccionar Archivo" at bounding box center [602, 165] width 153 height 11
type input "C:\fakepath\SKM_C30825092714000.pdf"
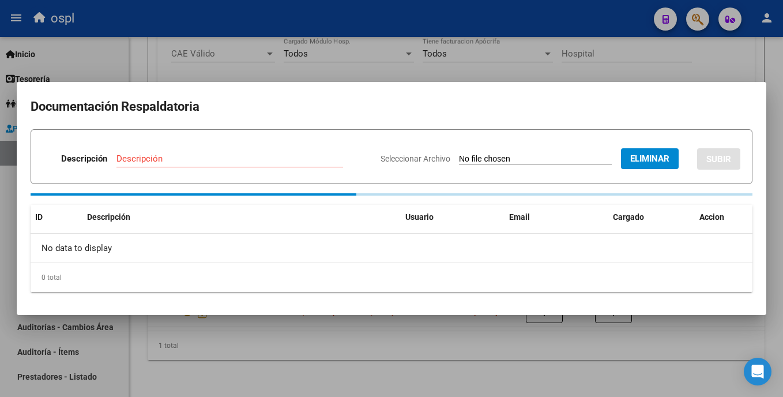
click at [241, 162] on input "Descripción" at bounding box center [229, 158] width 227 height 10
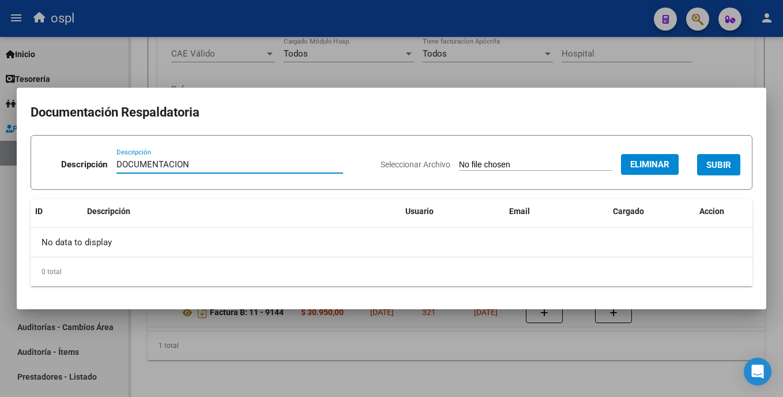
type input "DOCUMENTACION"
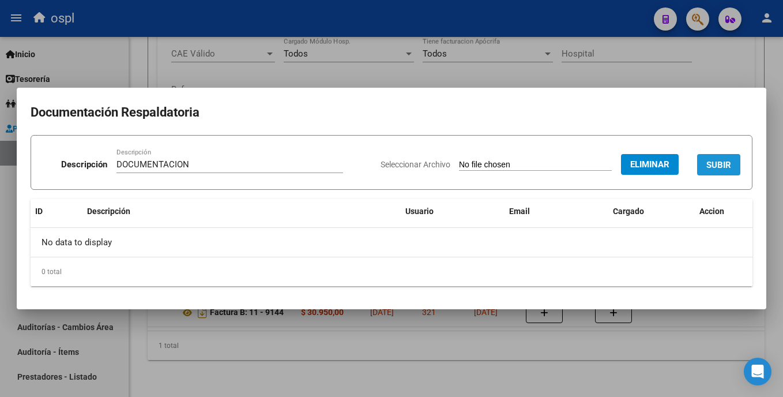
click at [734, 161] on button "SUBIR" at bounding box center [718, 164] width 43 height 21
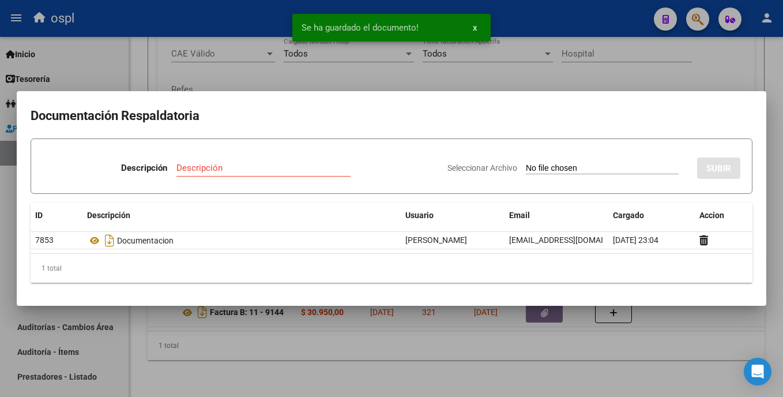
click at [541, 70] on div at bounding box center [391, 198] width 783 height 397
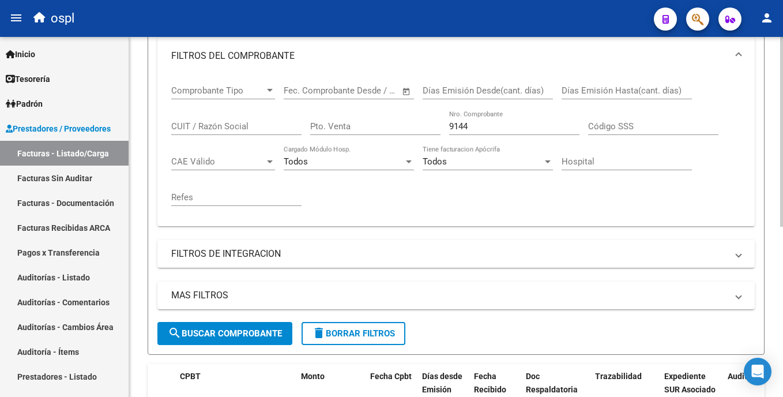
click at [782, 208] on html "menu ospl person Firma Express Inicio Calendario SSS Instructivos Contacto OS T…" at bounding box center [391, 198] width 783 height 397
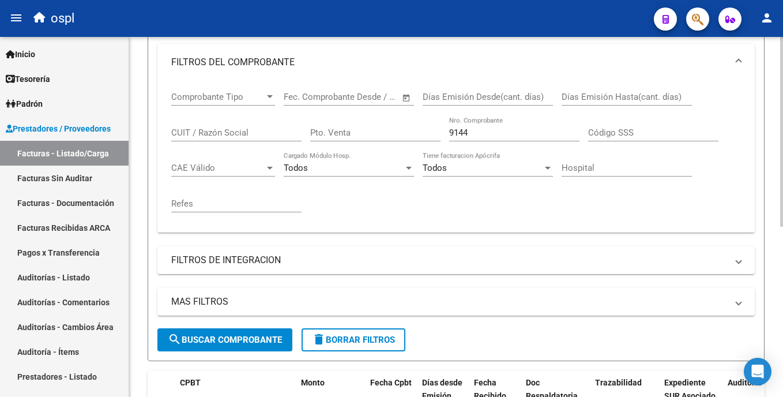
drag, startPoint x: 474, startPoint y: 141, endPoint x: 475, endPoint y: 135, distance: 5.9
click at [473, 141] on div "9144 Nro. Comprobante" at bounding box center [514, 128] width 130 height 25
type input "9"
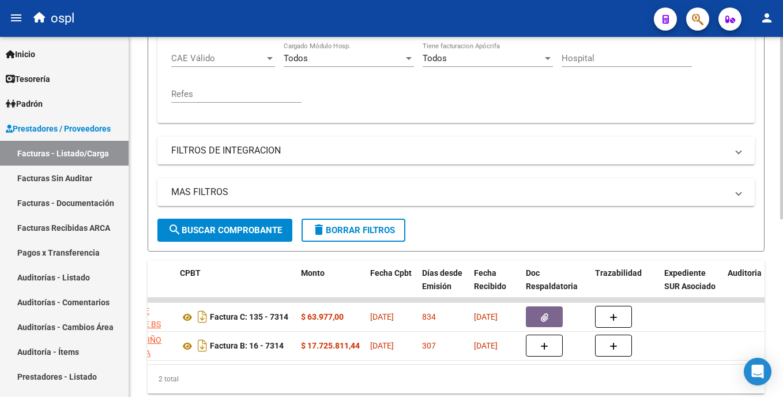
scroll to position [352, 0]
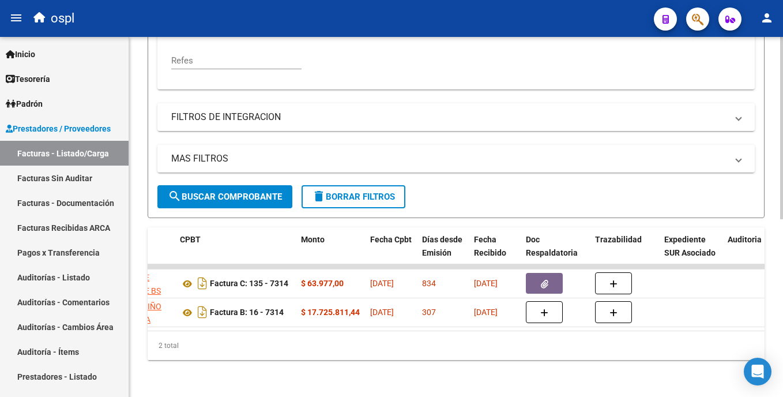
click at [782, 249] on html "menu ospl person Firma Express Inicio Calendario SSS Instructivos Contacto OS T…" at bounding box center [391, 198] width 783 height 397
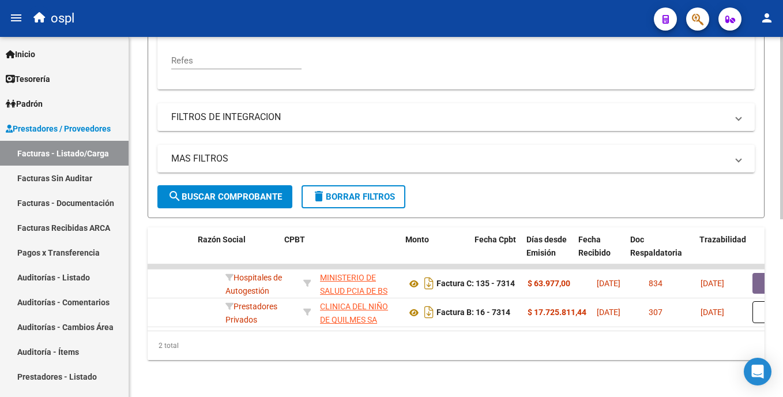
scroll to position [0, 337]
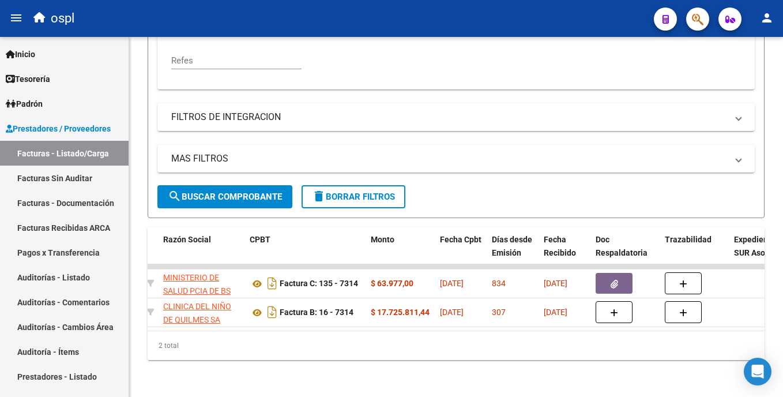
type input "7314"
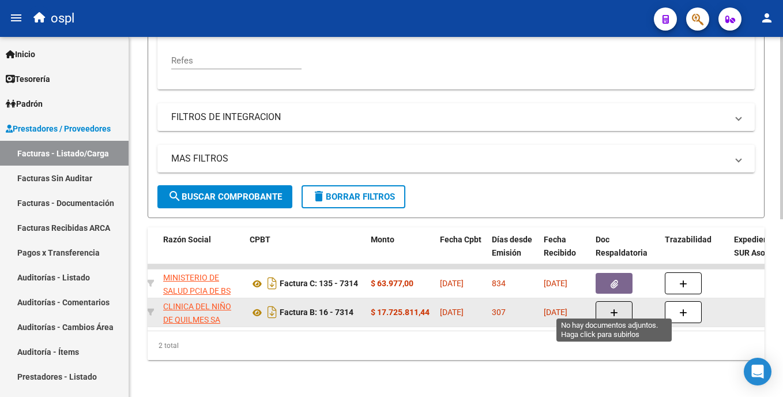
click at [613, 307] on span "button" at bounding box center [614, 312] width 8 height 10
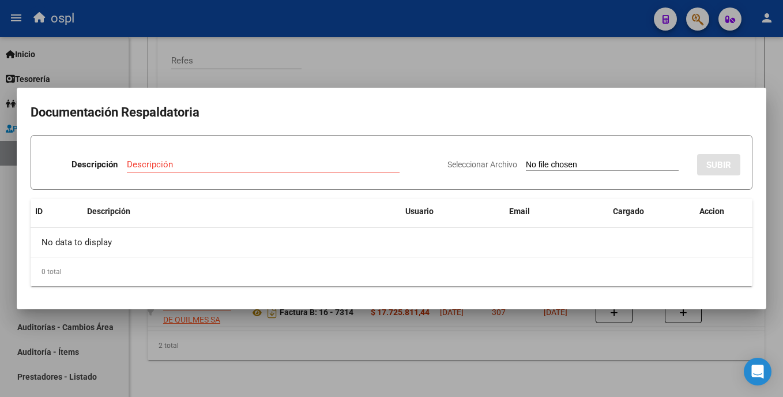
click at [526, 161] on input "Seleccionar Archivo" at bounding box center [602, 165] width 153 height 11
type input "C:\fakepath\SKM_C30825092714010.pdf"
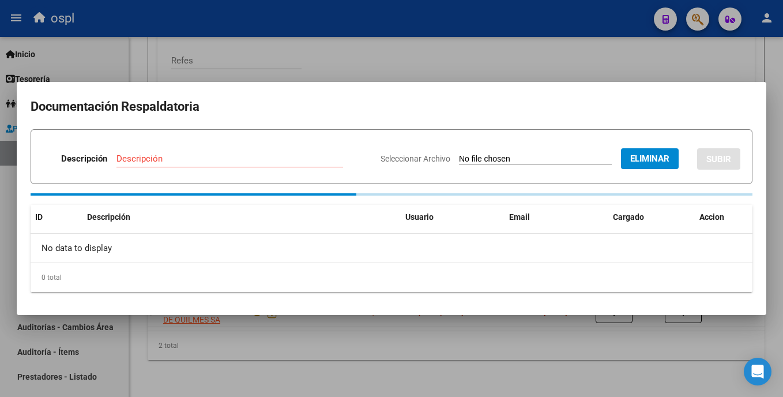
click at [292, 160] on input "Descripción" at bounding box center [229, 158] width 227 height 10
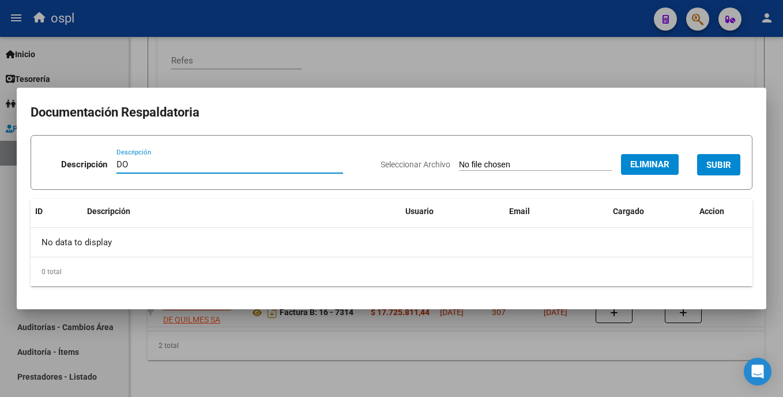
type input "D"
type input "DETALLE"
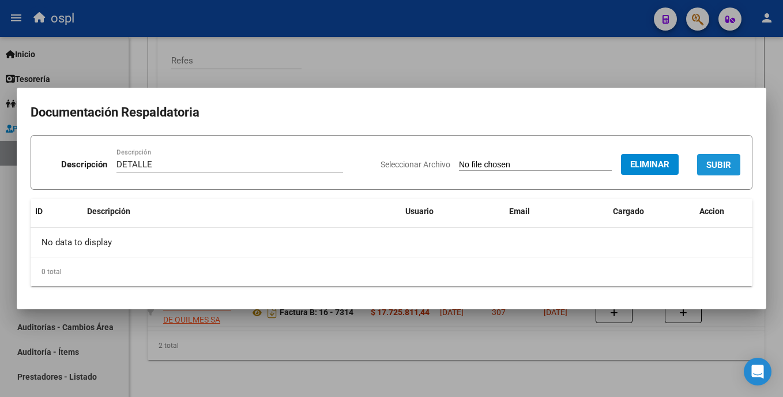
click at [716, 169] on span "SUBIR" at bounding box center [718, 165] width 25 height 10
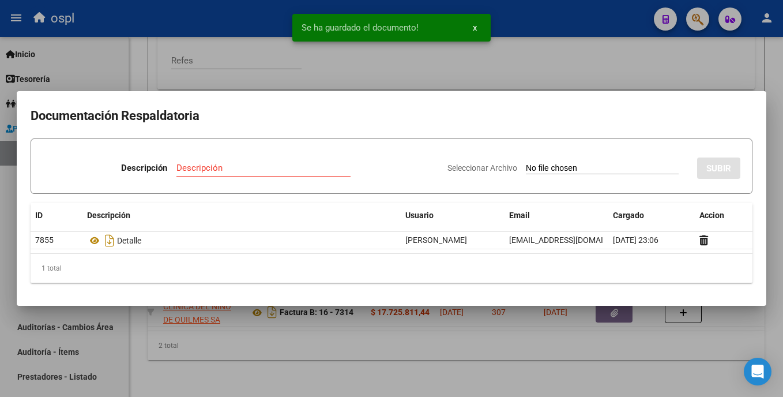
click at [561, 66] on div at bounding box center [391, 198] width 783 height 397
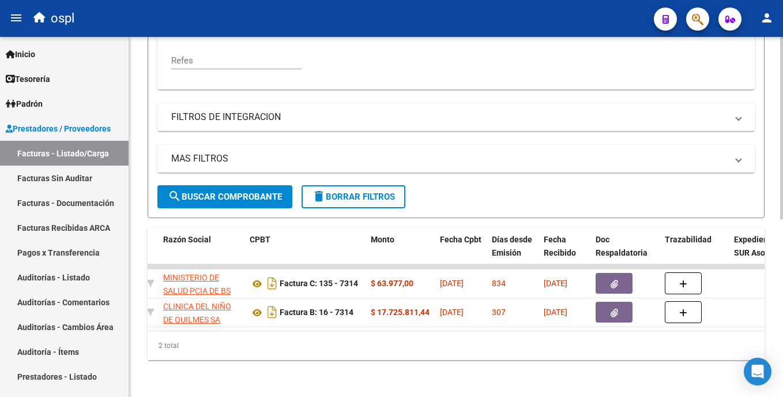
scroll to position [0, 0]
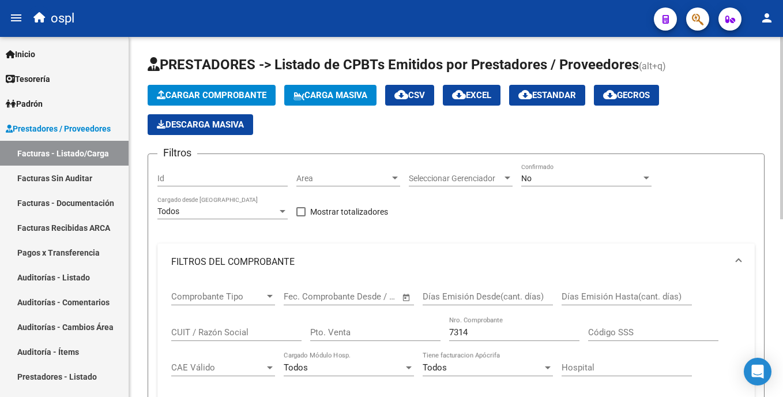
click at [782, 156] on html "menu ospl person Firma Express Inicio Calendario SSS Instructivos Contacto OS T…" at bounding box center [391, 198] width 783 height 397
drag, startPoint x: 485, startPoint y: 331, endPoint x: 443, endPoint y: 332, distance: 41.5
click at [443, 332] on div "Comprobante Tipo Comprobante Tipo Fecha inicio – Fecha fin Fec. Comprobante Des…" at bounding box center [455, 351] width 569 height 142
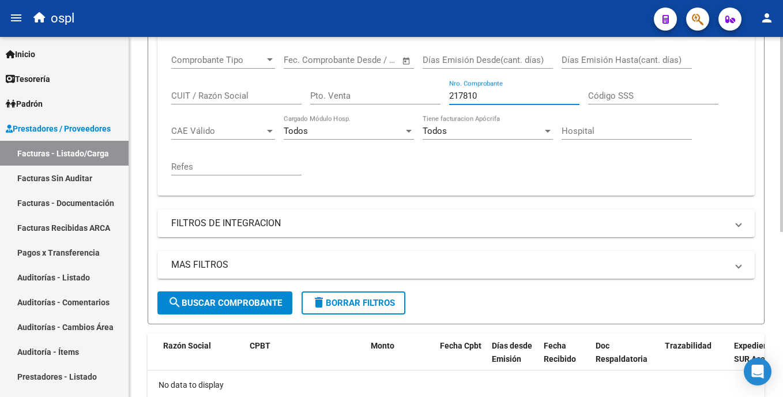
scroll to position [235, 0]
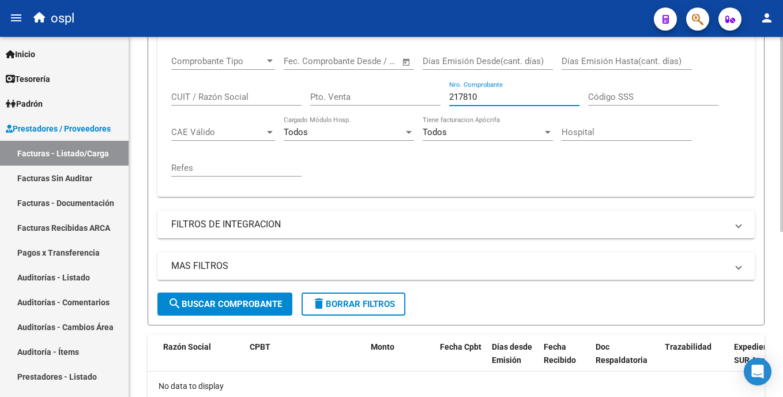
click at [782, 254] on html "menu ospl person Firma Express Inicio Calendario SSS Instructivos Contacto OS T…" at bounding box center [391, 198] width 783 height 397
type input "217810"
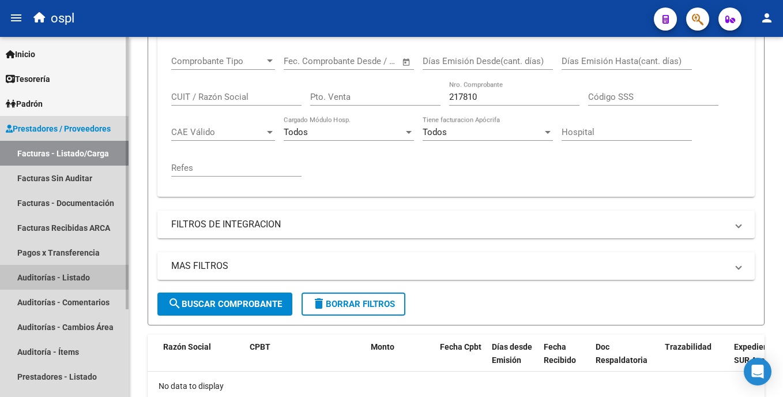
click at [77, 277] on link "Auditorías - Listado" at bounding box center [64, 277] width 129 height 25
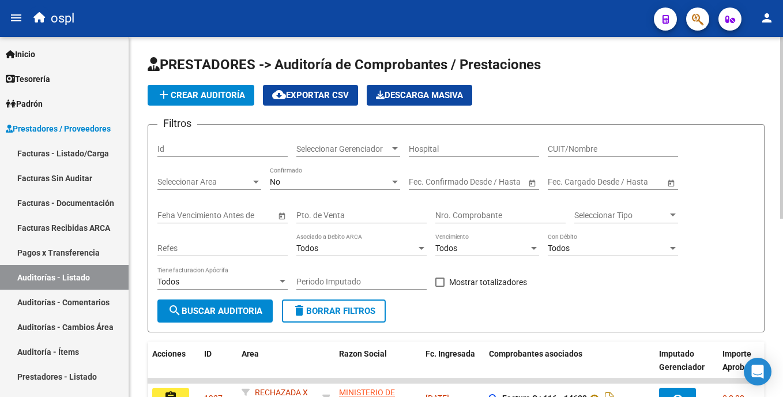
click at [782, 113] on html "menu ospl person Firma Express Inicio Calendario SSS Instructivos Contacto OS T…" at bounding box center [391, 198] width 783 height 397
click at [438, 217] on input "Nro. Comprobante" at bounding box center [500, 215] width 130 height 10
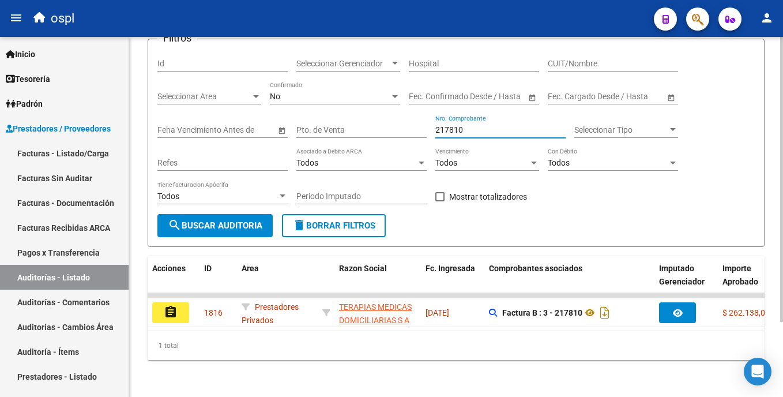
scroll to position [95, 0]
click at [782, 216] on html "menu ospl person Firma Express Inicio Calendario SSS Instructivos Contacto OS T…" at bounding box center [391, 198] width 783 height 397
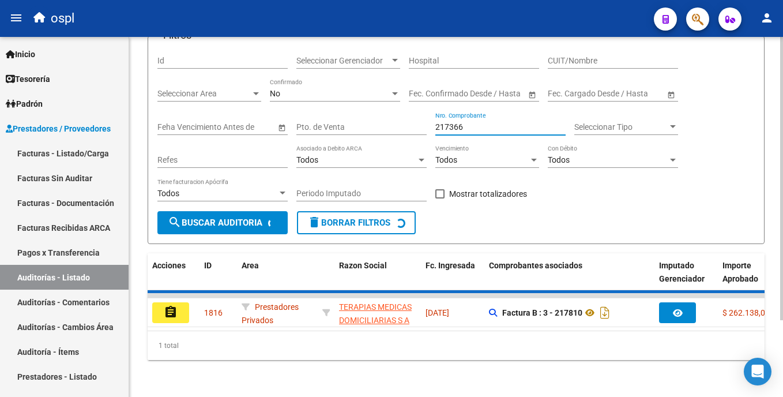
scroll to position [77, 0]
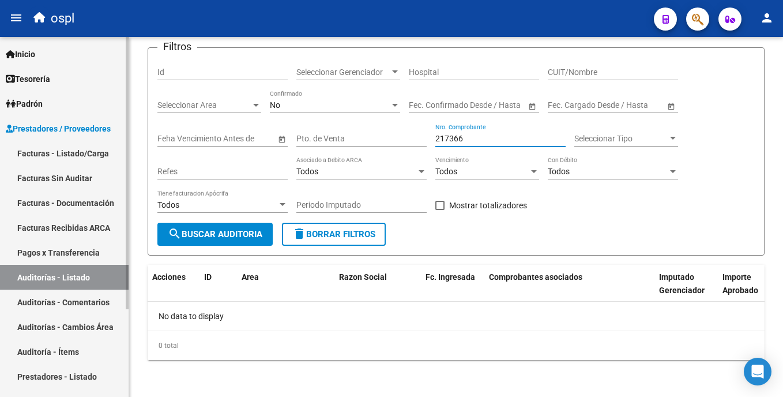
type input "217366"
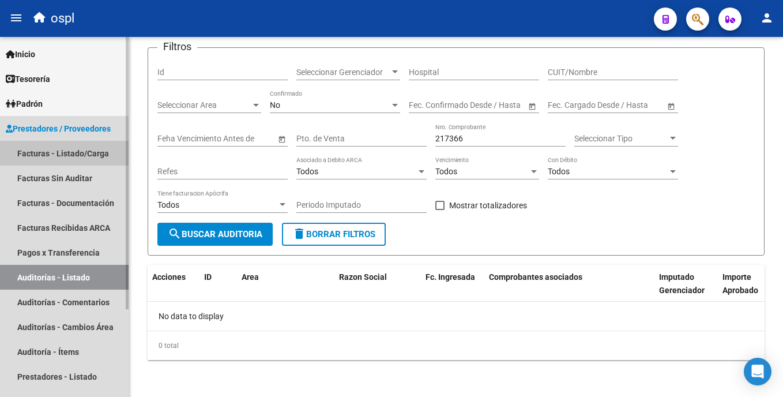
click at [73, 158] on link "Facturas - Listado/Carga" at bounding box center [64, 153] width 129 height 25
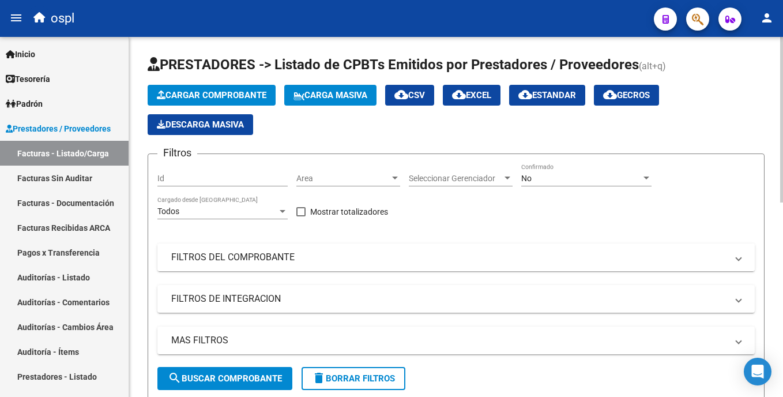
click at [212, 255] on mat-panel-title "FILTROS DEL COMPROBANTE" at bounding box center [449, 257] width 556 height 13
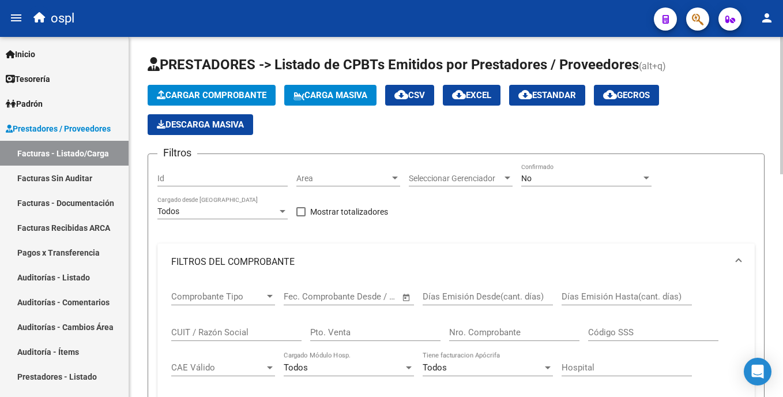
click at [470, 329] on input "Nro. Comprobante" at bounding box center [514, 332] width 130 height 10
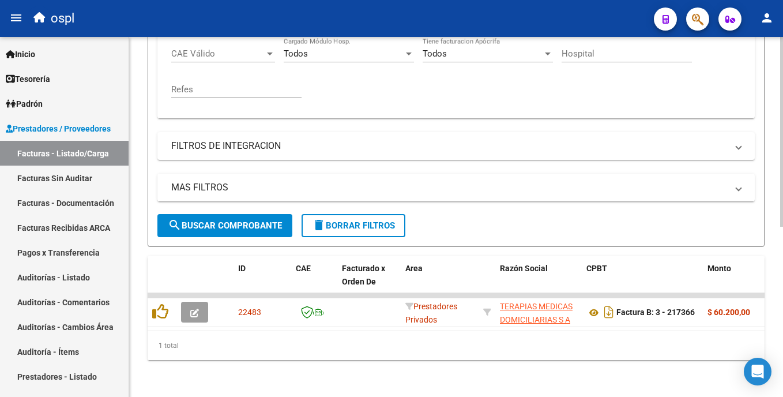
scroll to position [323, 0]
click at [765, 287] on div "Video tutorial PRESTADORES -> Listado de CPBTs Emitidos por Prestadores / Prove…" at bounding box center [457, 59] width 656 height 673
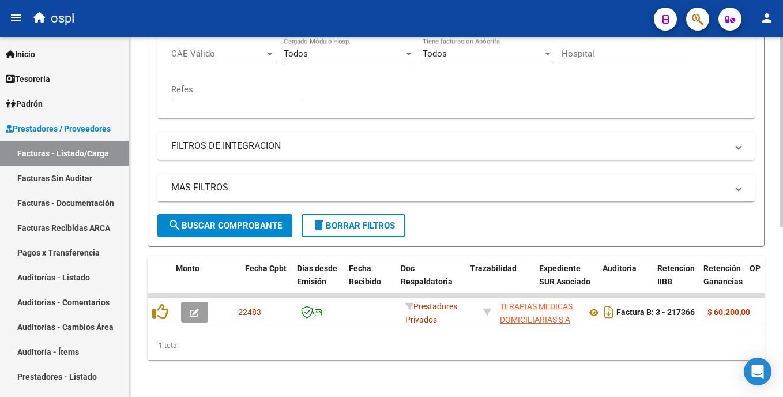
scroll to position [0, 543]
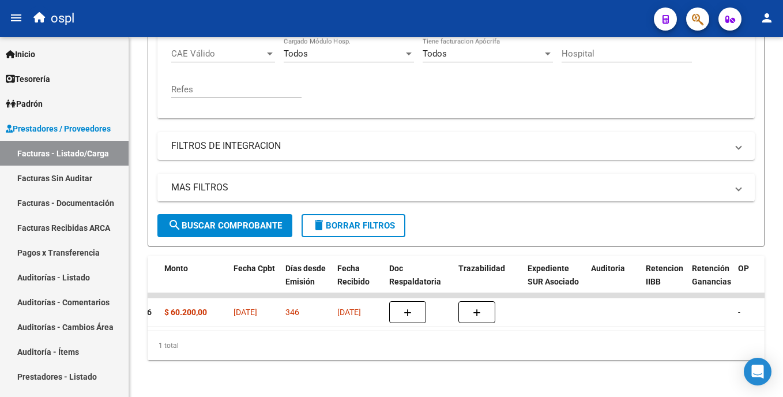
type input "217366"
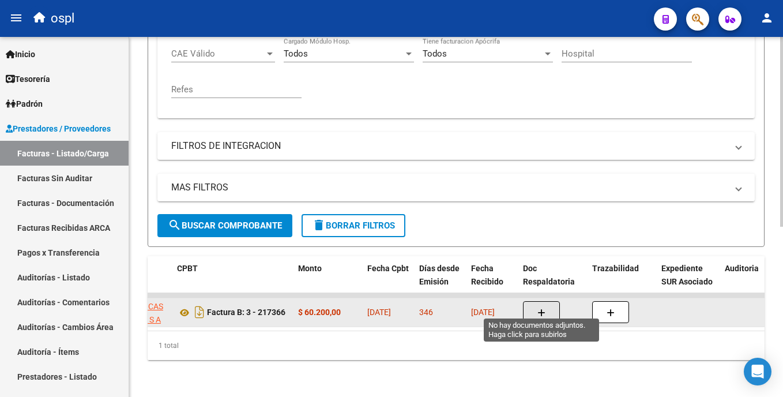
click at [539, 308] on icon "button" at bounding box center [541, 312] width 8 height 9
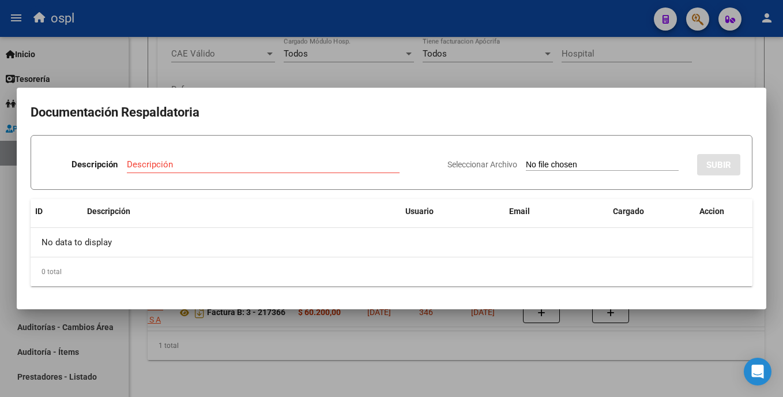
click at [557, 165] on input "Seleccionar Archivo" at bounding box center [602, 165] width 153 height 11
type input "C:\fakepath\SKM_C30825092713310.pdf"
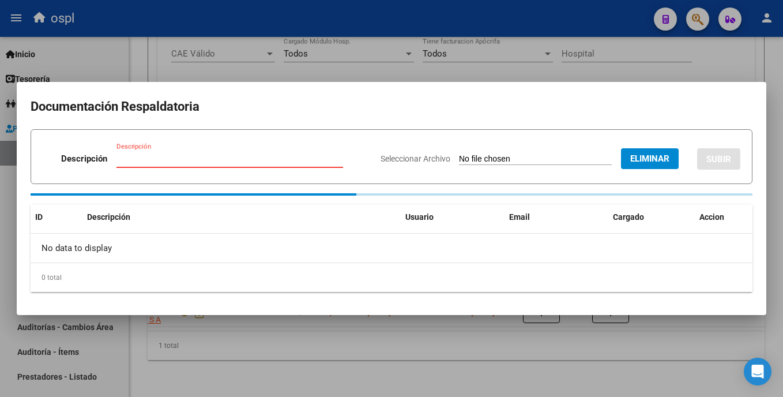
click at [183, 157] on input "Descripción" at bounding box center [229, 158] width 227 height 10
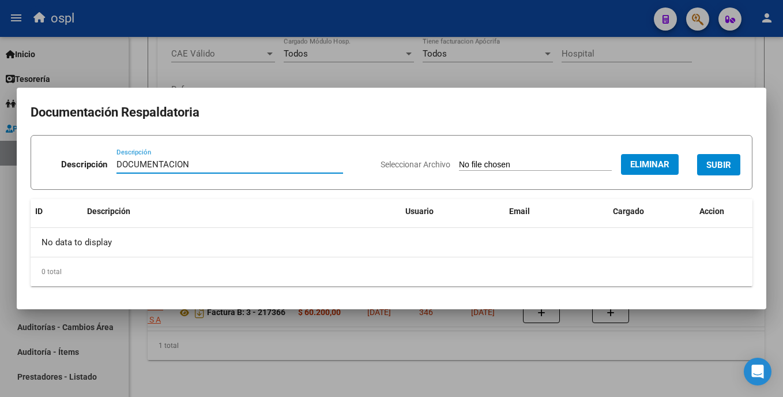
type input "DOCUMENTACION"
click at [714, 167] on span "SUBIR" at bounding box center [718, 165] width 25 height 10
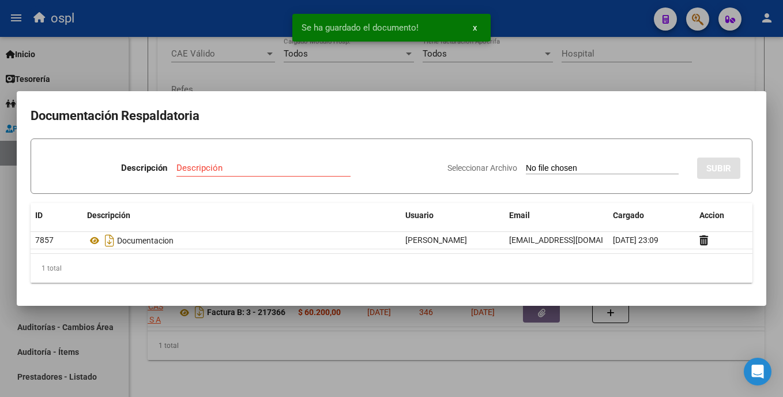
click at [616, 77] on div at bounding box center [391, 198] width 783 height 397
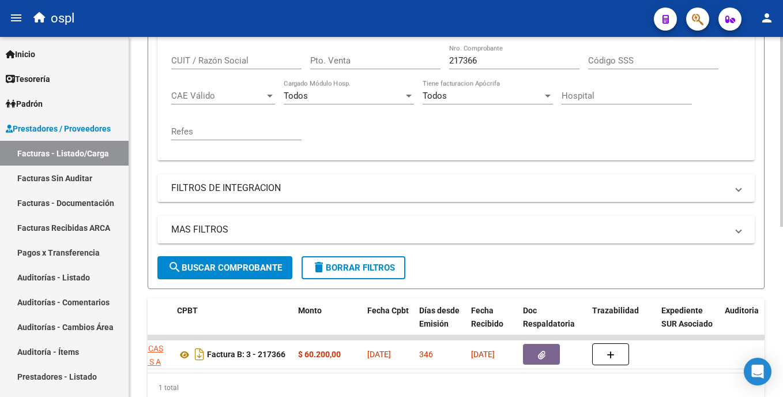
click at [782, 212] on html "menu ospl person Firma Express Inicio Calendario SSS Instructivos Contacto OS T…" at bounding box center [391, 198] width 783 height 397
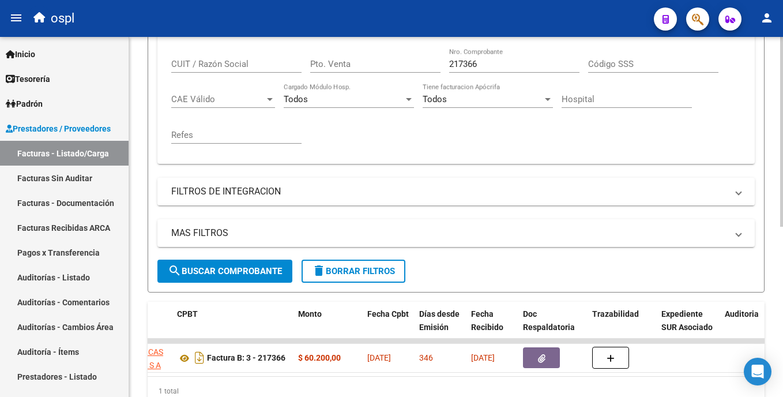
click at [497, 73] on div "217366 Nro. Comprobante" at bounding box center [514, 66] width 130 height 36
click at [495, 66] on input "217366" at bounding box center [514, 64] width 130 height 10
type input "2"
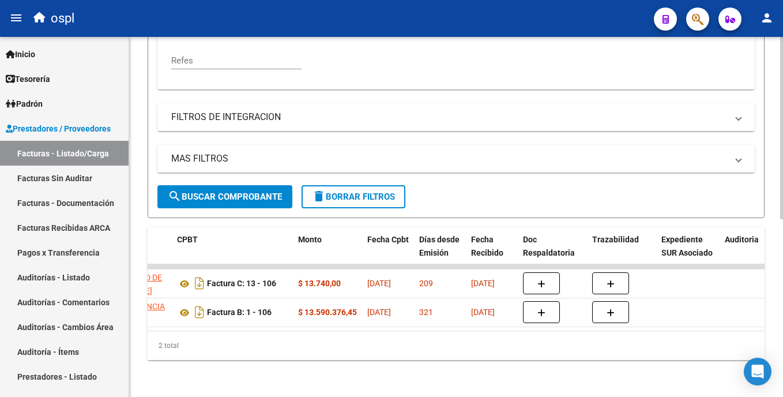
scroll to position [352, 0]
click at [782, 235] on html "menu ospl person Firma Express Inicio Calendario SSS Instructivos Contacto OS T…" at bounding box center [391, 198] width 783 height 397
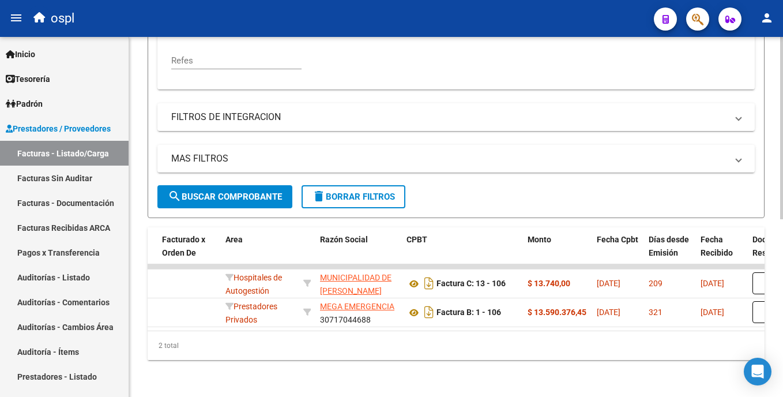
scroll to position [0, 177]
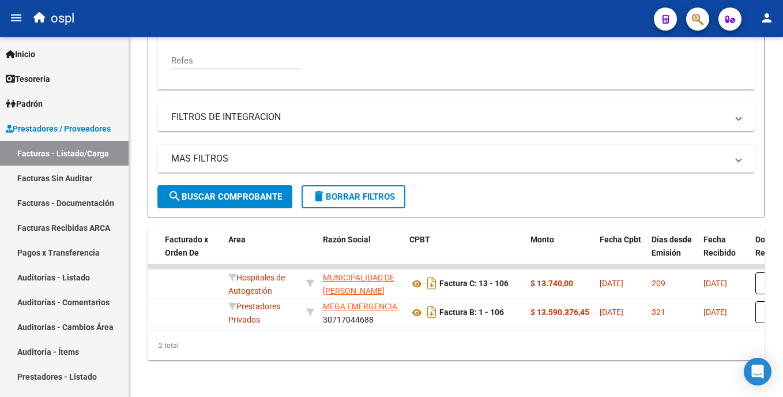
type input "106"
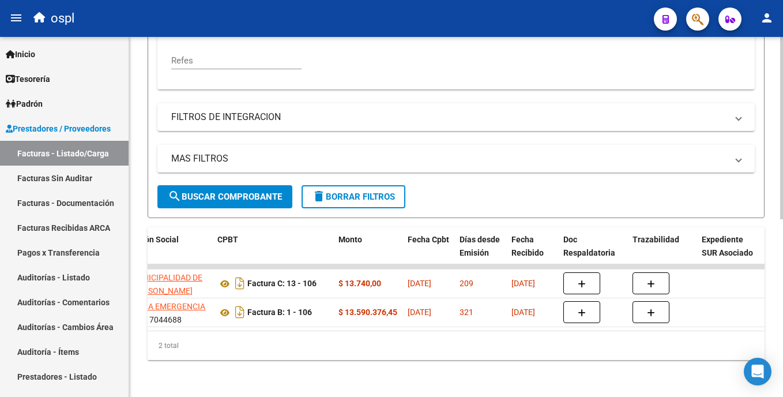
scroll to position [0, 415]
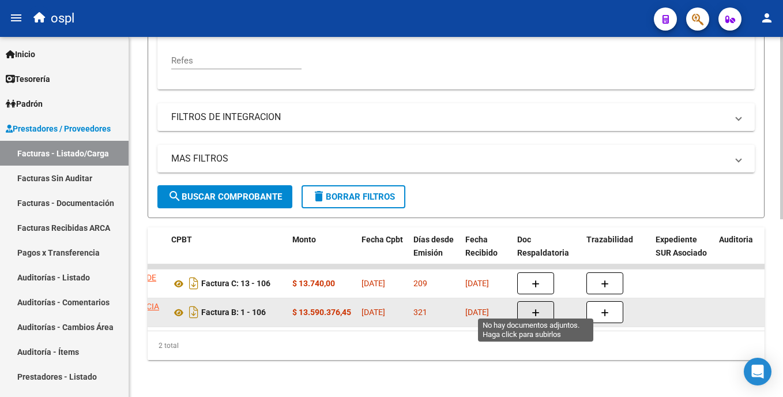
click at [542, 302] on button "button" at bounding box center [535, 312] width 37 height 22
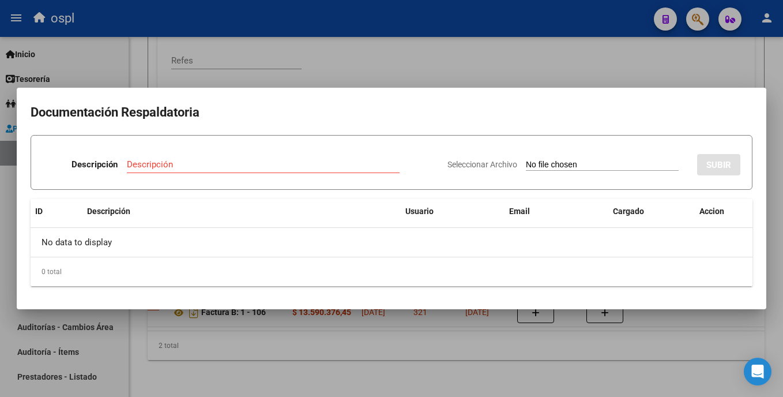
click at [526, 160] on input "Seleccionar Archivo" at bounding box center [602, 165] width 153 height 11
type input "C:\fakepath\SKM_C30825092713050.pdf"
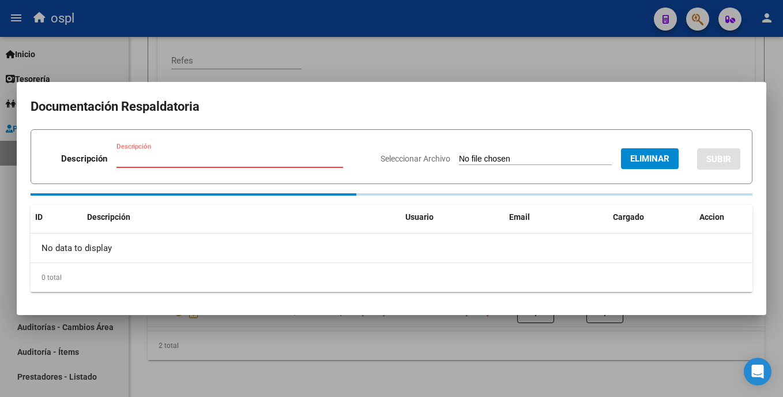
click at [219, 163] on input "Descripción" at bounding box center [229, 158] width 227 height 10
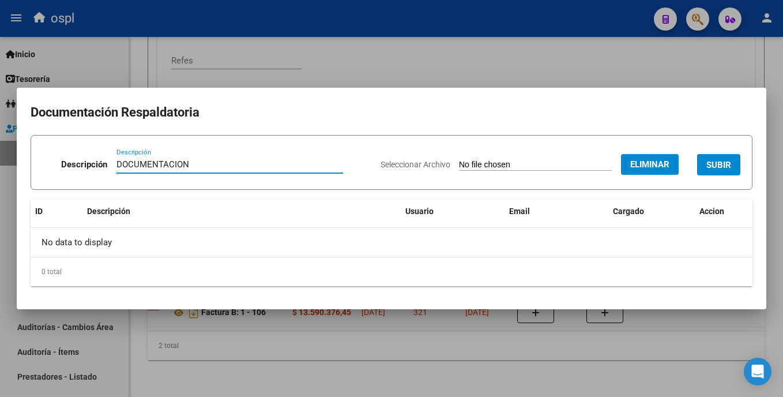
type input "DOCUMENTACION"
click at [718, 163] on span "SUBIR" at bounding box center [718, 165] width 25 height 10
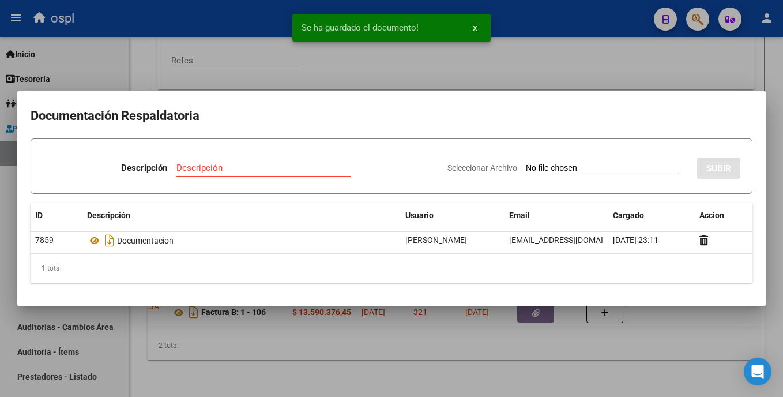
click at [648, 63] on div at bounding box center [391, 198] width 783 height 397
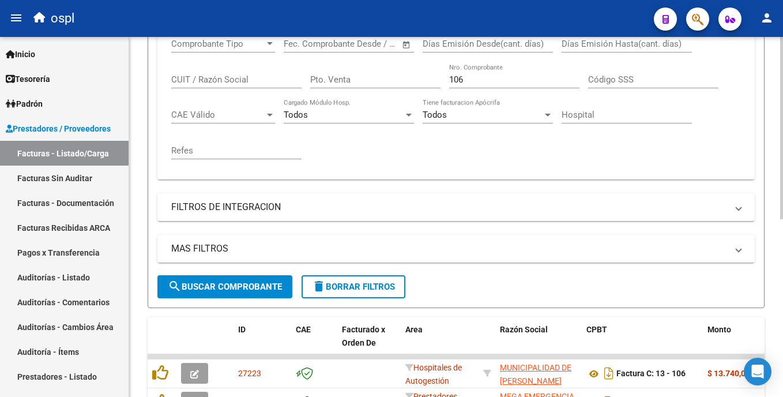
scroll to position [184, 0]
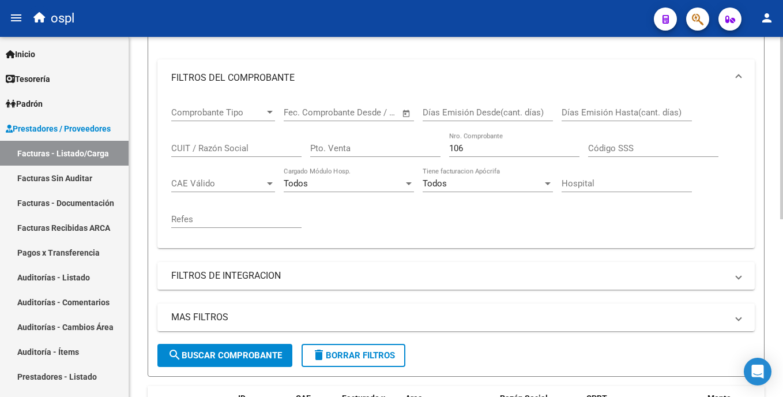
click at [782, 189] on html "menu ospl person Firma Express Inicio Calendario SSS Instructivos Contacto OS T…" at bounding box center [391, 198] width 783 height 397
drag, startPoint x: 490, startPoint y: 143, endPoint x: 425, endPoint y: 152, distance: 66.3
click at [425, 152] on div "Comprobante Tipo Comprobante Tipo Fecha inicio – Fecha fin Fec. Comprobante Des…" at bounding box center [455, 167] width 569 height 142
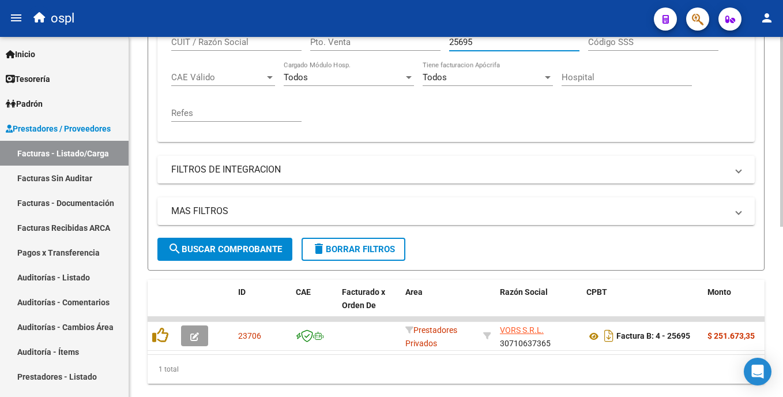
scroll to position [323, 0]
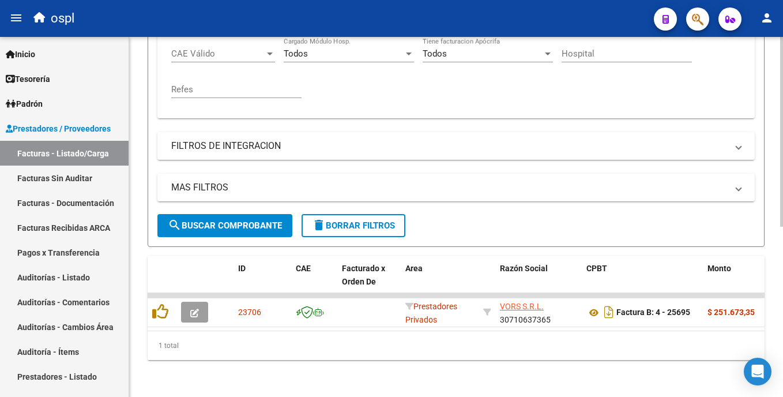
click at [782, 236] on html "menu ospl person Firma Express Inicio Calendario SSS Instructivos Contacto OS T…" at bounding box center [391, 198] width 783 height 397
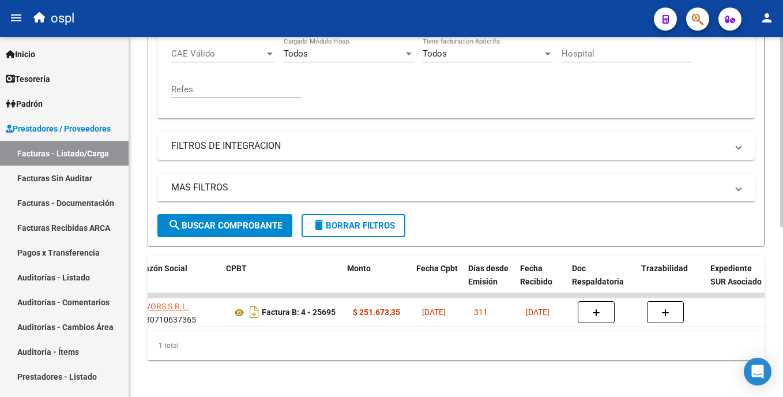
scroll to position [0, 360]
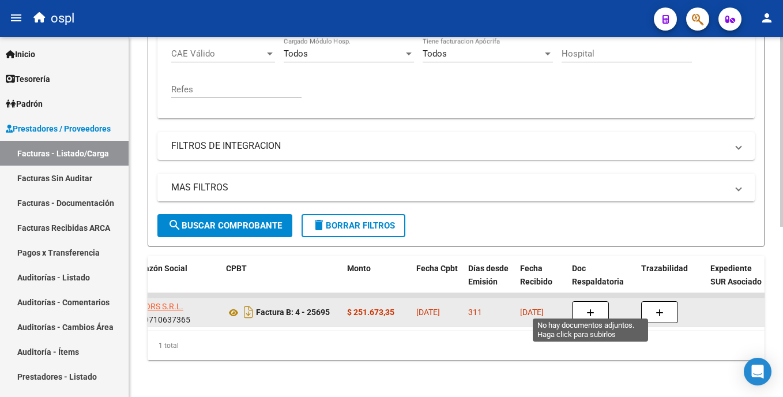
type input "25695"
click at [586, 306] on button "button" at bounding box center [590, 312] width 37 height 22
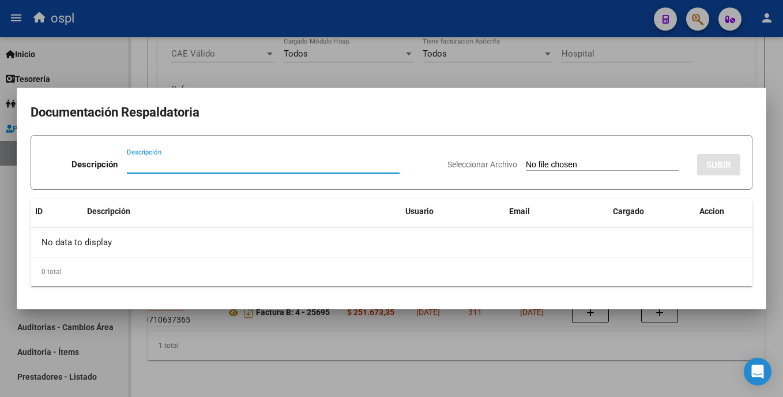
click at [528, 161] on input "Seleccionar Archivo" at bounding box center [602, 165] width 153 height 11
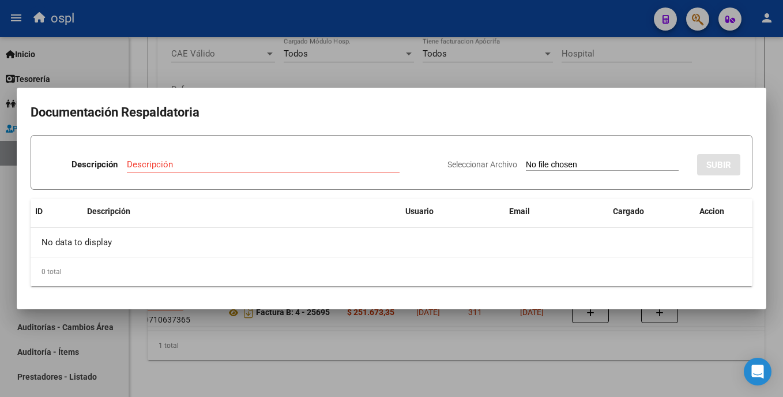
click at [526, 163] on input "Seleccionar Archivo" at bounding box center [602, 165] width 153 height 11
type input "C:\fakepath\SKM_C30825092713051.pdf"
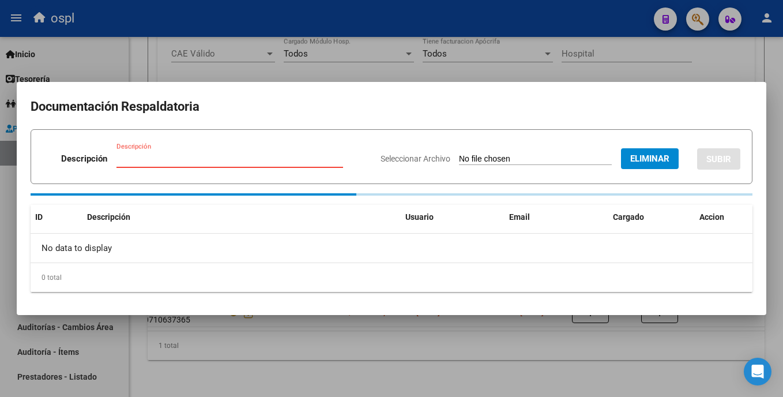
click at [175, 158] on input "Descripción" at bounding box center [229, 158] width 227 height 10
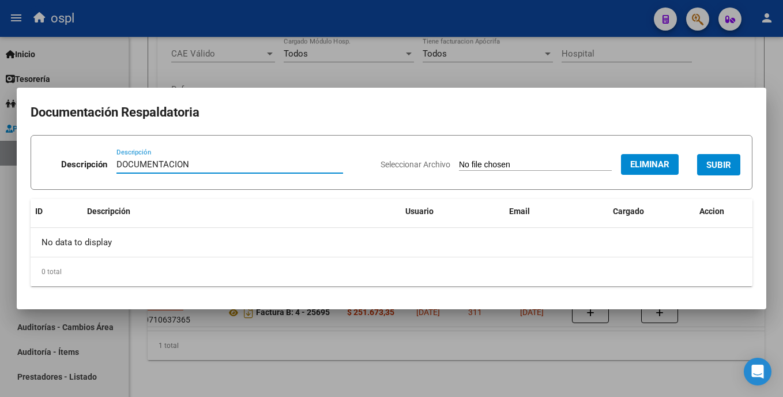
type input "DOCUMENTACION"
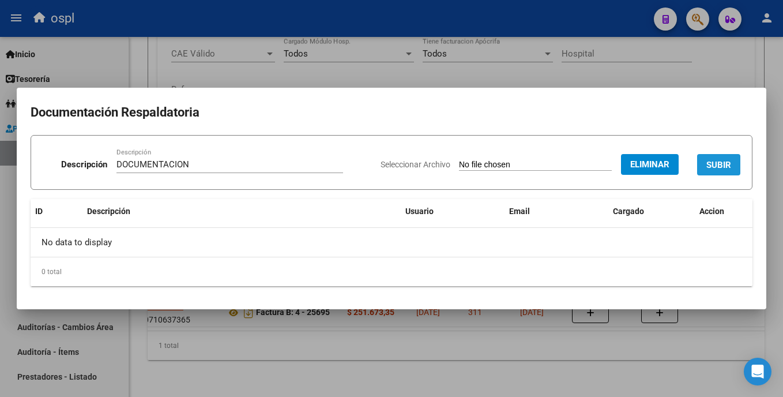
click at [724, 167] on span "SUBIR" at bounding box center [718, 165] width 25 height 10
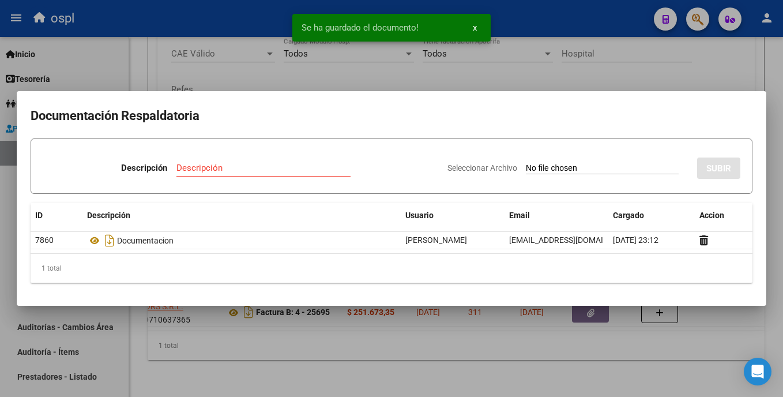
click at [599, 73] on div at bounding box center [391, 198] width 783 height 397
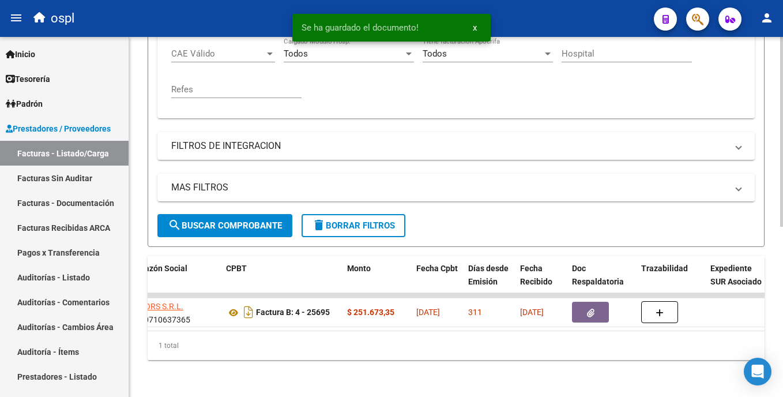
drag, startPoint x: 315, startPoint y: 331, endPoint x: 225, endPoint y: 334, distance: 90.0
click at [225, 334] on div "1 total" at bounding box center [456, 345] width 617 height 29
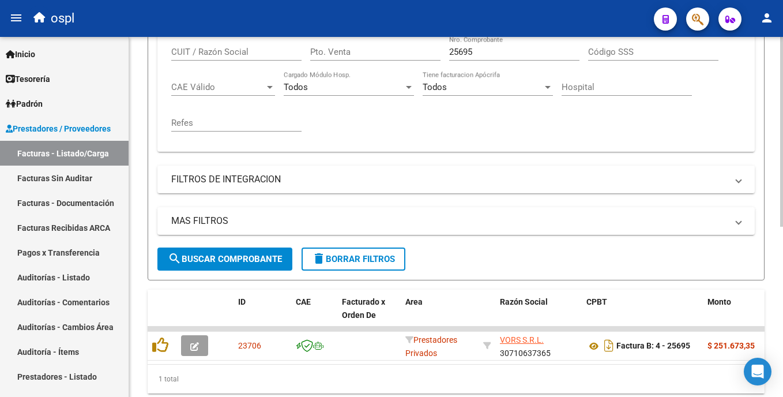
scroll to position [233, 0]
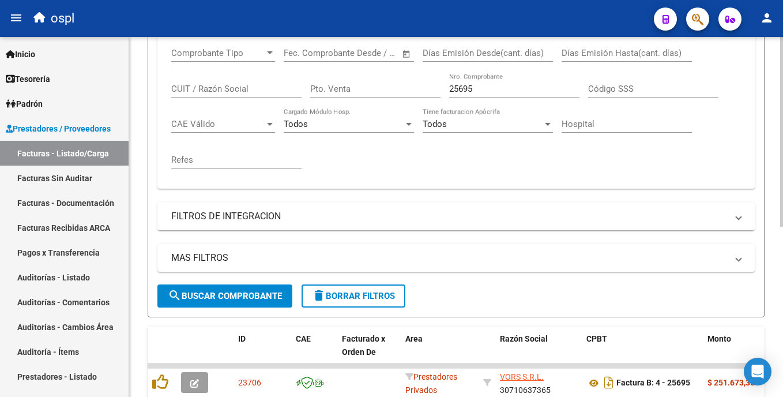
click at [782, 186] on html "menu ospl person Firma Express Inicio Calendario SSS Instructivos Contacto OS T…" at bounding box center [391, 198] width 783 height 397
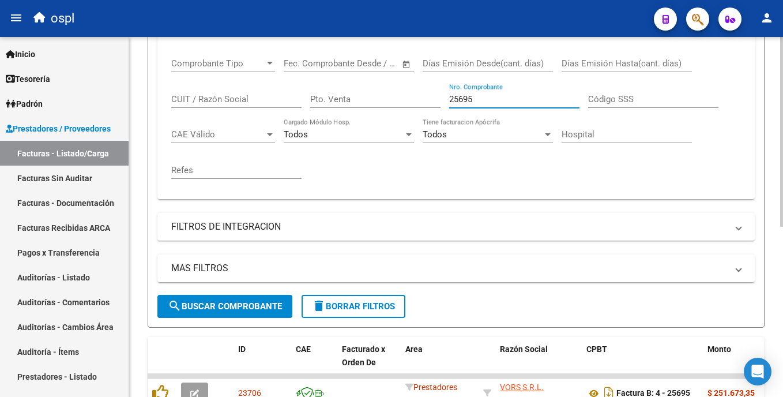
drag, startPoint x: 487, startPoint y: 101, endPoint x: 428, endPoint y: 101, distance: 59.4
click at [428, 101] on div "Comprobante Tipo Comprobante Tipo Fecha inicio – Fecha fin Fec. Comprobante Des…" at bounding box center [455, 118] width 569 height 142
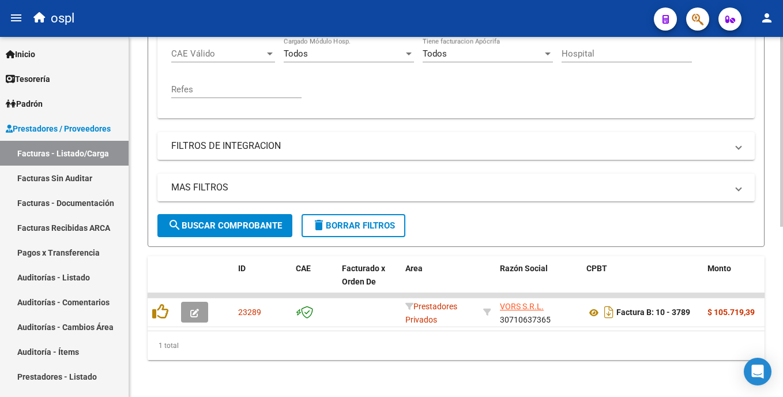
click at [782, 250] on html "menu ospl person Firma Express Inicio Calendario SSS Instructivos Contacto OS T…" at bounding box center [391, 198] width 783 height 397
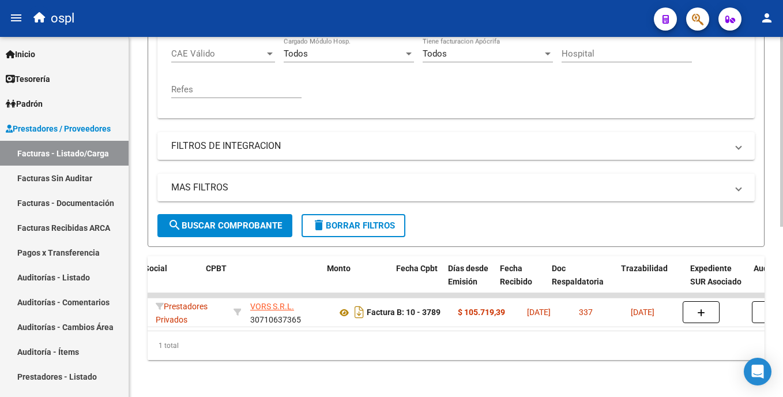
scroll to position [0, 380]
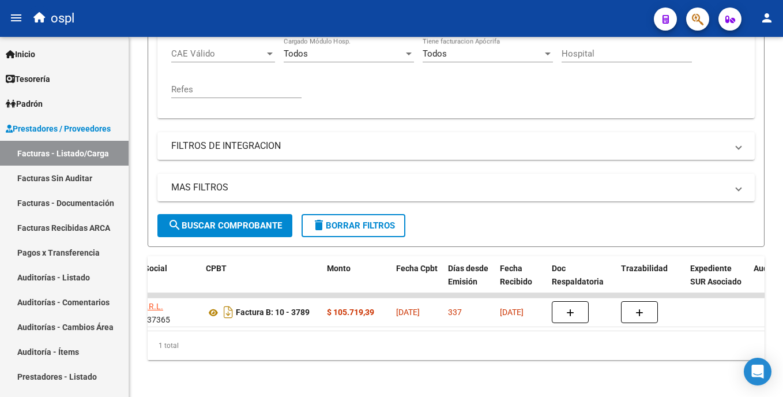
type input "3789"
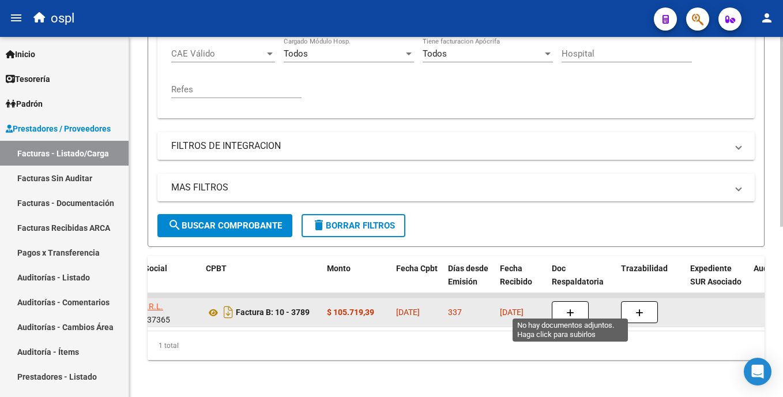
click at [571, 308] on icon "button" at bounding box center [570, 312] width 8 height 9
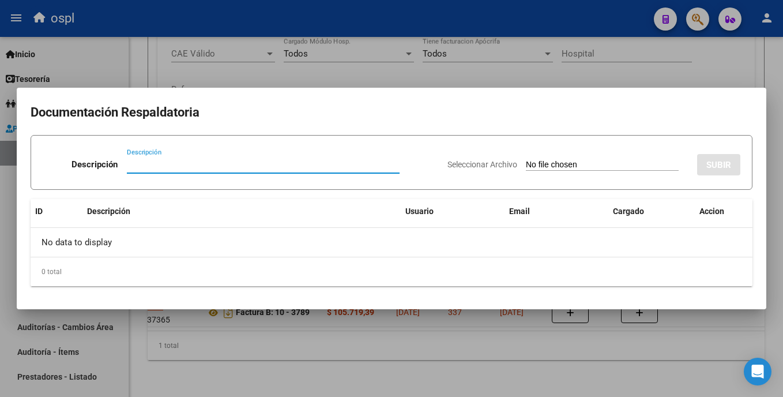
click at [526, 164] on input "Seleccionar Archivo" at bounding box center [602, 165] width 153 height 11
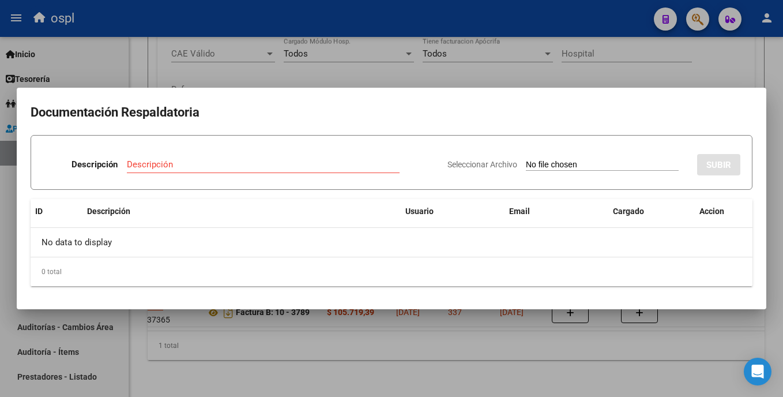
type input "C:\fakepath\SKM_C30825092713060.pdf"
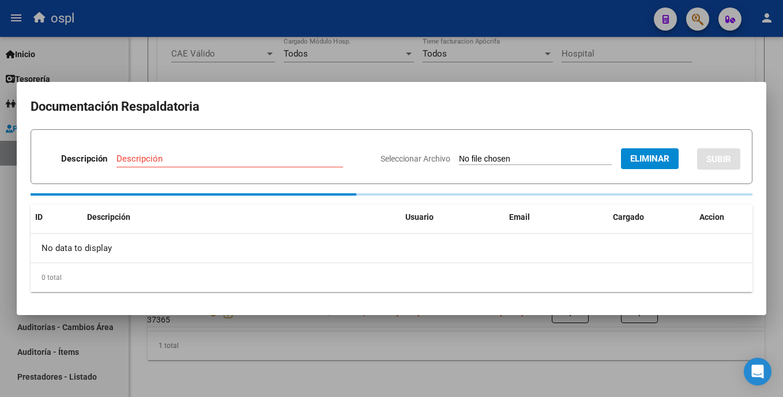
click at [208, 157] on input "Descripción" at bounding box center [229, 158] width 227 height 10
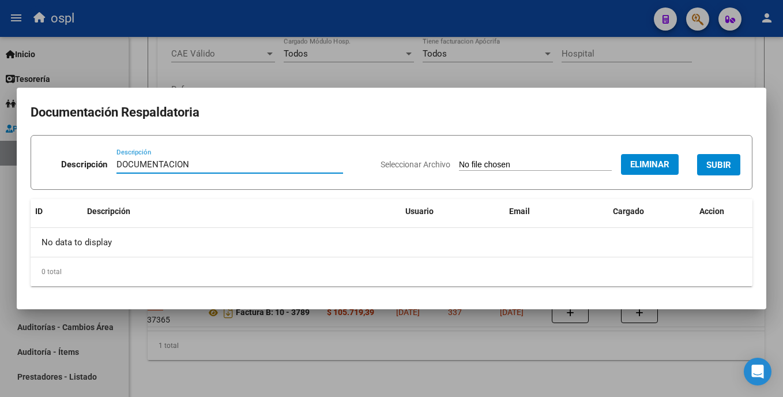
type input "DOCUMENTACION"
click at [721, 162] on span "SUBIR" at bounding box center [718, 165] width 25 height 10
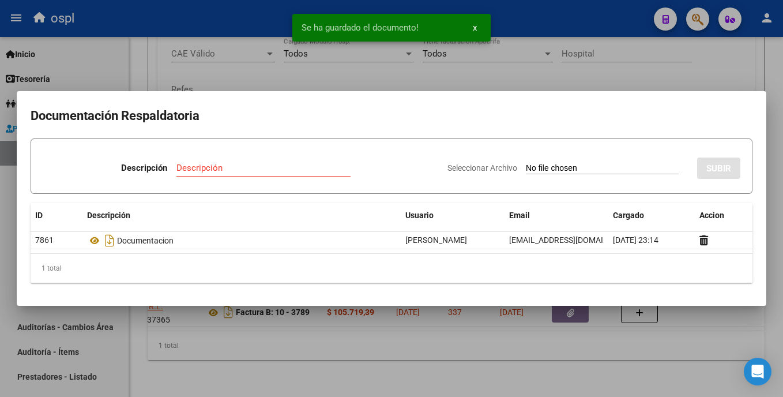
click at [459, 345] on div at bounding box center [391, 198] width 783 height 397
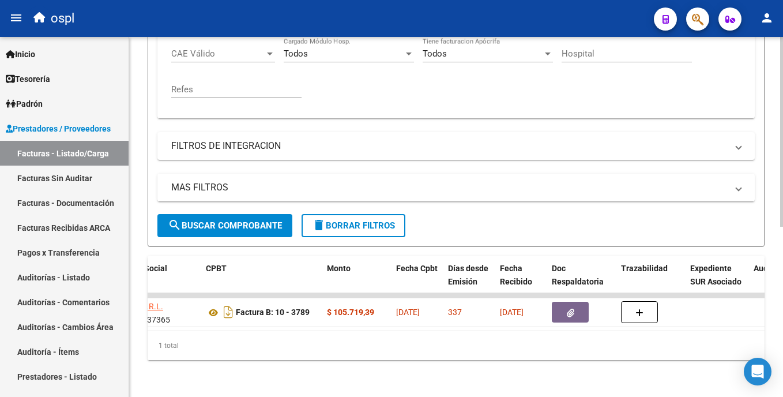
scroll to position [0, 0]
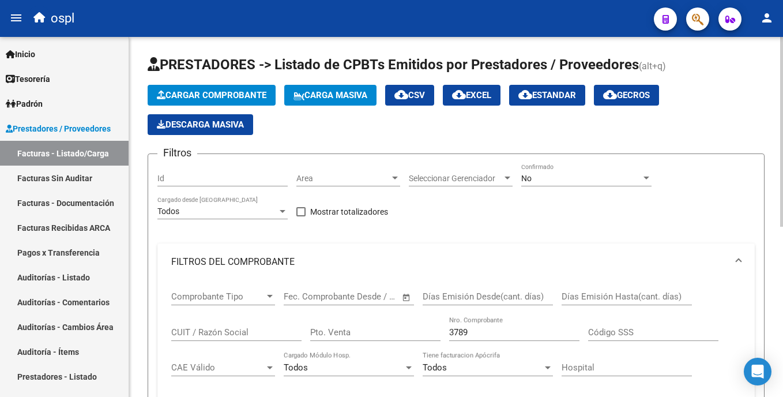
click at [782, 141] on html "menu ospl person Firma Express Inicio Calendario SSS Instructivos Contacto OS T…" at bounding box center [391, 198] width 783 height 397
drag, startPoint x: 478, startPoint y: 330, endPoint x: 438, endPoint y: 323, distance: 41.0
click at [438, 323] on div "Comprobante Tipo Comprobante Tipo Fecha inicio – Fecha fin Fec. Comprobante Des…" at bounding box center [455, 351] width 569 height 142
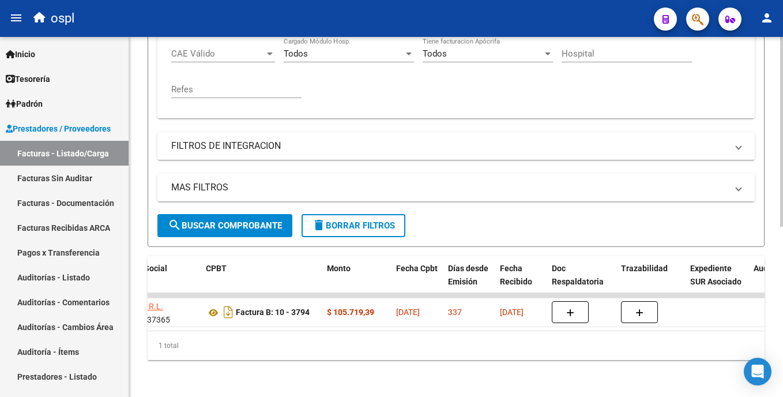
scroll to position [319, 0]
click at [782, 315] on html "menu ospl person Firma Express Inicio Calendario SSS Instructivos Contacto OS T…" at bounding box center [391, 198] width 783 height 397
type input "3794"
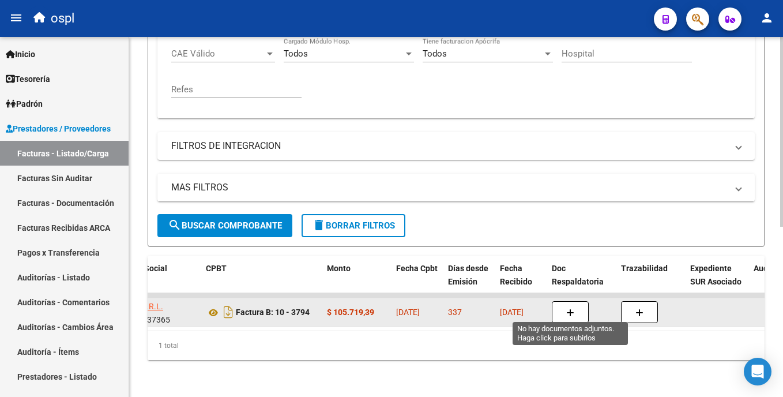
click at [570, 308] on icon "button" at bounding box center [570, 312] width 8 height 9
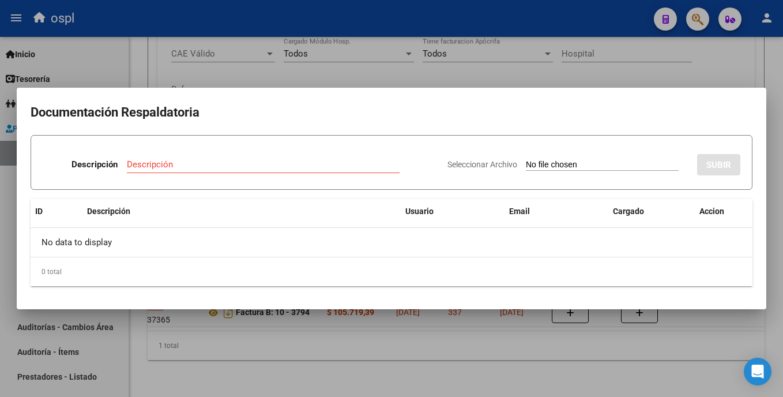
click at [534, 162] on input "Seleccionar Archivo" at bounding box center [602, 165] width 153 height 11
type input "C:\fakepath\SKM_C30825092713061.pdf"
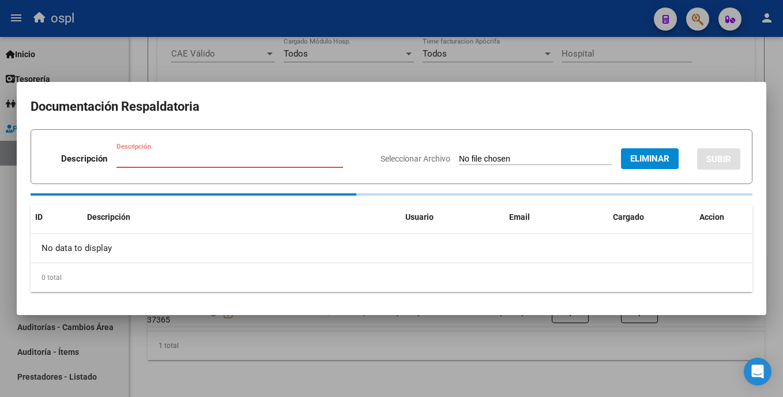
click at [198, 158] on input "Descripción" at bounding box center [229, 158] width 227 height 10
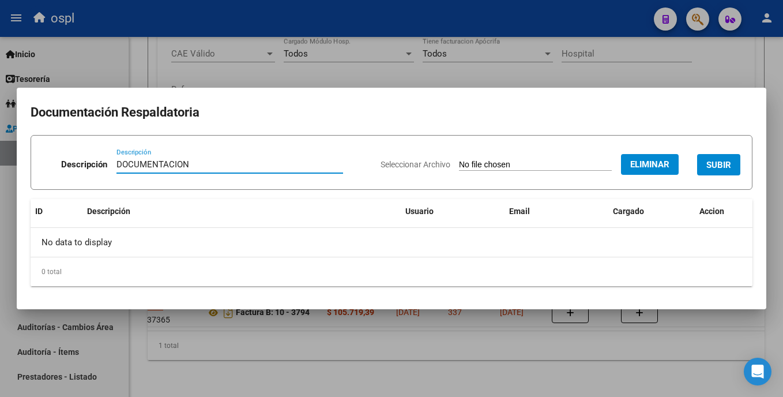
type input "DOCUMENTACION"
click at [730, 164] on span "SUBIR" at bounding box center [718, 165] width 25 height 10
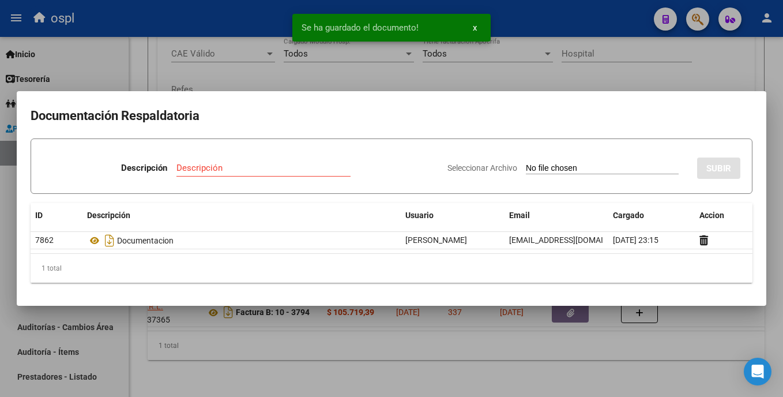
click at [572, 66] on div at bounding box center [391, 198] width 783 height 397
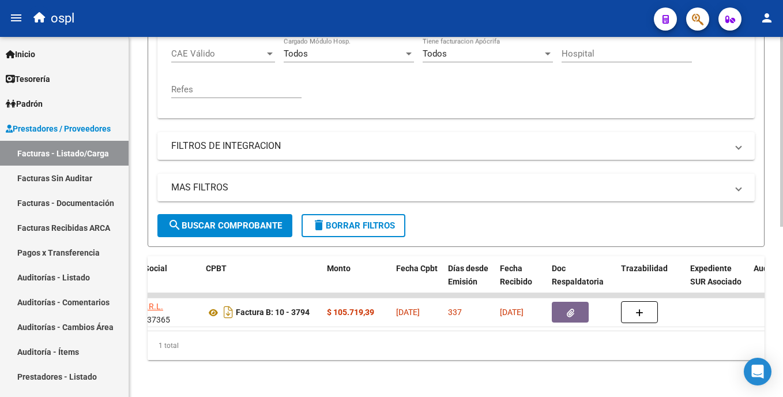
scroll to position [0, 0]
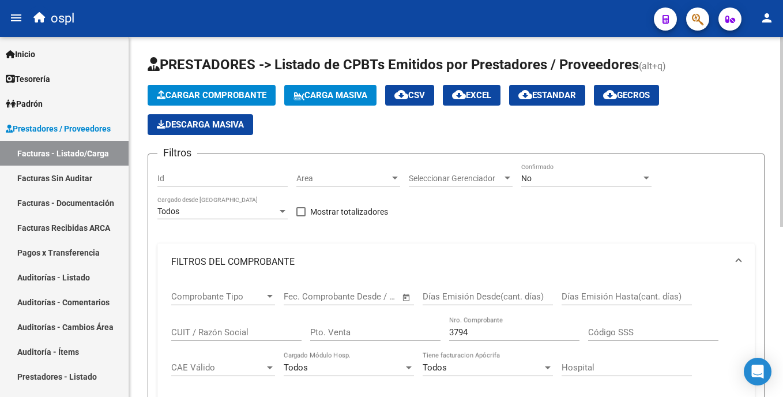
click at [782, 141] on html "menu ospl person Firma Express Inicio Calendario SSS Instructivos Contacto OS T…" at bounding box center [391, 198] width 783 height 397
drag, startPoint x: 481, startPoint y: 331, endPoint x: 410, endPoint y: 330, distance: 70.3
click at [410, 330] on div "Comprobante Tipo Comprobante Tipo Fecha inicio – Fecha fin Fec. Comprobante Des…" at bounding box center [455, 351] width 569 height 142
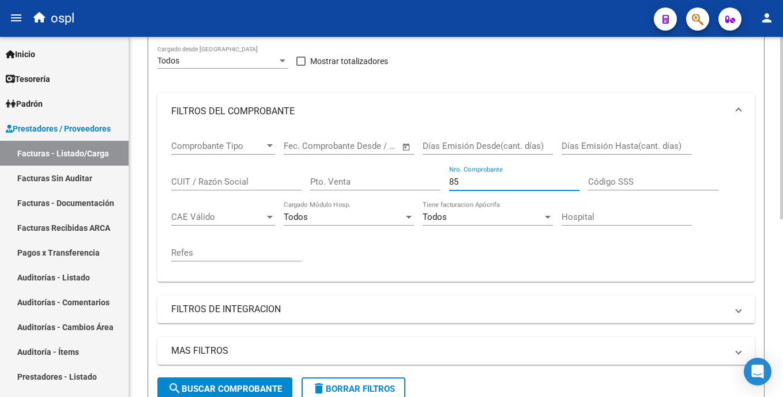
scroll to position [104, 0]
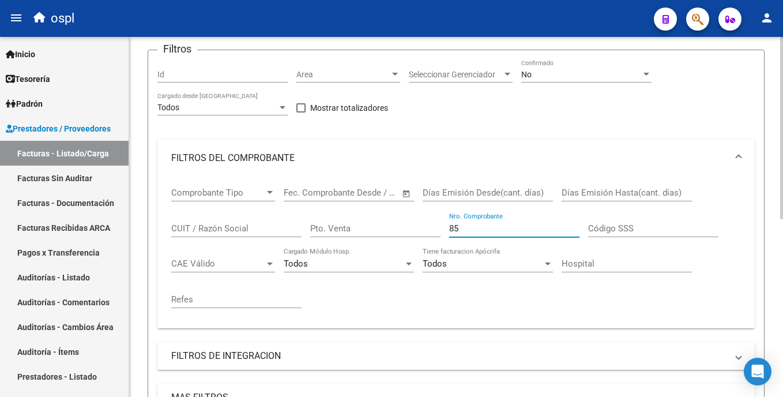
click at [782, 202] on html "menu ospl person Firma Express Inicio Calendario SSS Instructivos Contacto OS T…" at bounding box center [391, 198] width 783 height 397
type input "8"
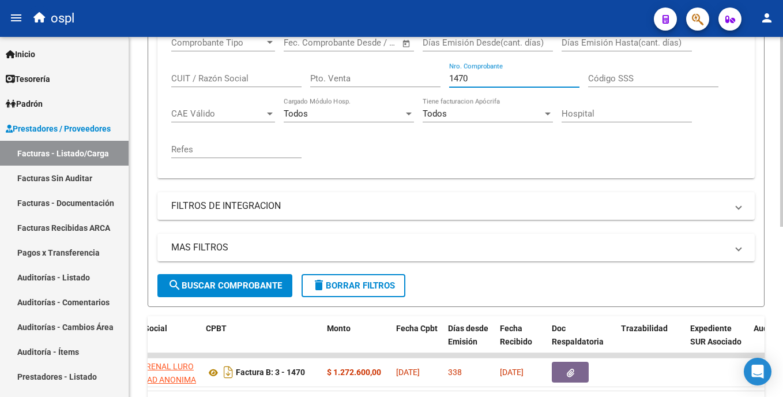
scroll to position [323, 0]
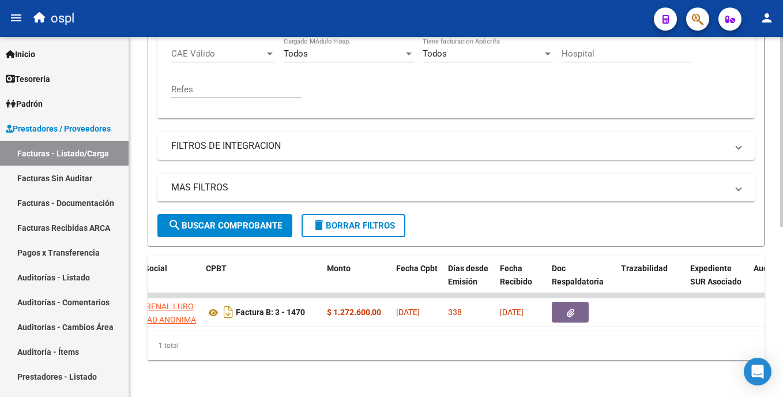
click at [776, 380] on div "Video tutorial PRESTADORES -> Listado de CPBTs Emitidos por Prestadores / Prove…" at bounding box center [457, 59] width 656 height 673
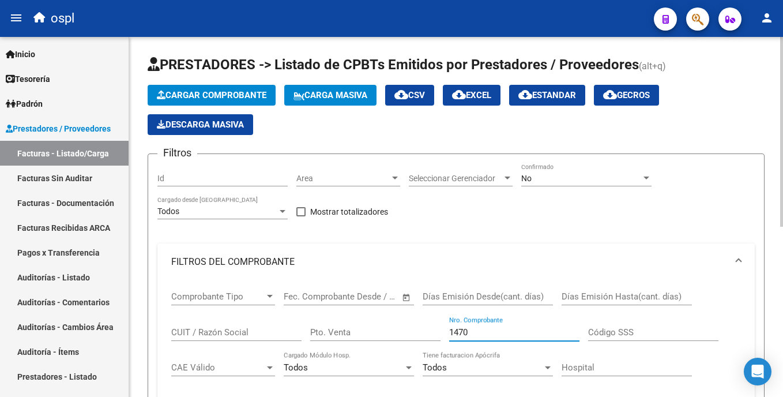
click at [782, 172] on html "menu ospl person Firma Express Inicio Calendario SSS Instructivos Contacto OS T…" at bounding box center [391, 198] width 783 height 397
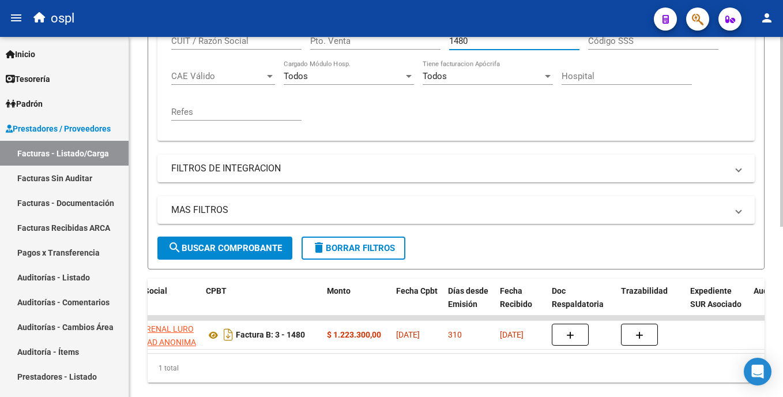
scroll to position [294, 0]
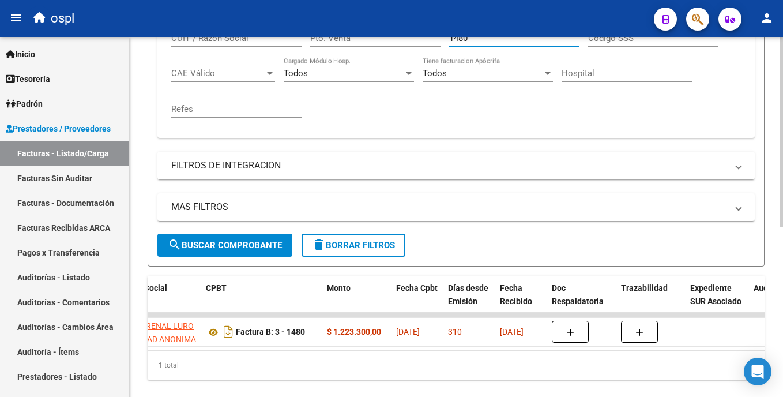
click at [782, 301] on html "menu ospl person Firma Express Inicio Calendario SSS Instructivos Contacto OS T…" at bounding box center [391, 198] width 783 height 397
type input "1480"
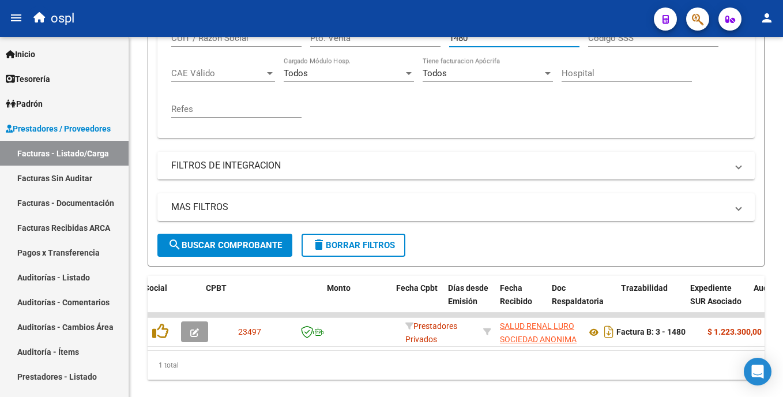
scroll to position [0, 380]
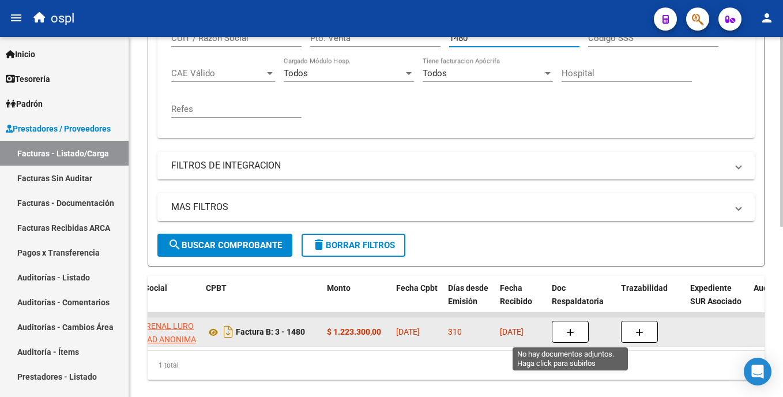
click at [570, 327] on span "button" at bounding box center [570, 331] width 8 height 10
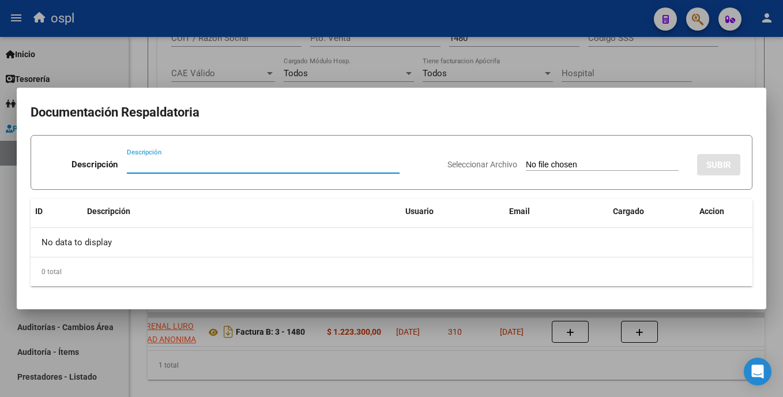
click at [546, 161] on input "Seleccionar Archivo" at bounding box center [602, 165] width 153 height 11
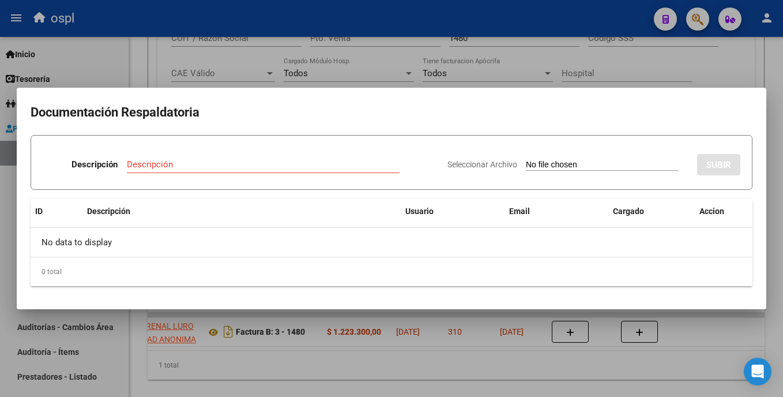
type input "C:\fakepath\SKM_C30825092712551.pdf"
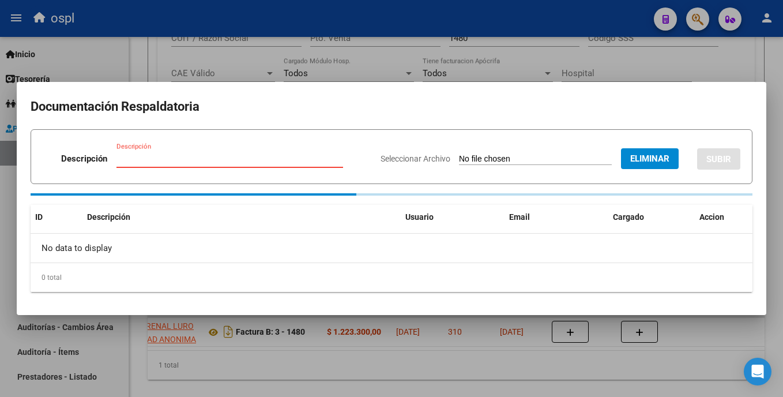
click at [168, 159] on input "Descripción" at bounding box center [229, 158] width 227 height 10
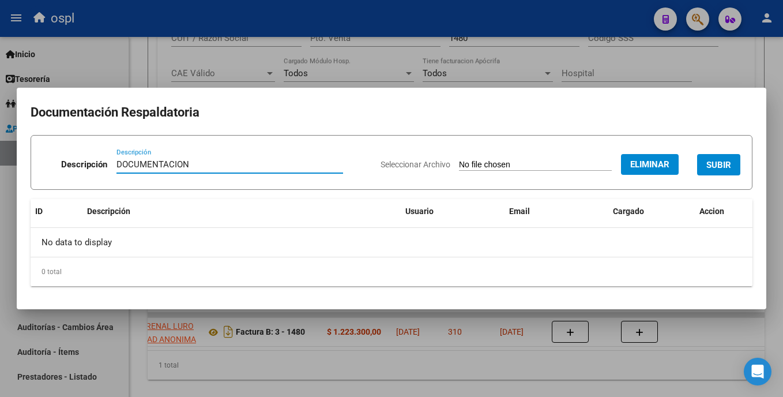
type input "DOCUMENTACION"
click at [712, 164] on span "SUBIR" at bounding box center [718, 165] width 25 height 10
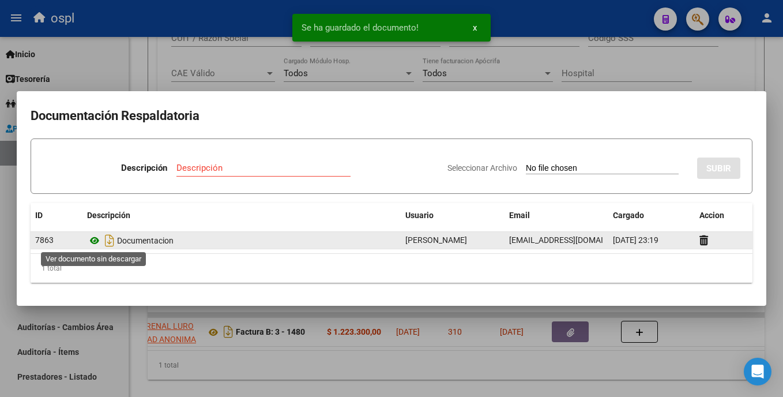
click at [94, 240] on icon at bounding box center [94, 240] width 15 height 14
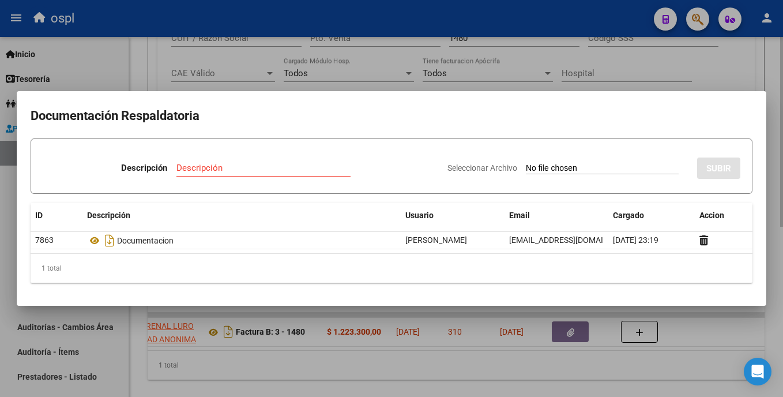
click at [406, 365] on div at bounding box center [391, 198] width 783 height 397
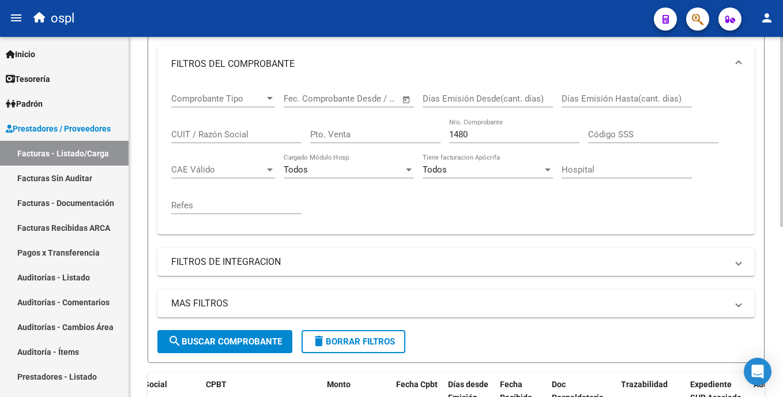
click at [782, 156] on html "menu ospl person Firma Express Inicio Calendario SSS Instructivos Contacto OS T…" at bounding box center [391, 198] width 783 height 397
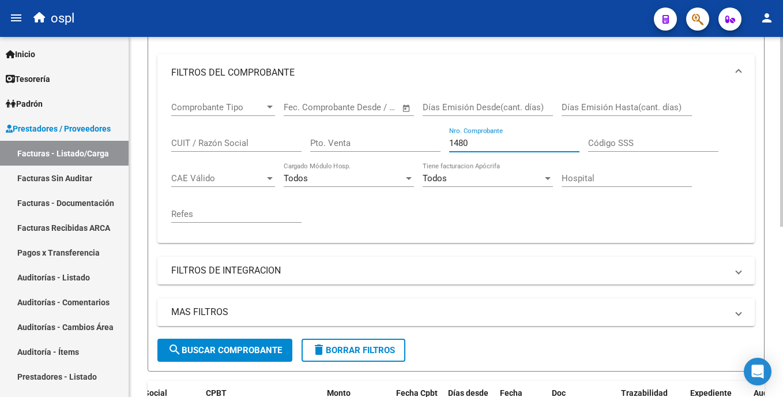
drag, startPoint x: 478, startPoint y: 145, endPoint x: 424, endPoint y: 152, distance: 54.0
click at [424, 152] on div "Comprobante Tipo Comprobante Tipo Fecha inicio – Fecha fin Fec. Comprobante Des…" at bounding box center [455, 162] width 569 height 142
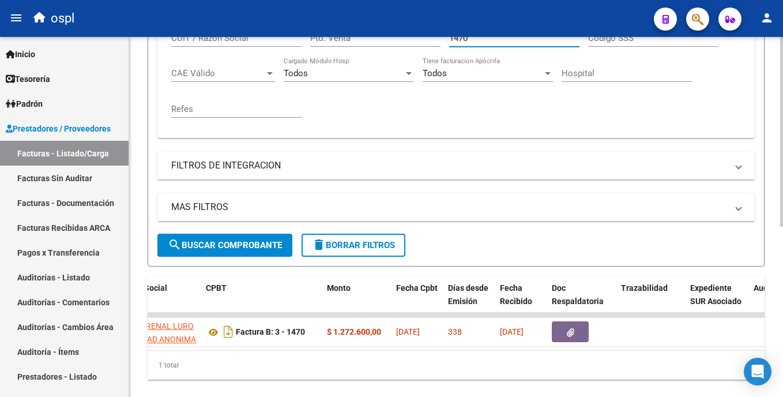
scroll to position [323, 0]
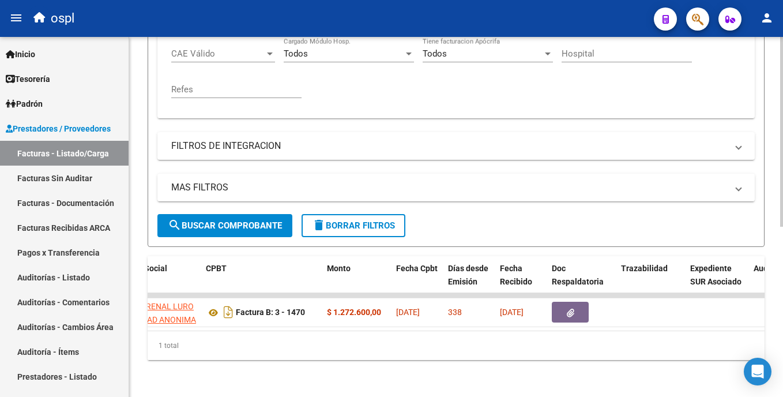
click at [782, 260] on html "menu ospl person Firma Express Inicio Calendario SSS Instructivos Contacto OS T…" at bounding box center [391, 198] width 783 height 397
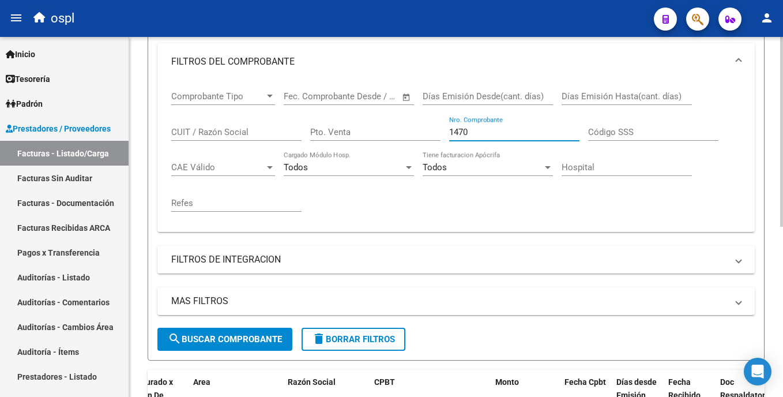
scroll to position [195, 0]
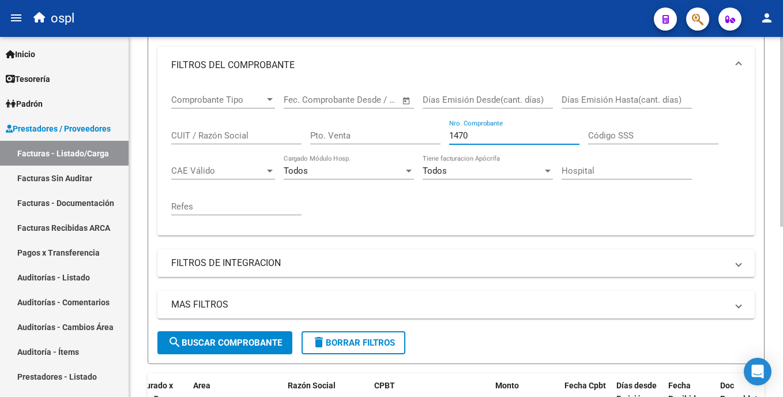
click at [782, 175] on html "menu ospl person Firma Express Inicio Calendario SSS Instructivos Contacto OS T…" at bounding box center [391, 198] width 783 height 397
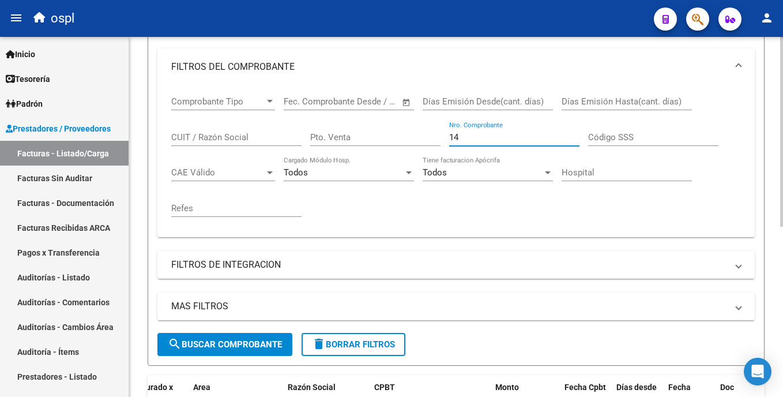
type input "1"
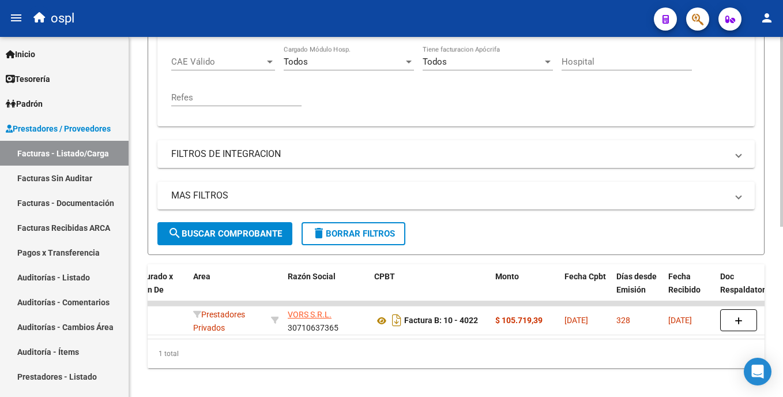
scroll to position [323, 0]
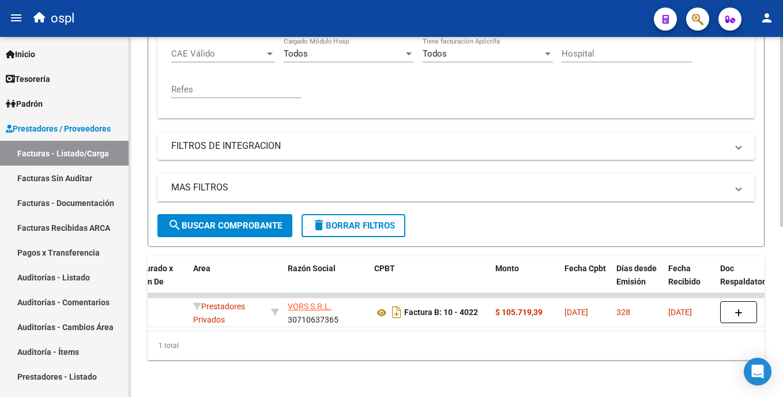
click at [779, 270] on div "Video tutorial PRESTADORES -> Listado de CPBTs Emitidos por Prestadores / Prove…" at bounding box center [457, 59] width 656 height 673
type input "4022"
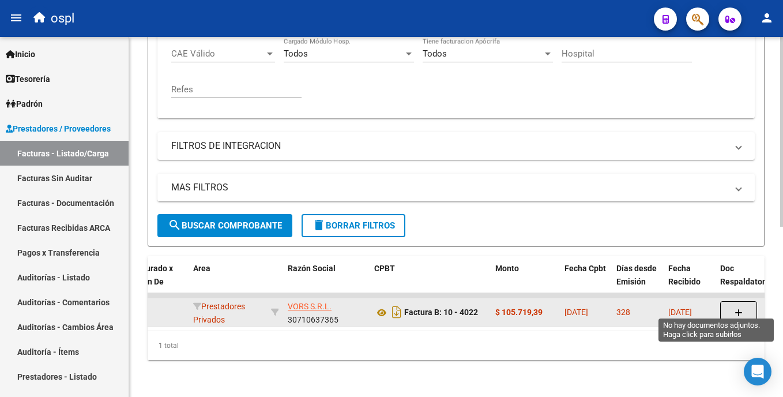
click at [743, 301] on button "button" at bounding box center [738, 312] width 37 height 22
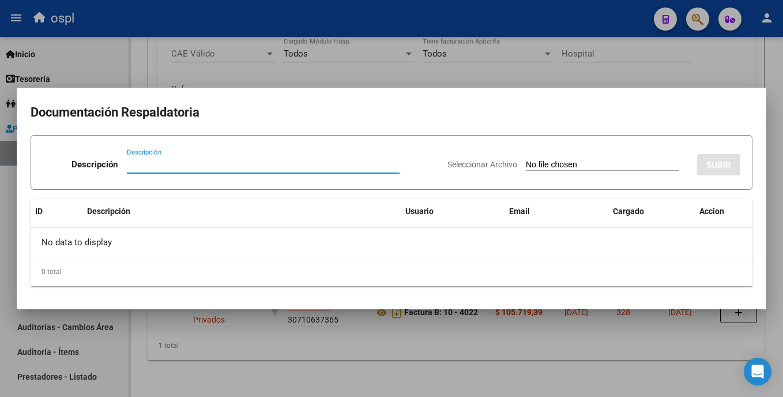
click at [526, 160] on input "Seleccionar Archivo" at bounding box center [602, 165] width 153 height 11
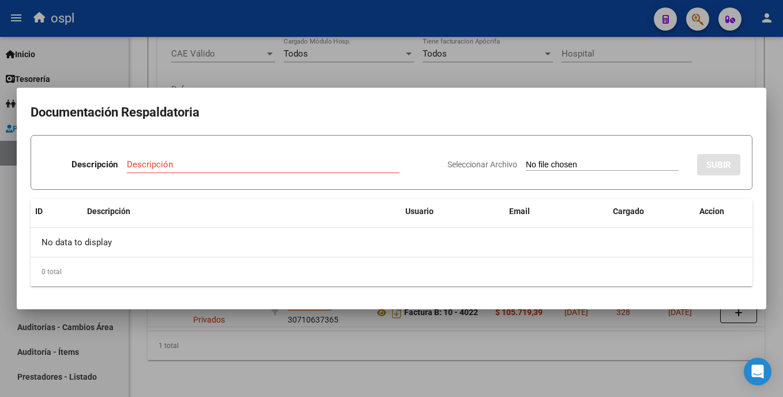
type input "C:\fakepath\SKM_C30825092712350.pdf"
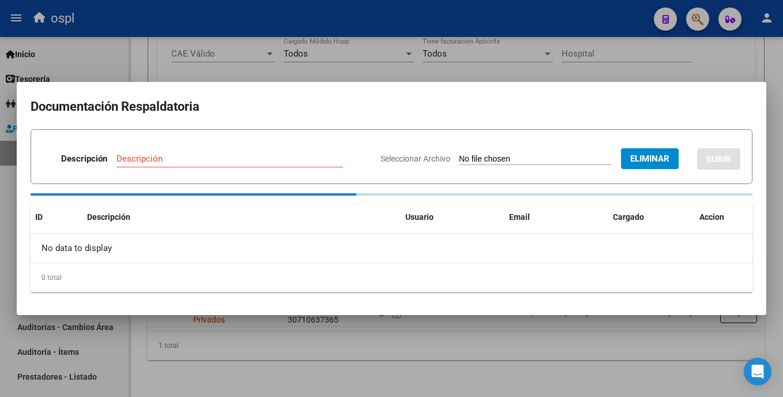
click at [197, 160] on input "Descripción" at bounding box center [229, 158] width 227 height 10
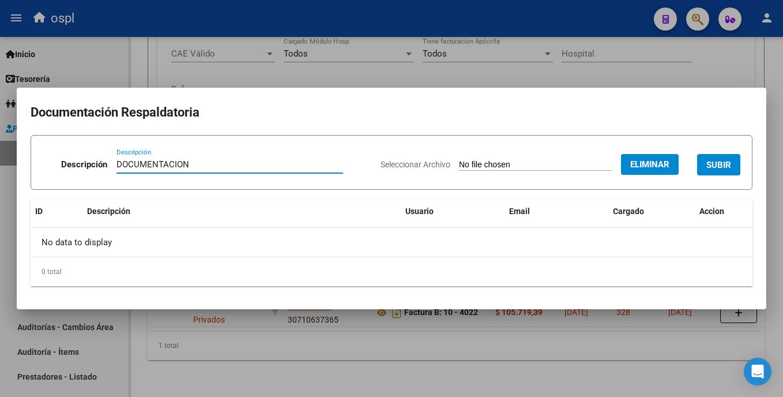
type input "DOCUMENTACION"
click at [712, 165] on span "SUBIR" at bounding box center [718, 165] width 25 height 10
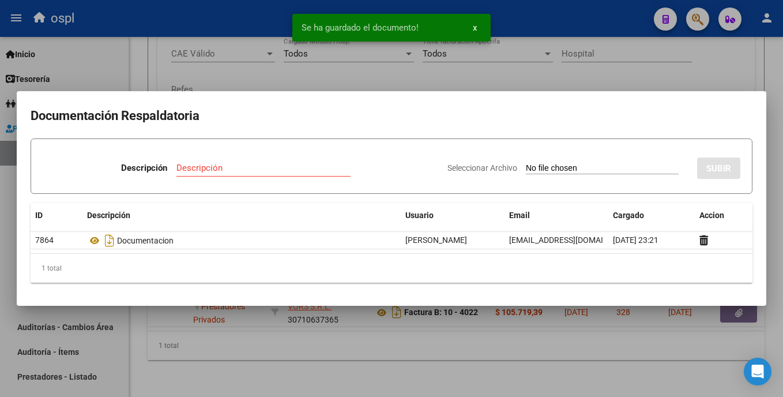
click at [558, 341] on div at bounding box center [391, 198] width 783 height 397
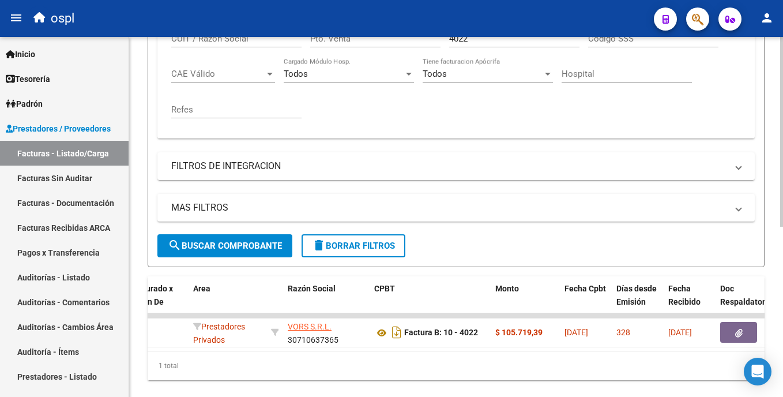
scroll to position [301, 0]
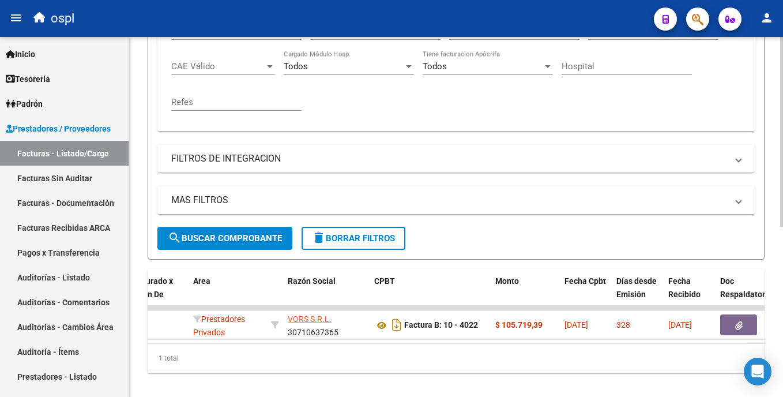
click at [782, 241] on html "menu ospl person Firma Express Inicio Calendario SSS Instructivos Contacto OS T…" at bounding box center [391, 198] width 783 height 397
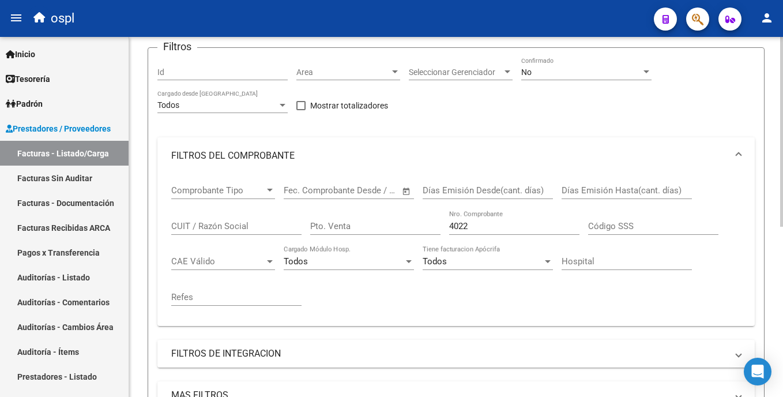
click at [782, 146] on div at bounding box center [781, 190] width 3 height 190
drag, startPoint x: 481, startPoint y: 227, endPoint x: 400, endPoint y: 239, distance: 82.3
click at [400, 239] on div "Comprobante Tipo Comprobante Tipo Fecha inicio – Fecha fin Fec. Comprobante Des…" at bounding box center [455, 246] width 569 height 142
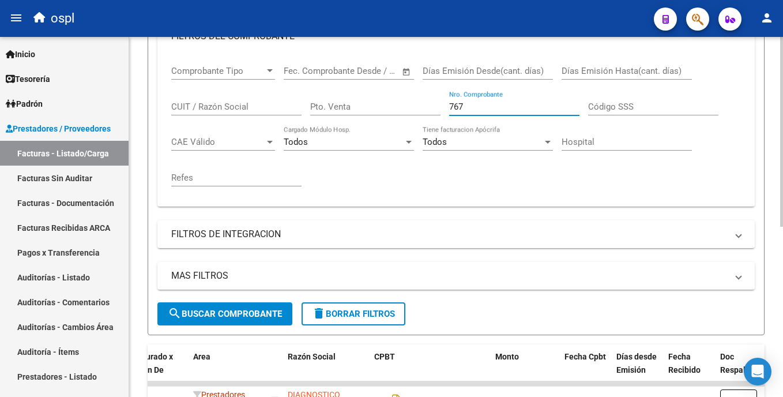
scroll to position [323, 0]
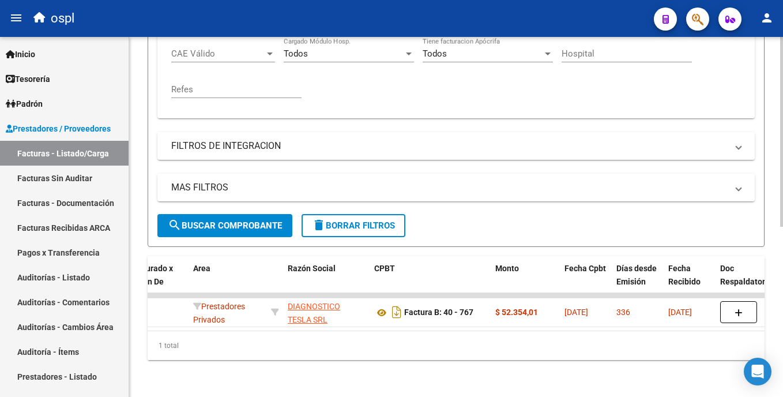
click at [782, 294] on html "menu ospl person Firma Express Inicio Calendario SSS Instructivos Contacto OS T…" at bounding box center [391, 198] width 783 height 397
type input "767"
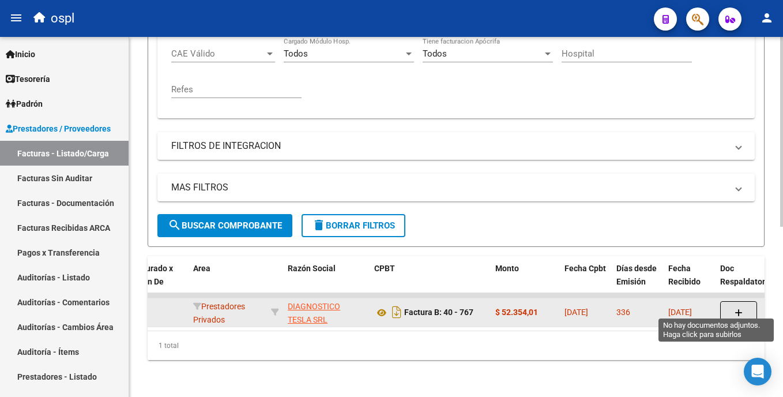
click at [734, 307] on span "button" at bounding box center [738, 312] width 8 height 10
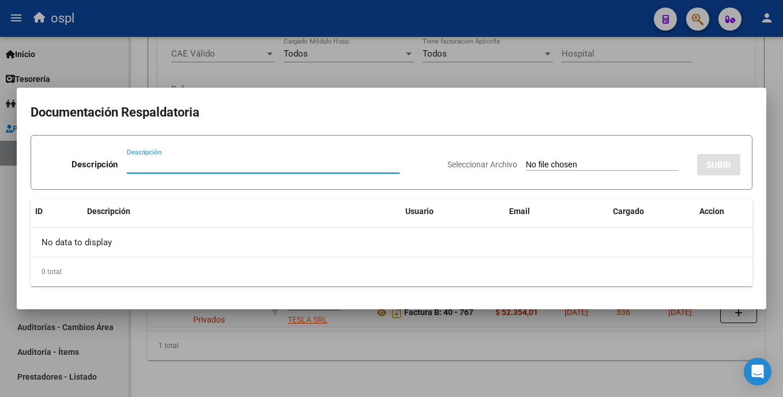
click at [539, 158] on div "Seleccionar Archivo SUBIR" at bounding box center [593, 162] width 293 height 35
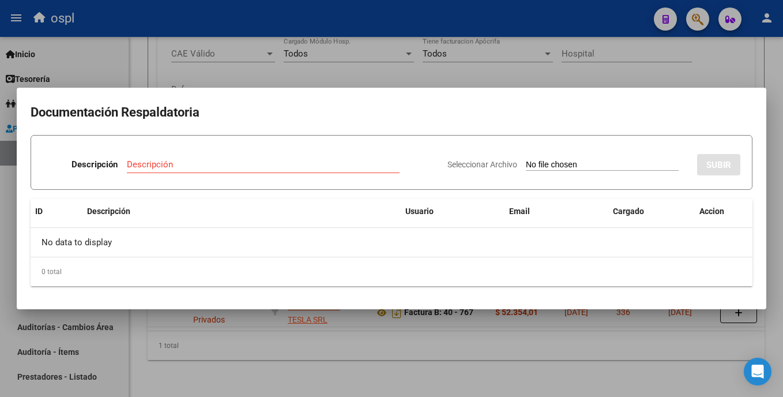
click at [542, 164] on input "Seleccionar Archivo" at bounding box center [602, 165] width 153 height 11
type input "C:\fakepath\SKM_C30825092712360.pdf"
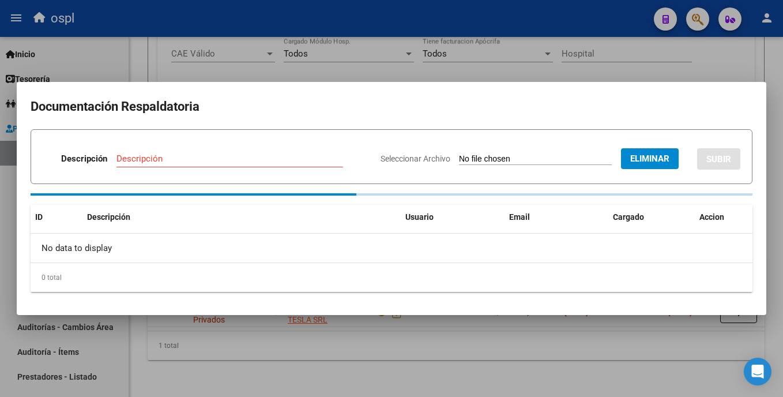
click at [163, 165] on div "Descripción" at bounding box center [229, 158] width 227 height 17
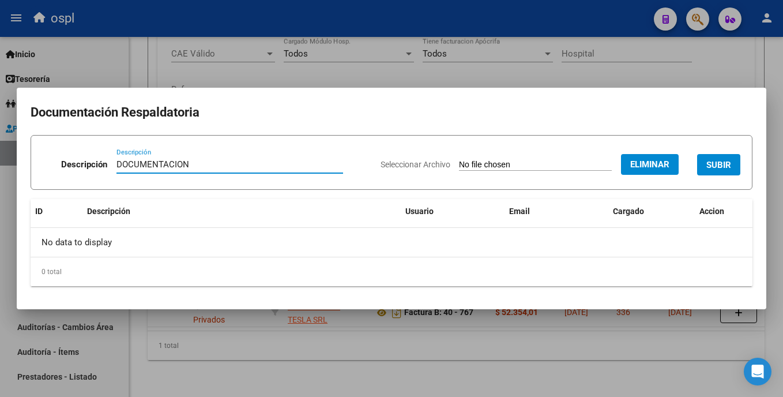
type input "DOCUMENTACION"
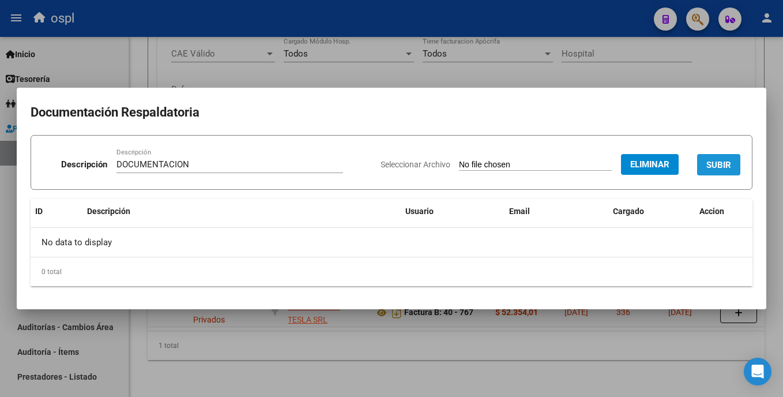
click at [714, 165] on span "SUBIR" at bounding box center [718, 165] width 25 height 10
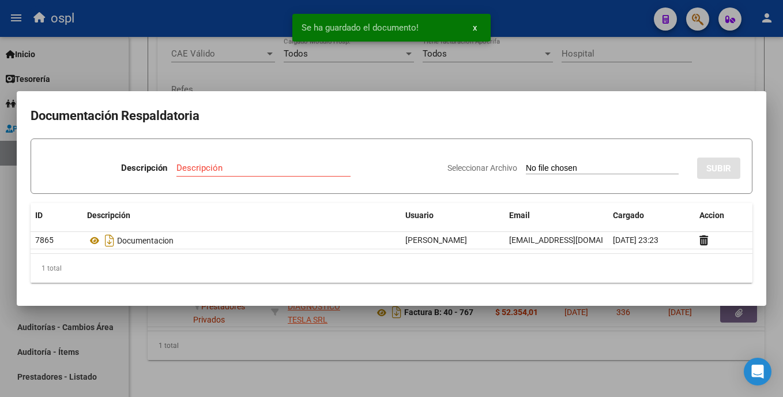
click at [433, 357] on div at bounding box center [391, 198] width 783 height 397
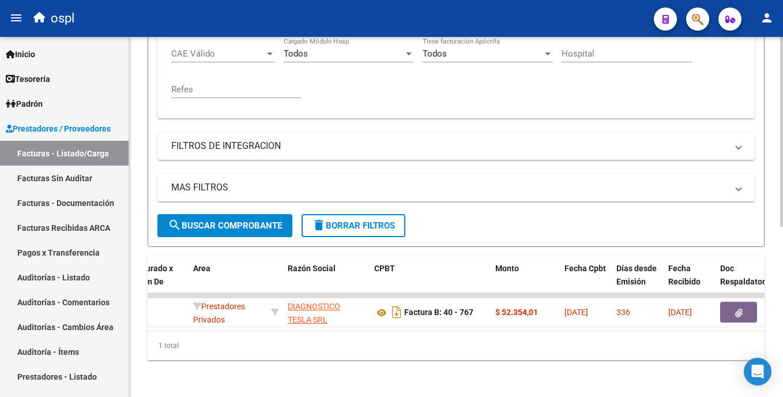
click at [778, 180] on div "Video tutorial PRESTADORES -> Listado de CPBTs Emitidos por Prestadores / Prove…" at bounding box center [456, 59] width 654 height 673
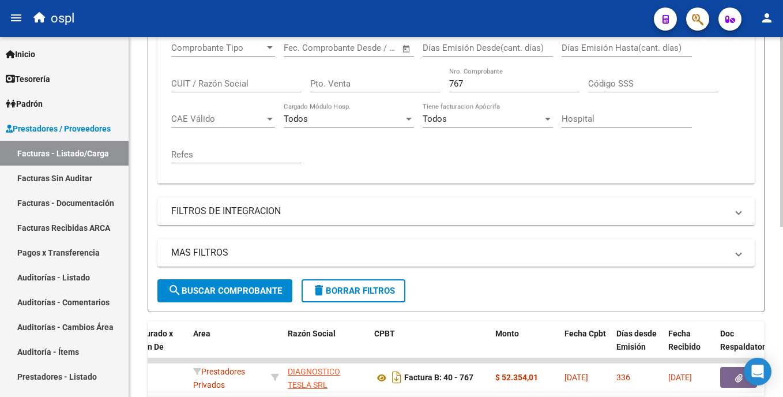
scroll to position [206, 0]
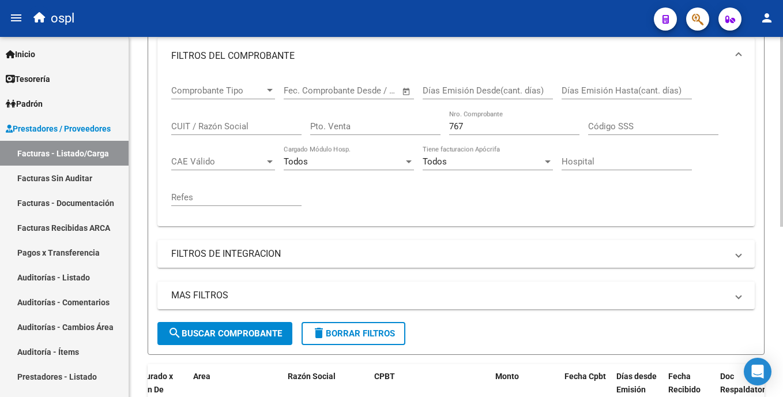
click at [782, 186] on html "menu ospl person Firma Express Inicio Calendario SSS Instructivos Contacto OS T…" at bounding box center [391, 198] width 783 height 397
drag, startPoint x: 477, startPoint y: 122, endPoint x: 406, endPoint y: 129, distance: 71.2
click at [406, 129] on div "Comprobante Tipo Comprobante Tipo Fecha inicio – Fecha fin Fec. Comprobante Des…" at bounding box center [455, 145] width 569 height 142
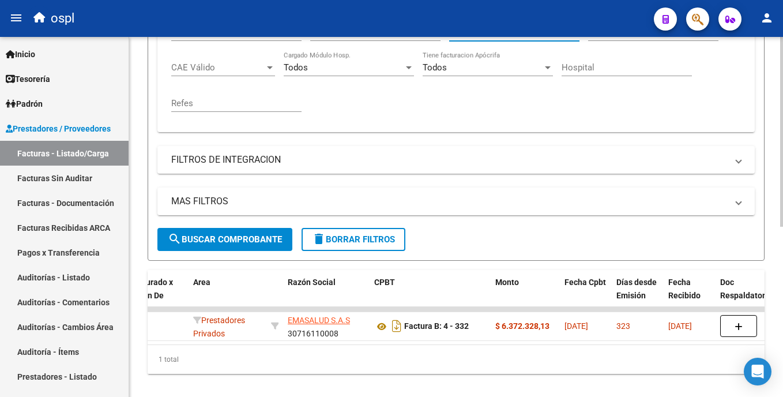
scroll to position [323, 0]
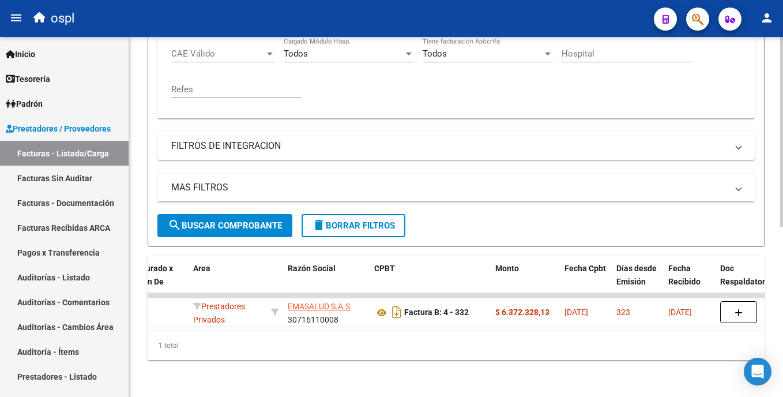
click at [782, 256] on html "menu ospl person Firma Express Inicio Calendario SSS Instructivos Contacto OS T…" at bounding box center [391, 198] width 783 height 397
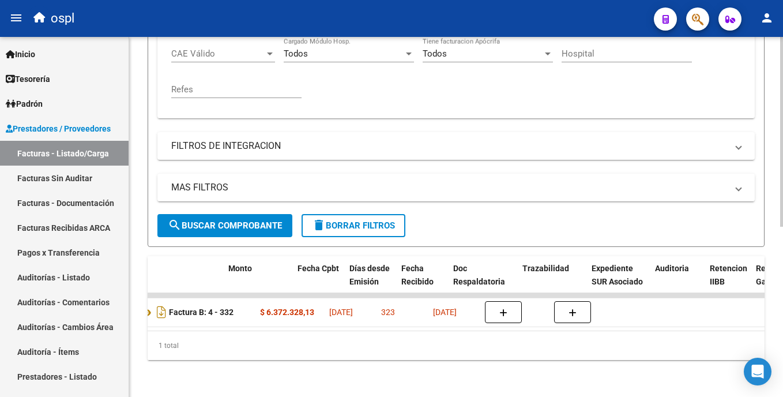
scroll to position [0, 479]
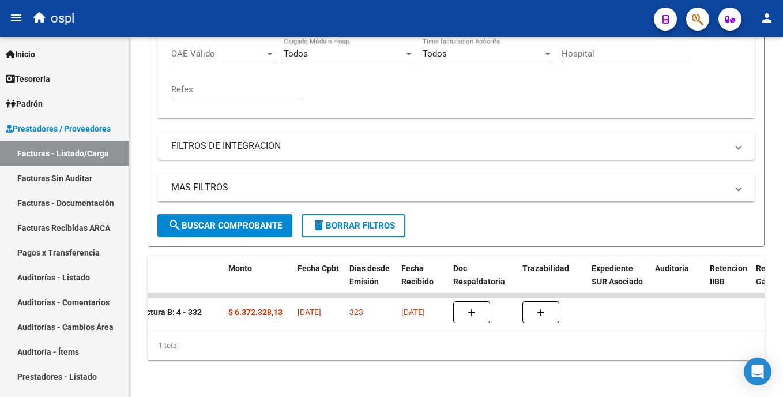
type input "332"
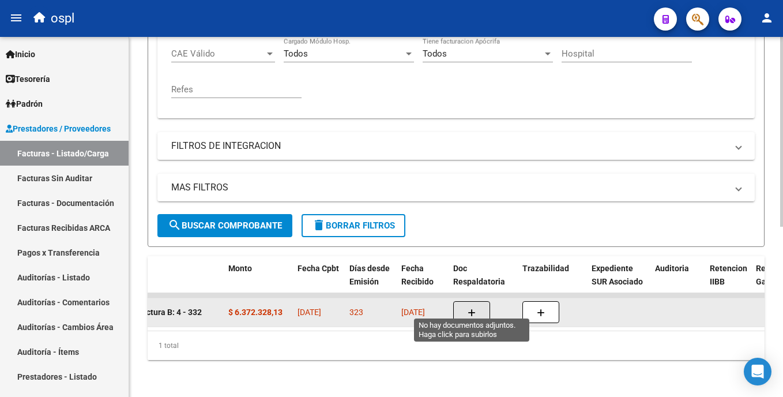
click at [467, 307] on span "button" at bounding box center [471, 312] width 8 height 10
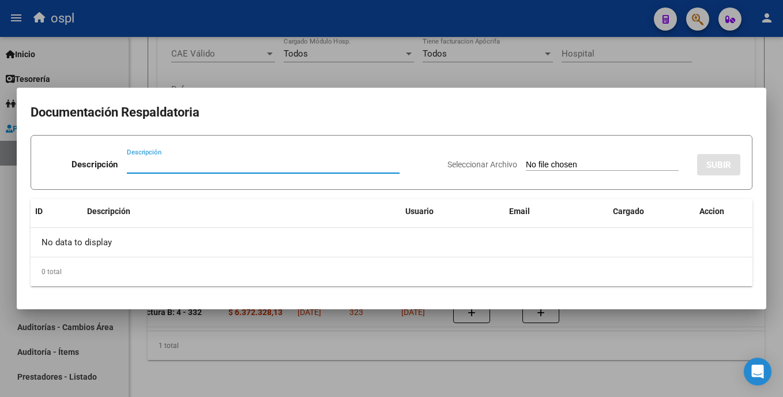
click at [526, 168] on input "Seleccionar Archivo" at bounding box center [602, 165] width 153 height 11
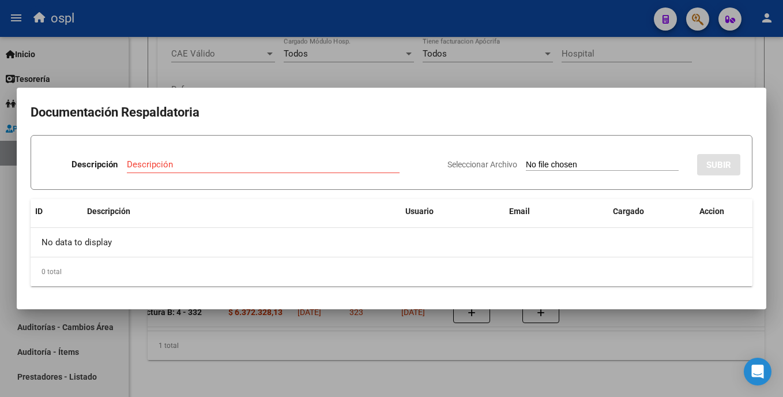
type input "C:\fakepath\SKM_C30825092712230.pdf"
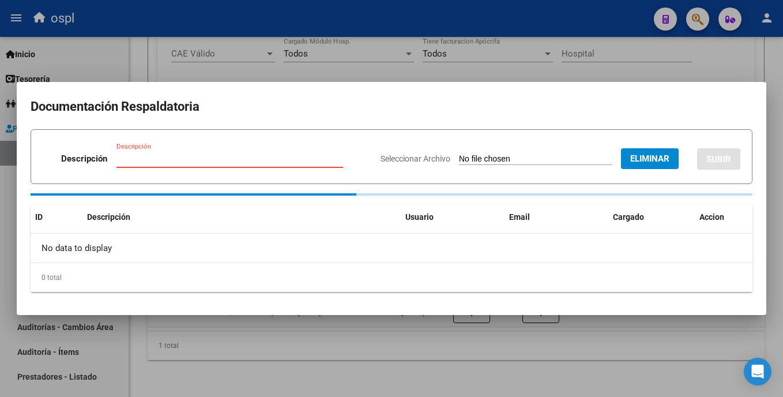
click at [239, 163] on input "Descripción" at bounding box center [229, 158] width 227 height 10
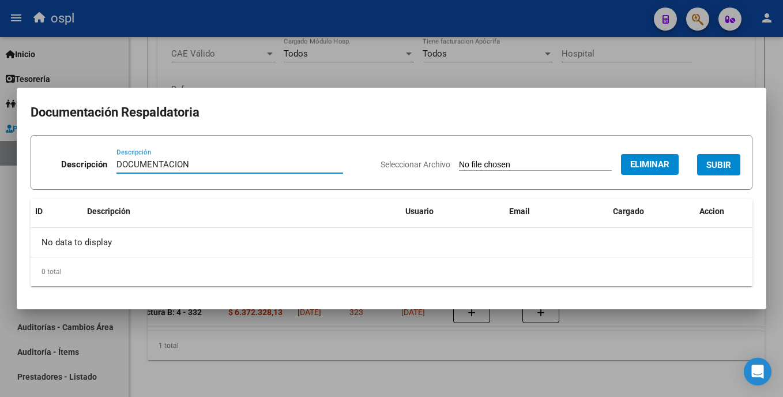
type input "DOCUMENTACION"
click at [710, 167] on span "SUBIR" at bounding box center [718, 165] width 25 height 10
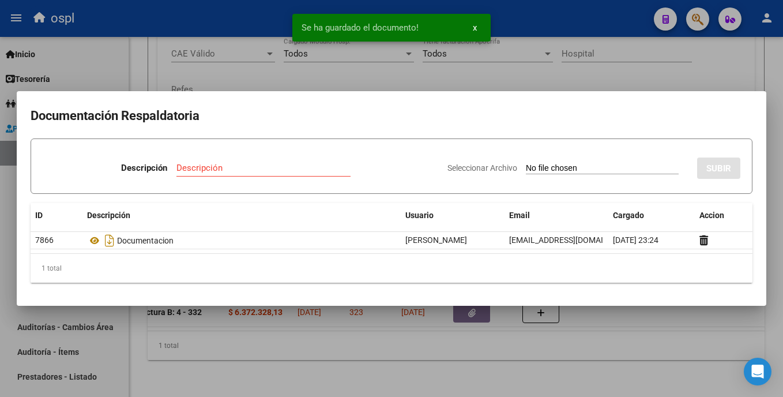
click at [557, 333] on div at bounding box center [391, 198] width 783 height 397
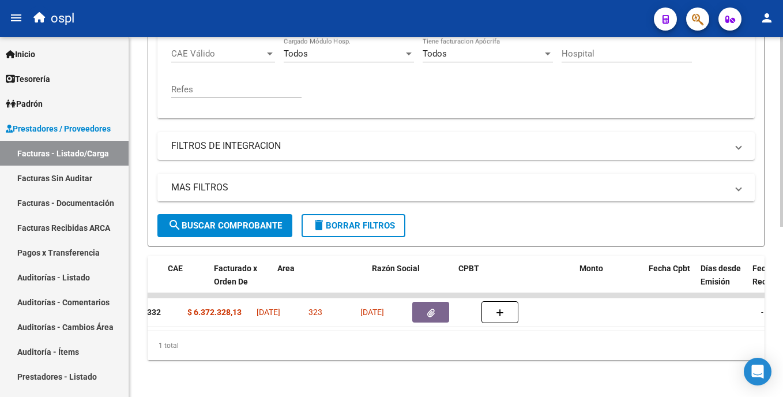
scroll to position [0, 0]
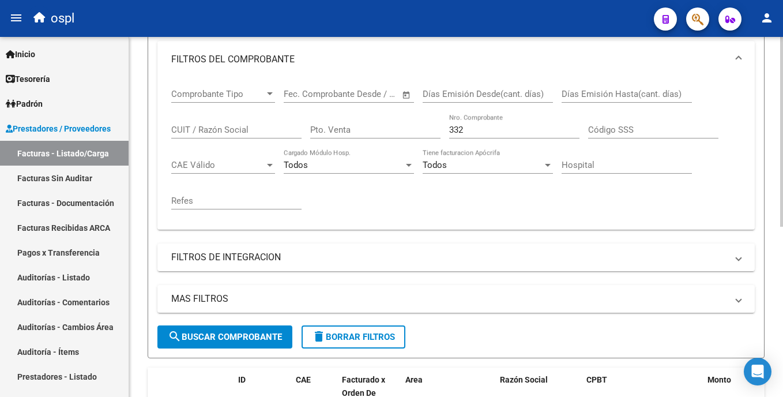
click at [782, 182] on html "menu ospl person Firma Express Inicio Calendario SSS Instructivos Contacto OS T…" at bounding box center [391, 198] width 783 height 397
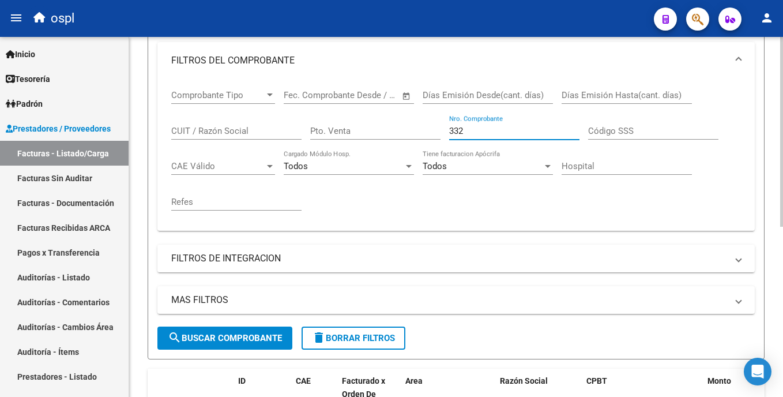
click at [474, 133] on input "332" at bounding box center [514, 131] width 130 height 10
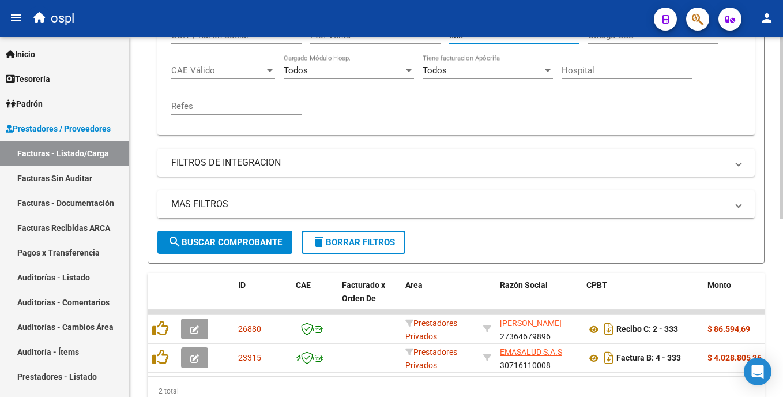
scroll to position [352, 0]
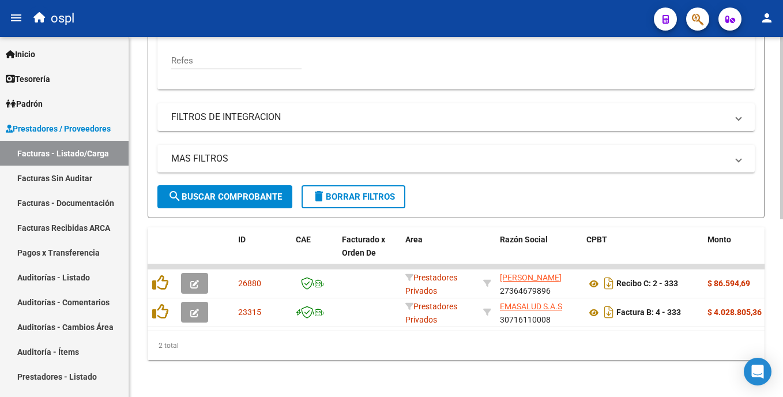
click at [782, 282] on html "menu ospl person Firma Express Inicio Calendario SSS Instructivos Contacto OS T…" at bounding box center [391, 198] width 783 height 397
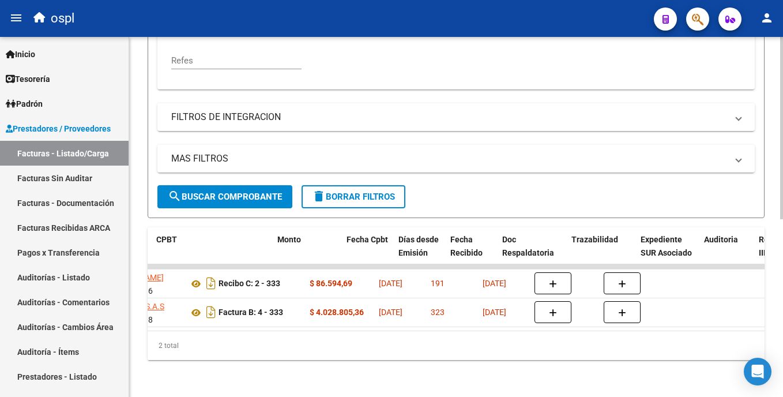
scroll to position [0, 470]
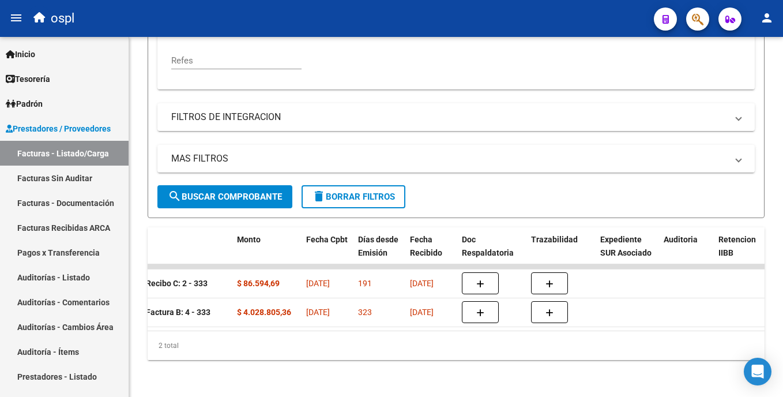
type input "333"
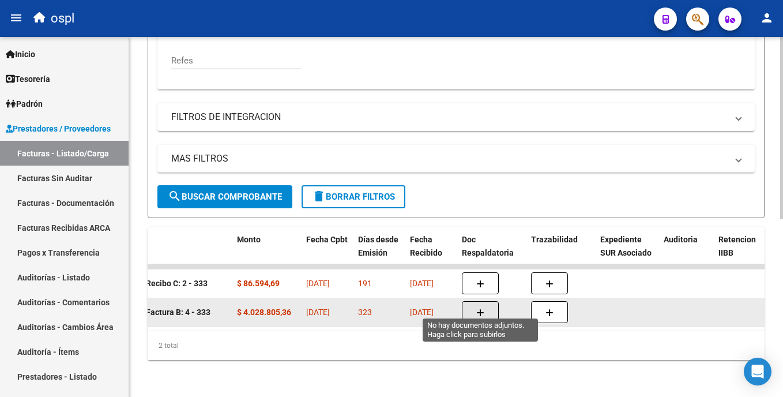
click at [478, 308] on icon "button" at bounding box center [480, 312] width 8 height 9
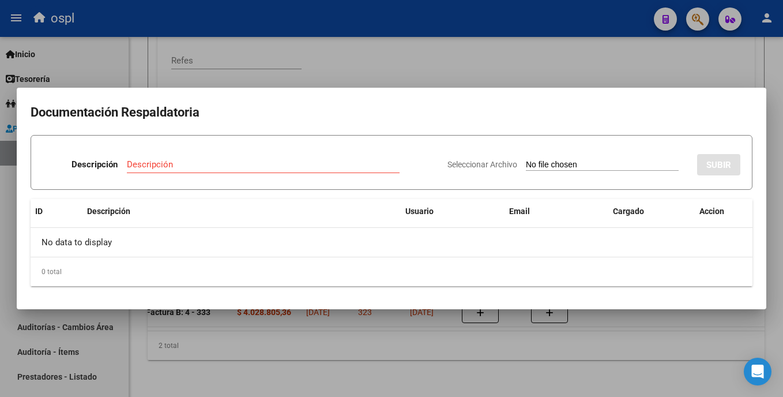
click at [526, 163] on input "Seleccionar Archivo" at bounding box center [602, 165] width 153 height 11
type input "C:\fakepath\SKM_C30825092712231.pdf"
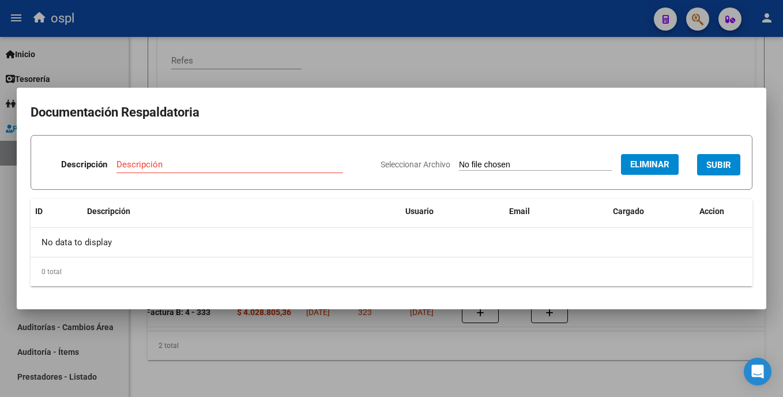
drag, startPoint x: 231, startPoint y: 157, endPoint x: 230, endPoint y: 164, distance: 7.0
click at [231, 158] on div "Descripción" at bounding box center [229, 164] width 227 height 17
type input "DOCUMENTACION"
click at [721, 167] on span "SUBIR" at bounding box center [718, 165] width 25 height 10
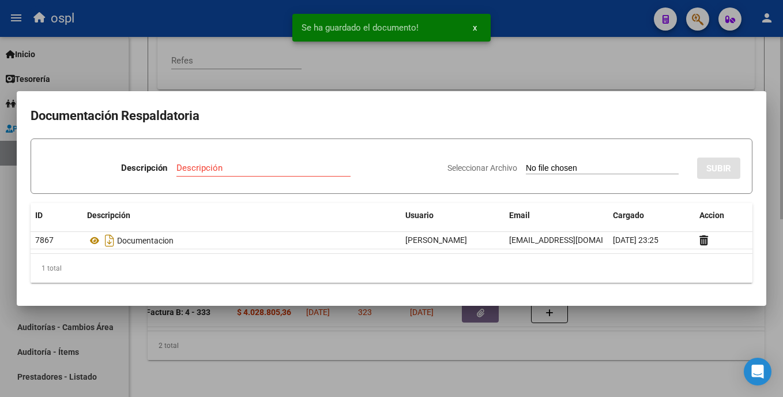
click at [451, 363] on div at bounding box center [391, 198] width 783 height 397
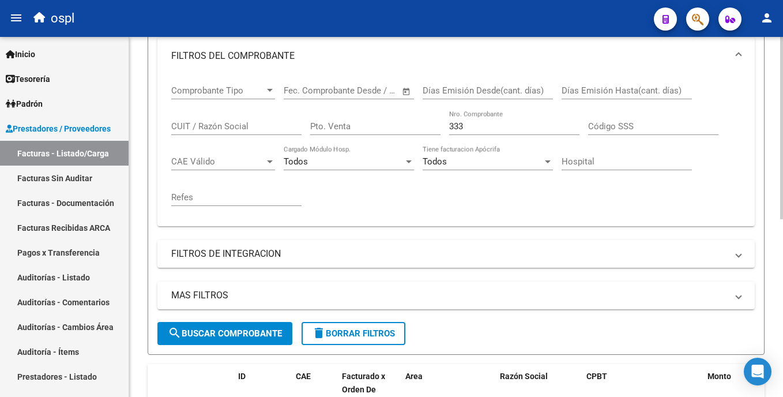
scroll to position [200, 0]
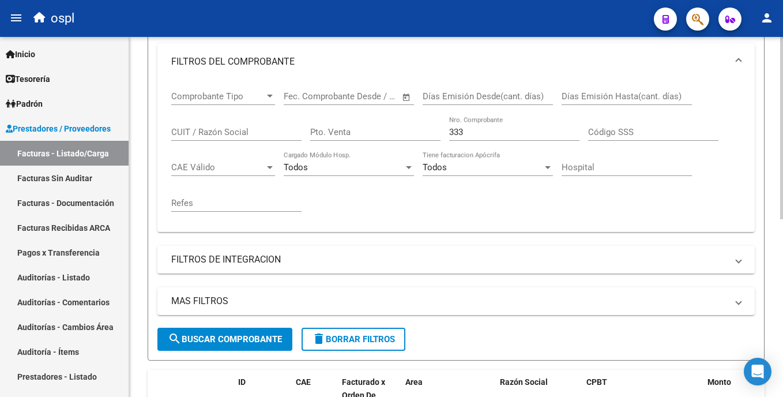
click at [777, 205] on div "Video tutorial PRESTADORES -> Listado de CPBTs Emitidos por Prestadores / Prove…" at bounding box center [457, 188] width 656 height 702
click at [472, 137] on input "333" at bounding box center [514, 132] width 130 height 10
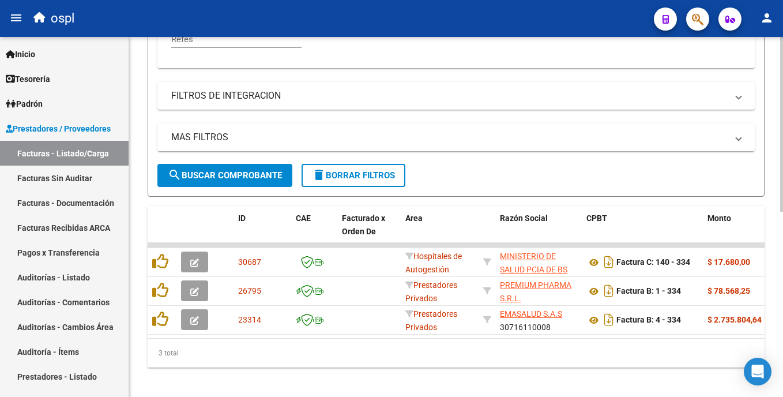
scroll to position [365, 0]
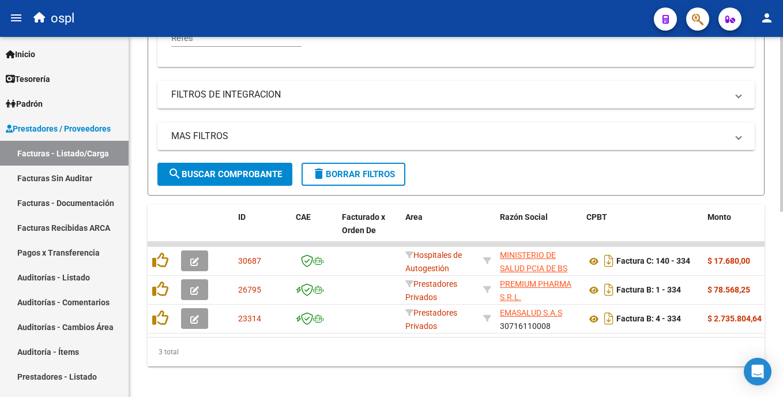
click at [782, 247] on html "menu ospl person Firma Express Inicio Calendario SSS Instructivos Contacto OS T…" at bounding box center [391, 198] width 783 height 397
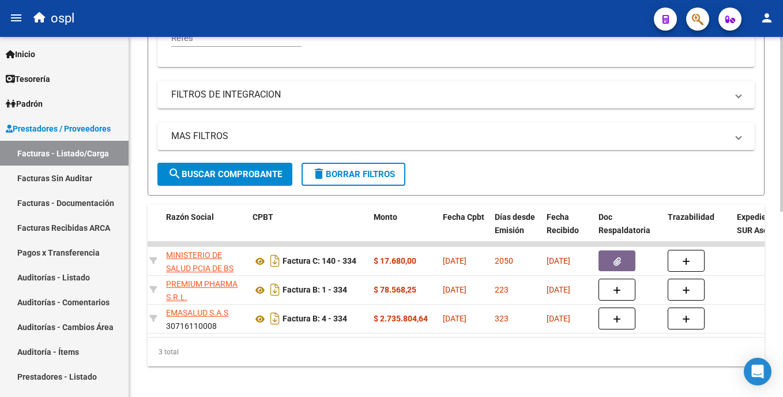
scroll to position [0, 349]
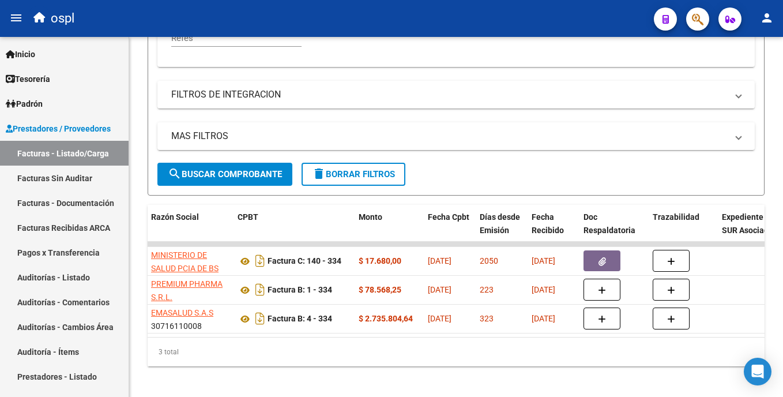
type input "334"
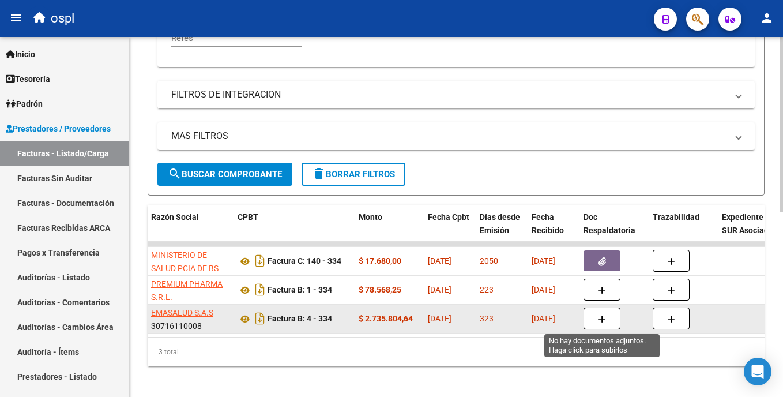
click at [601, 314] on span "button" at bounding box center [602, 318] width 8 height 10
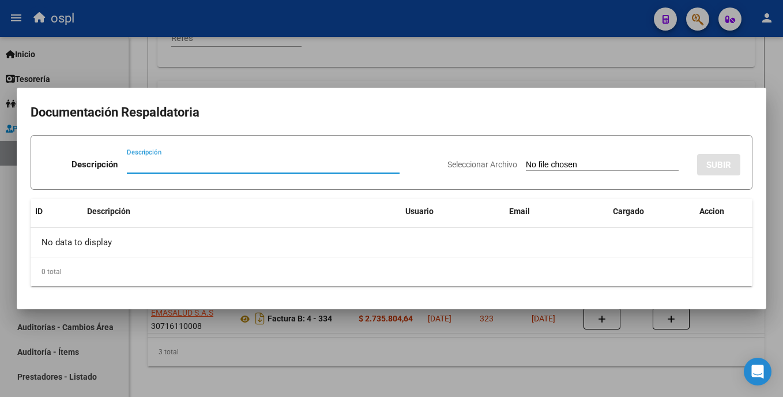
click at [526, 163] on input "Seleccionar Archivo" at bounding box center [602, 165] width 153 height 11
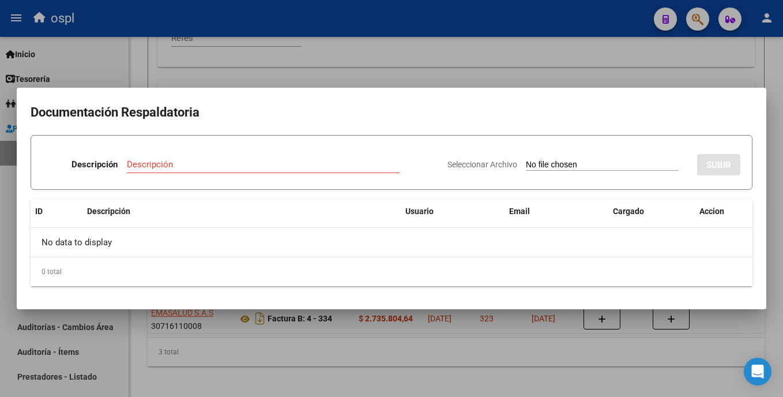
type input "C:\fakepath\SKM_C30825092712232.pdf"
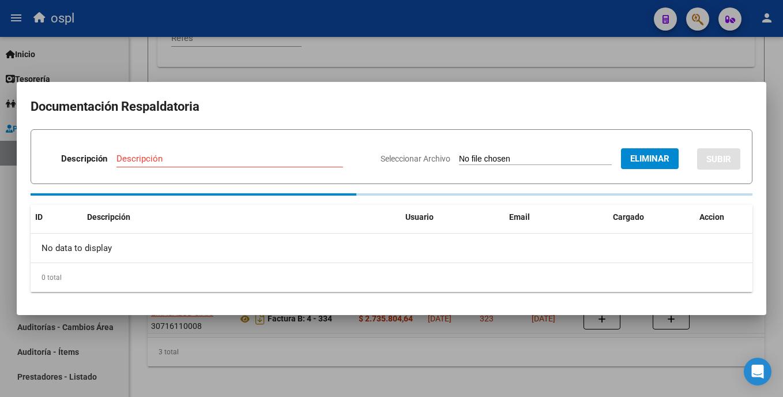
click at [172, 165] on div "Descripción" at bounding box center [229, 158] width 227 height 17
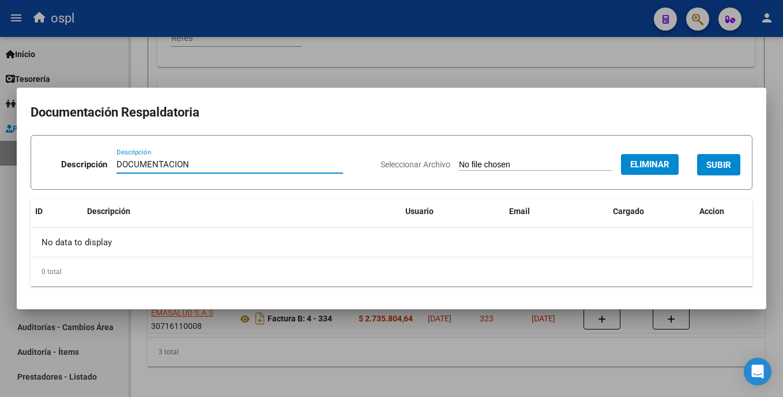
type input "DOCUMENTACION"
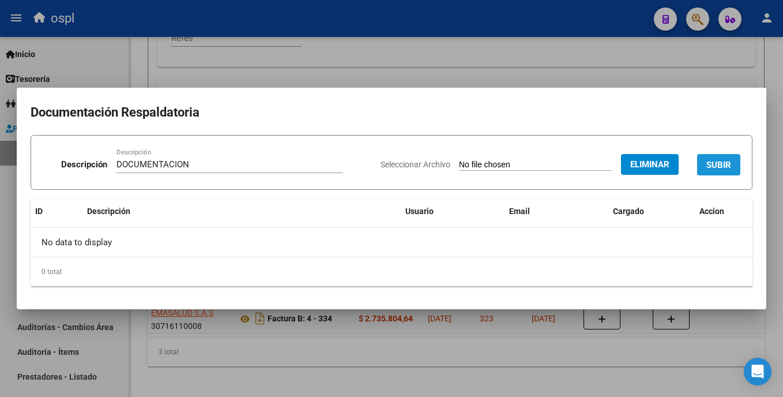
click at [709, 161] on span "SUBIR" at bounding box center [718, 165] width 25 height 10
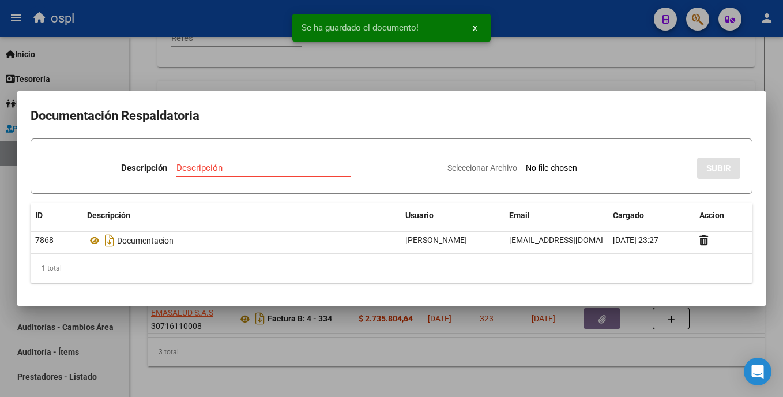
click at [570, 73] on div at bounding box center [391, 198] width 783 height 397
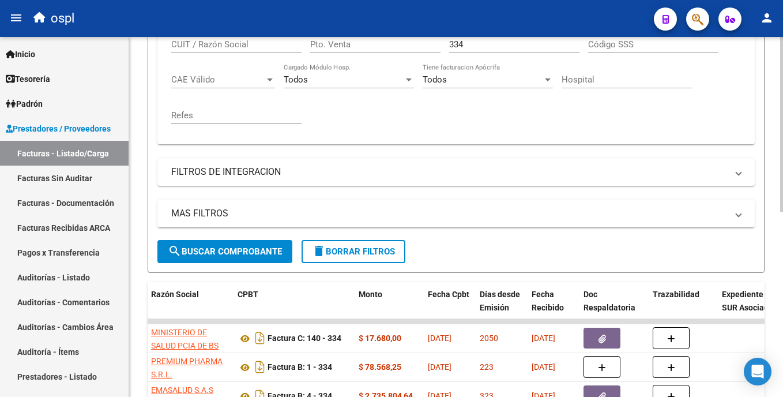
click at [778, 228] on div "Video tutorial PRESTADORES -> Listado de CPBTs Emitidos por Prestadores / Prove…" at bounding box center [457, 114] width 656 height 731
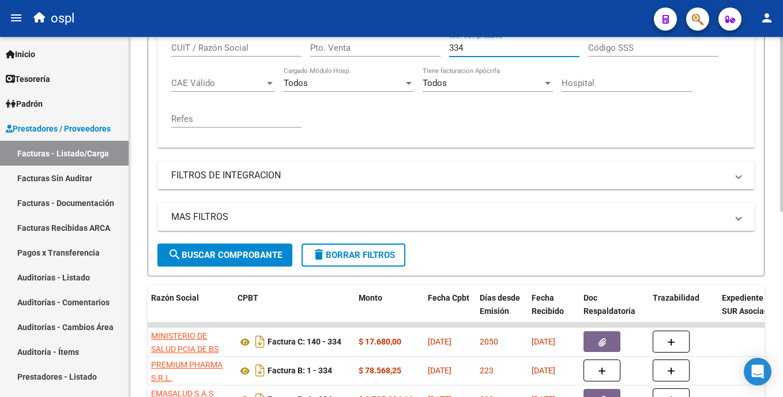
drag, startPoint x: 471, startPoint y: 50, endPoint x: 425, endPoint y: 51, distance: 46.7
click at [425, 51] on div "Comprobante Tipo Comprobante Tipo Fecha inicio – Fecha fin Fec. Comprobante Des…" at bounding box center [455, 67] width 569 height 142
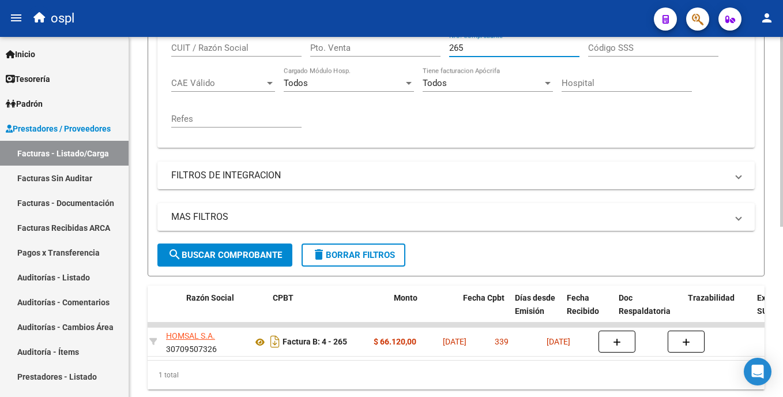
scroll to position [0, 252]
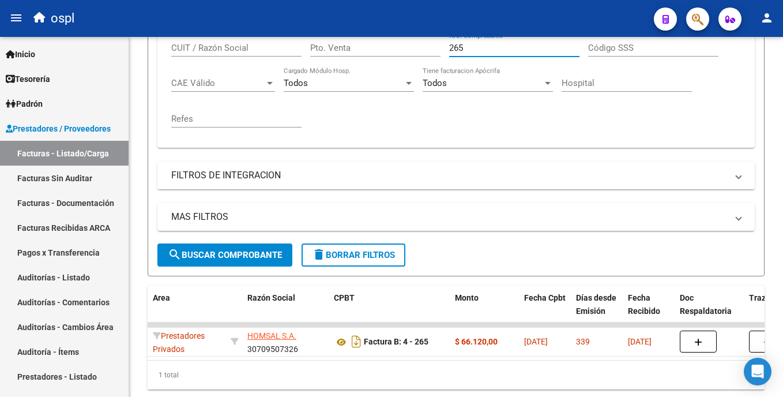
type input "265"
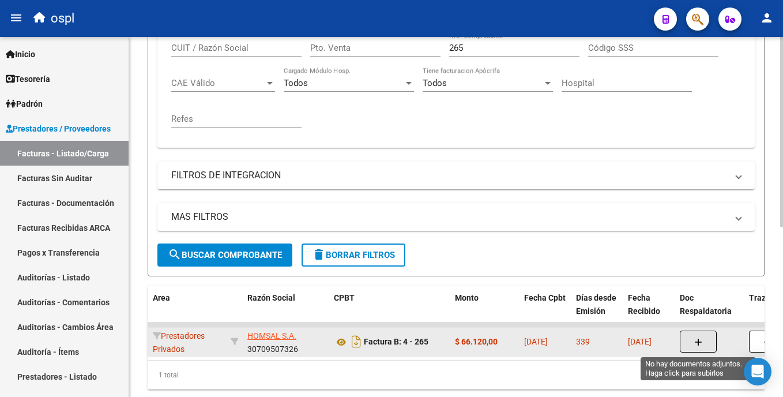
click at [707, 338] on button "button" at bounding box center [698, 341] width 37 height 22
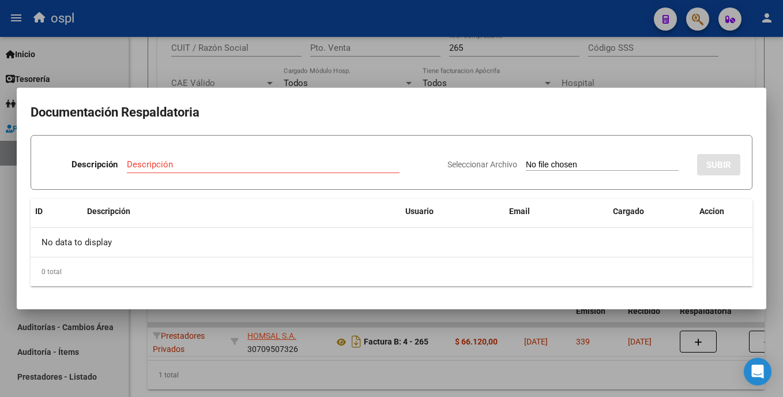
click at [526, 163] on input "Seleccionar Archivo" at bounding box center [602, 165] width 153 height 11
type input "C:\fakepath\SKM_C30825092712050.pdf"
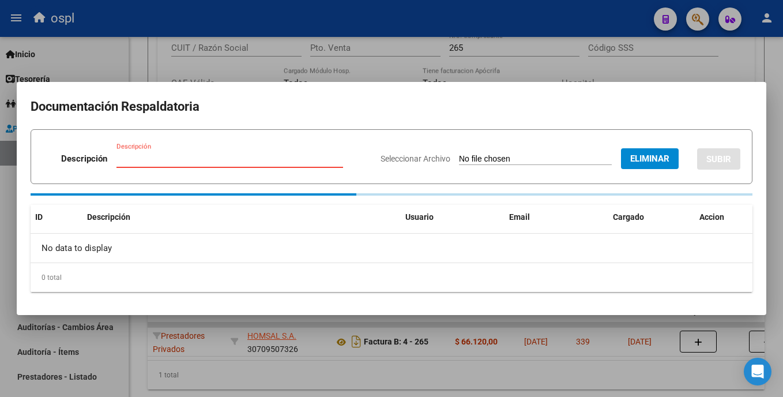
click at [217, 163] on input "Descripción" at bounding box center [229, 158] width 227 height 10
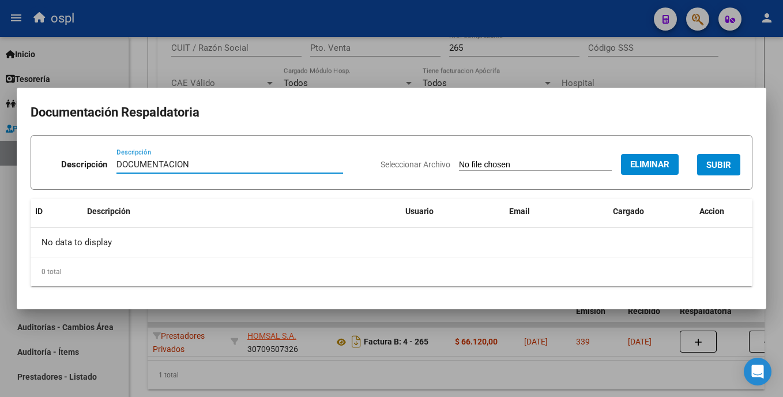
type input "DOCUMENTACION"
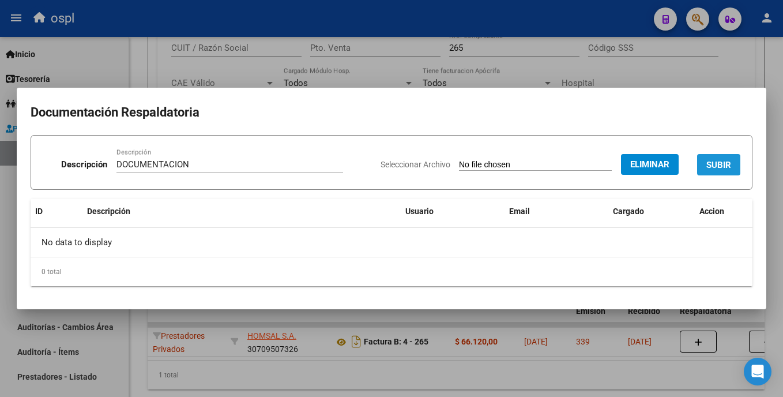
click at [735, 164] on button "SUBIR" at bounding box center [718, 164] width 43 height 21
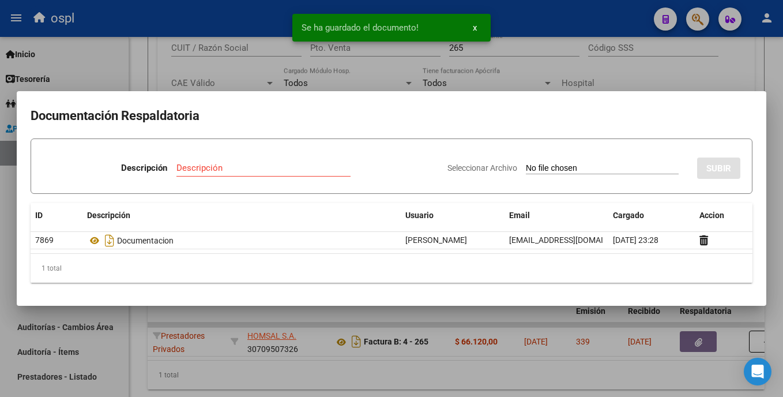
click at [487, 367] on div at bounding box center [391, 198] width 783 height 397
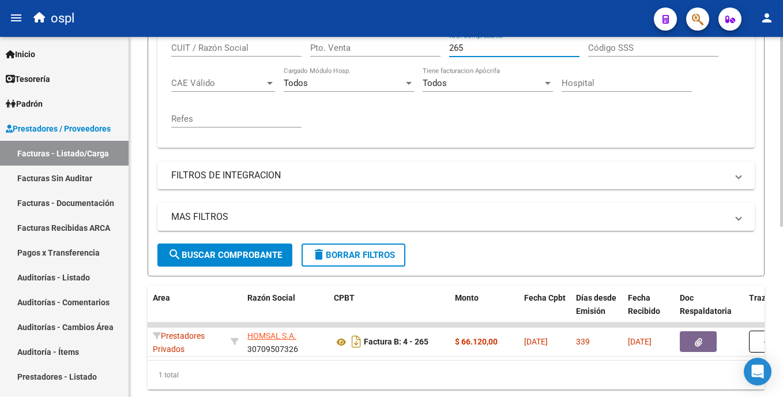
drag, startPoint x: 478, startPoint y: 49, endPoint x: 419, endPoint y: 49, distance: 59.4
click at [419, 49] on div "Comprobante Tipo Comprobante Tipo Fecha inicio – Fecha fin Fec. Comprobante Des…" at bounding box center [455, 67] width 569 height 142
type input "105"
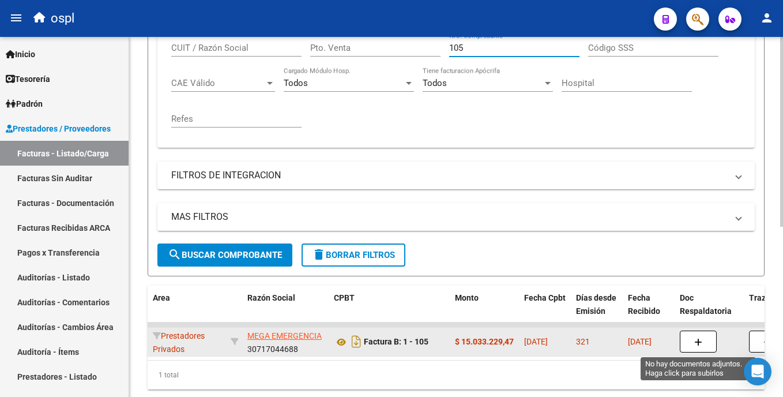
click at [697, 341] on icon "button" at bounding box center [698, 342] width 8 height 9
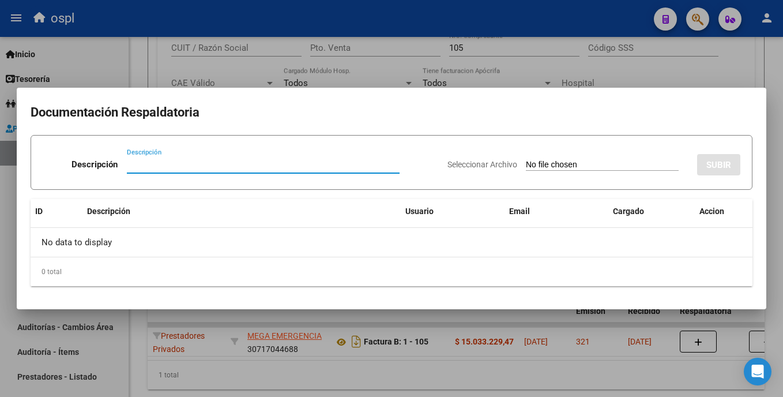
click at [526, 167] on input "Seleccionar Archivo" at bounding box center [602, 165] width 153 height 11
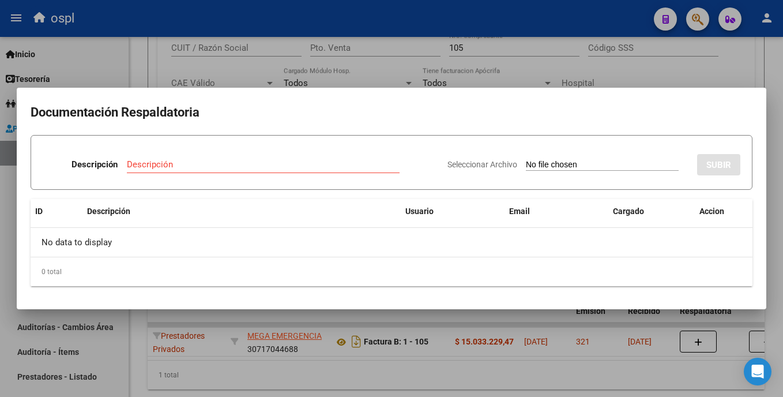
type input "C:\fakepath\SKM_C30825092712110.pdf"
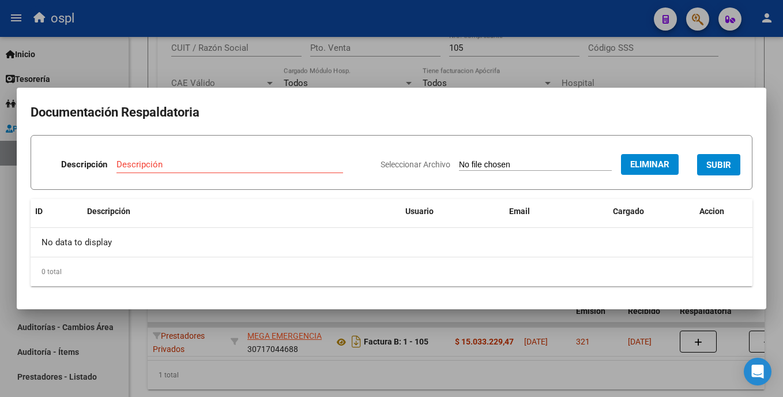
click at [129, 167] on input "Descripción" at bounding box center [229, 164] width 227 height 10
type input "DOCUMENTACION"
click at [729, 160] on span "SUBIR" at bounding box center [718, 165] width 25 height 10
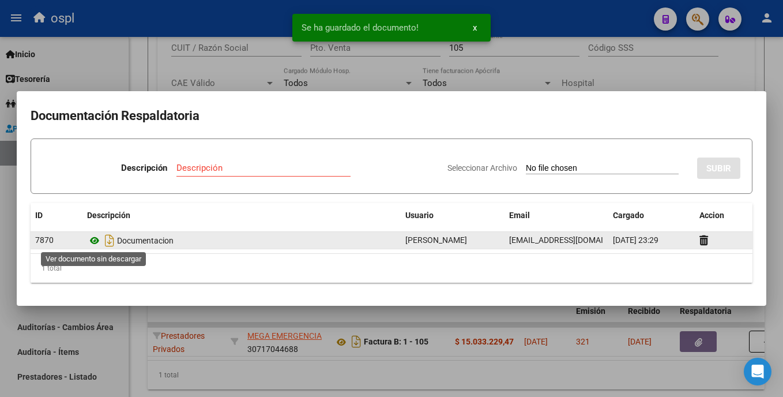
click at [91, 242] on icon at bounding box center [94, 240] width 15 height 14
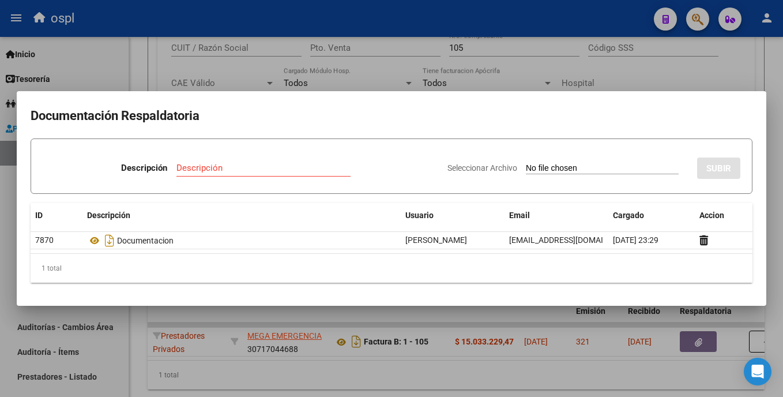
click at [713, 65] on div at bounding box center [391, 198] width 783 height 397
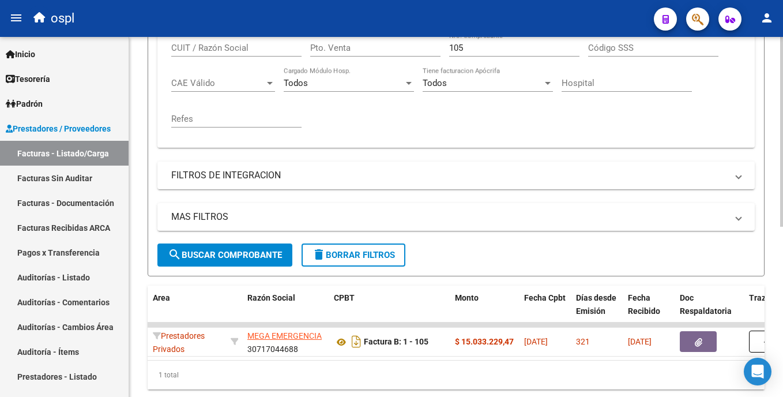
click at [500, 46] on input "105" at bounding box center [514, 48] width 130 height 10
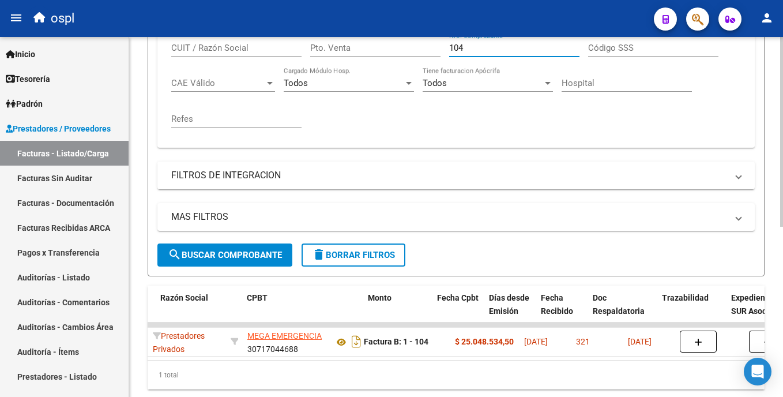
scroll to position [0, 343]
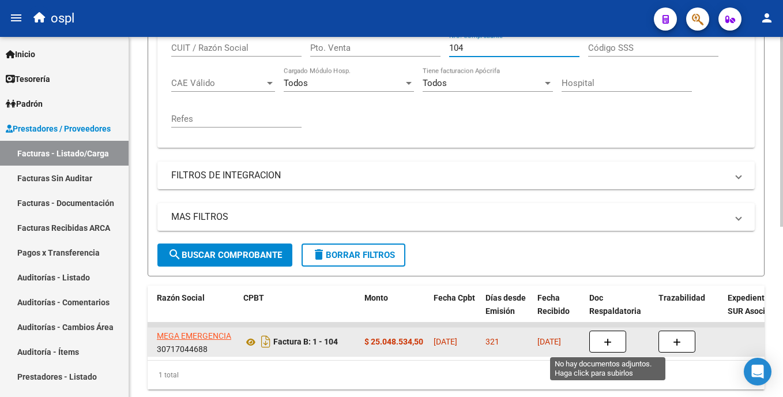
type input "104"
click at [612, 347] on button "button" at bounding box center [607, 341] width 37 height 22
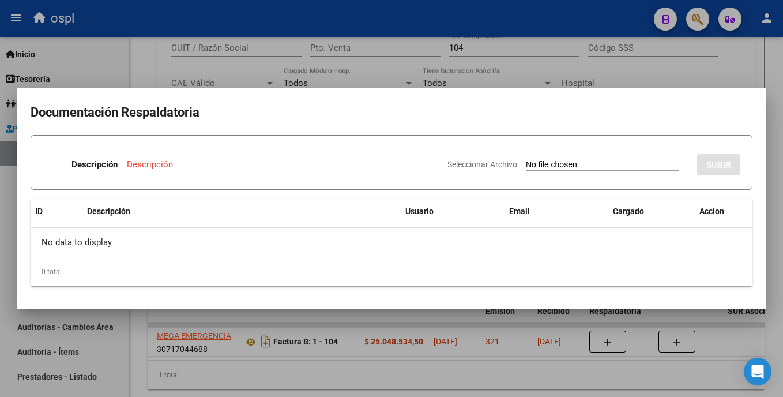
click at [526, 165] on input "Seleccionar Archivo" at bounding box center [602, 165] width 153 height 11
type input "C:\fakepath\SKM_C30825092712111.pdf"
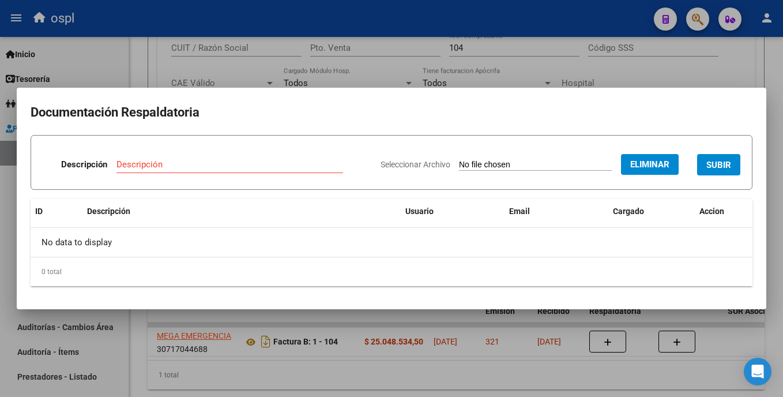
click at [198, 169] on input "Descripción" at bounding box center [229, 164] width 227 height 10
type input "DOCUMENTACION"
click at [727, 165] on span "SUBIR" at bounding box center [718, 165] width 25 height 10
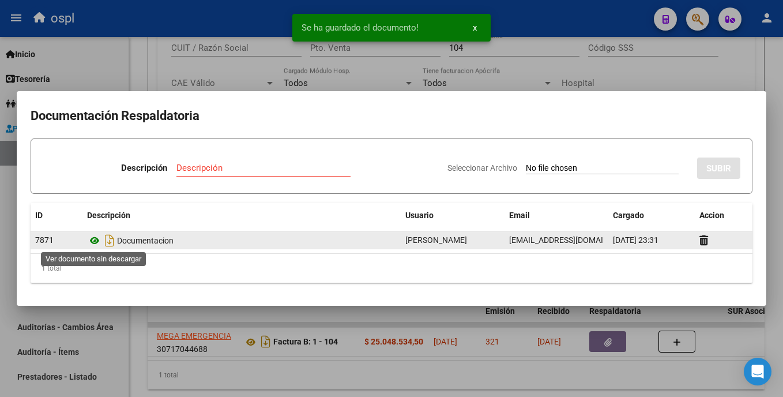
click at [93, 242] on icon at bounding box center [94, 240] width 15 height 14
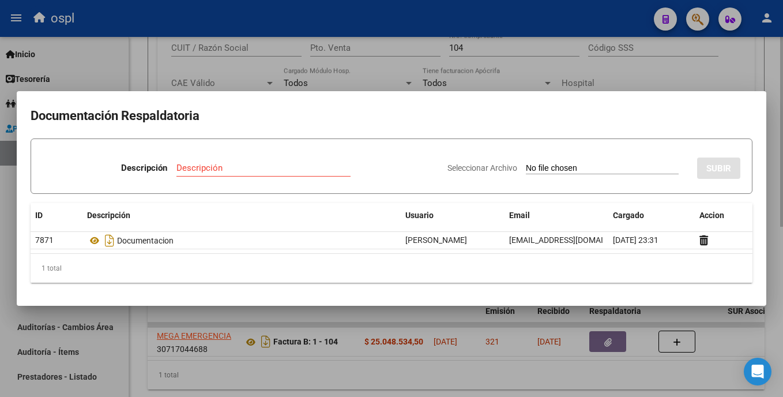
click at [478, 386] on div at bounding box center [391, 198] width 783 height 397
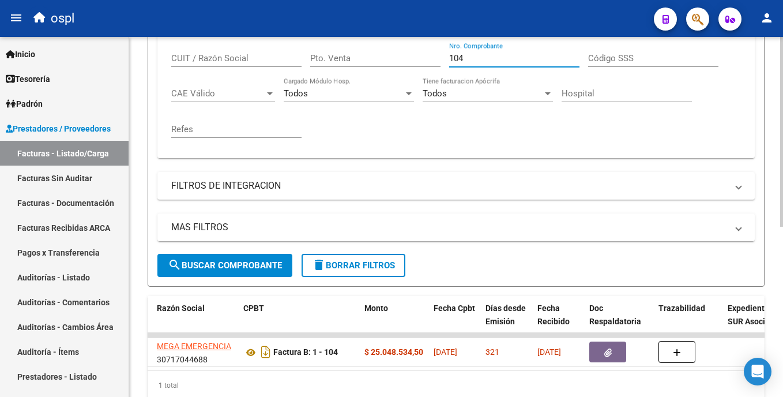
scroll to position [262, 0]
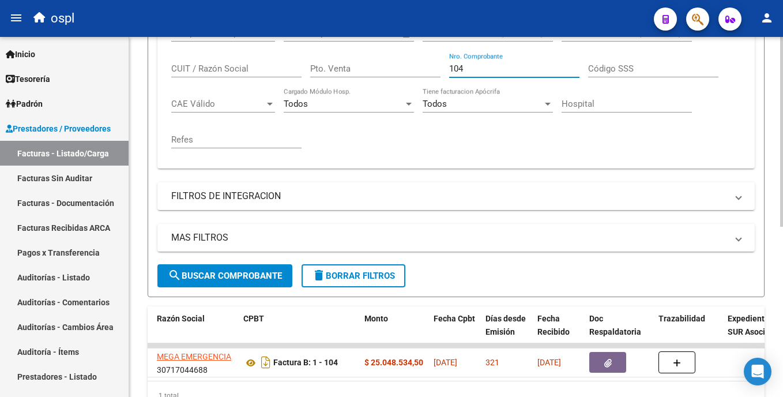
drag, startPoint x: 481, startPoint y: 48, endPoint x: 440, endPoint y: 47, distance: 40.9
click at [440, 47] on div "Comprobante Tipo Comprobante Tipo Fecha inicio – Fecha fin Fec. Comprobante Des…" at bounding box center [455, 88] width 569 height 142
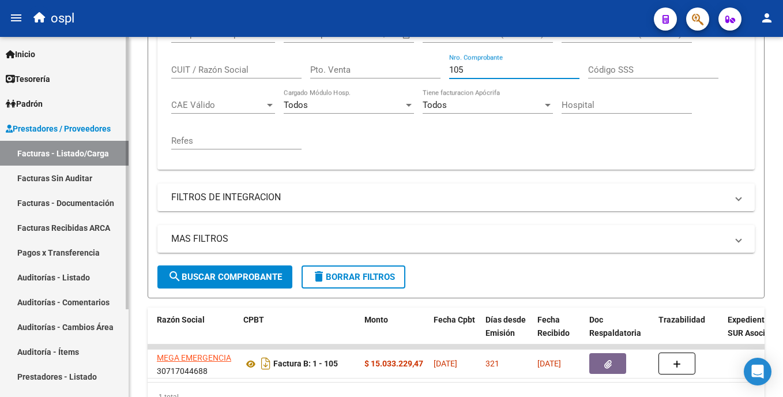
type input "105"
click at [108, 152] on link "Facturas - Listado/Carga" at bounding box center [64, 153] width 129 height 25
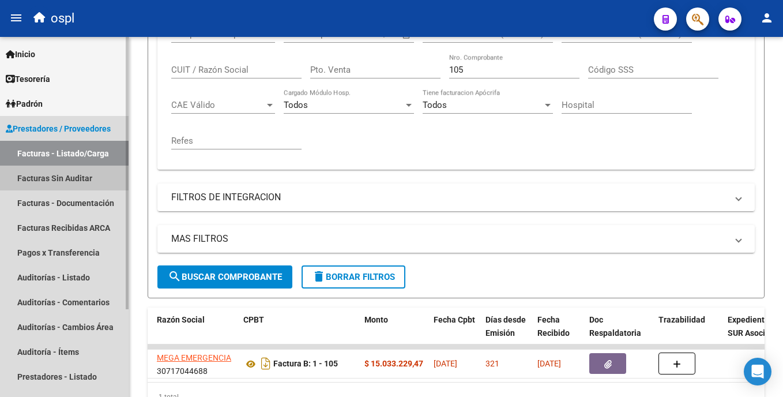
click at [61, 181] on link "Facturas Sin Auditar" at bounding box center [64, 177] width 129 height 25
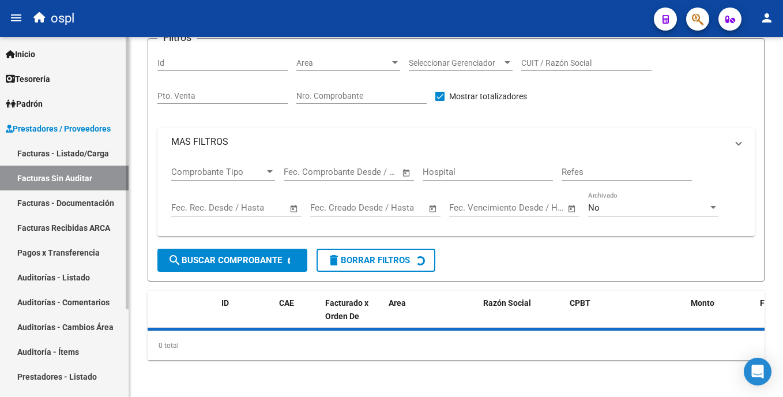
scroll to position [6, 0]
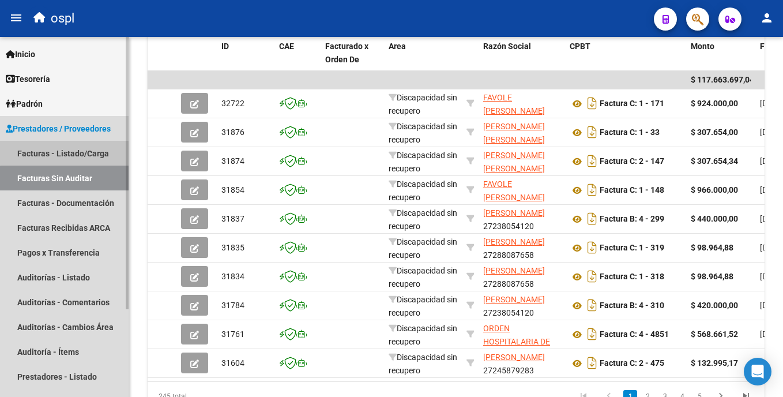
click at [86, 151] on link "Facturas - Listado/Carga" at bounding box center [64, 153] width 129 height 25
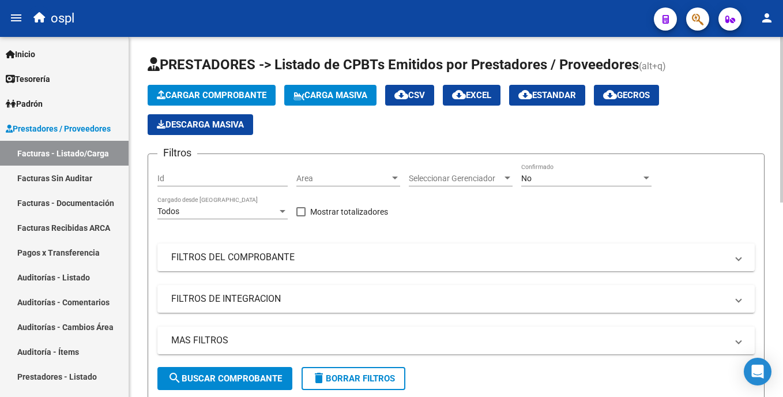
click at [782, 80] on html "menu ospl person Firma Express Inicio Calendario SSS Instructivos Contacto OS T…" at bounding box center [391, 198] width 783 height 397
click at [359, 175] on span "Area" at bounding box center [342, 178] width 93 height 10
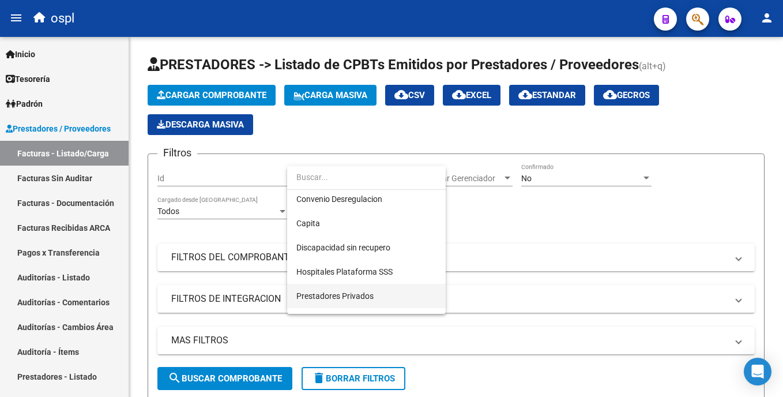
scroll to position [129, 0]
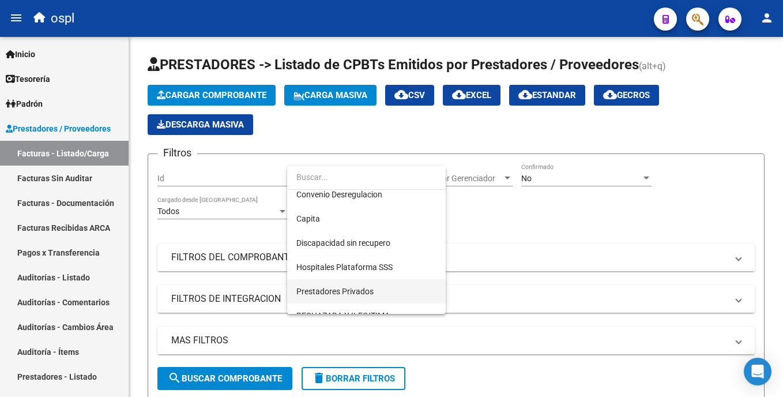
click at [415, 289] on span "Prestadores Privados" at bounding box center [366, 291] width 140 height 24
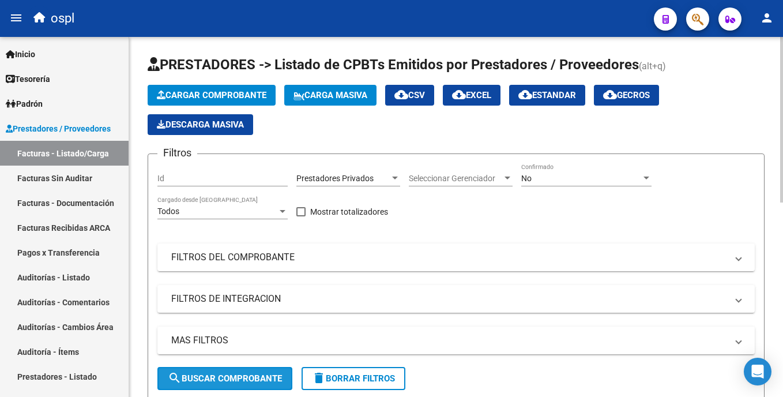
click at [220, 380] on span "search Buscar Comprobante" at bounding box center [225, 378] width 114 height 10
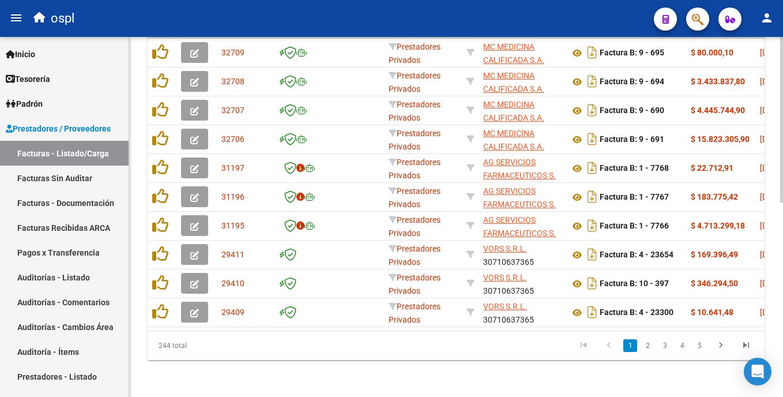
scroll to position [421, 0]
click at [782, 307] on html "menu ospl person Firma Express Inicio Calendario SSS Instructivos Contacto OS T…" at bounding box center [391, 198] width 783 height 397
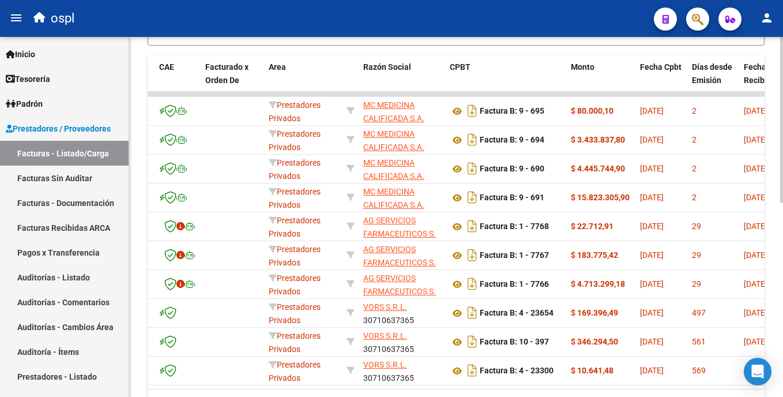
scroll to position [351, 0]
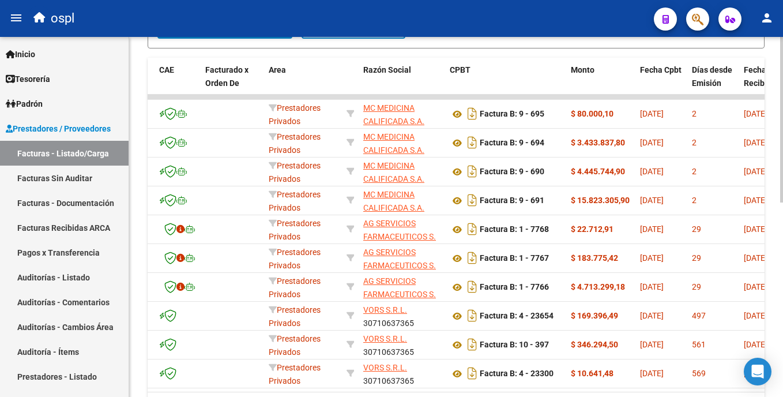
click at [778, 253] on div "Video tutorial PRESTADORES -> Listado de CPBTs Emitidos por Prestadores / Prove…" at bounding box center [457, 72] width 656 height 772
click at [86, 282] on link "Auditorías - Listado" at bounding box center [64, 277] width 129 height 25
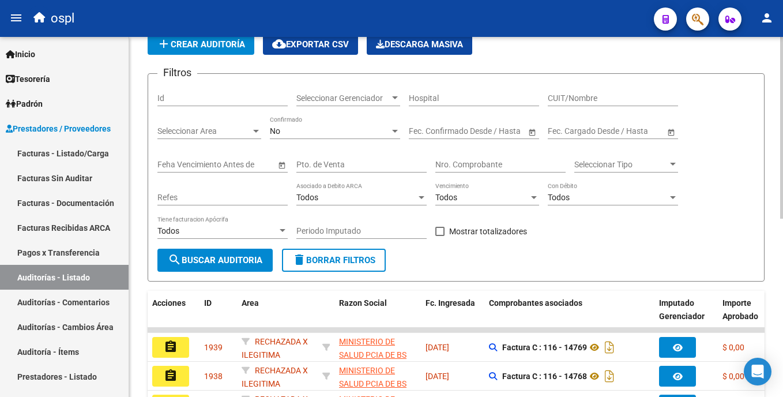
scroll to position [351, 0]
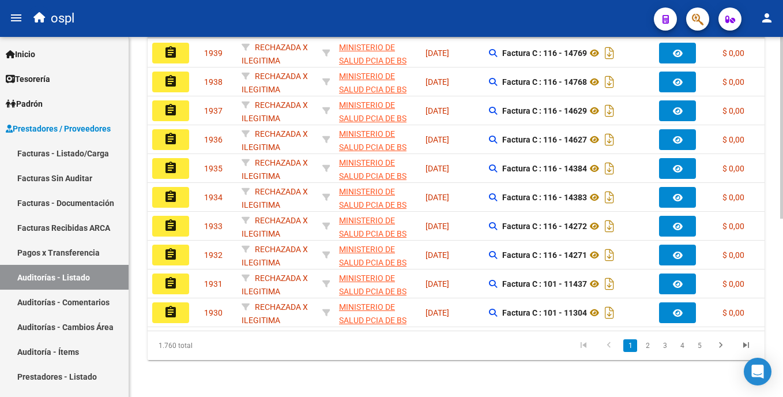
click at [782, 239] on html "menu ospl person Firma Express Inicio Calendario SSS Instructivos Contacto OS T…" at bounding box center [391, 198] width 783 height 397
click at [771, 307] on div "PRESTADORES -> Auditoría de Comprobantes / Prestaciones add Crear Auditoría clo…" at bounding box center [457, 44] width 656 height 704
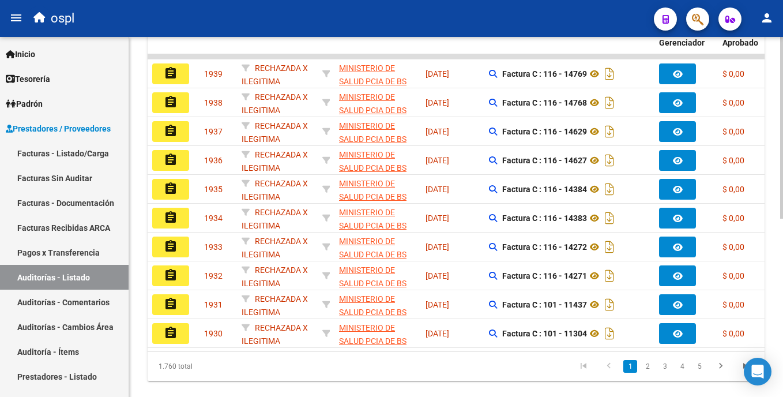
click at [782, 243] on html "menu ospl person Firma Express Inicio Calendario SSS Instructivos Contacto OS T…" at bounding box center [391, 198] width 783 height 397
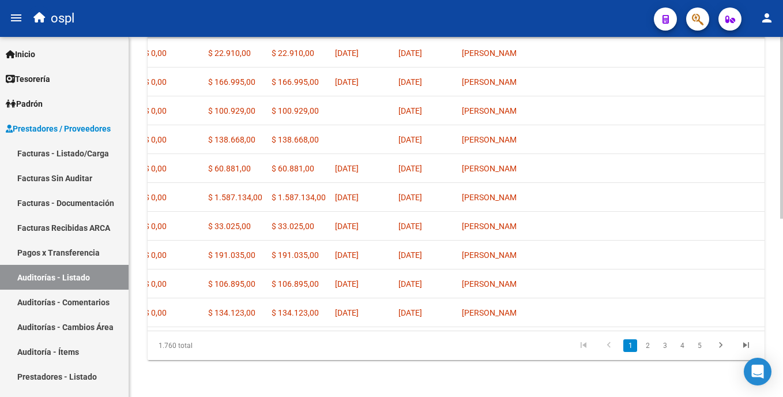
scroll to position [354, 0]
click at [779, 273] on div "PRESTADORES -> Auditoría de Comprobantes / Prestaciones add Crear Auditoría clo…" at bounding box center [457, 44] width 656 height 704
click at [646, 345] on link "2" at bounding box center [647, 345] width 14 height 13
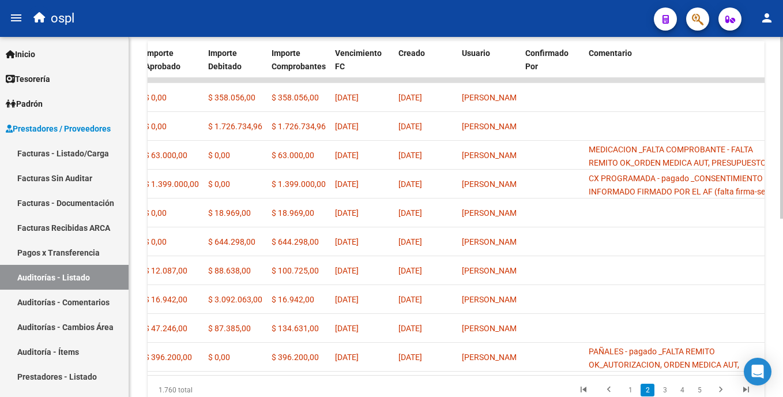
scroll to position [284, 0]
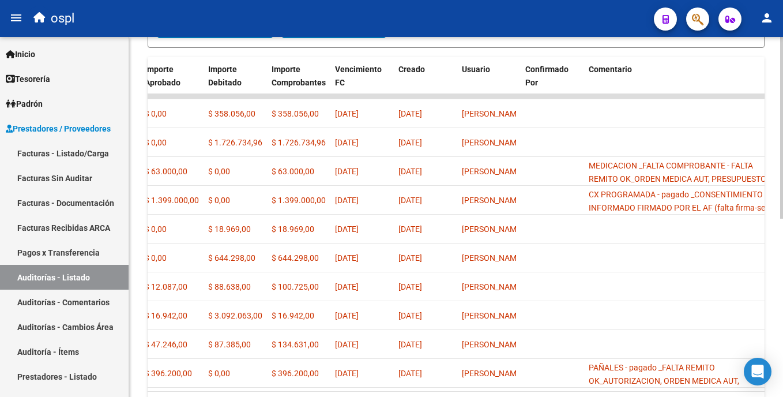
click at [782, 241] on html "menu ospl person Firma Express Inicio Calendario SSS Instructivos Contacto OS T…" at bounding box center [391, 198] width 783 height 397
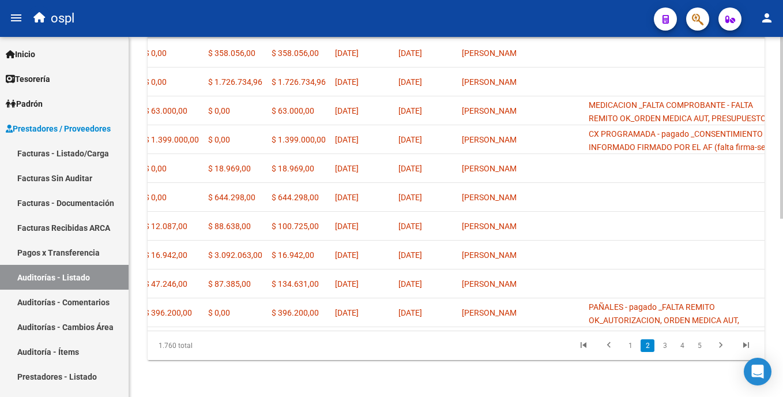
scroll to position [354, 0]
click at [782, 328] on html "menu ospl person Firma Express Inicio Calendario SSS Instructivos Contacto OS T…" at bounding box center [391, 198] width 783 height 397
click at [630, 343] on link "1" at bounding box center [630, 345] width 14 height 13
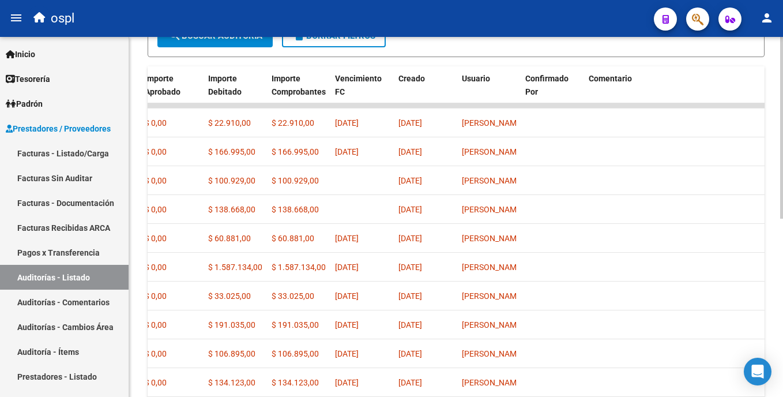
scroll to position [265, 0]
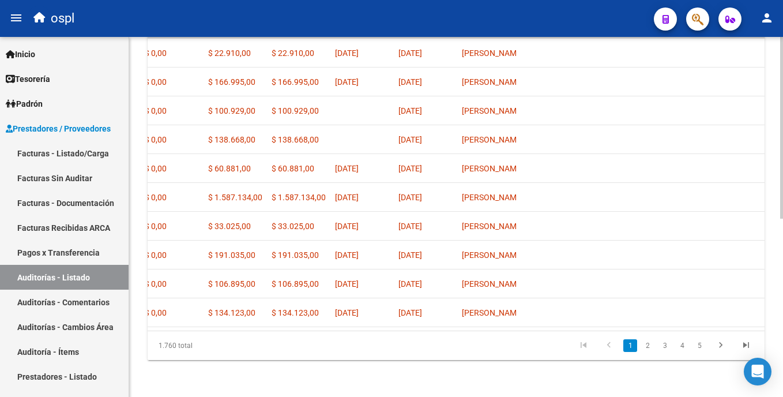
click at [780, 297] on div at bounding box center [781, 306] width 3 height 182
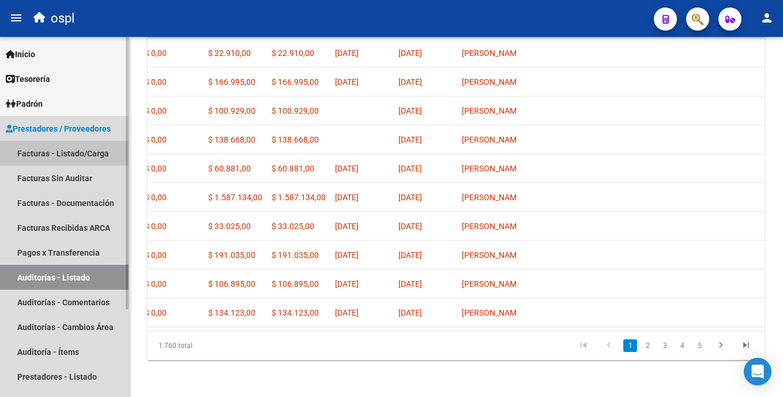
click at [82, 153] on link "Facturas - Listado/Carga" at bounding box center [64, 153] width 129 height 25
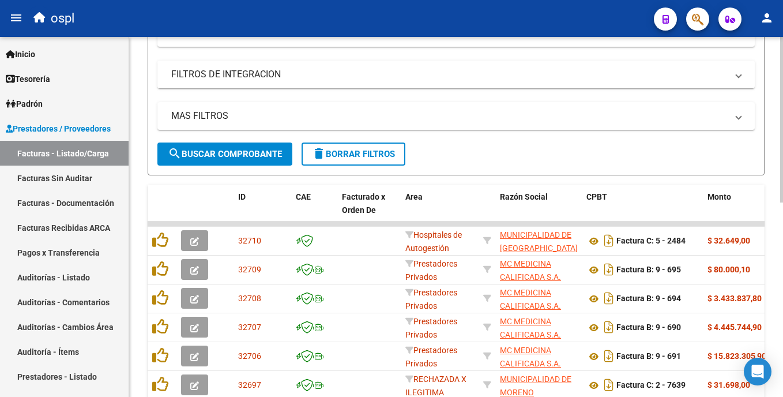
scroll to position [235, 0]
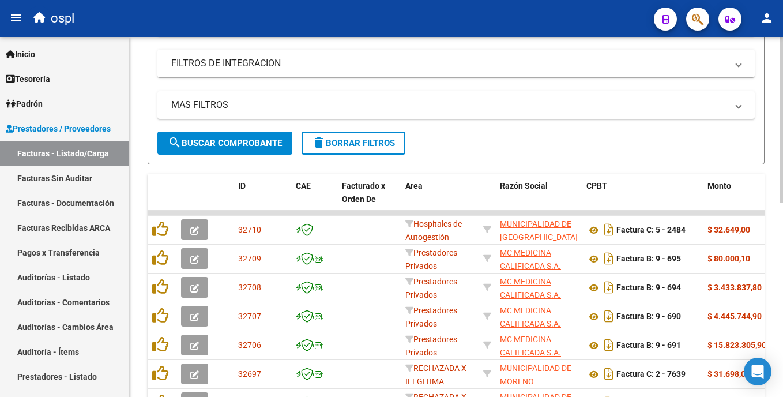
click at [782, 274] on html "menu ospl person Firma Express Inicio Calendario SSS Instructivos Contacto OS T…" at bounding box center [391, 198] width 783 height 397
